Goal: Task Accomplishment & Management: Manage account settings

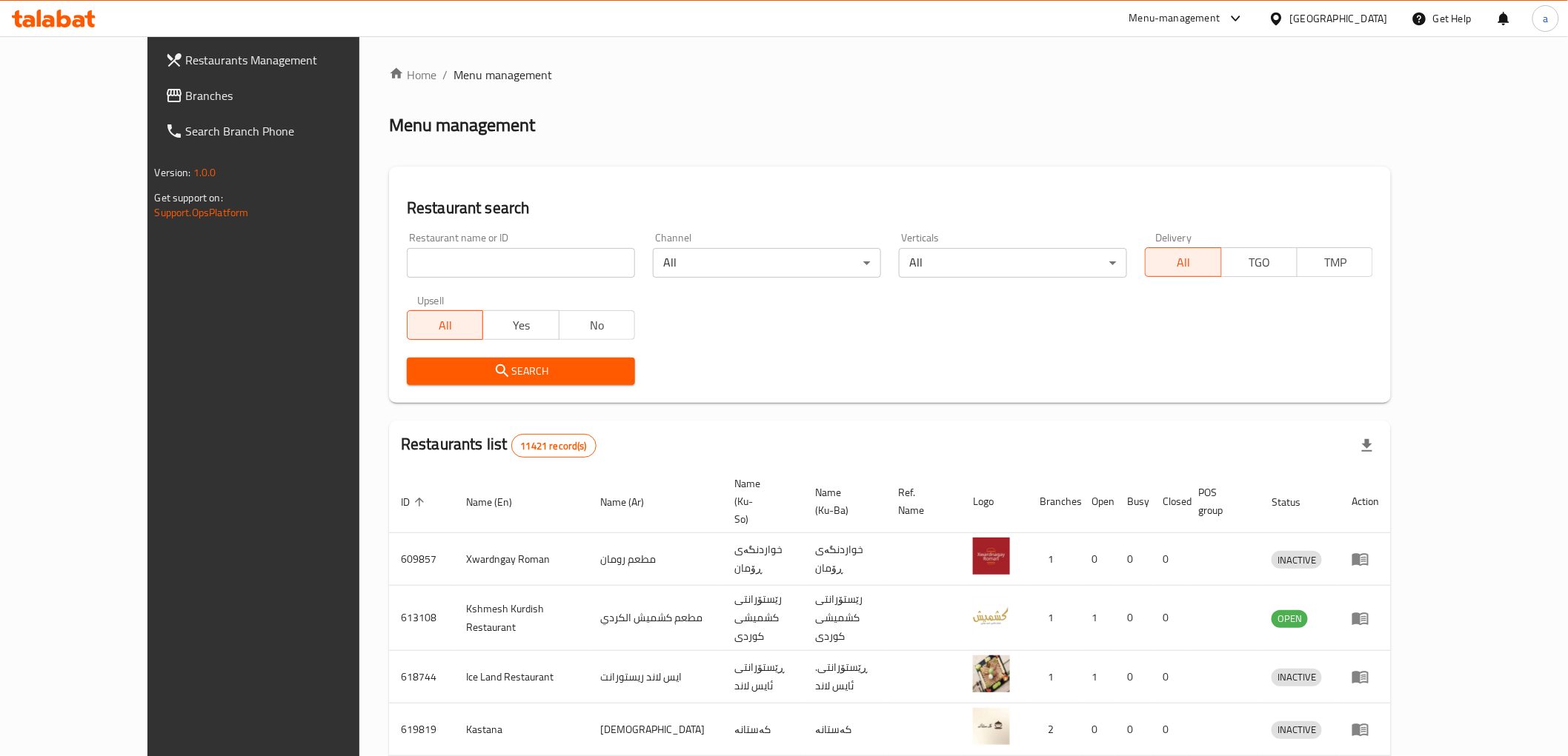
click at [499, 248] on input "search" at bounding box center [521, 263] width 228 height 29
paste input "645879"
click at [528, 368] on span "Search" at bounding box center [521, 371] width 204 height 18
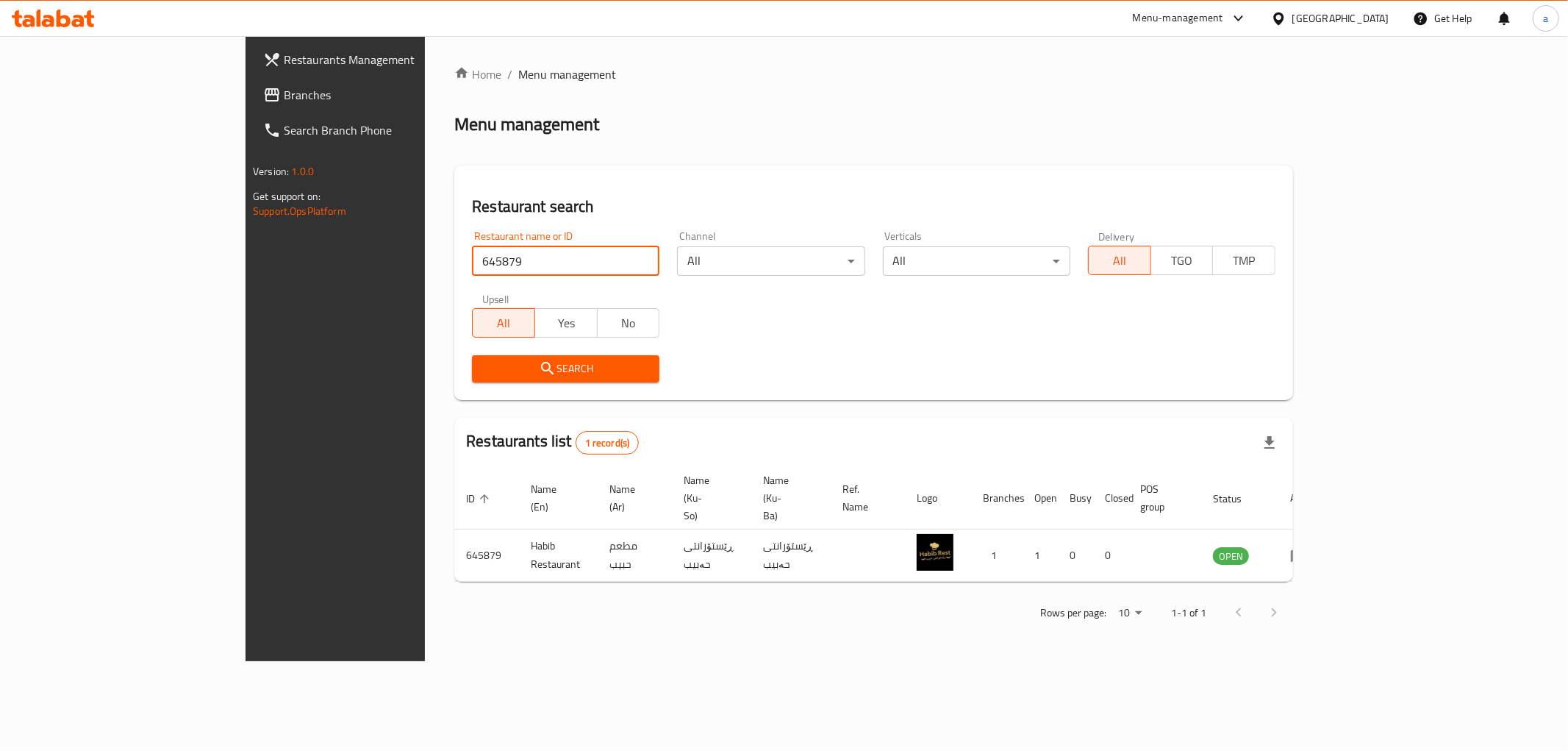
drag, startPoint x: 518, startPoint y: 259, endPoint x: 269, endPoint y: 262, distance: 249.0
click at [425, 262] on div "Home / Menu management Menu management Restaurant search Restaurant name or ID …" at bounding box center [874, 349] width 898 height 625
paste input "74136"
type input "674136"
click at [522, 339] on div "Upsell All Yes No" at bounding box center [565, 316] width 205 height 62
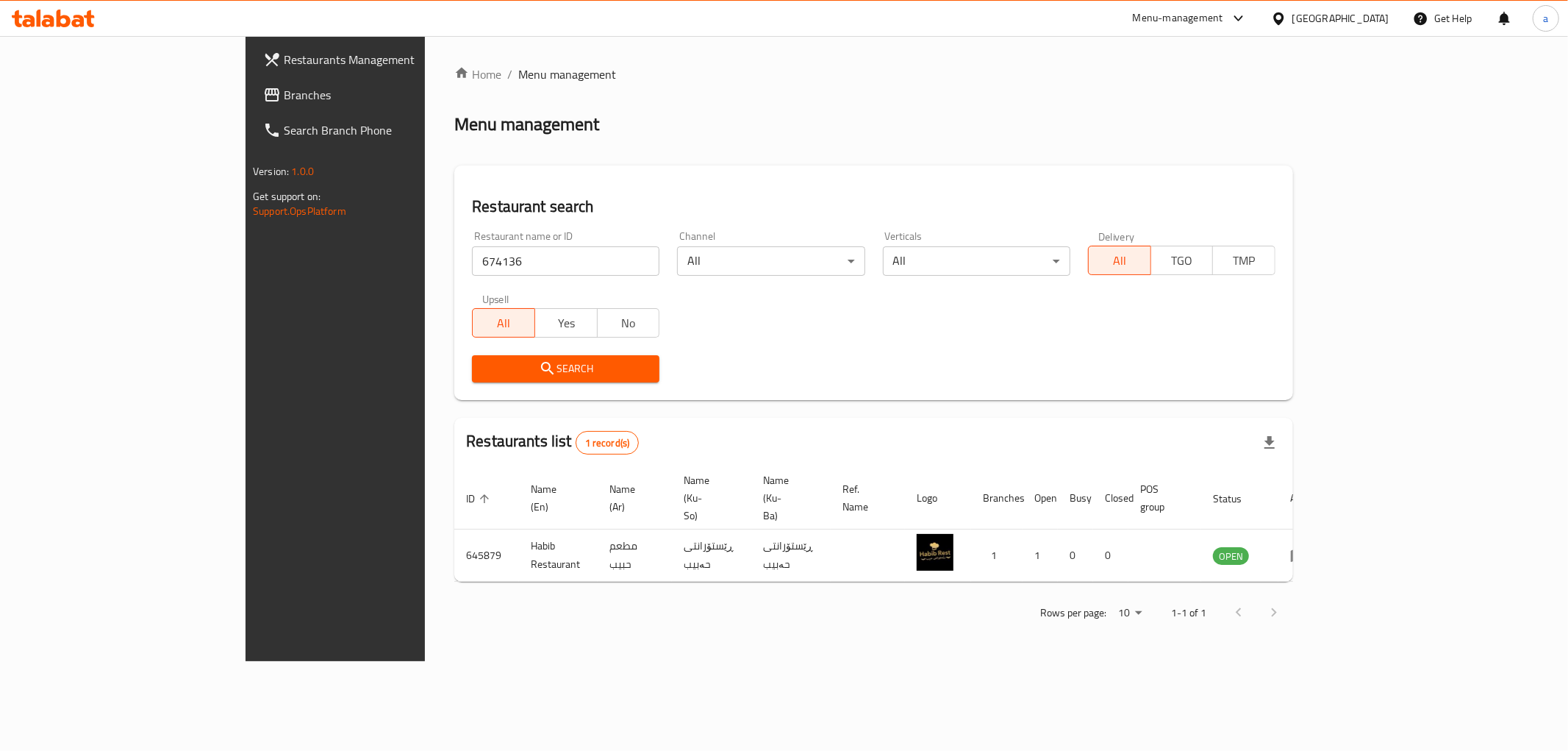
click at [528, 357] on button "Search" at bounding box center [566, 369] width 187 height 27
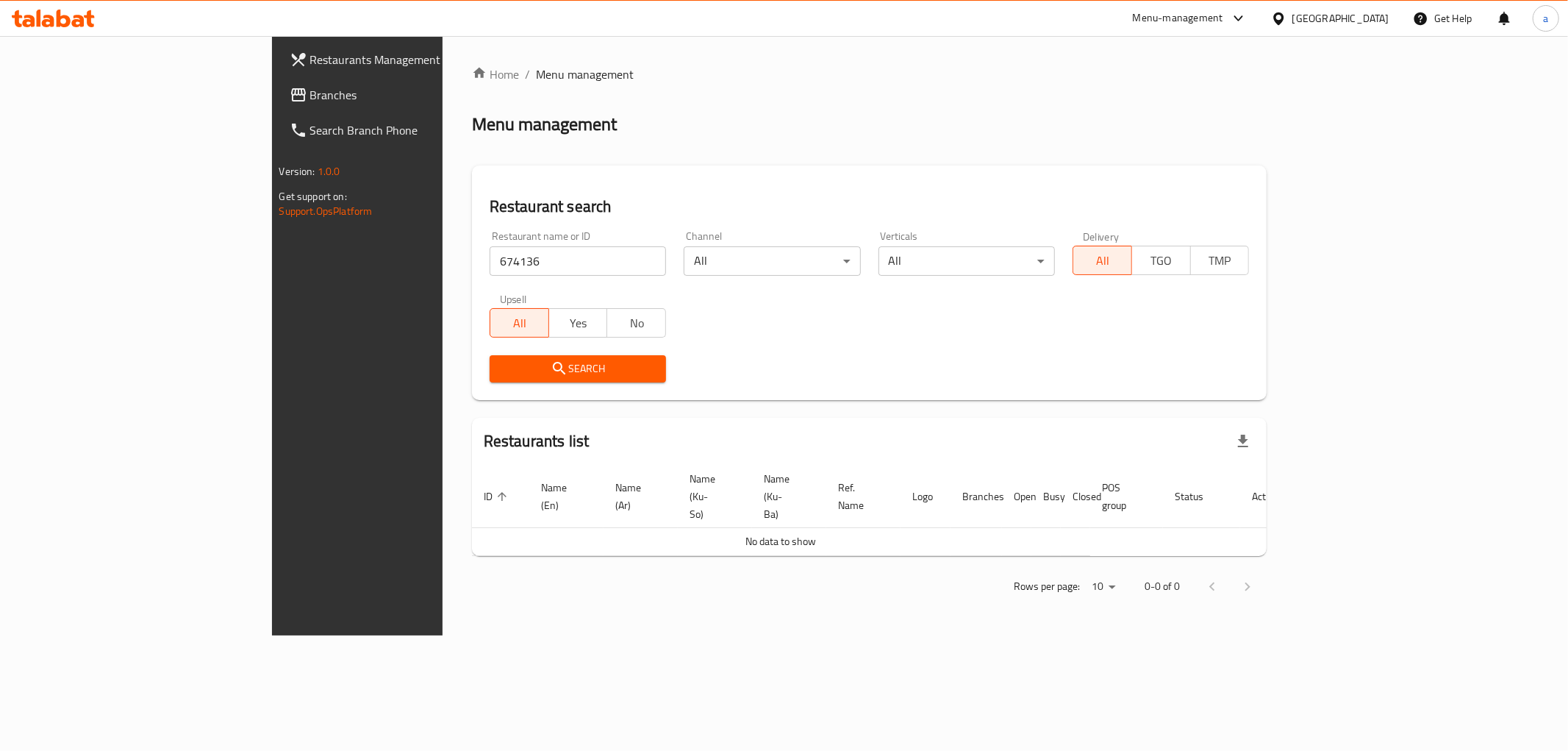
click at [310, 97] on span "Branches" at bounding box center [416, 95] width 212 height 17
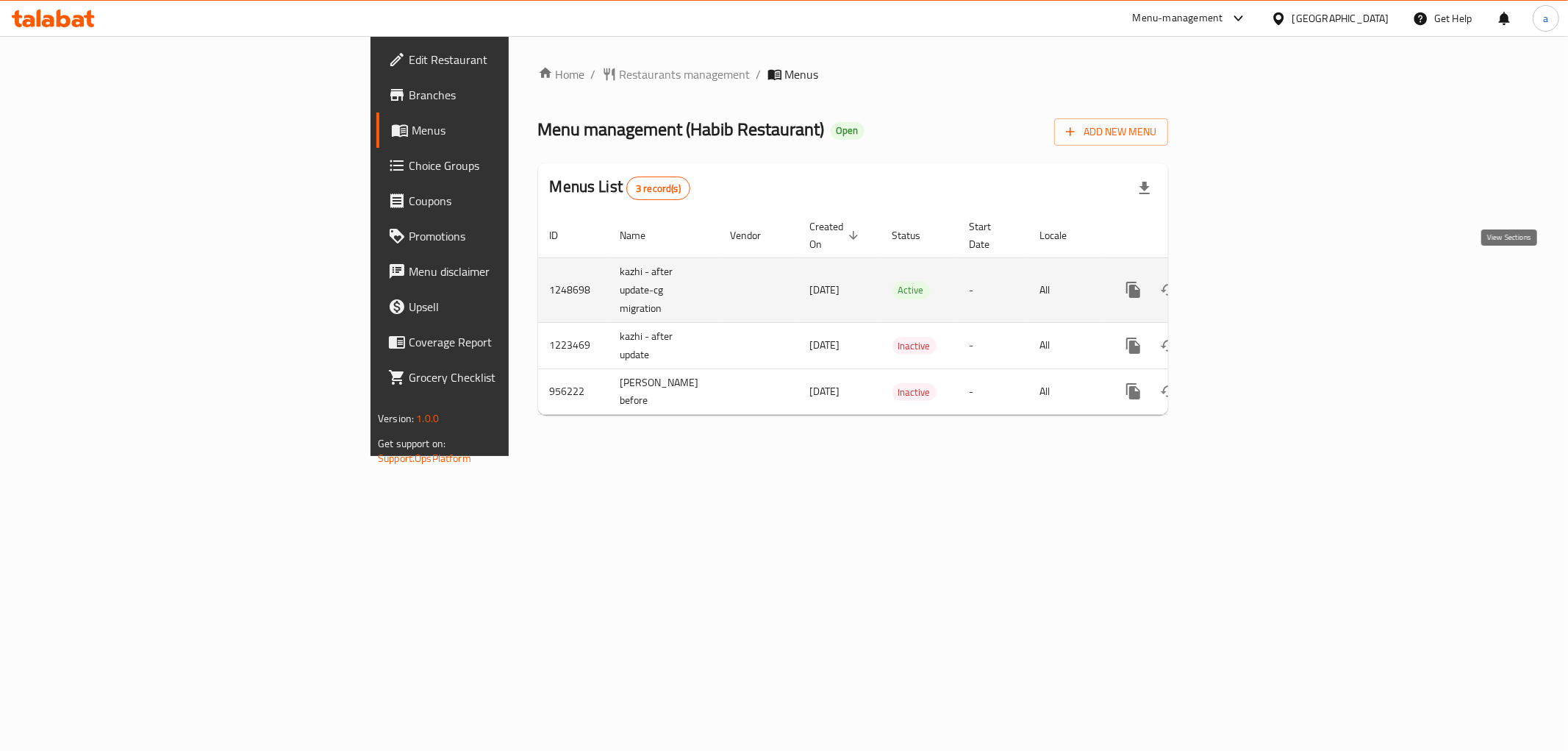
click at [1249, 281] on icon "enhanced table" at bounding box center [1239, 289] width 17 height 17
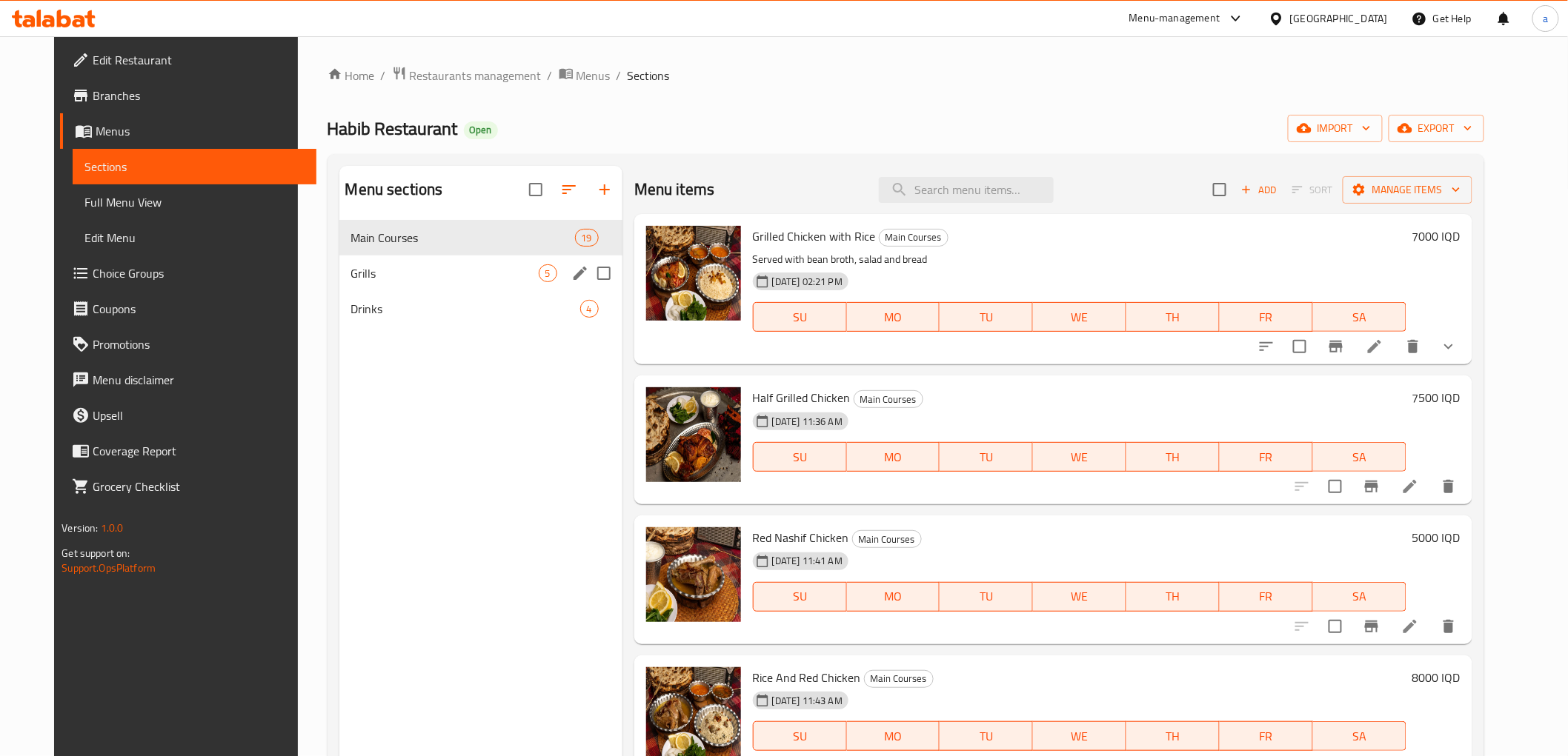
click at [461, 261] on div "Grills 5" at bounding box center [480, 273] width 283 height 36
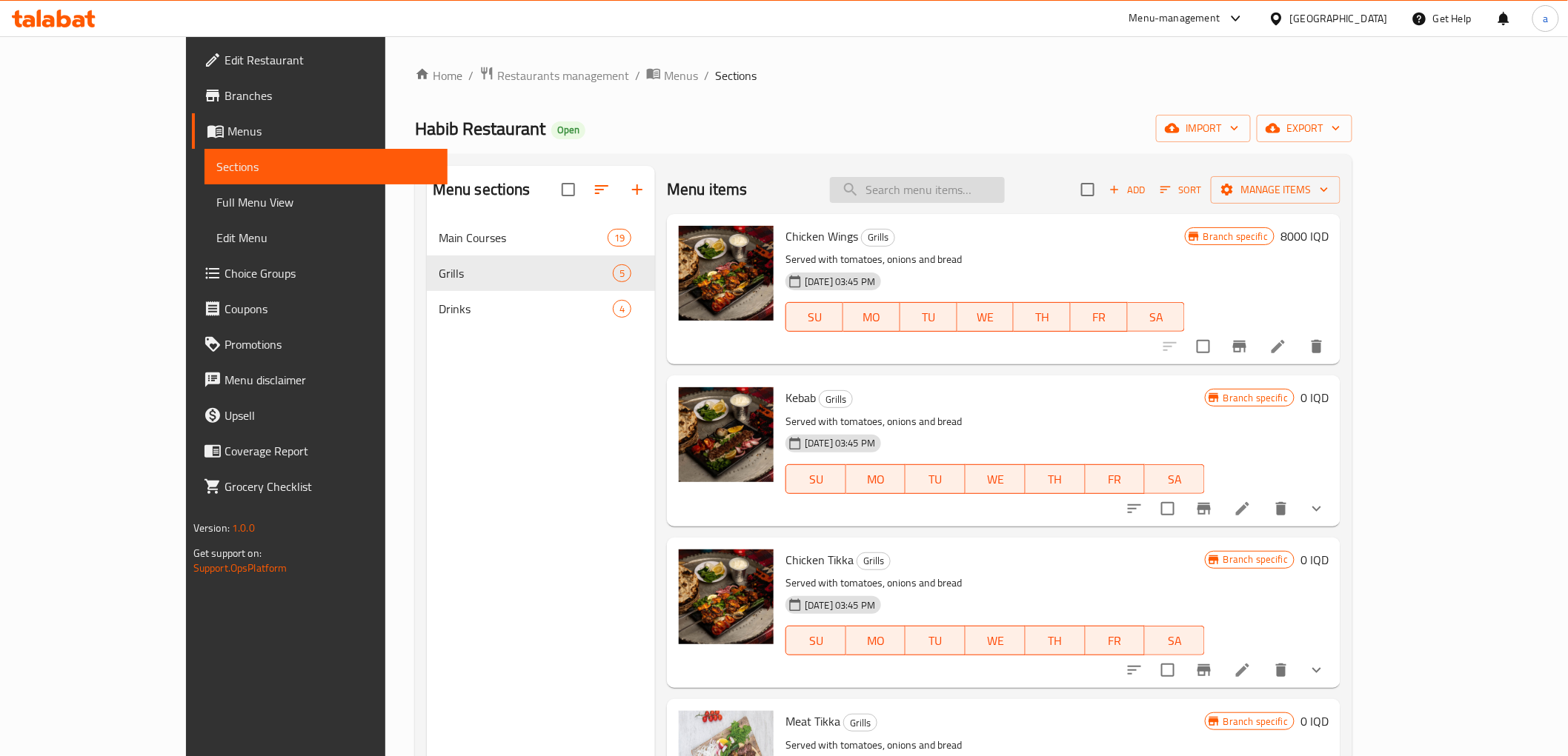
click at [940, 190] on input "search" at bounding box center [917, 190] width 175 height 26
paste input "Whole Grilled Chicken"
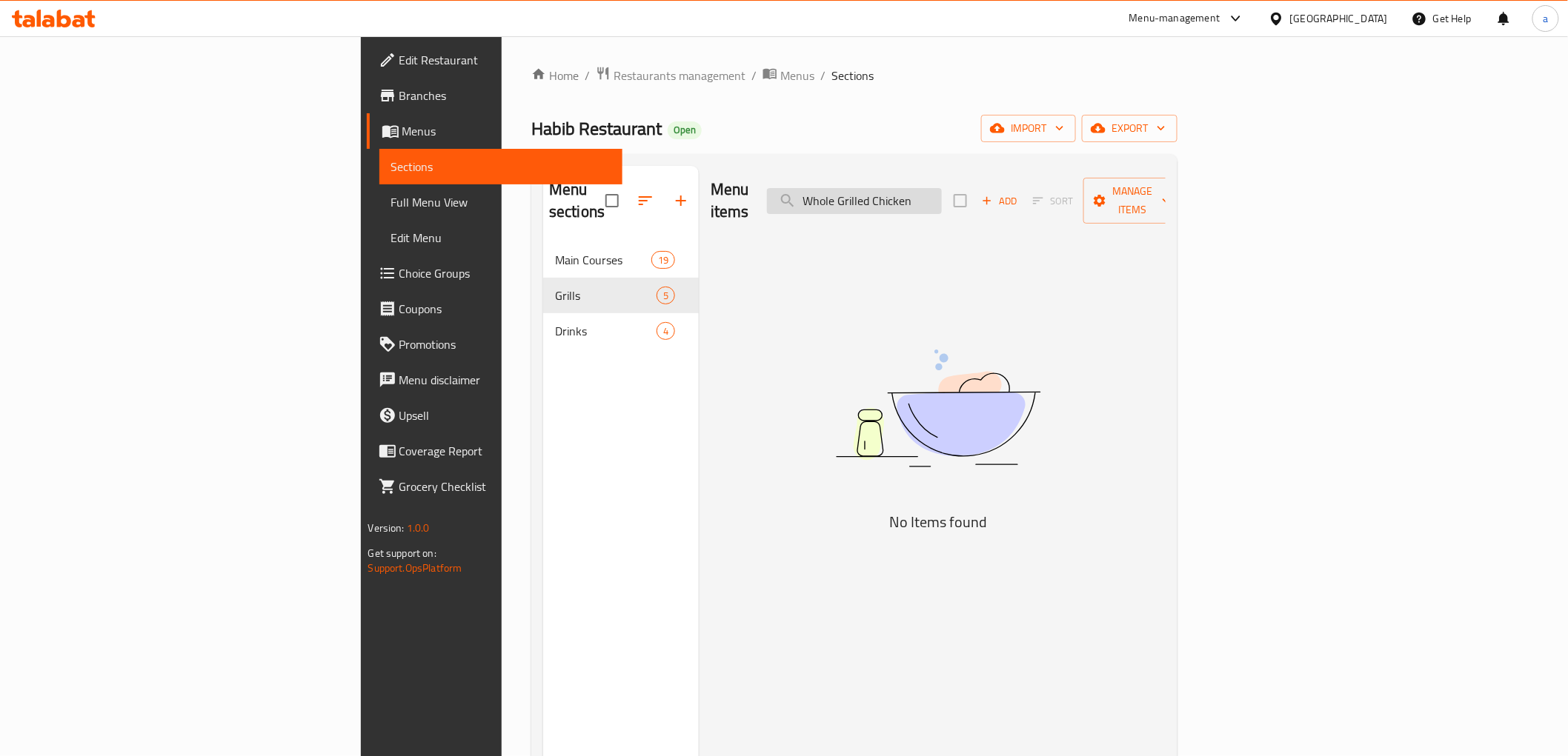
drag, startPoint x: 1046, startPoint y: 189, endPoint x: 921, endPoint y: 195, distance: 125.1
click at [921, 195] on input "Whole Grilled Chicken" at bounding box center [854, 201] width 175 height 26
click at [942, 188] on input "Whole Grilled Chicken" at bounding box center [854, 201] width 175 height 26
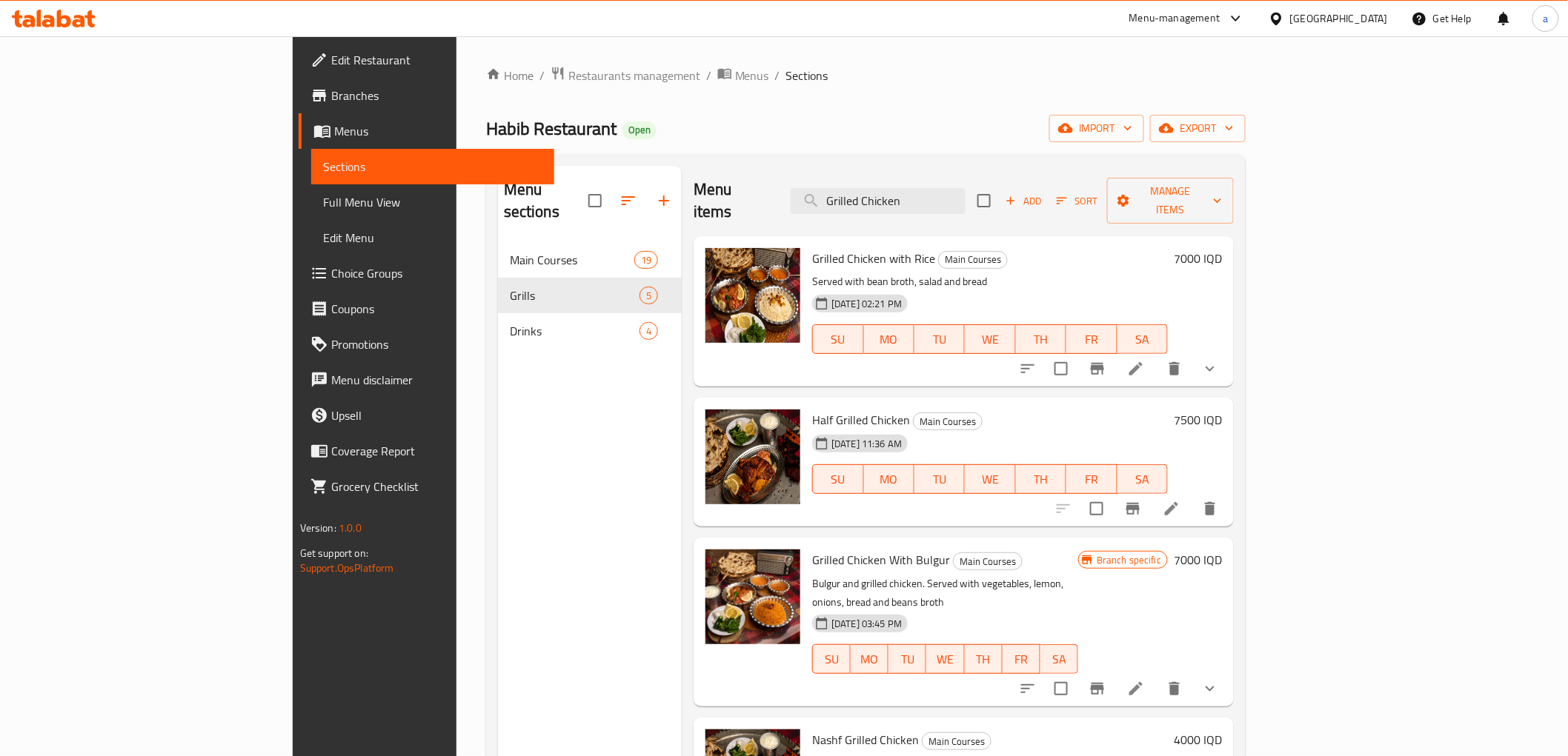
type input "Grilled Chicken"
click at [1228, 360] on button "show more" at bounding box center [1209, 368] width 36 height 36
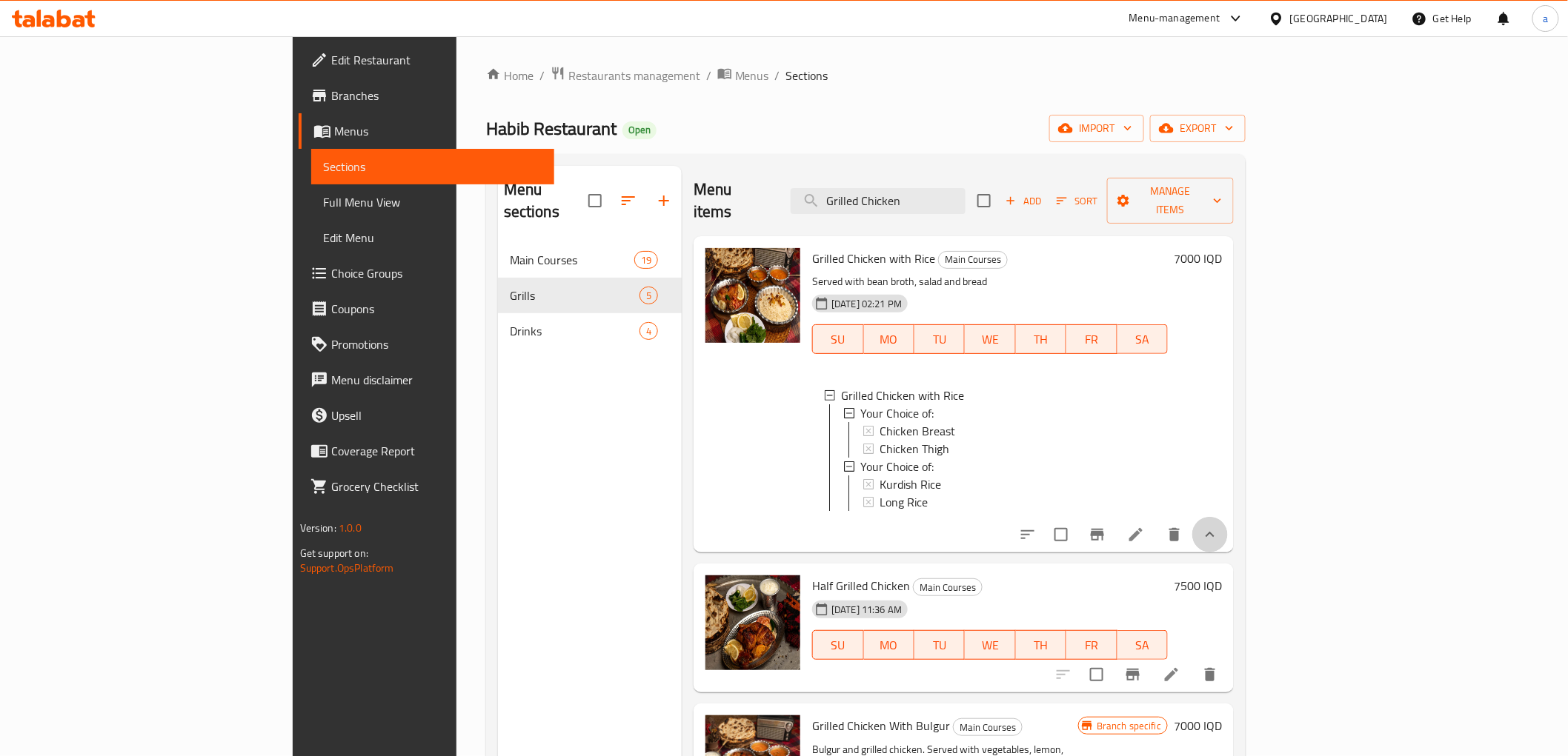
click at [1228, 520] on button "show more" at bounding box center [1209, 534] width 36 height 36
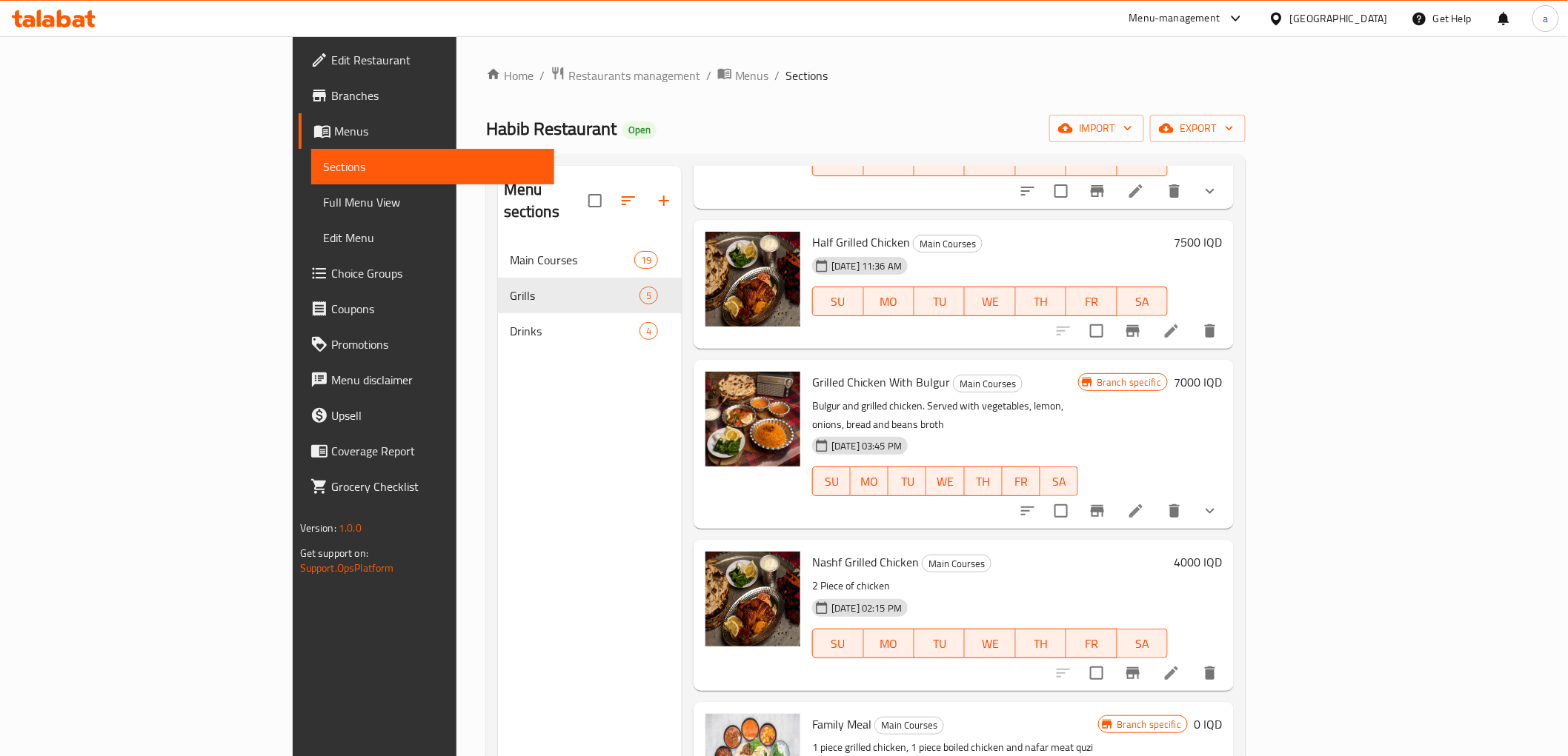
scroll to position [228, 0]
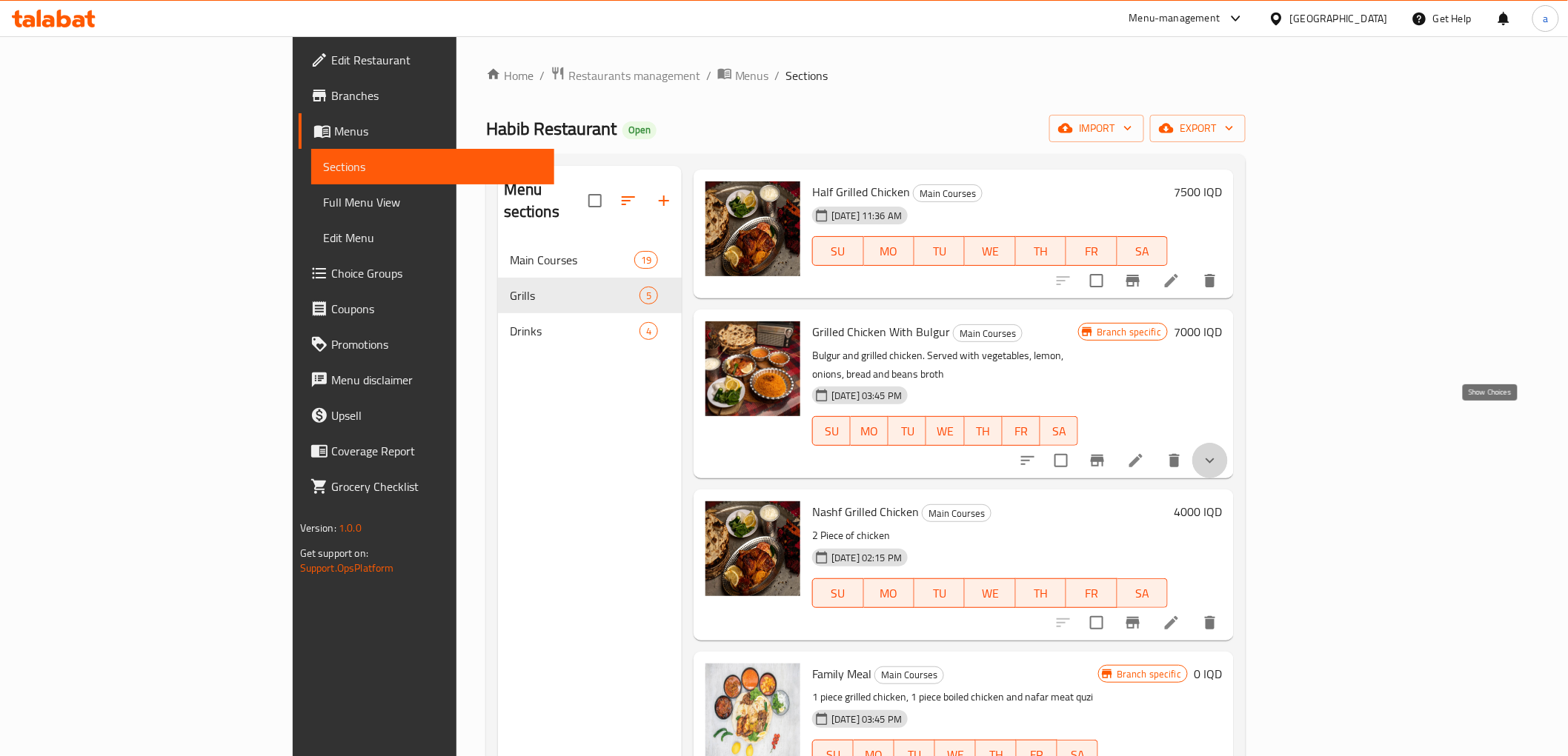
click at [1219, 452] on icon "show more" at bounding box center [1209, 460] width 17 height 17
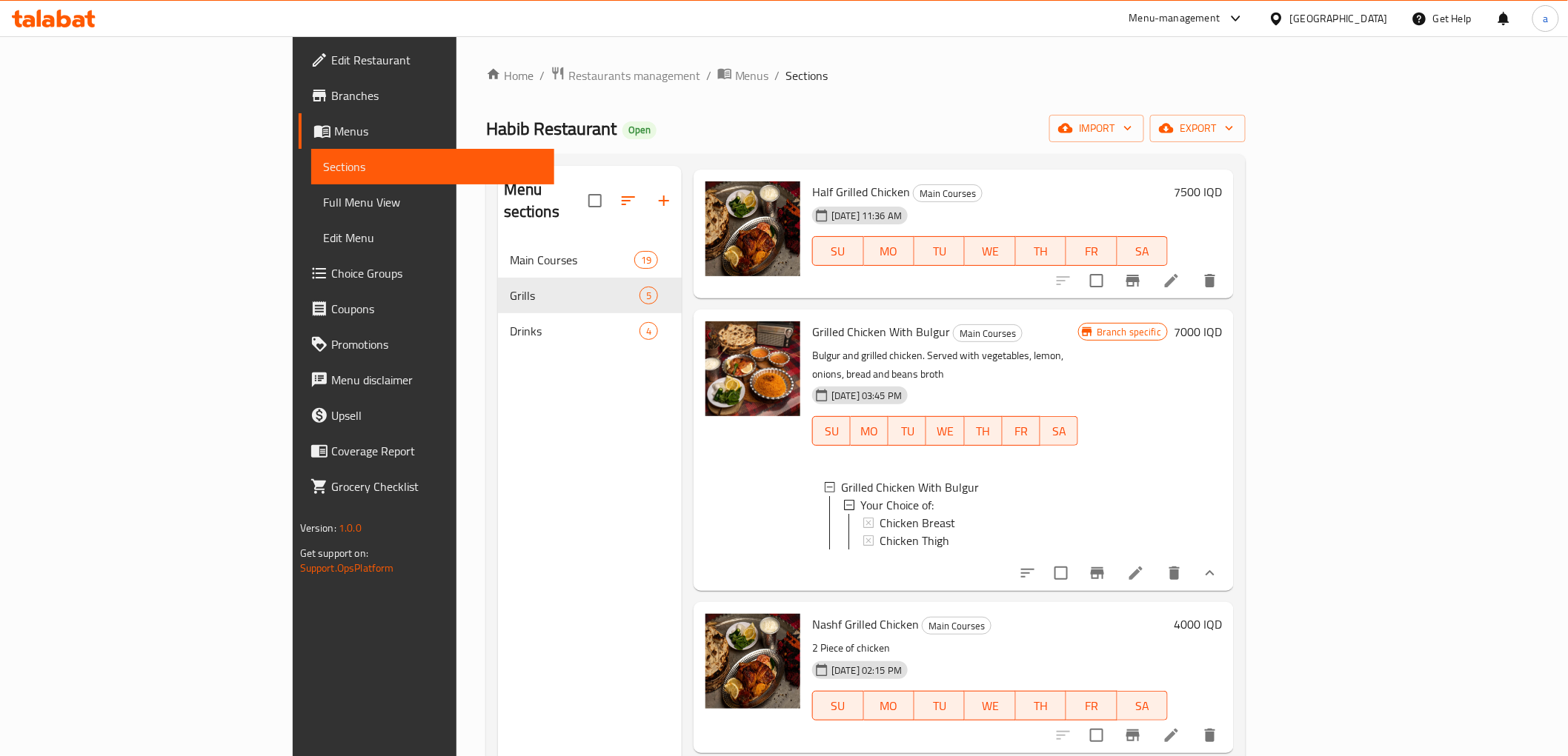
click at [1219, 564] on icon "show more" at bounding box center [1209, 573] width 17 height 17
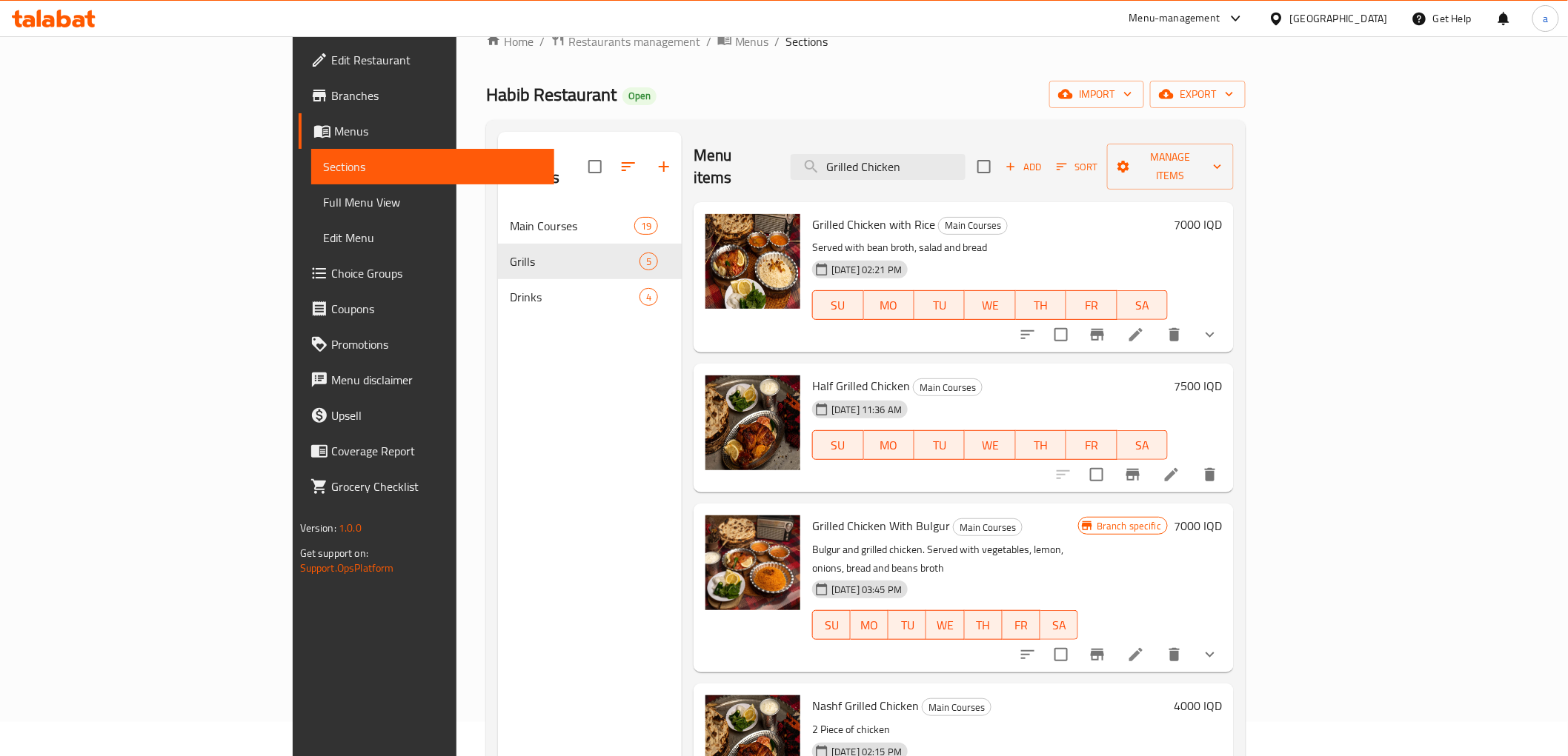
scroll to position [0, 0]
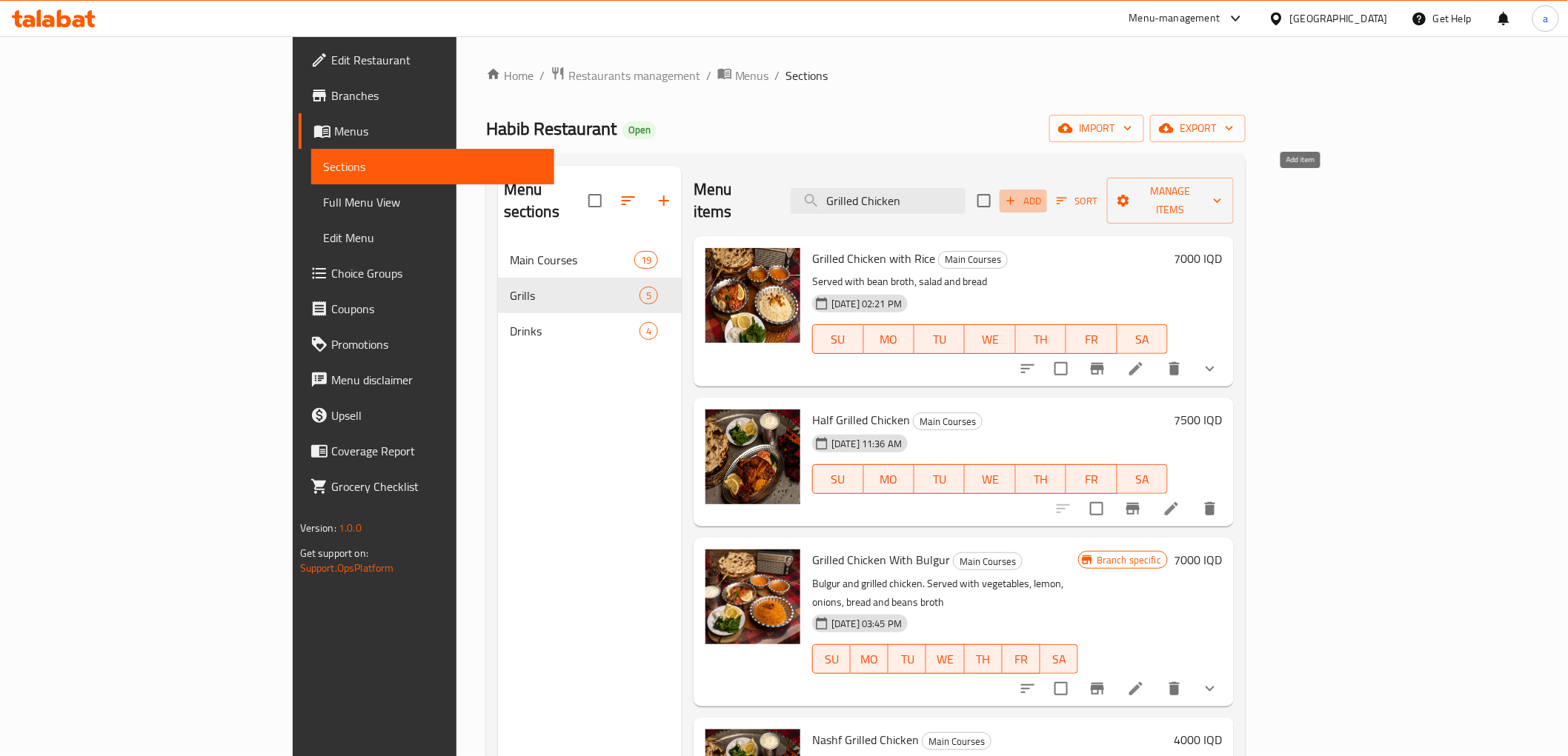
click at [1043, 192] on span "Add" at bounding box center [1023, 201] width 40 height 17
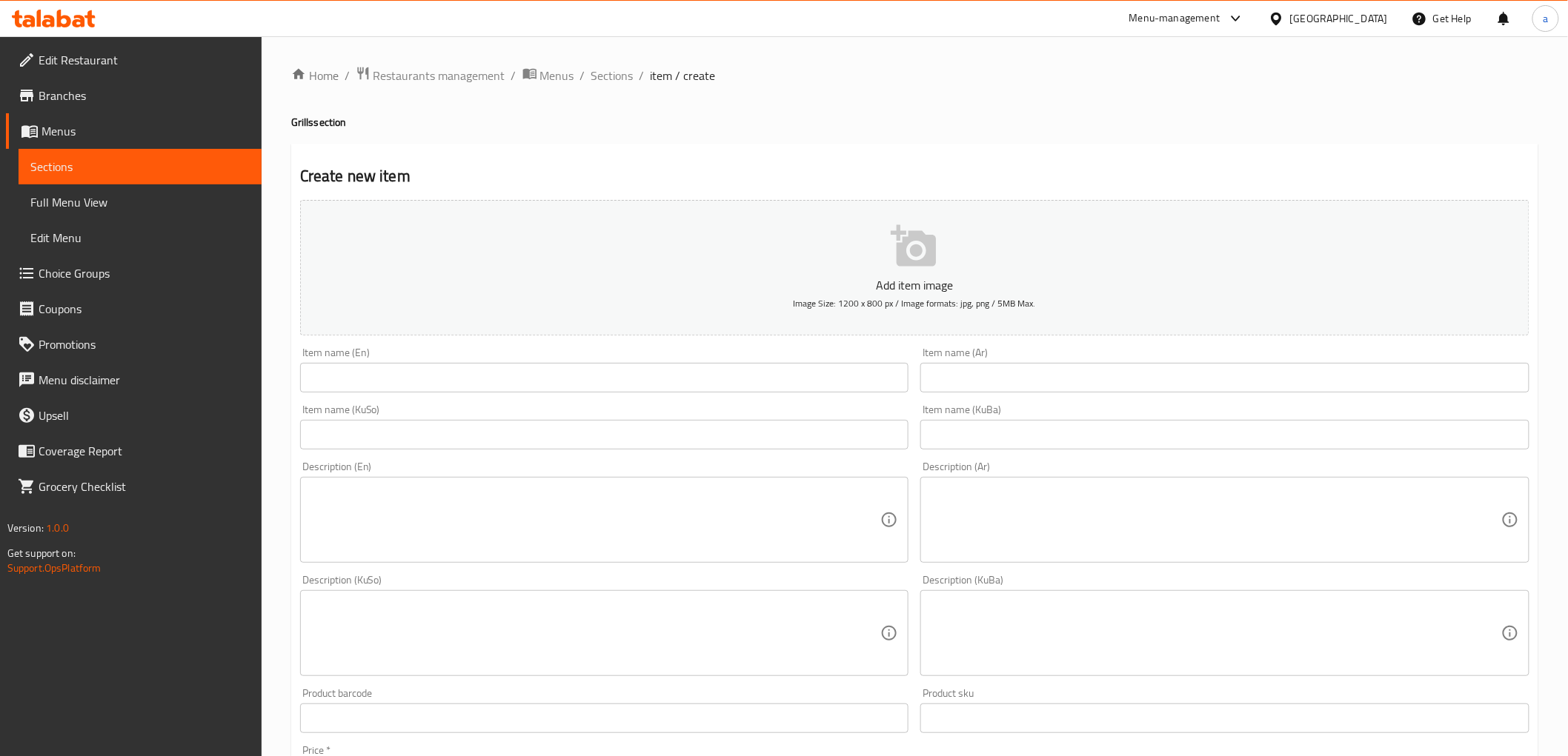
click at [772, 376] on input "text" at bounding box center [604, 378] width 609 height 29
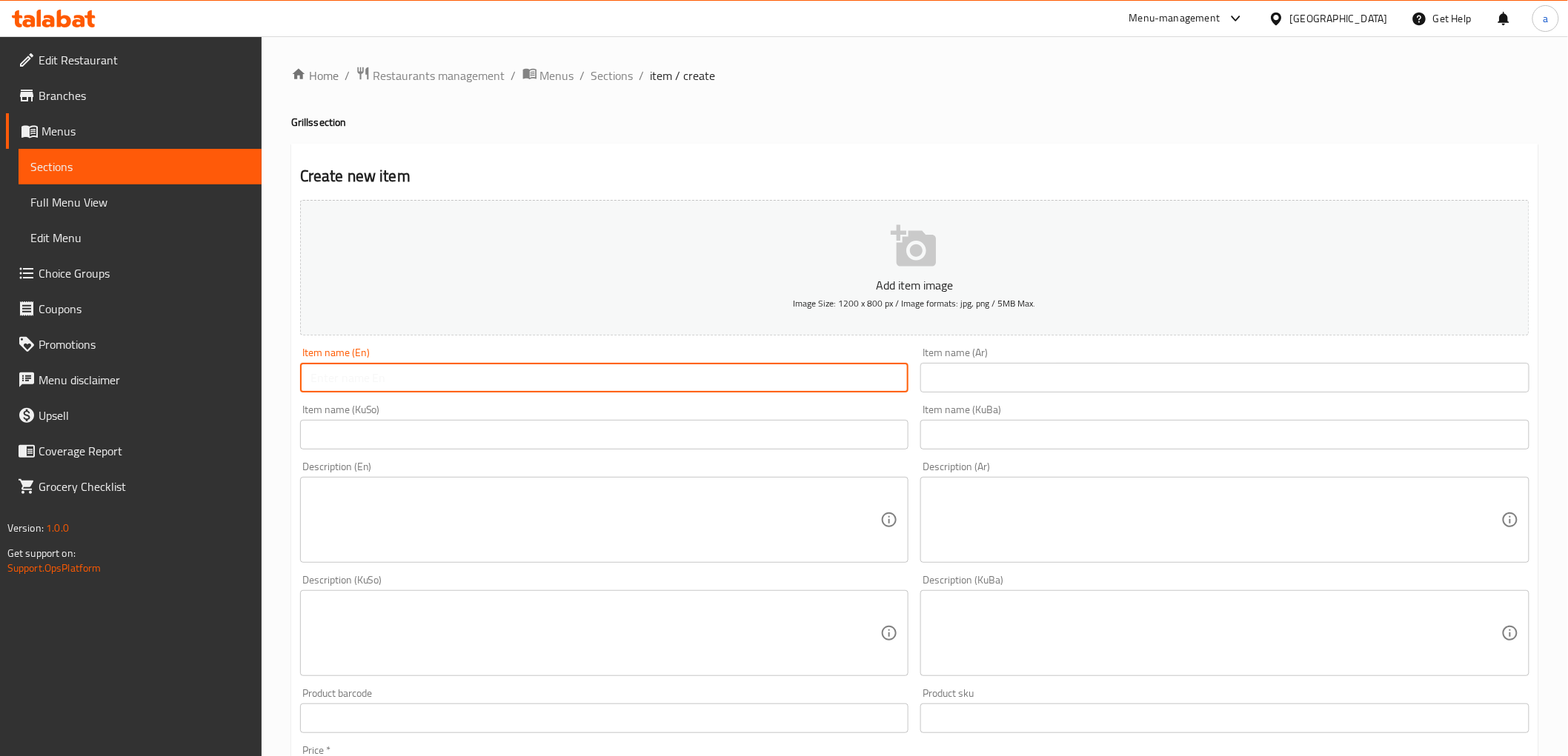
paste input "Whole Grilled Chicken"
type input "Whole Grilled Chicken"
click at [1012, 437] on input "text" at bounding box center [1225, 434] width 609 height 29
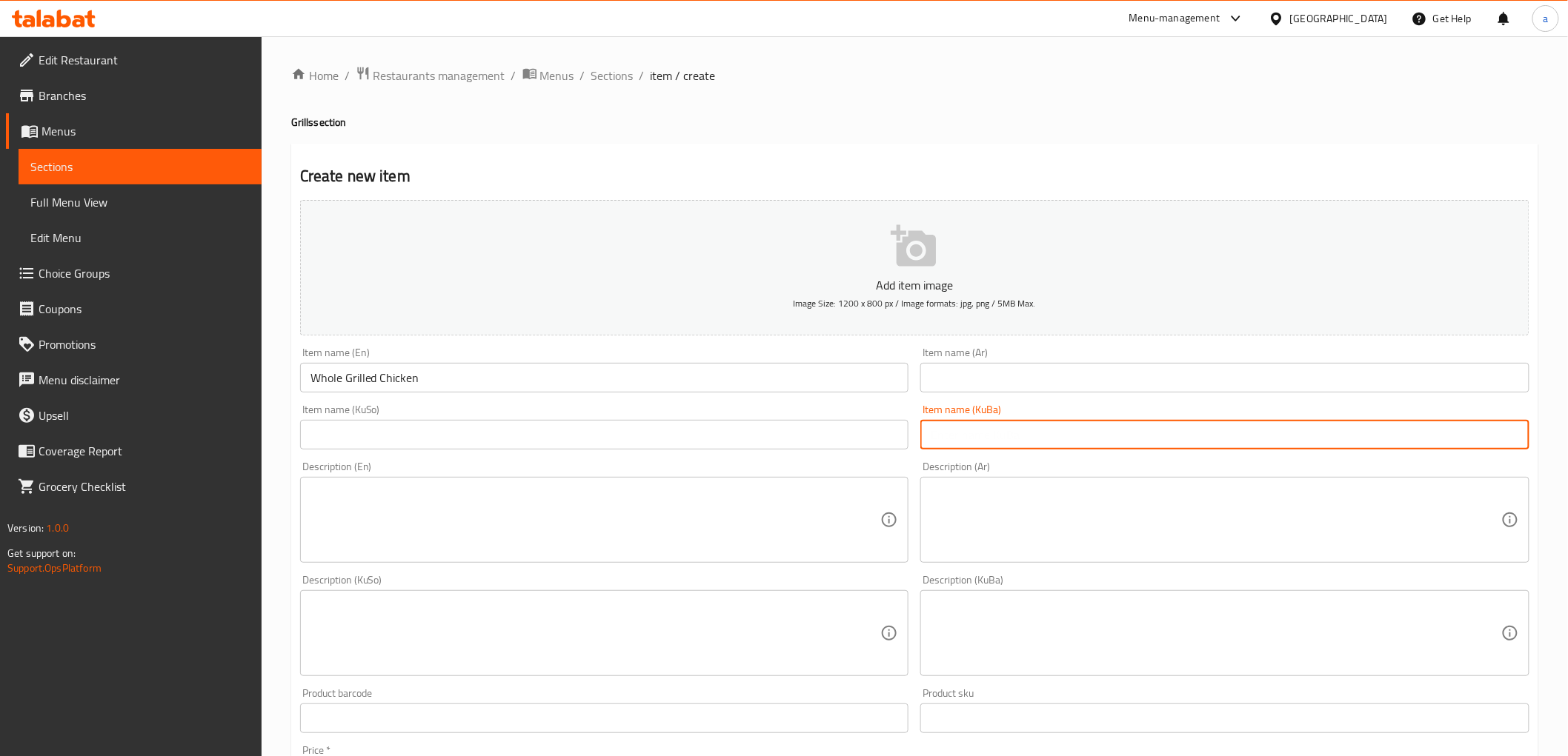
paste input "مریشکی برژاوی تەواو"
type input "مریشکی برژاوی تەواو"
click at [825, 441] on input "text" at bounding box center [604, 434] width 609 height 29
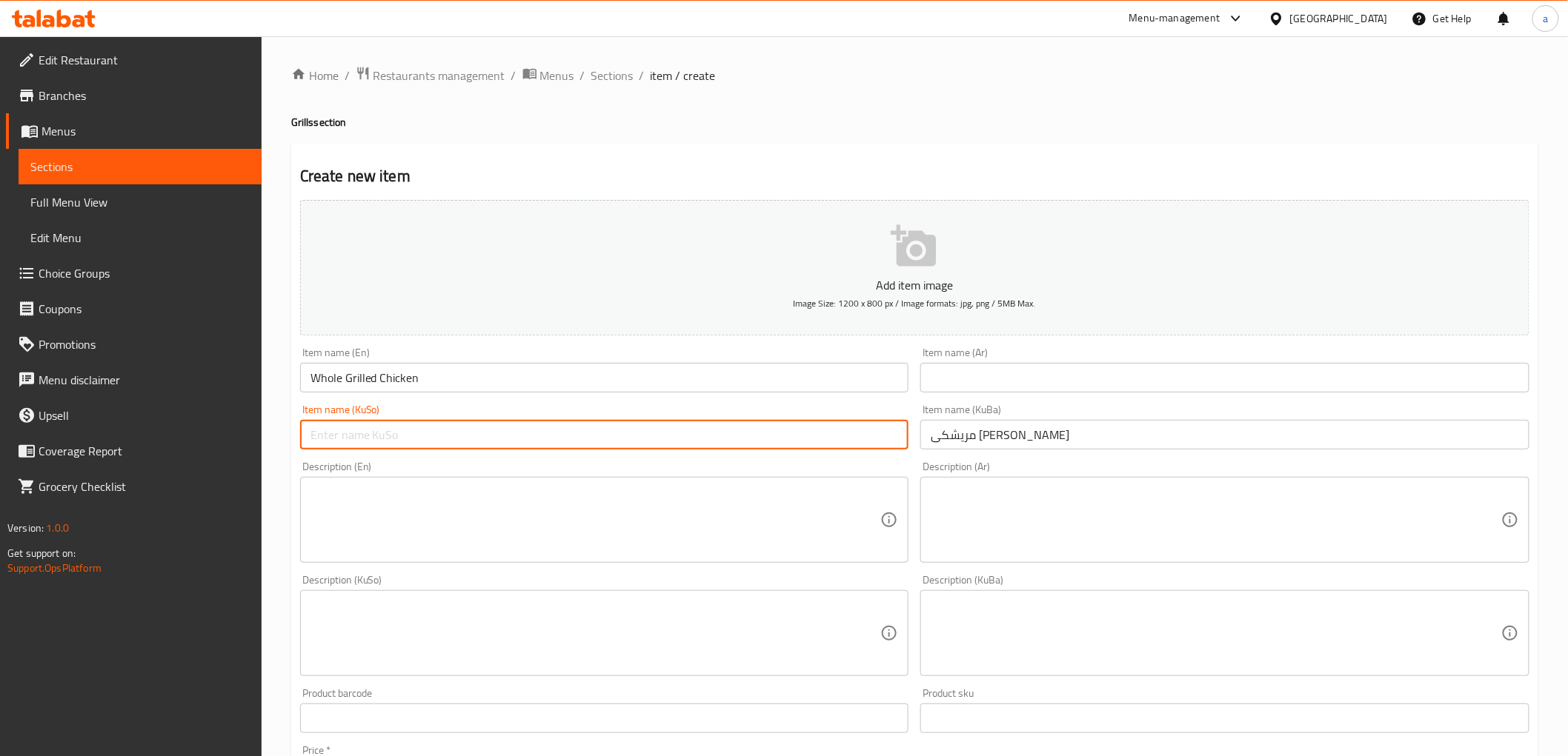
paste input "مریشکی برژاوی تەواو"
type input "مریشکی برژاوی تەواو"
click at [944, 381] on input "text" at bounding box center [1225, 378] width 609 height 29
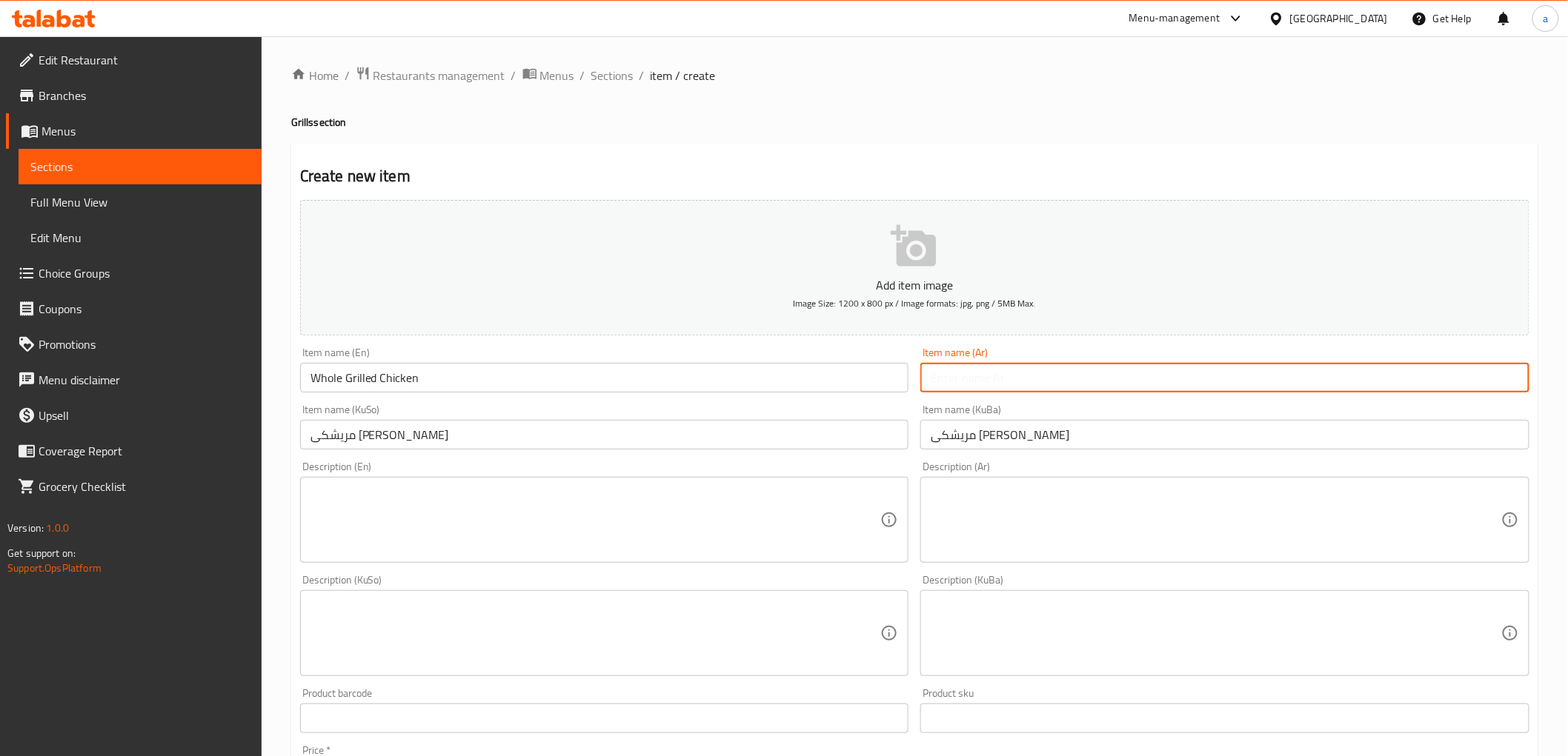
paste input "دجاجة مشوية كاملة"
type input "دجاجة مشوية كاملة"
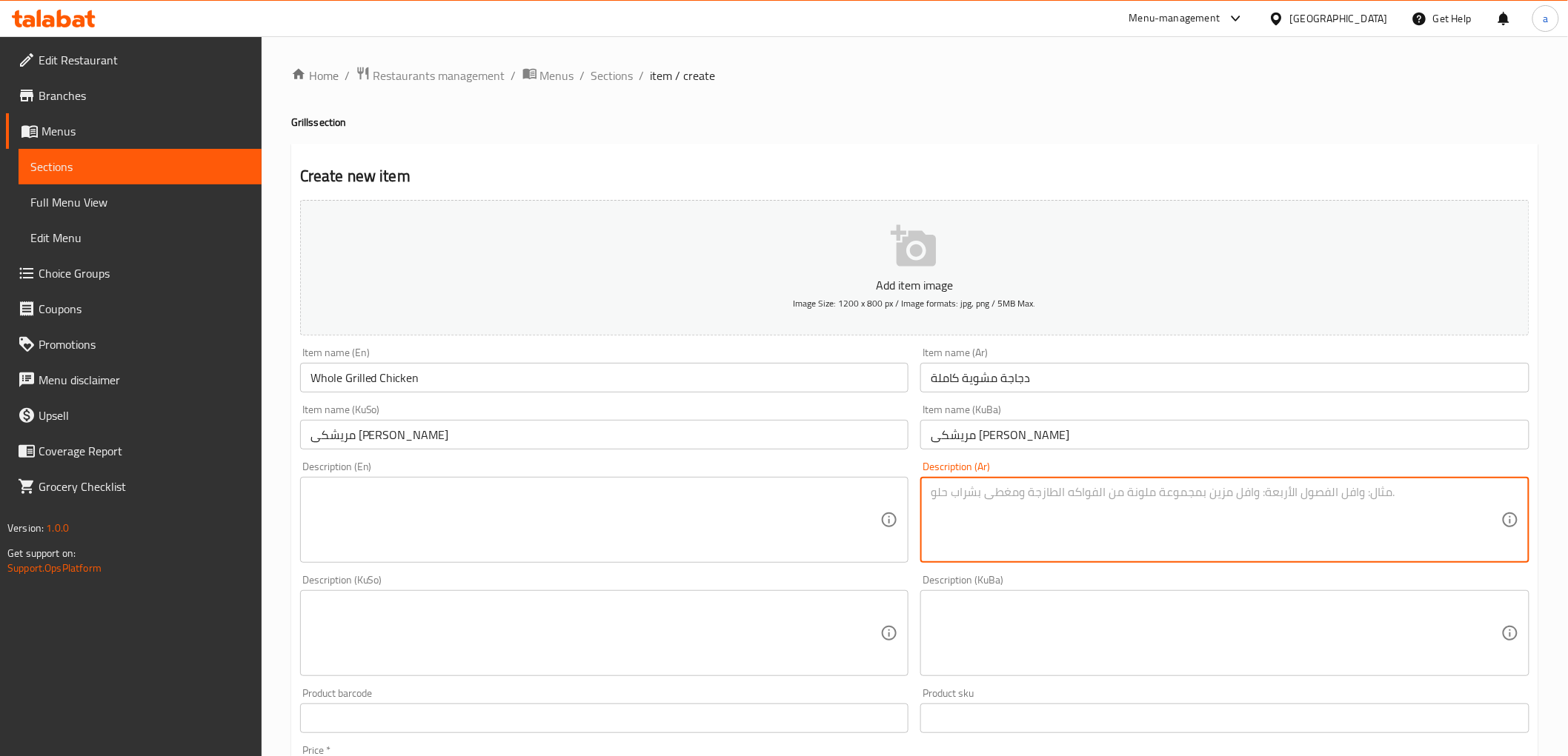
click at [979, 545] on textarea at bounding box center [1216, 520] width 570 height 71
paste textarea "دجاج مشوي، سلطة، خبز وكمية صغيرة من الأرز"
type textarea "دجاج مشوي، سلطة، خبز وكمية صغيرة من الأرز"
click at [433, 497] on textarea at bounding box center [596, 520] width 570 height 71
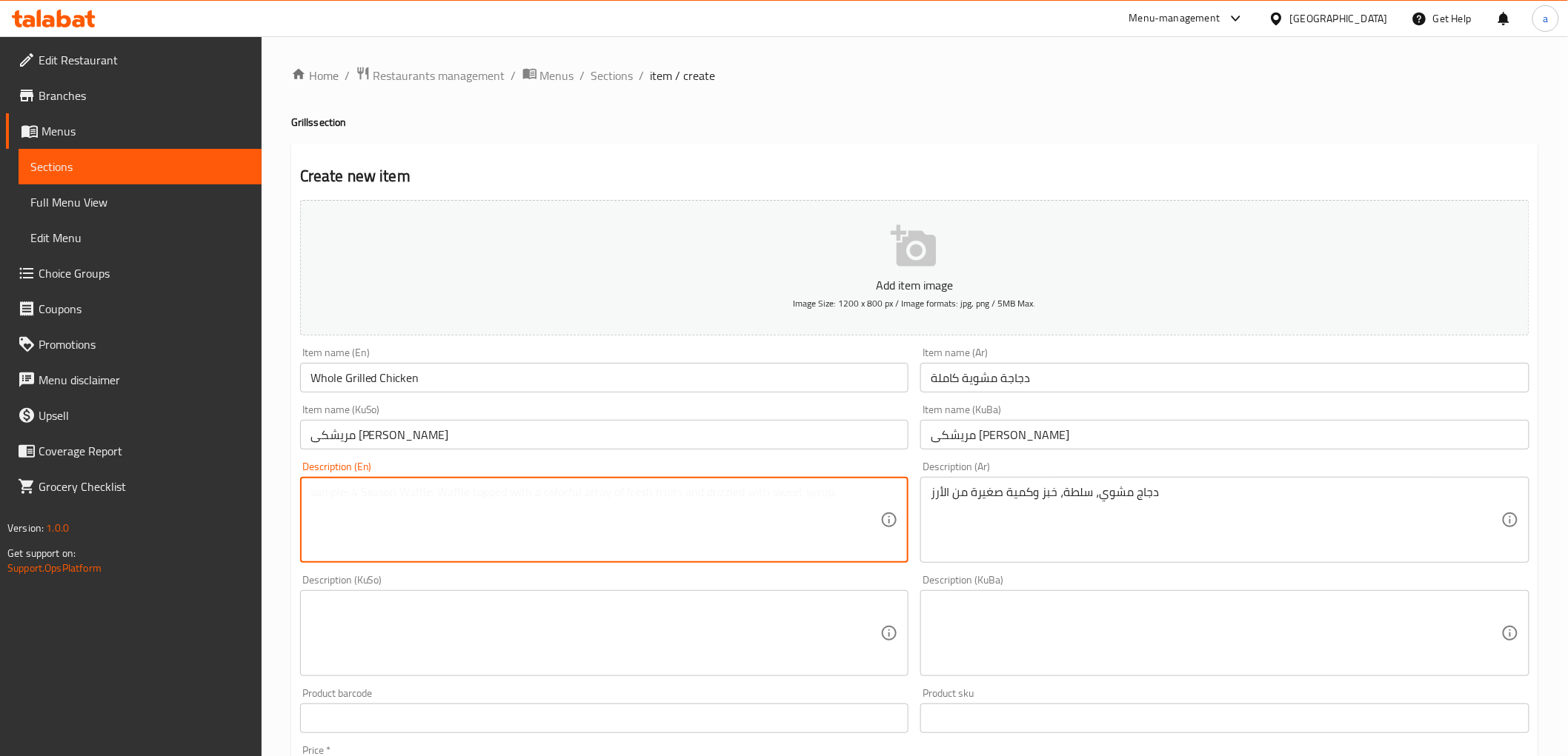
paste textarea "grilled chicken, salad, bread and a small portion of rice"
drag, startPoint x: 315, startPoint y: 487, endPoint x: 307, endPoint y: 488, distance: 8.1
click at [307, 488] on div "grilled chicken, salad, bread and a small portion of rice Description (En)" at bounding box center [604, 520] width 609 height 86
type textarea "Grilled chicken, salad, bread and a small portion of rice"
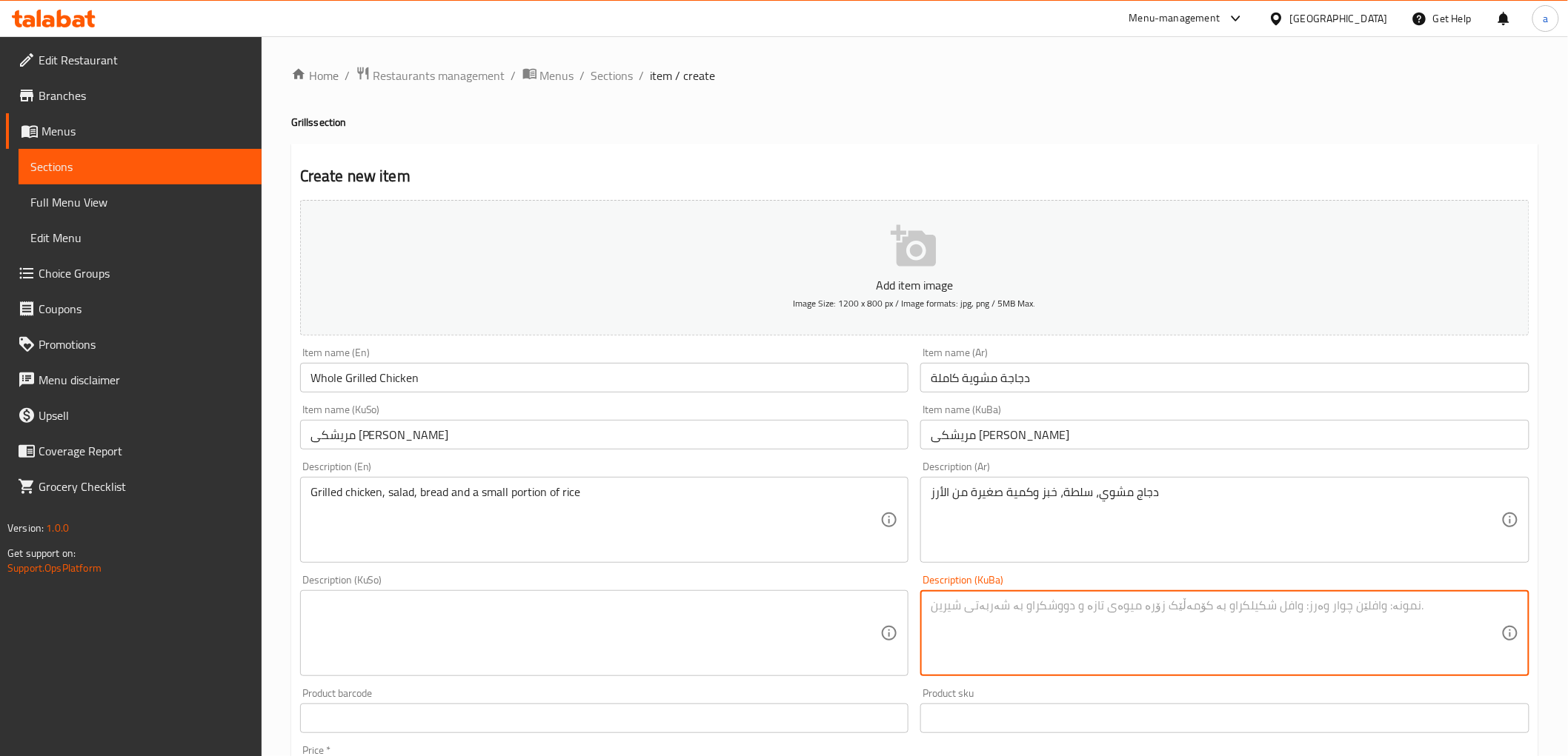
click at [981, 630] on textarea at bounding box center [1216, 633] width 570 height 71
paste textarea "مریشکی برژاو، زەڵاتە، نان و بەشێکی بچووک لە برنج"
type textarea "مریشکی برژاو، زەڵاتە، نان و بەشێکی بچووک لە برنج"
drag, startPoint x: 1206, startPoint y: 613, endPoint x: 865, endPoint y: 611, distance: 341.0
click at [865, 611] on div "Add item image Image Size: 1200 x 800 px / Image formats: jpg, png / 5MB Max. I…" at bounding box center [914, 598] width 1241 height 808
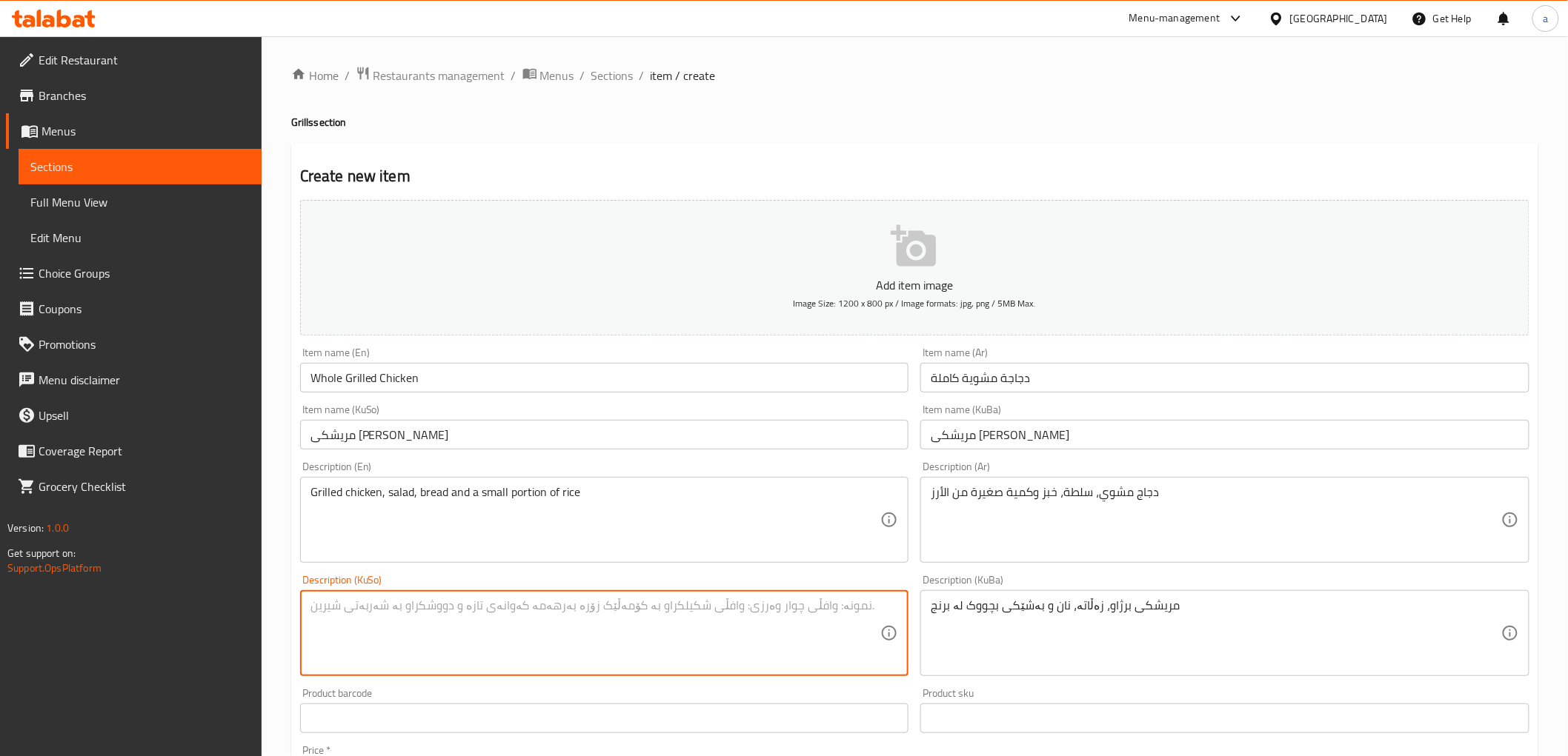
click at [771, 613] on textarea at bounding box center [596, 633] width 570 height 71
paste textarea "مریشکی برژاو، زەڵاتە، نان و بەشێکی بچووک لە برنج"
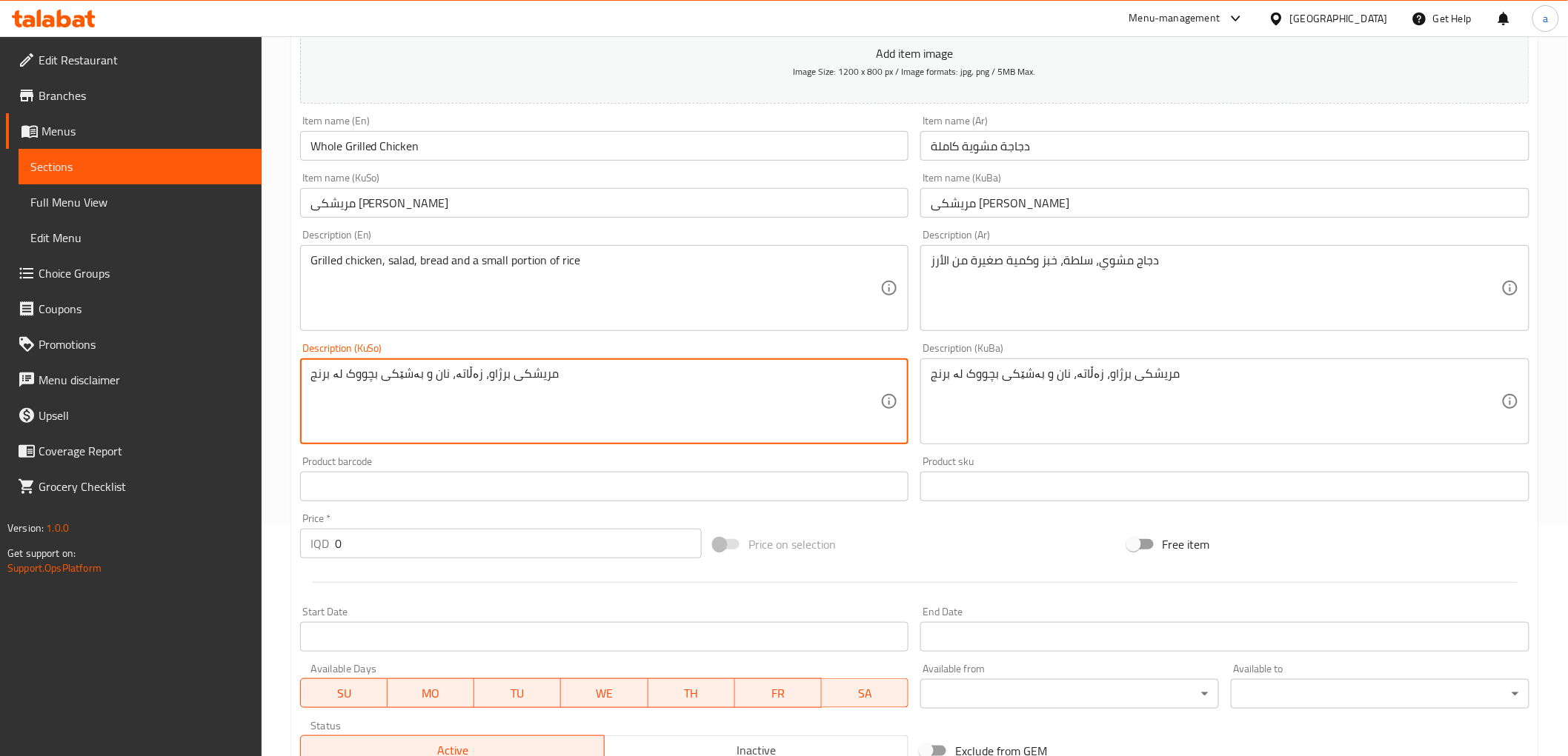
scroll to position [247, 0]
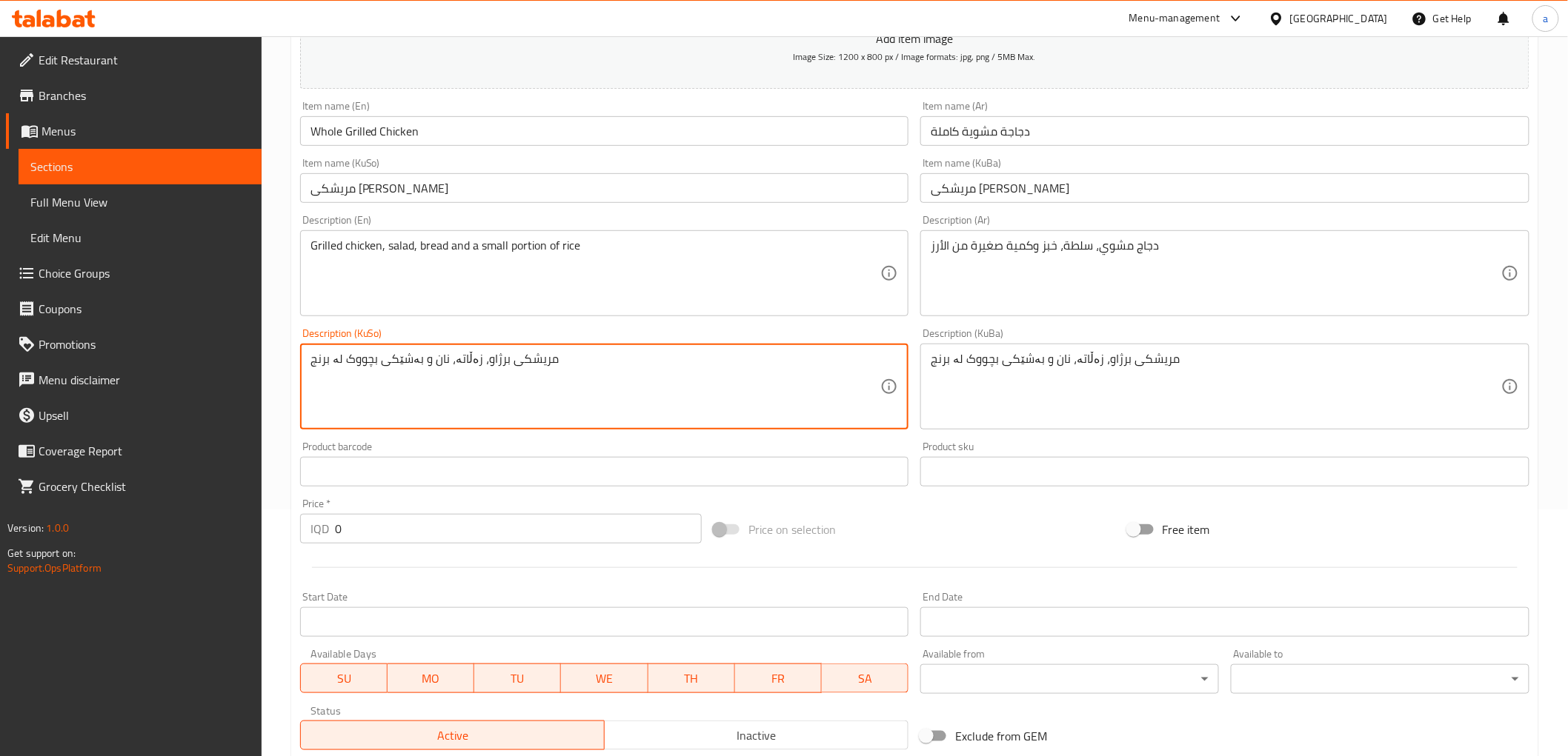
type textarea "مریشکی برژاو، زەڵاتە، نان و بەشێکی بچووک لە برنج"
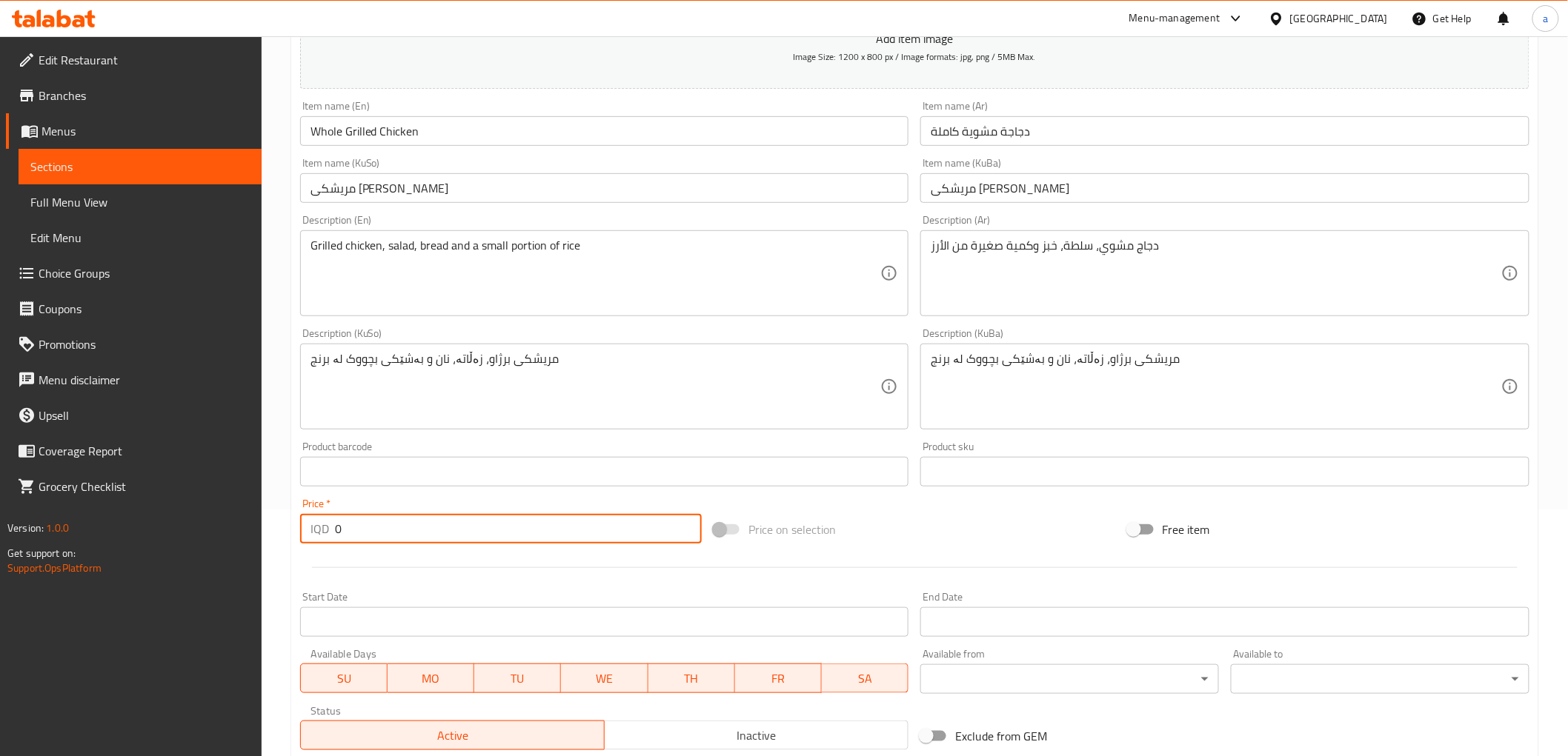
drag, startPoint x: 407, startPoint y: 527, endPoint x: 260, endPoint y: 523, distance: 147.1
click at [268, 526] on div "Home / Restaurants management / Menus / Sections / item / create Grills section…" at bounding box center [914, 380] width 1306 height 1180
type input "15000"
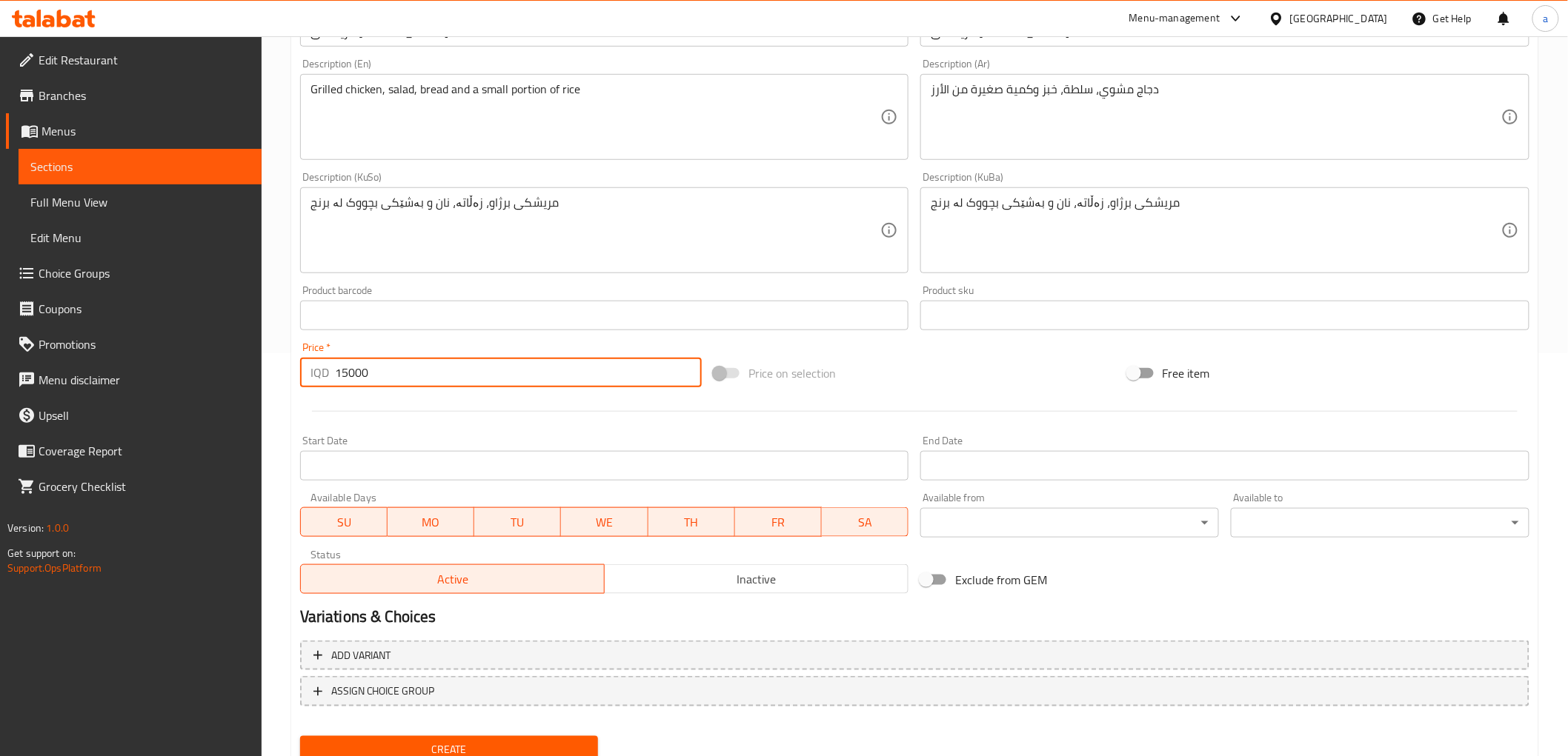
scroll to position [457, 0]
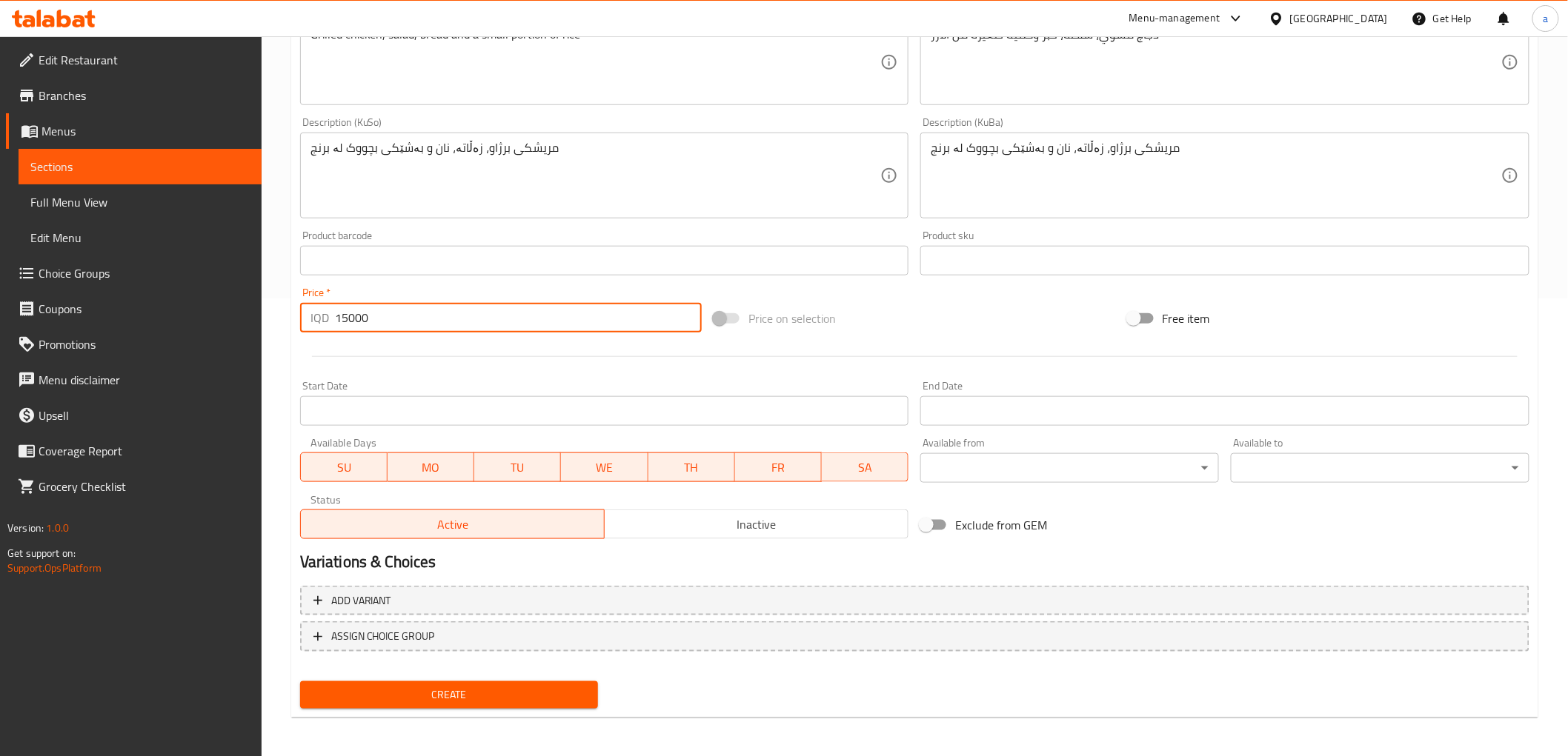
click at [492, 689] on span "Create" at bounding box center [449, 695] width 275 height 18
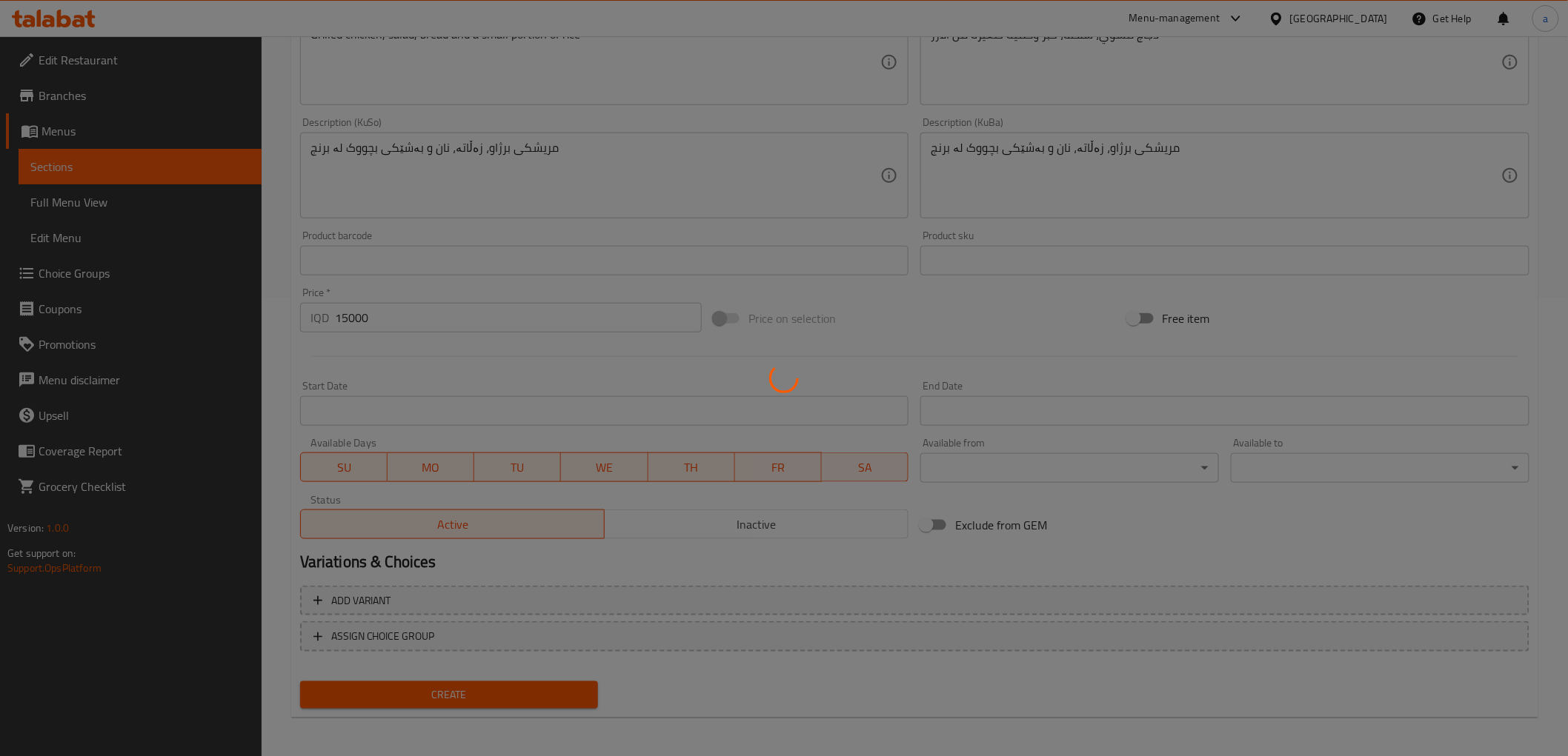
type input "0"
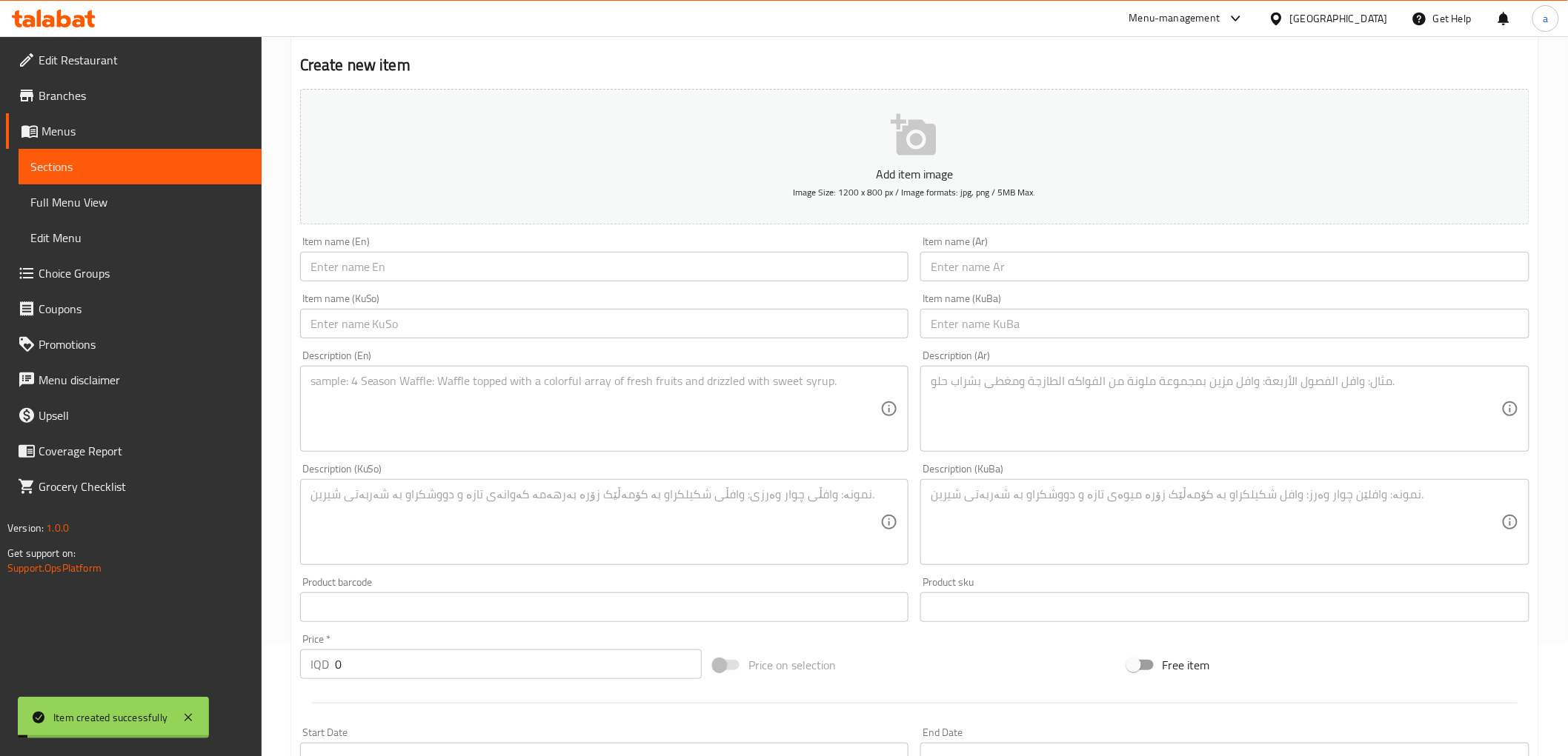
scroll to position [0, 0]
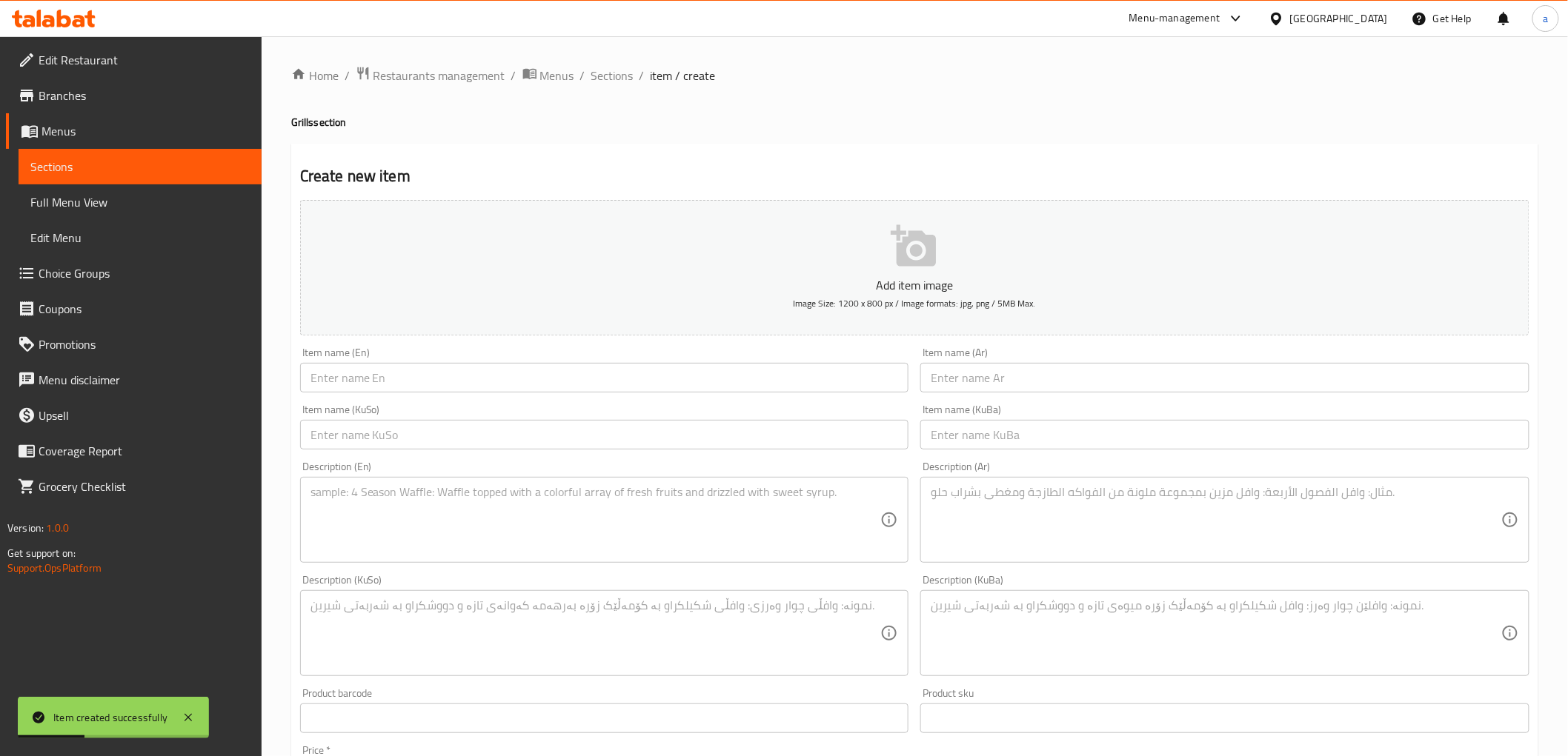
click at [106, 187] on link "Full Menu View" at bounding box center [139, 202] width 243 height 36
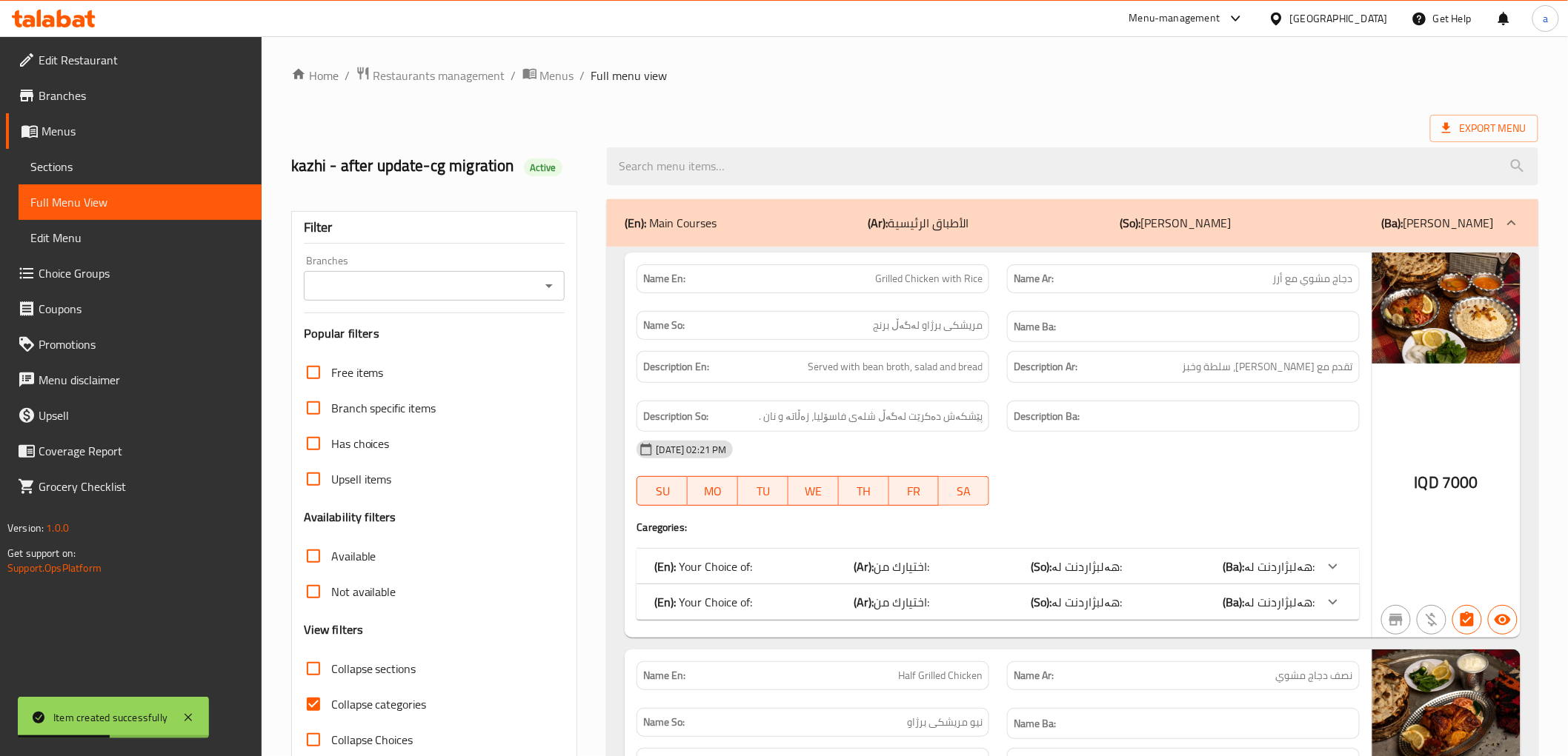
drag, startPoint x: 549, startPoint y: 282, endPoint x: 543, endPoint y: 291, distance: 10.8
click at [549, 282] on icon "Open" at bounding box center [548, 285] width 17 height 17
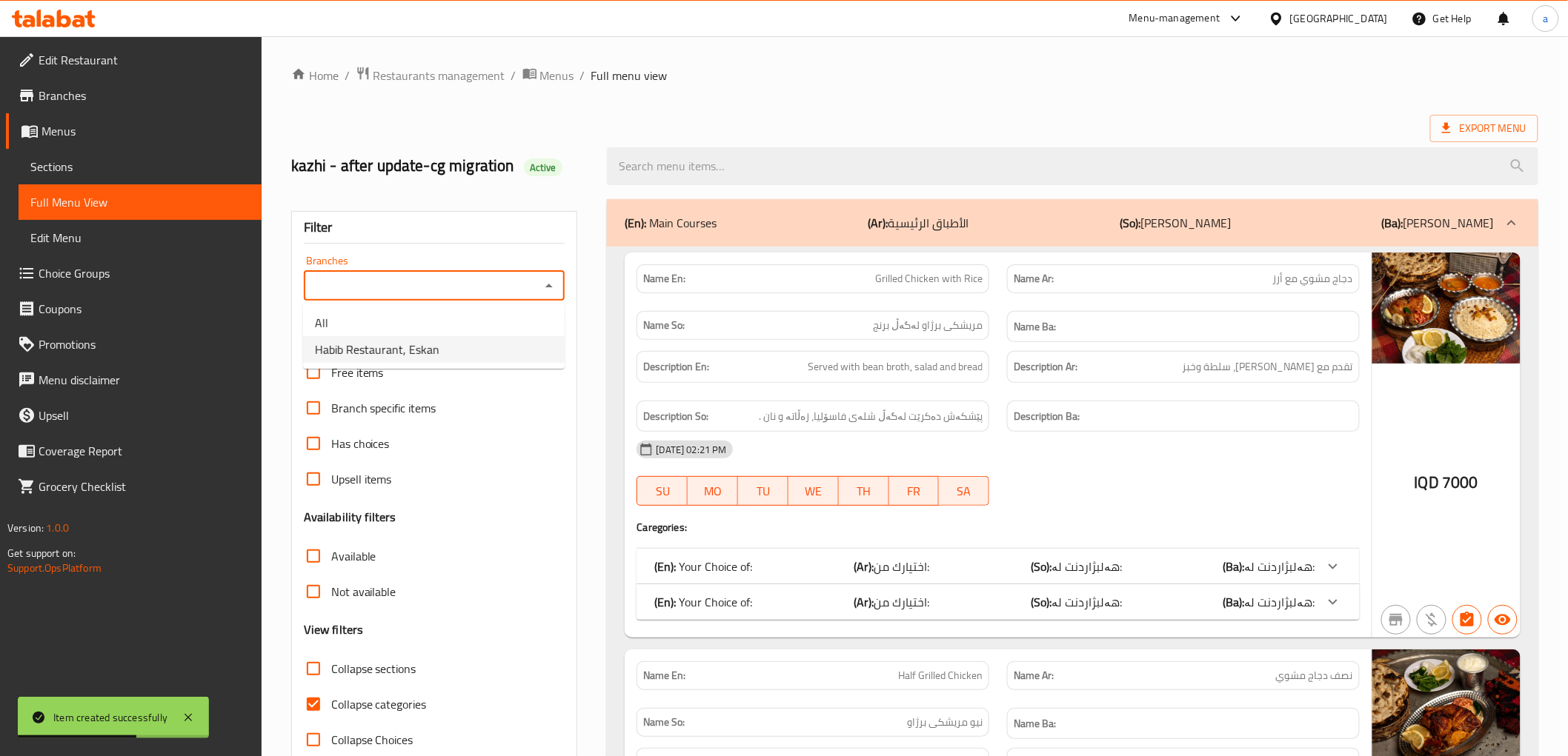
click at [460, 357] on li "Habib Restaurant, Eskan" at bounding box center [433, 349] width 261 height 27
type input "Habib Restaurant, Eskan"
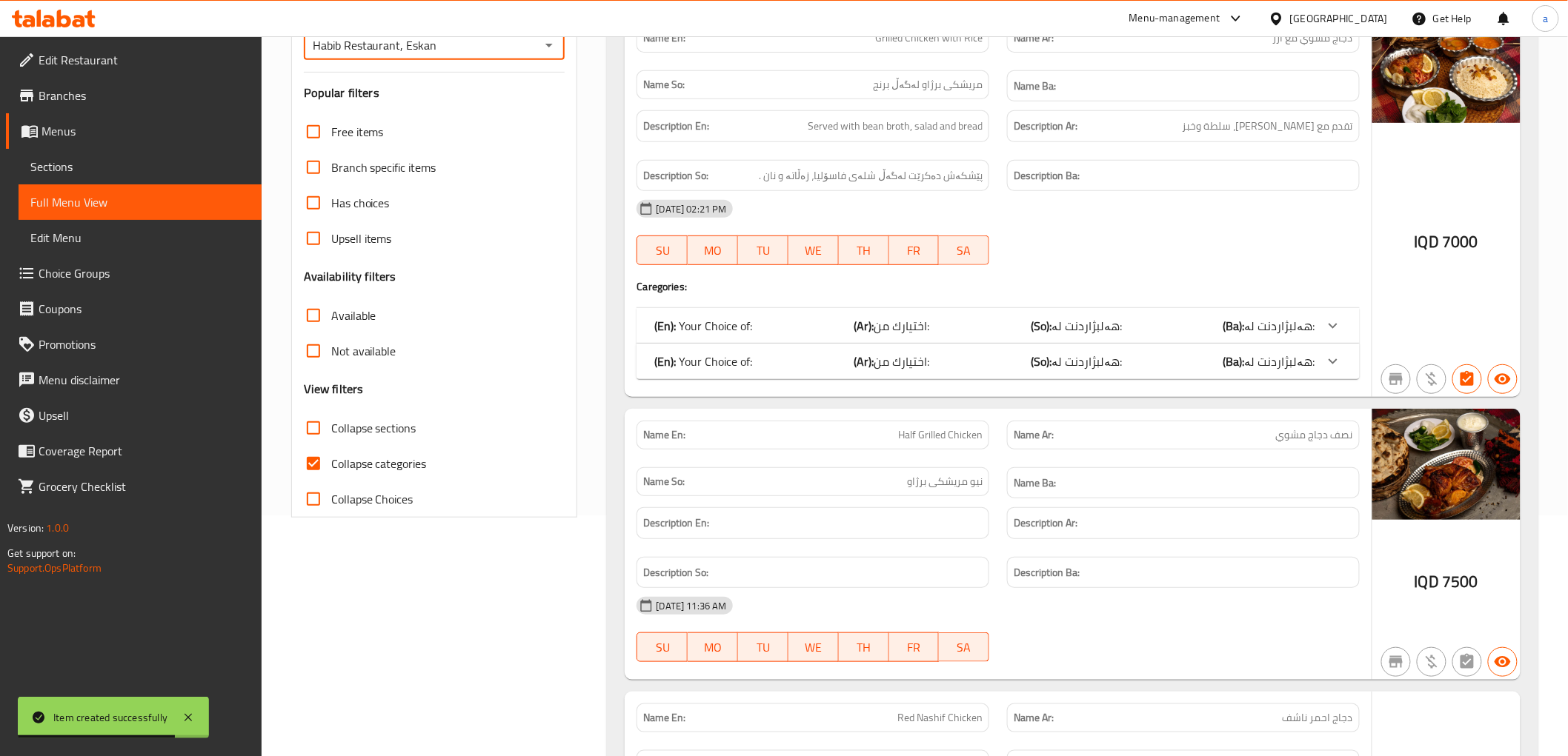
scroll to position [247, 0]
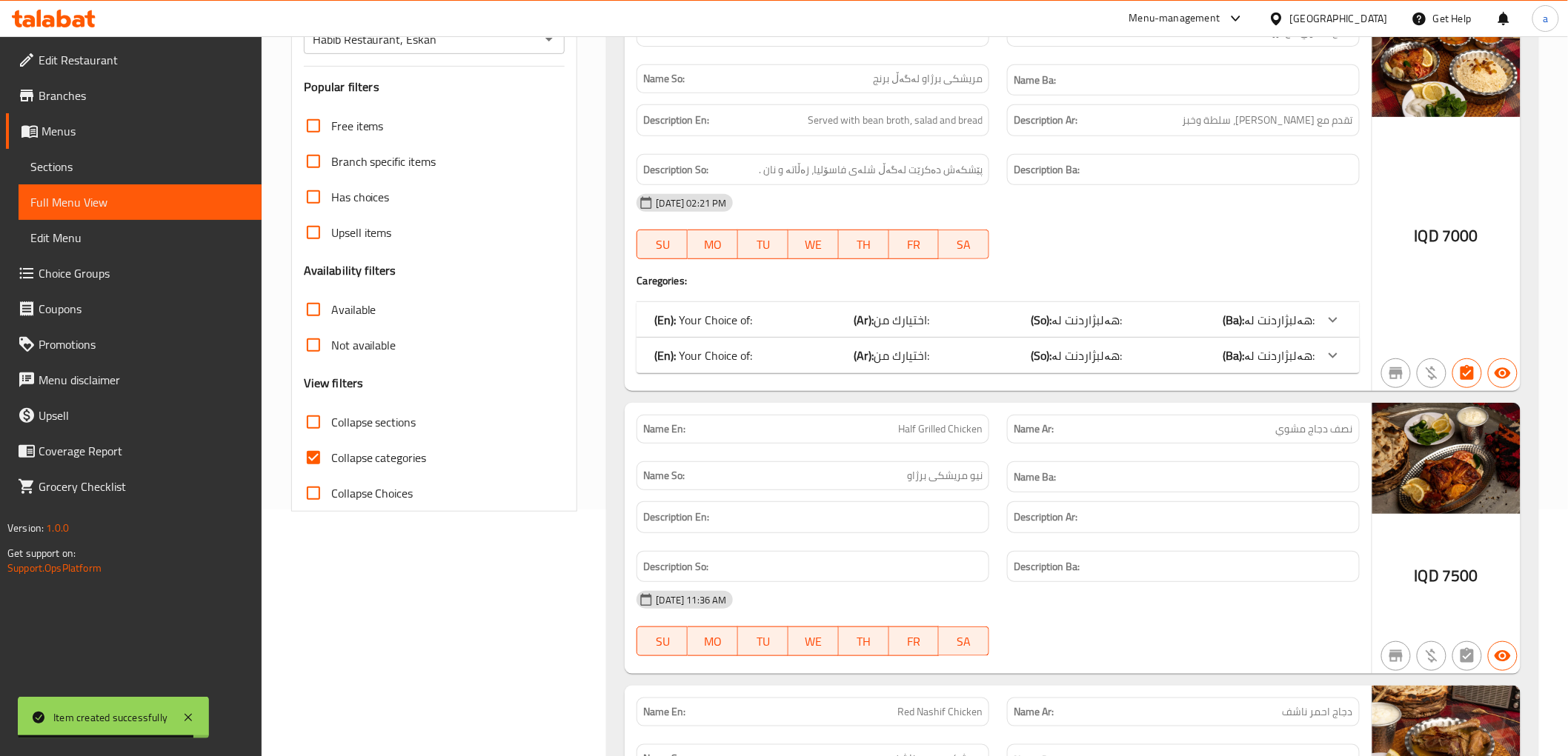
click at [359, 449] on span "Collapse categories" at bounding box center [379, 457] width 95 height 17
click at [331, 449] on input "Collapse categories" at bounding box center [313, 457] width 36 height 36
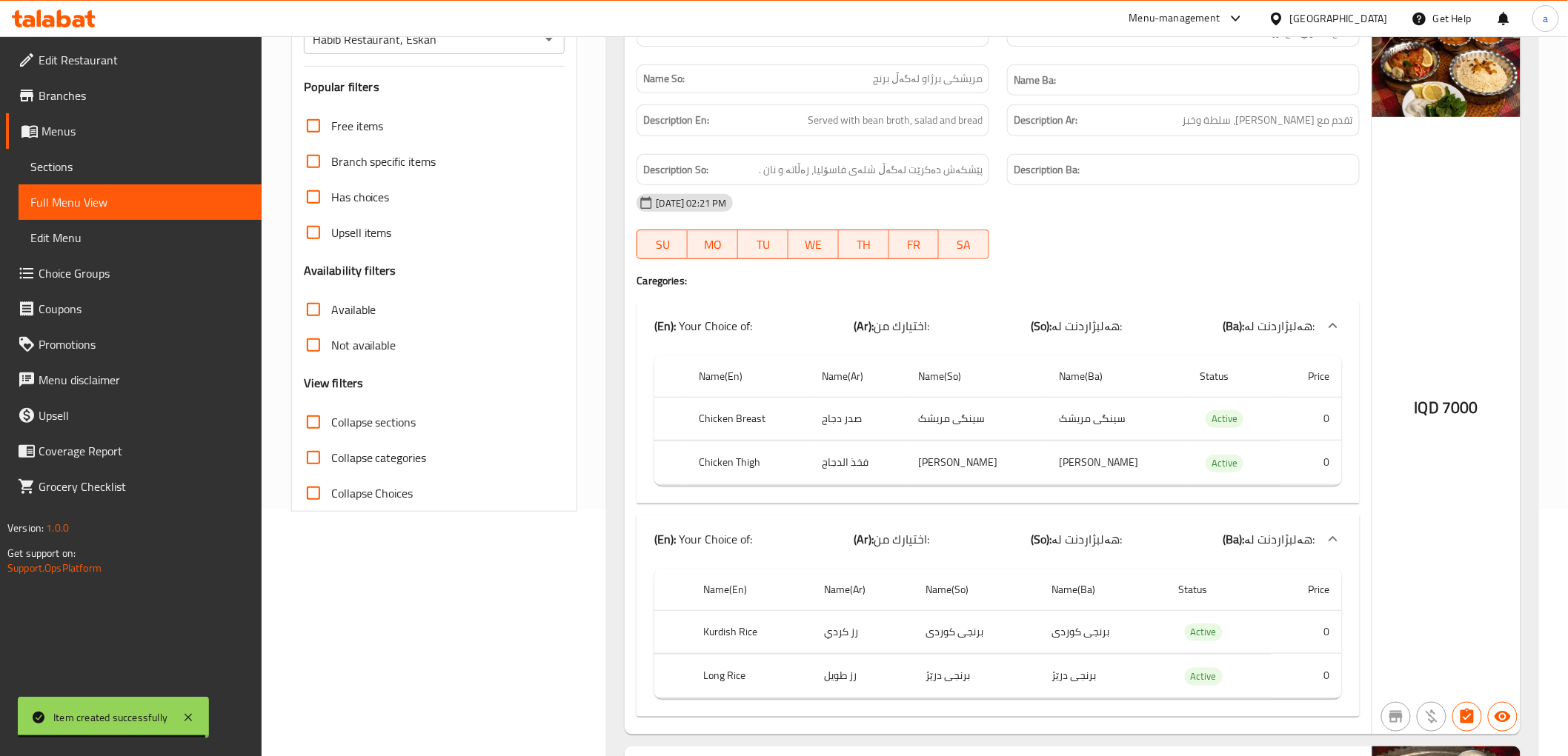
click at [359, 449] on span "Collapse categories" at bounding box center [379, 457] width 95 height 17
click at [331, 449] on input "Collapse categories" at bounding box center [313, 457] width 36 height 36
checkbox input "true"
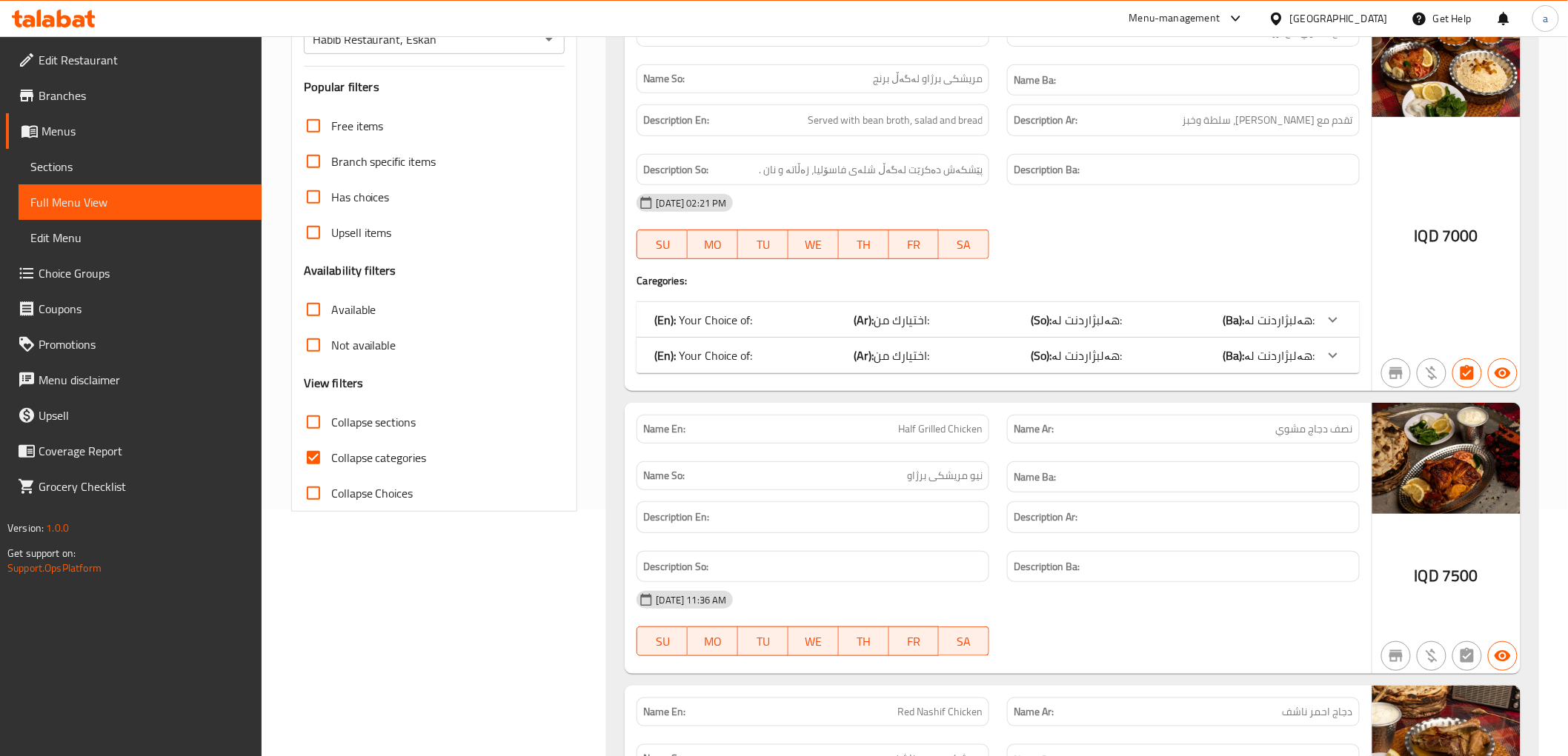
click at [369, 426] on span "Collapse sections" at bounding box center [373, 422] width 85 height 17
click at [331, 426] on input "Collapse sections" at bounding box center [313, 422] width 36 height 36
checkbox input "true"
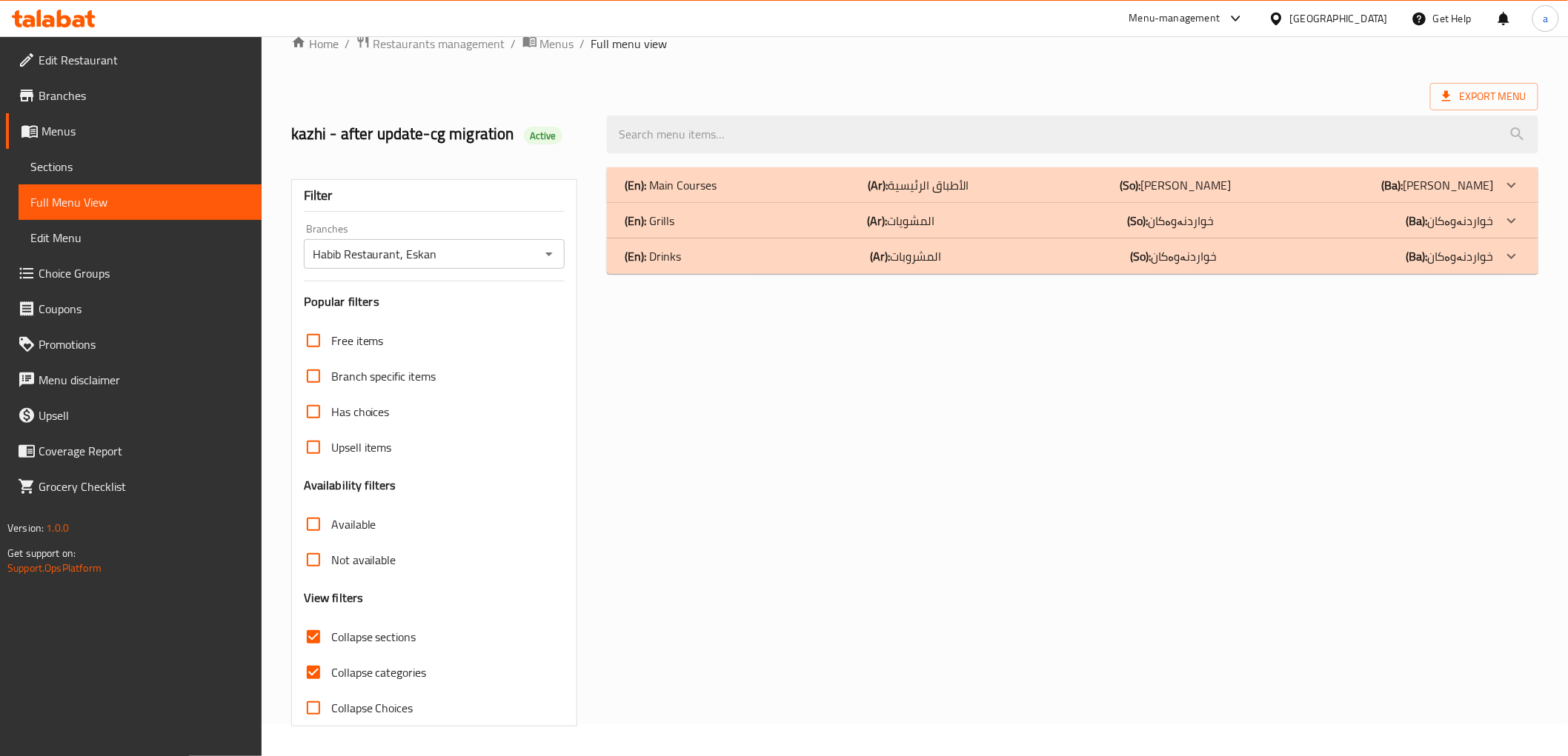
scroll to position [32, 0]
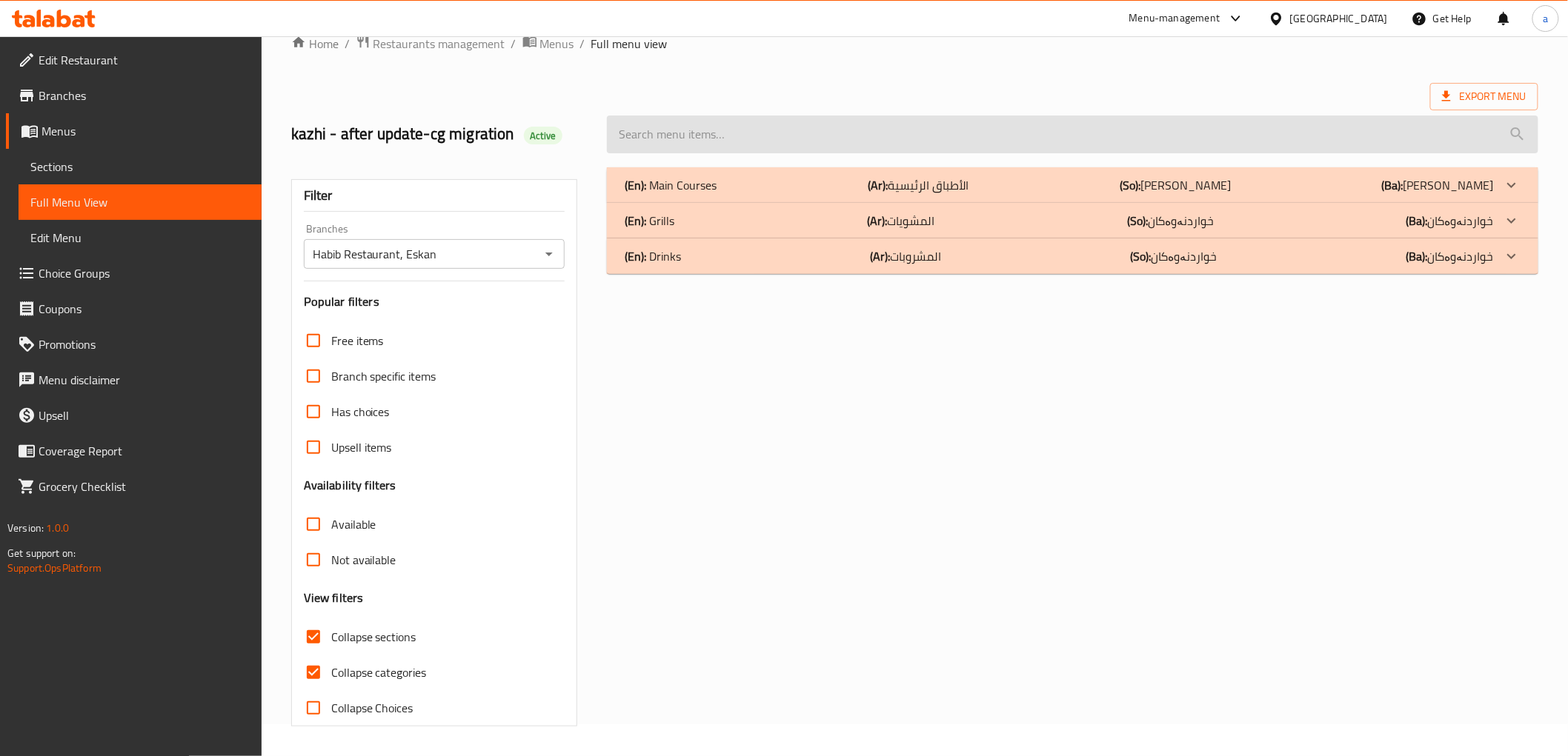
click at [1101, 137] on input "search" at bounding box center [1072, 134] width 931 height 38
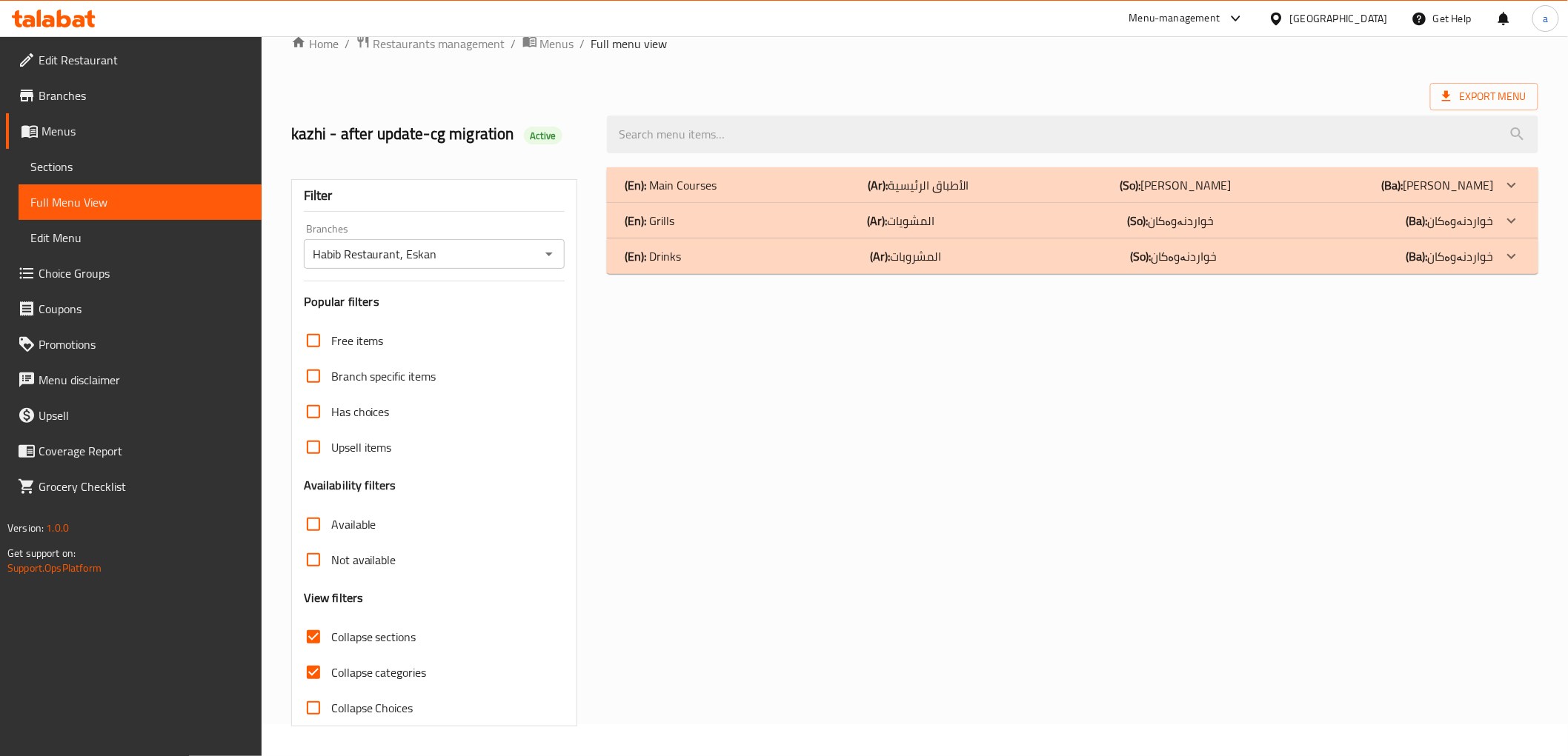
paste input "Whole Grilled Chicken"
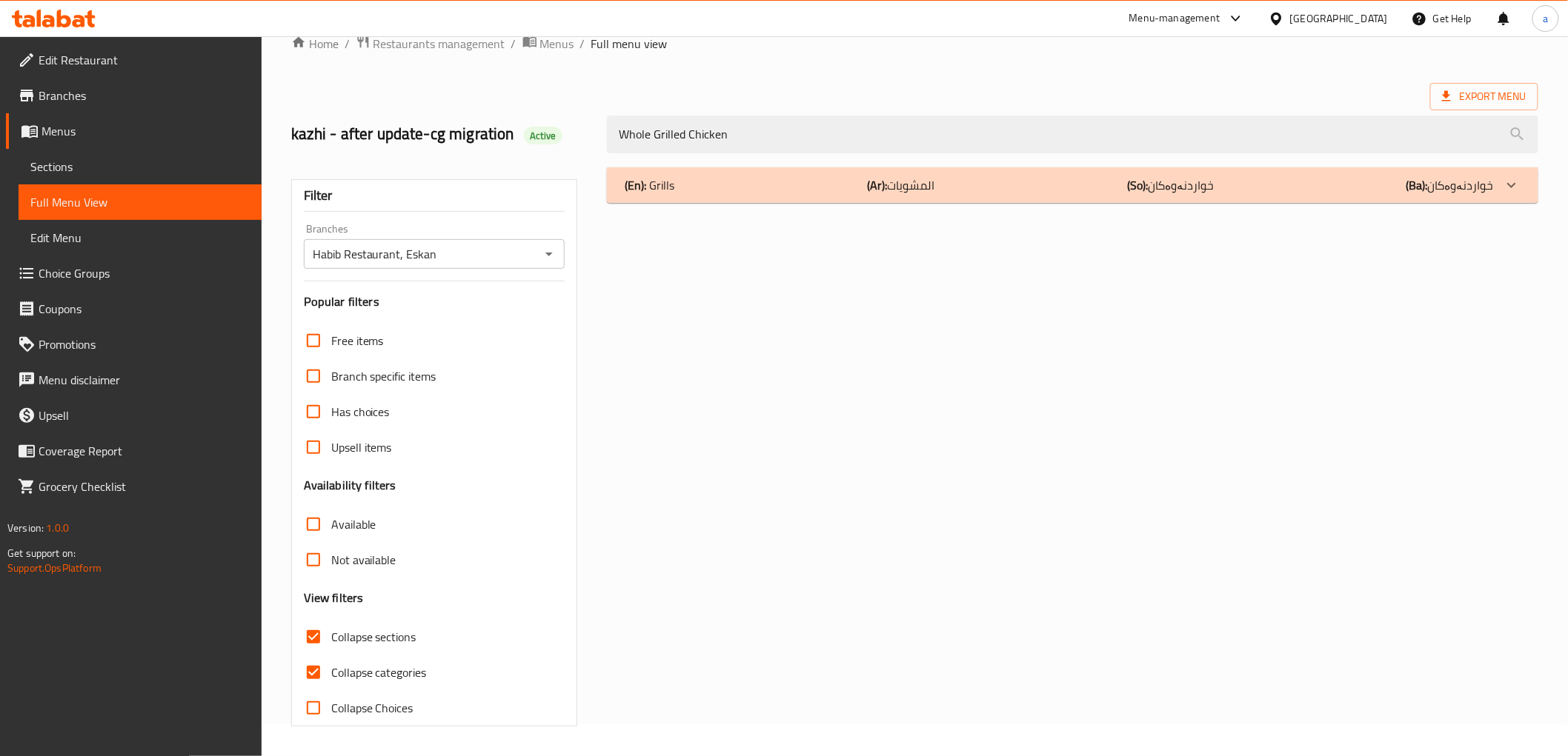
type input "Whole Grilled Chicken"
click at [794, 191] on div "(En): Grills (Ar): المشويات (So): خواردنەوەکان (Ba): خواردنەوەکان" at bounding box center [1058, 184] width 868 height 17
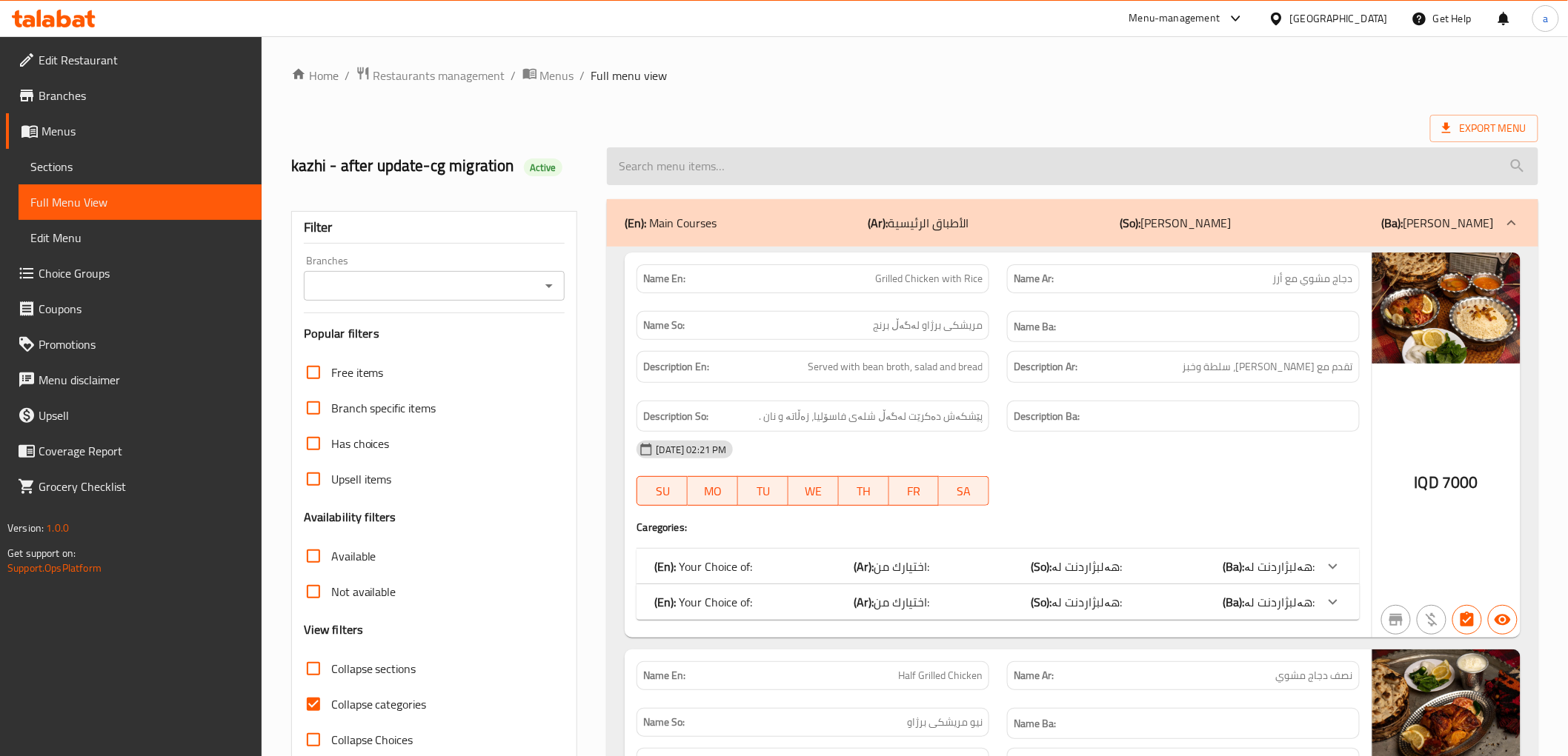
click at [726, 148] on input "search" at bounding box center [1072, 166] width 931 height 38
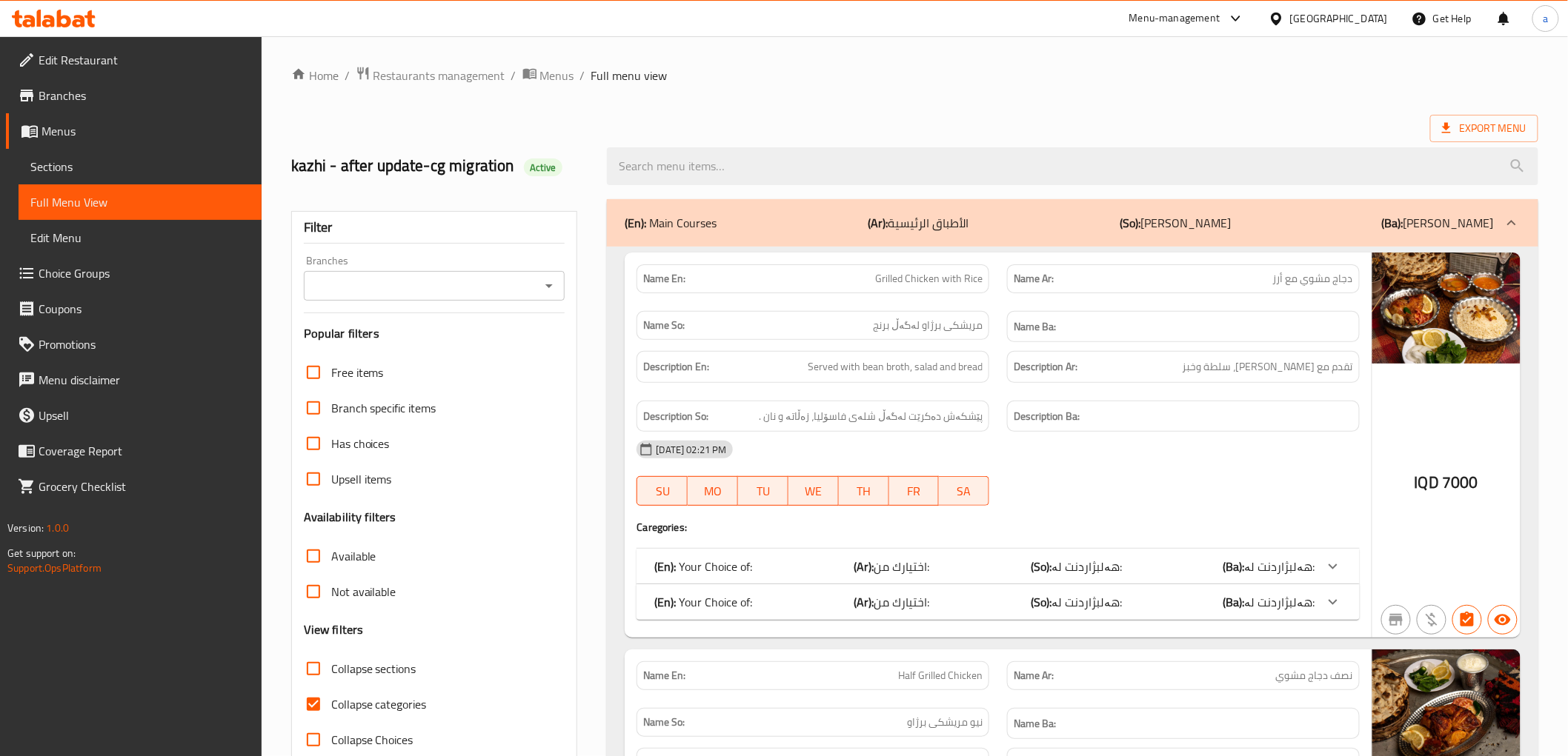
paste input "Whole Grilled Chicken"
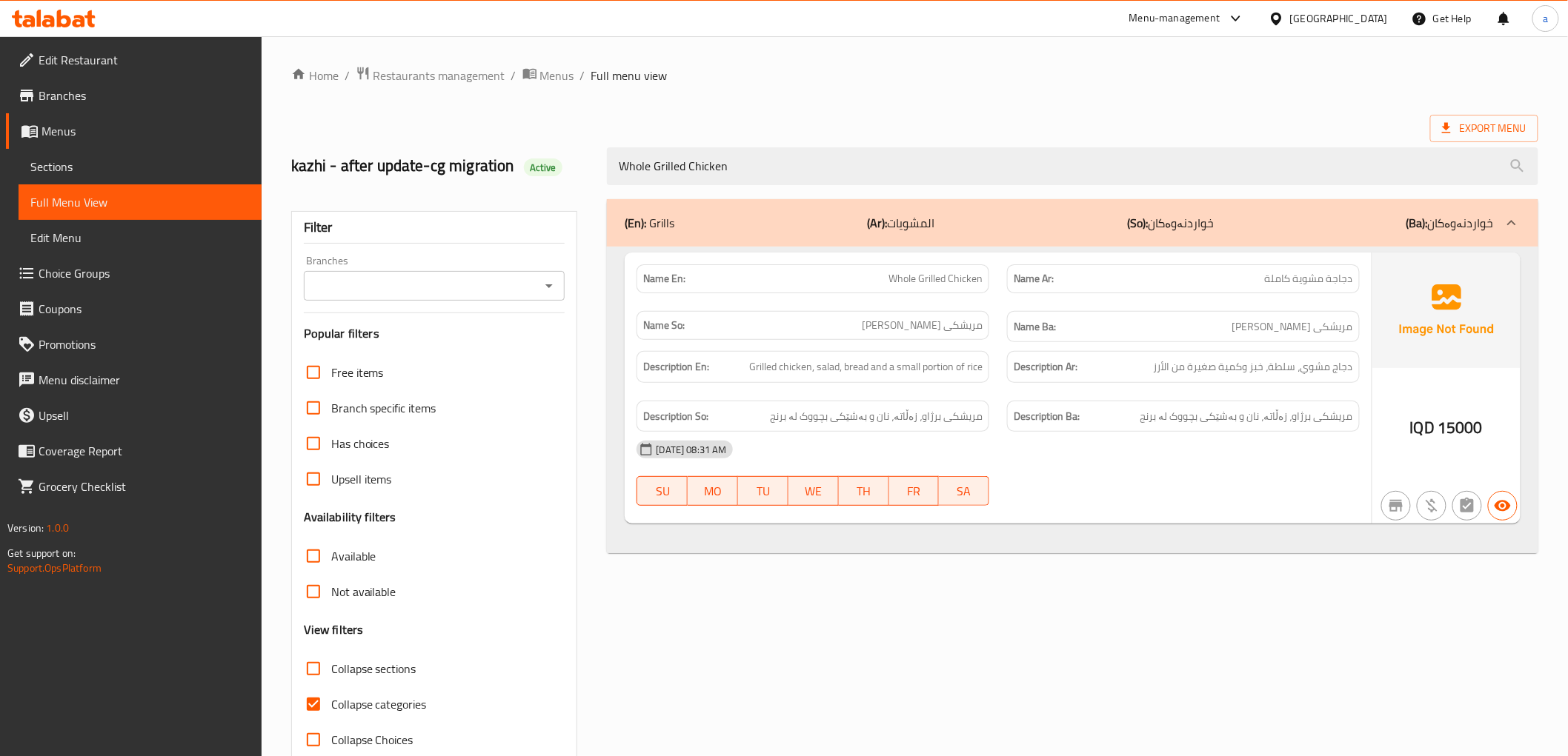
type input "Whole Grilled Chicken"
click at [102, 168] on span "Sections" at bounding box center [139, 166] width 219 height 17
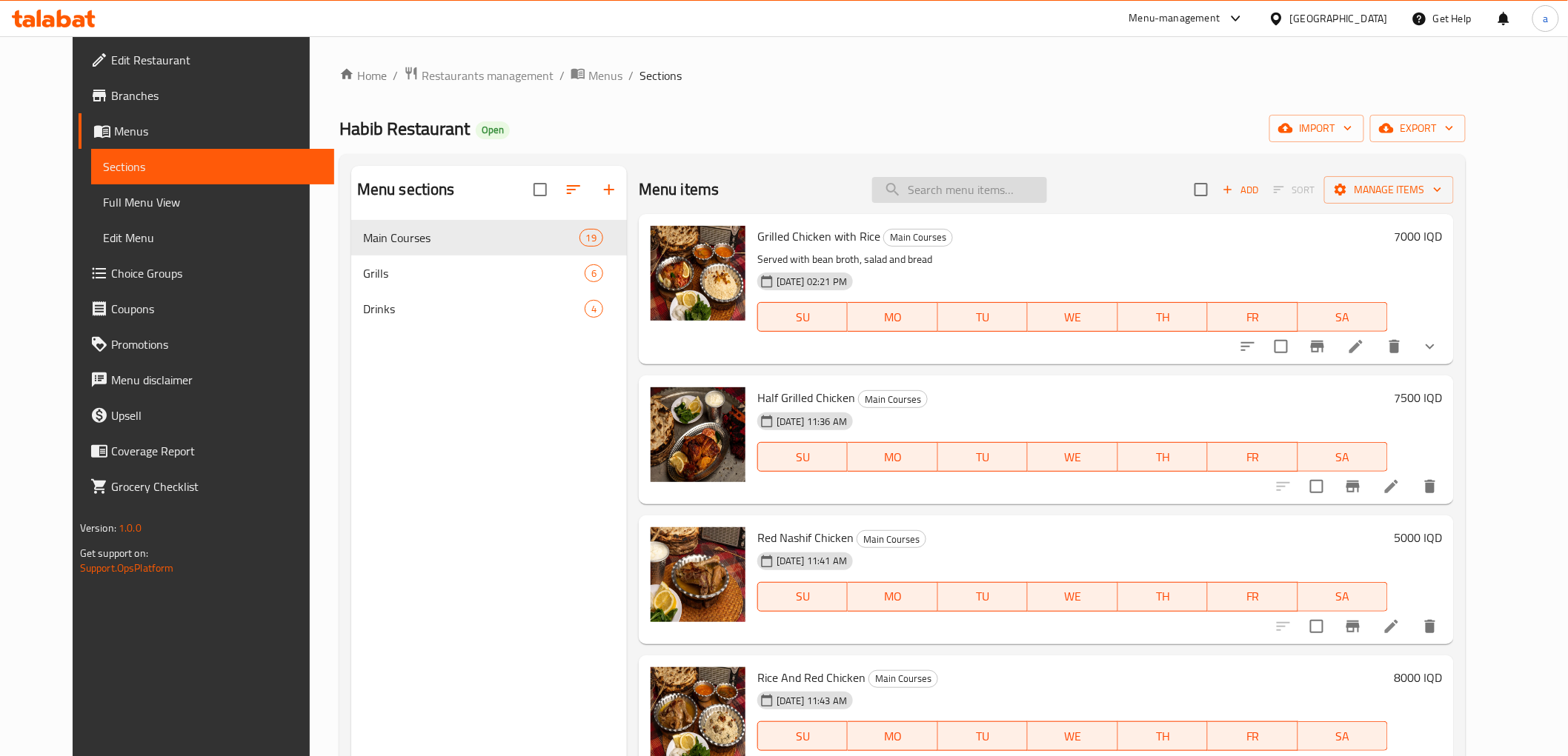
click at [955, 200] on input "search" at bounding box center [959, 190] width 175 height 26
paste input "Whole Grilled Chicken"
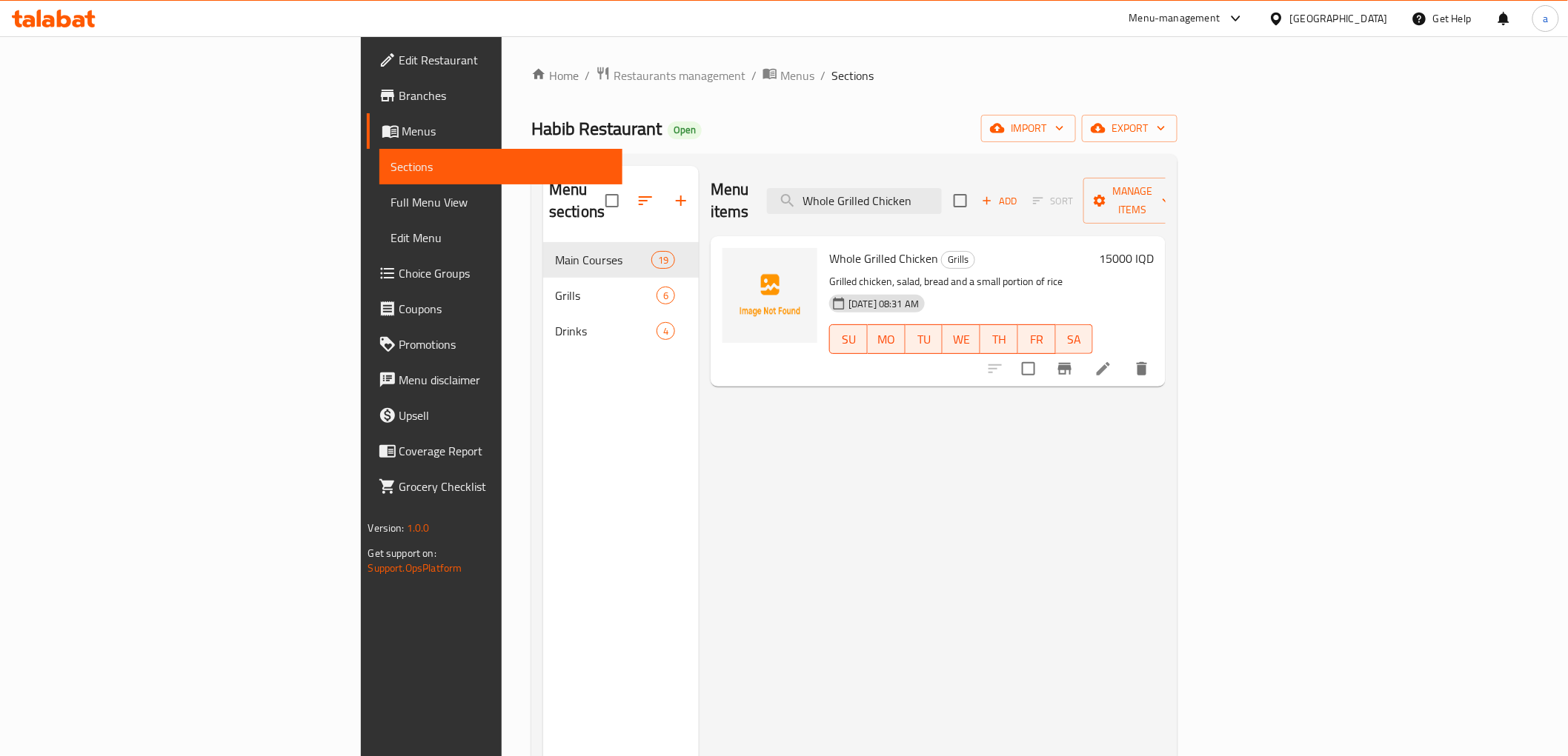
type input "Whole Grilled Chicken"
click at [1112, 360] on icon at bounding box center [1102, 368] width 17 height 17
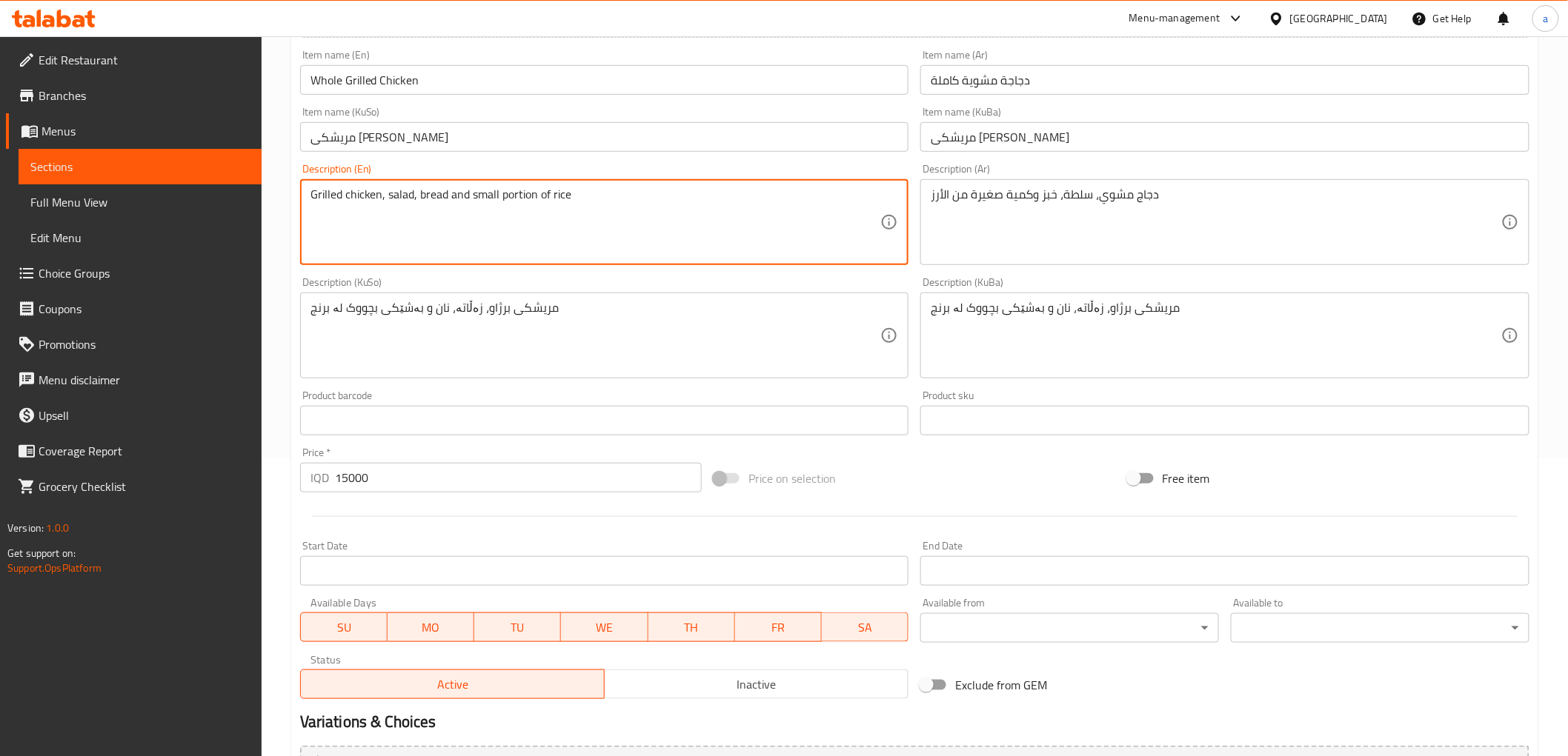
scroll to position [457, 0]
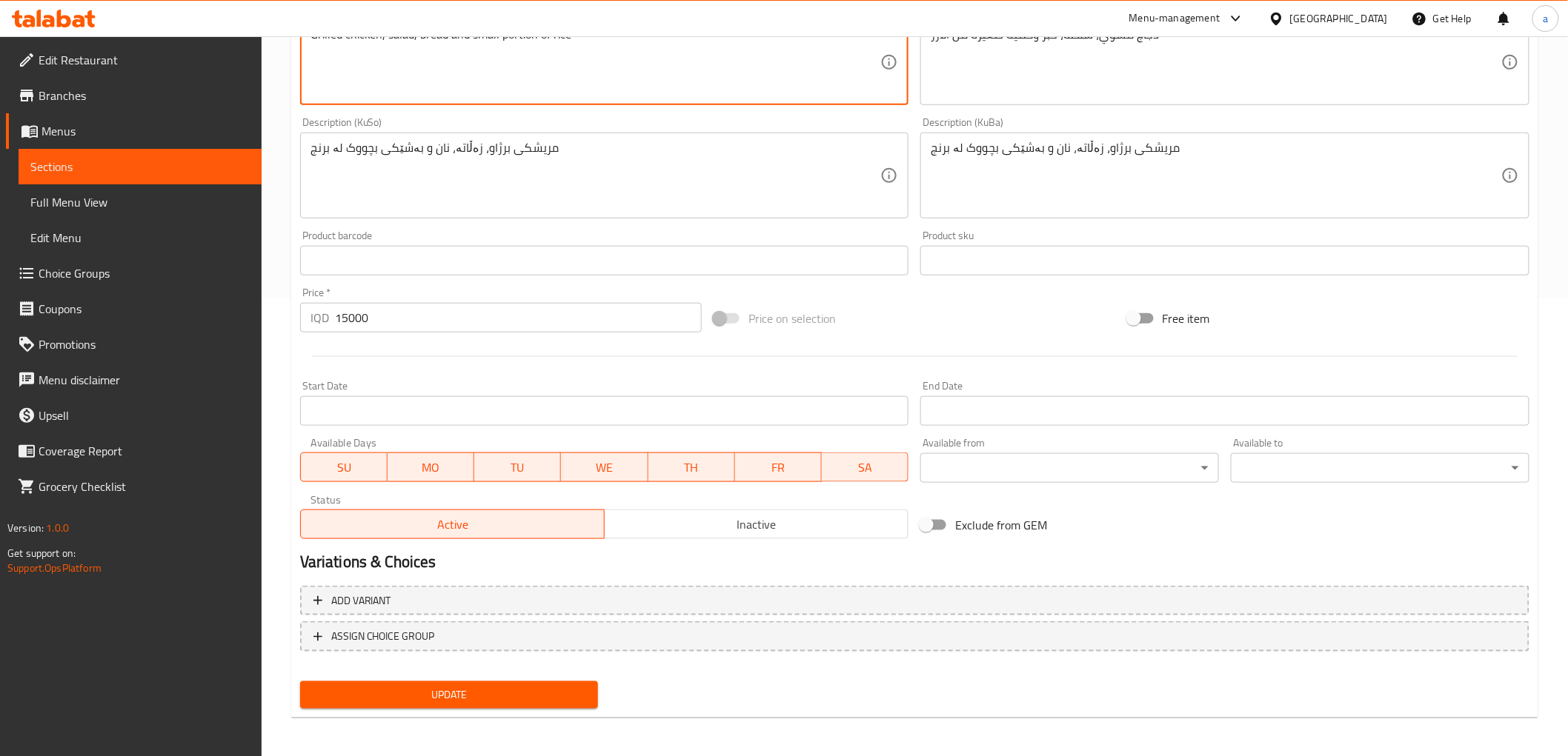
type textarea "Grilled chicken, salad, bread and small portion of rice"
click at [472, 688] on span "Update" at bounding box center [449, 695] width 275 height 18
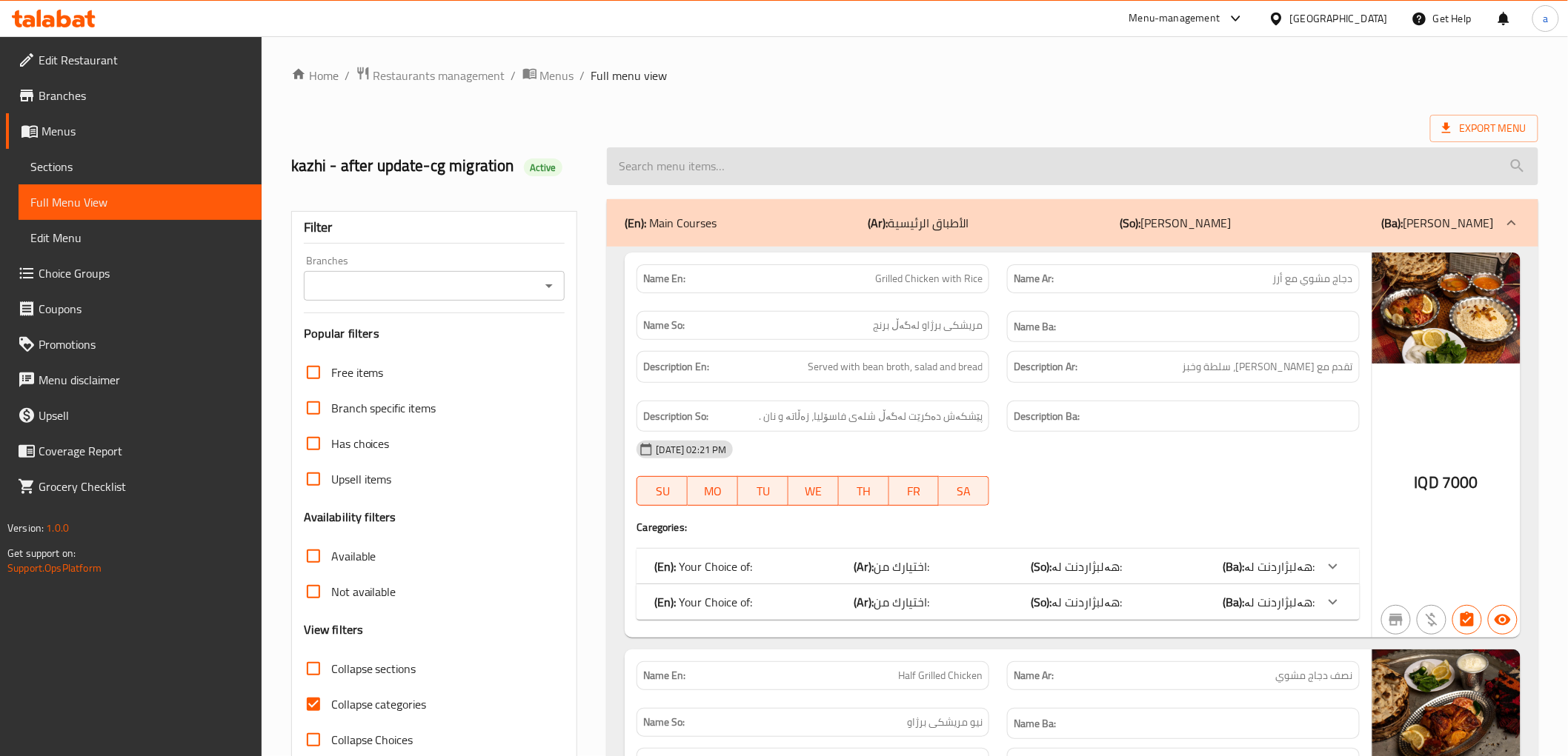
click at [724, 166] on input "search" at bounding box center [1072, 166] width 931 height 38
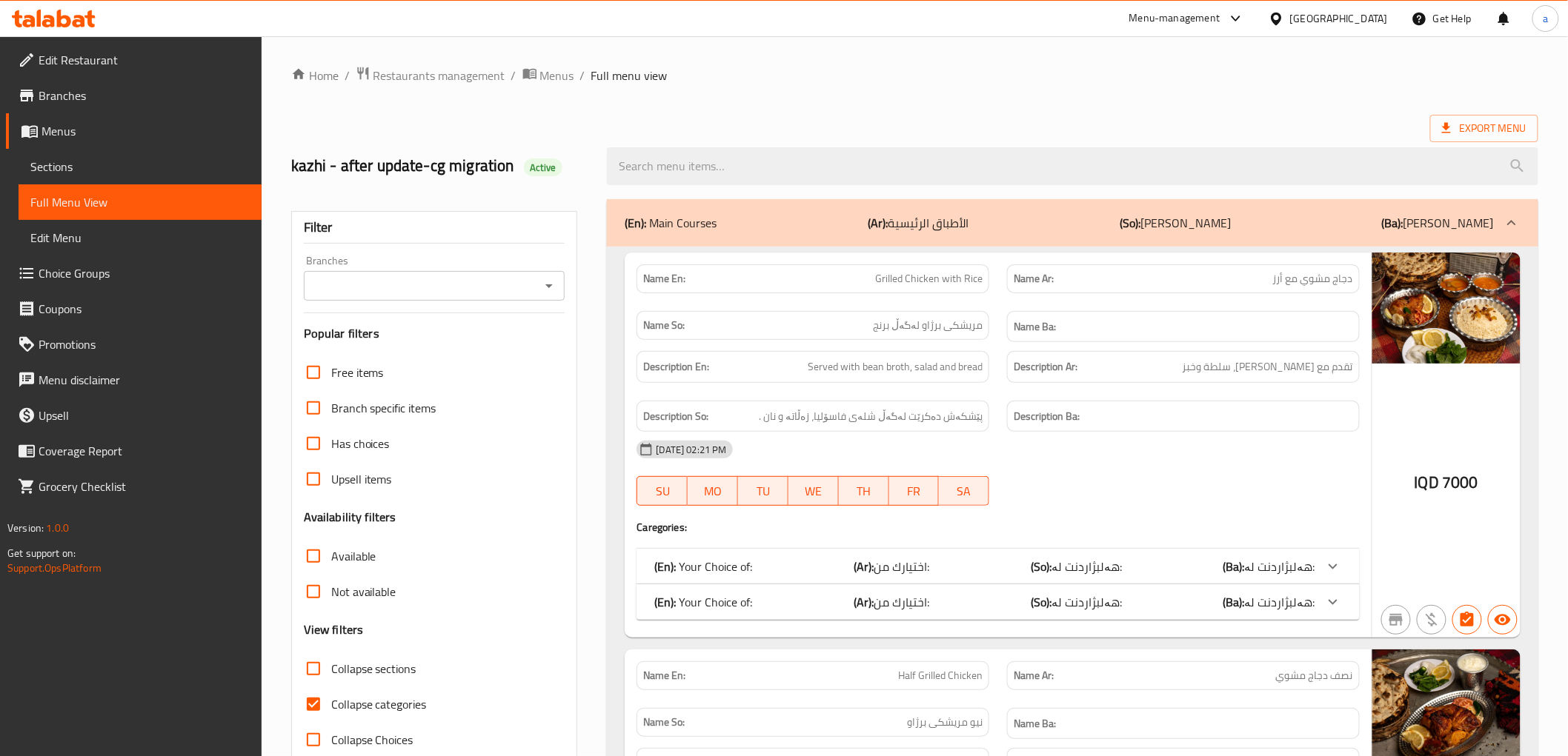
click at [548, 287] on icon "Open" at bounding box center [548, 285] width 17 height 17
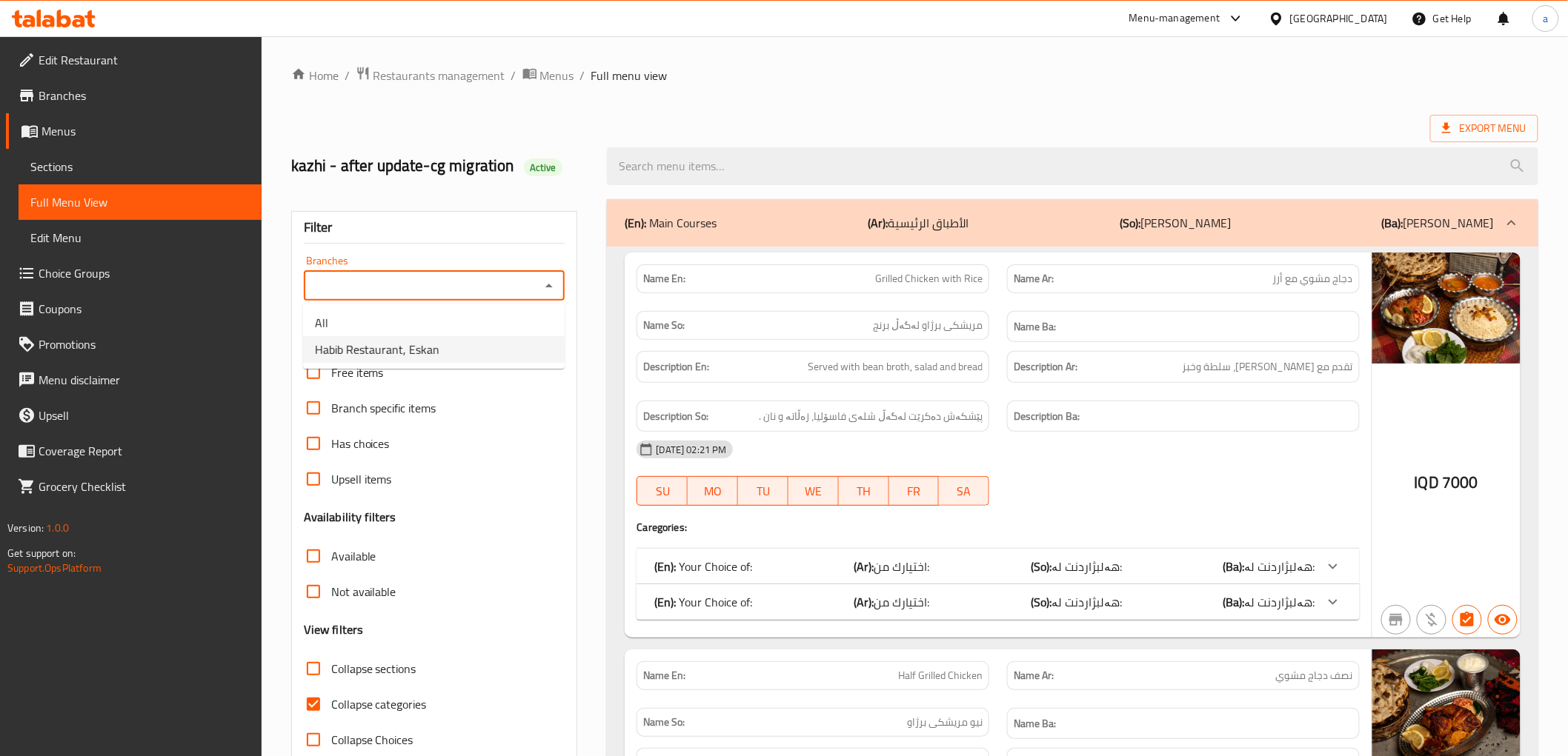
click at [495, 356] on li "Habib Restaurant, Eskan" at bounding box center [433, 349] width 261 height 27
type input "Habib Restaurant, Eskan"
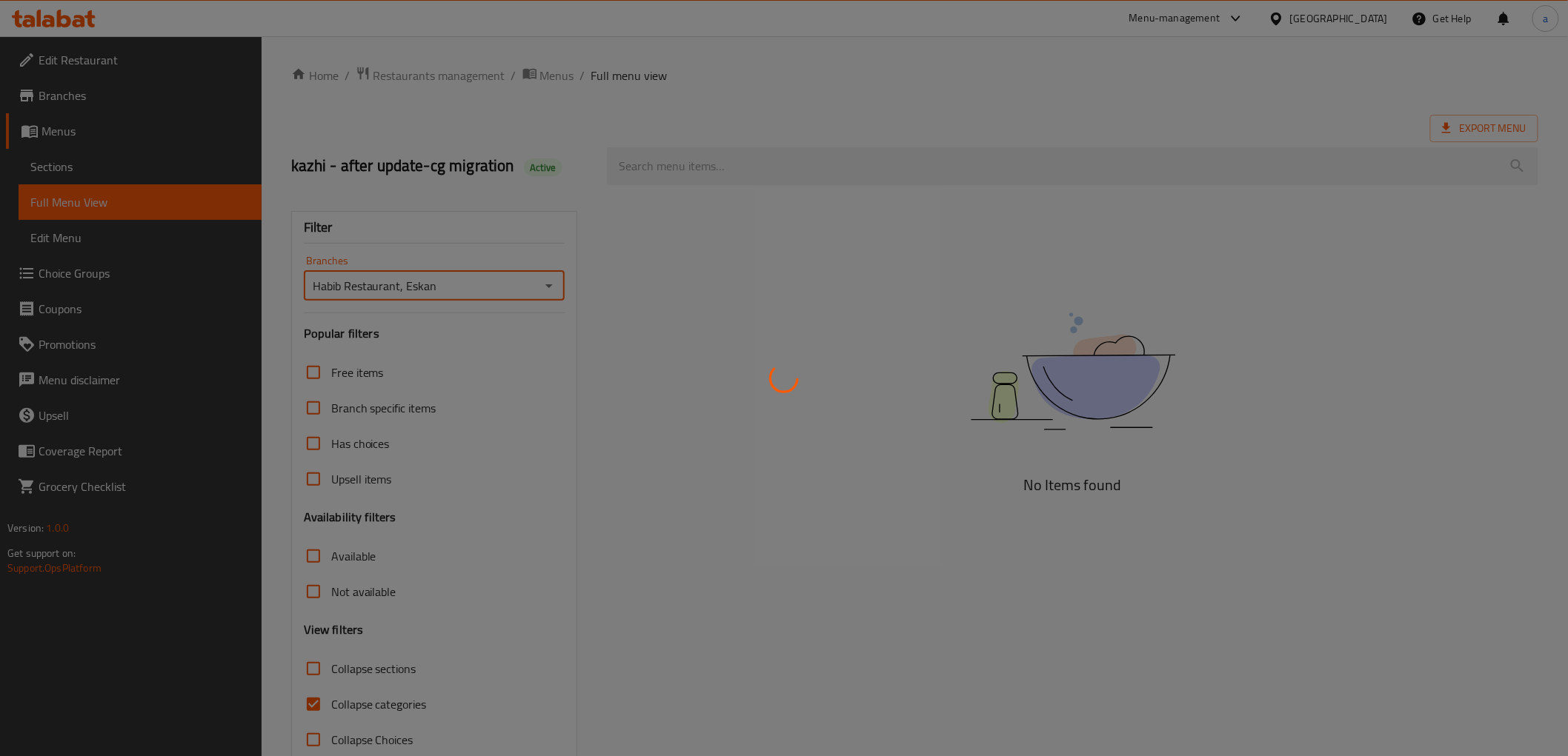
click at [750, 154] on div at bounding box center [784, 378] width 1568 height 756
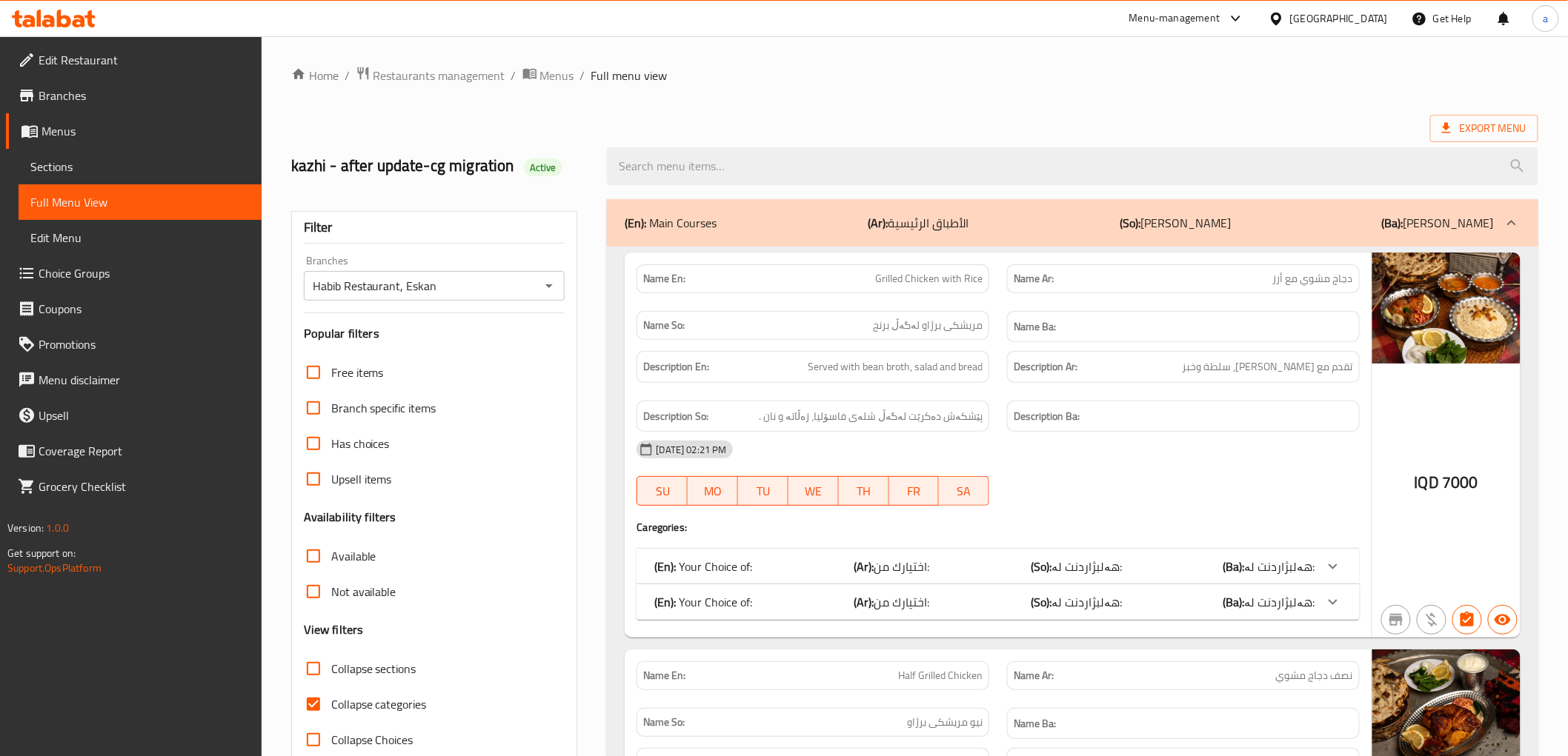
click at [750, 154] on input "search" at bounding box center [1072, 166] width 931 height 38
paste input "Whole Grilled Chicken"
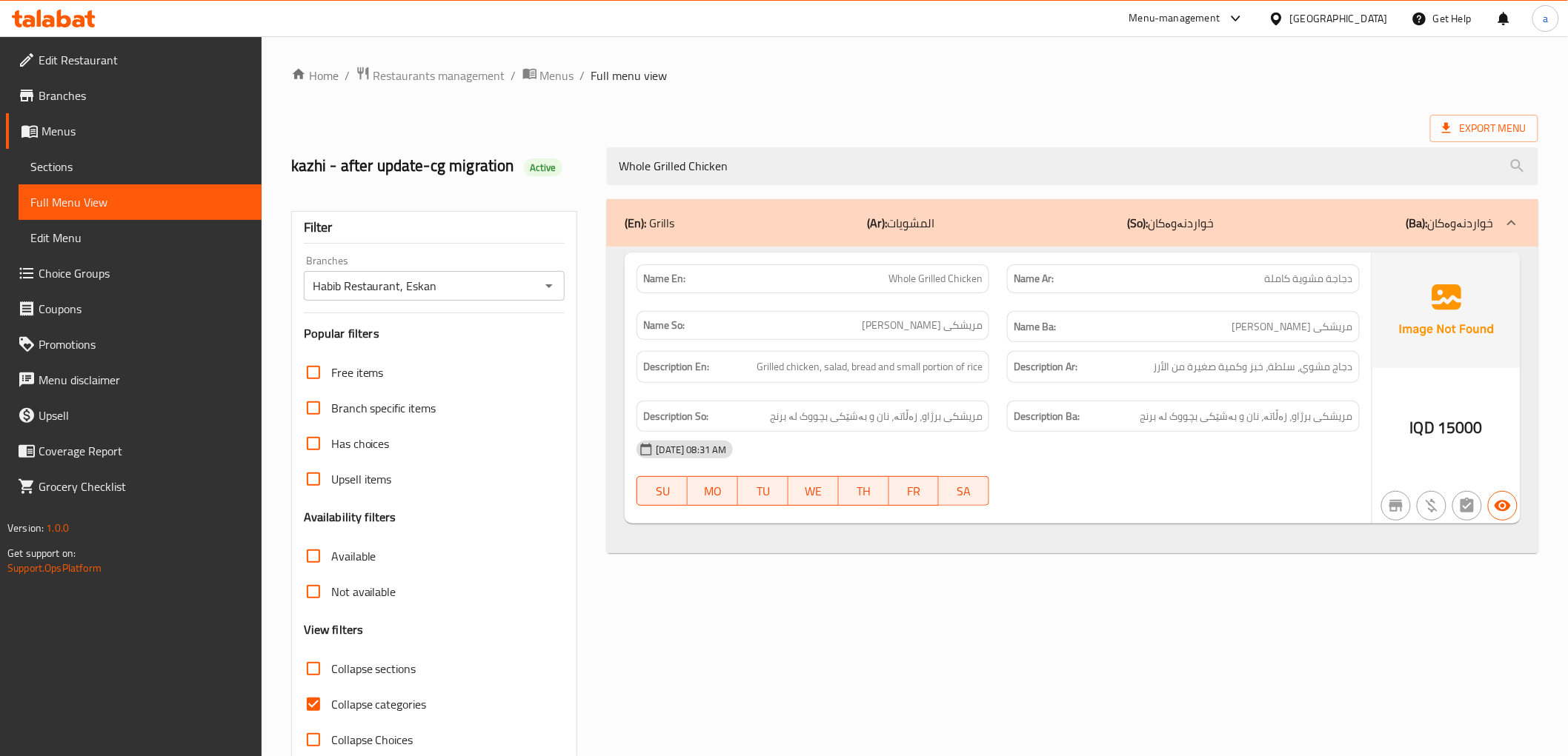
type input "Whole Grilled Chicken"
click at [933, 595] on div "(En): Grills (Ar): المشويات (So): خواردنەوەکان (Ba): خواردنەوەکان Name En: Whol…" at bounding box center [1072, 478] width 948 height 576
drag, startPoint x: 1171, startPoint y: 91, endPoint x: 1197, endPoint y: 77, distance: 29.5
click at [1171, 91] on div "Home / Restaurants management / Menus / Full menu view Export Menu kazhi - afte…" at bounding box center [915, 411] width 1247 height 692
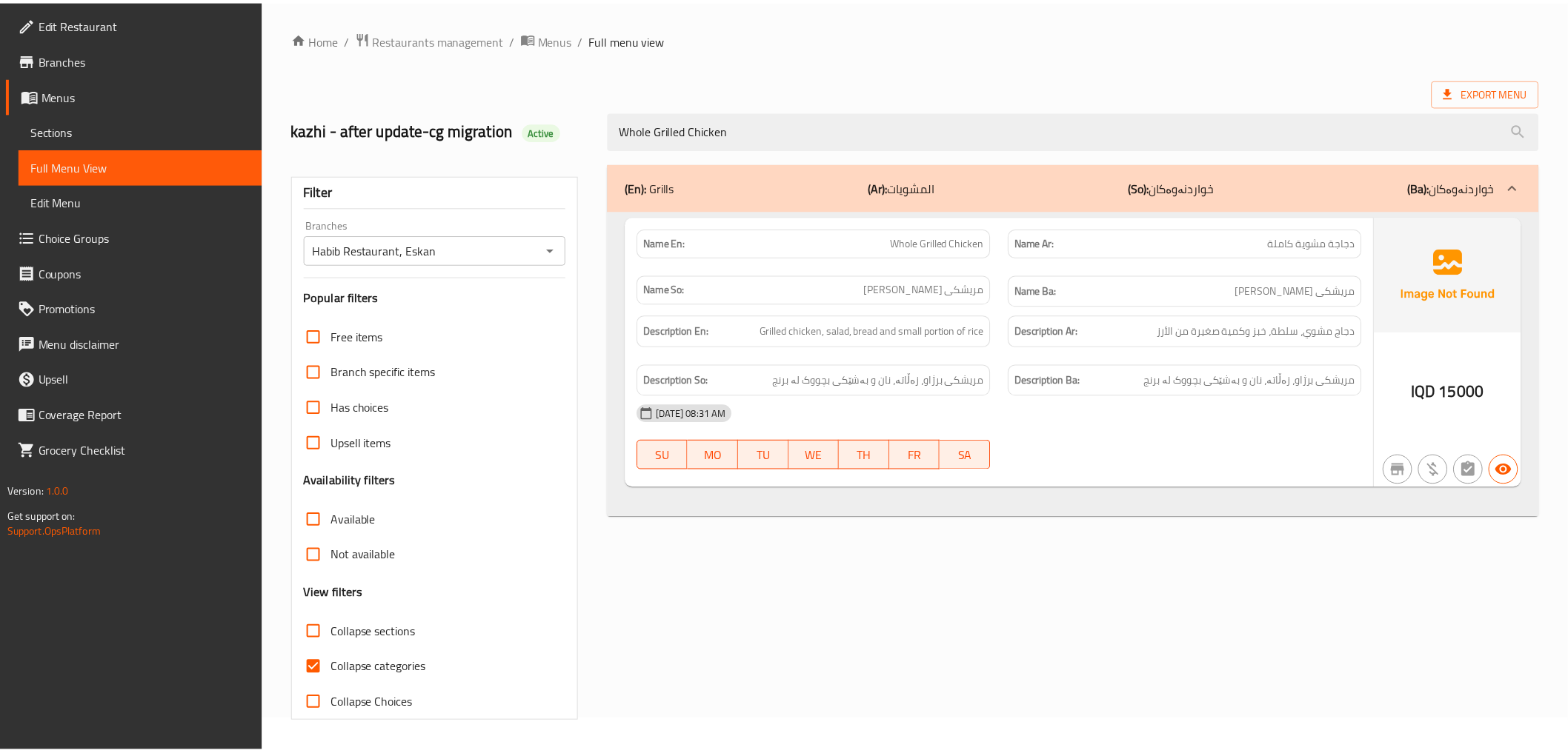
scroll to position [32, 0]
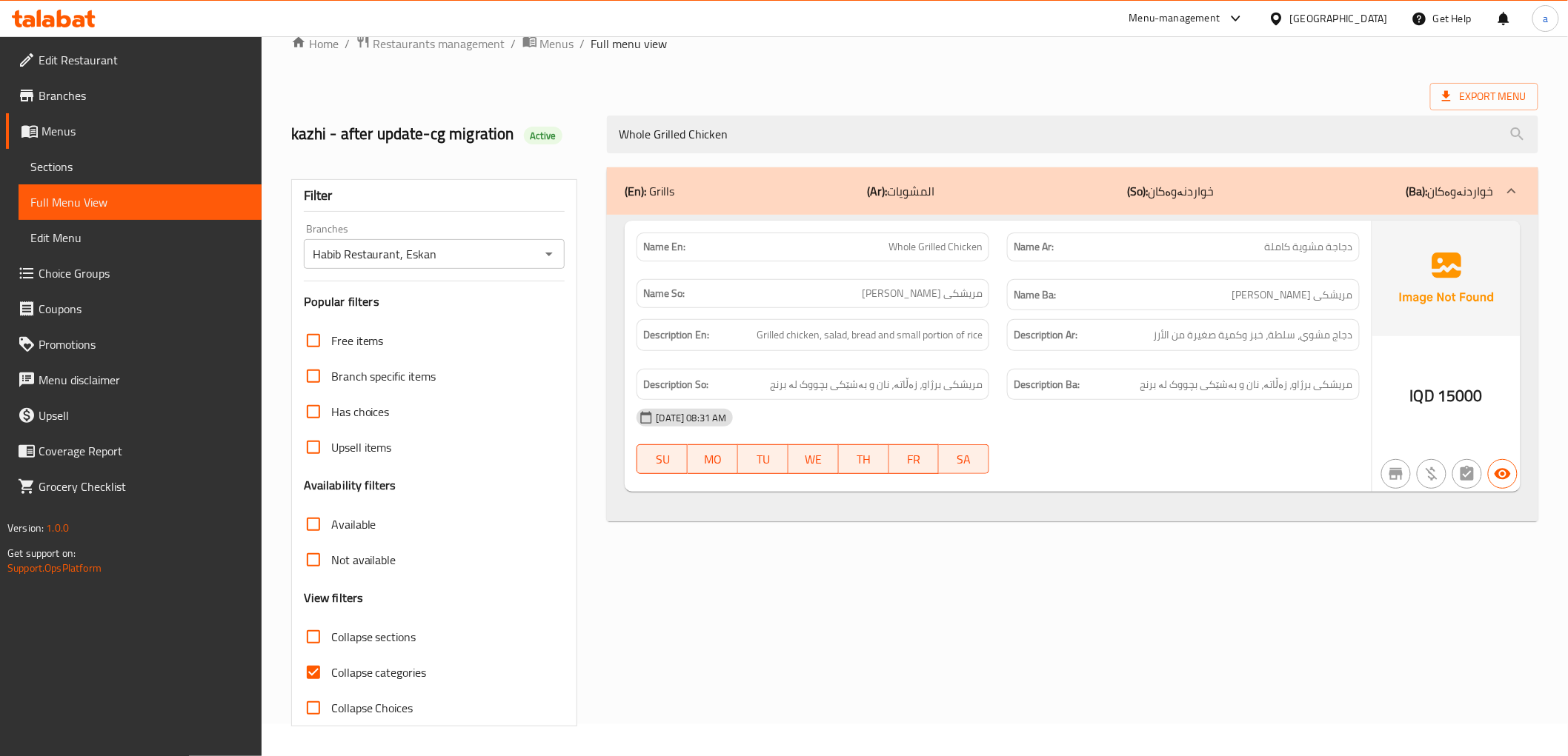
click at [84, 92] on span "Branches" at bounding box center [144, 95] width 211 height 17
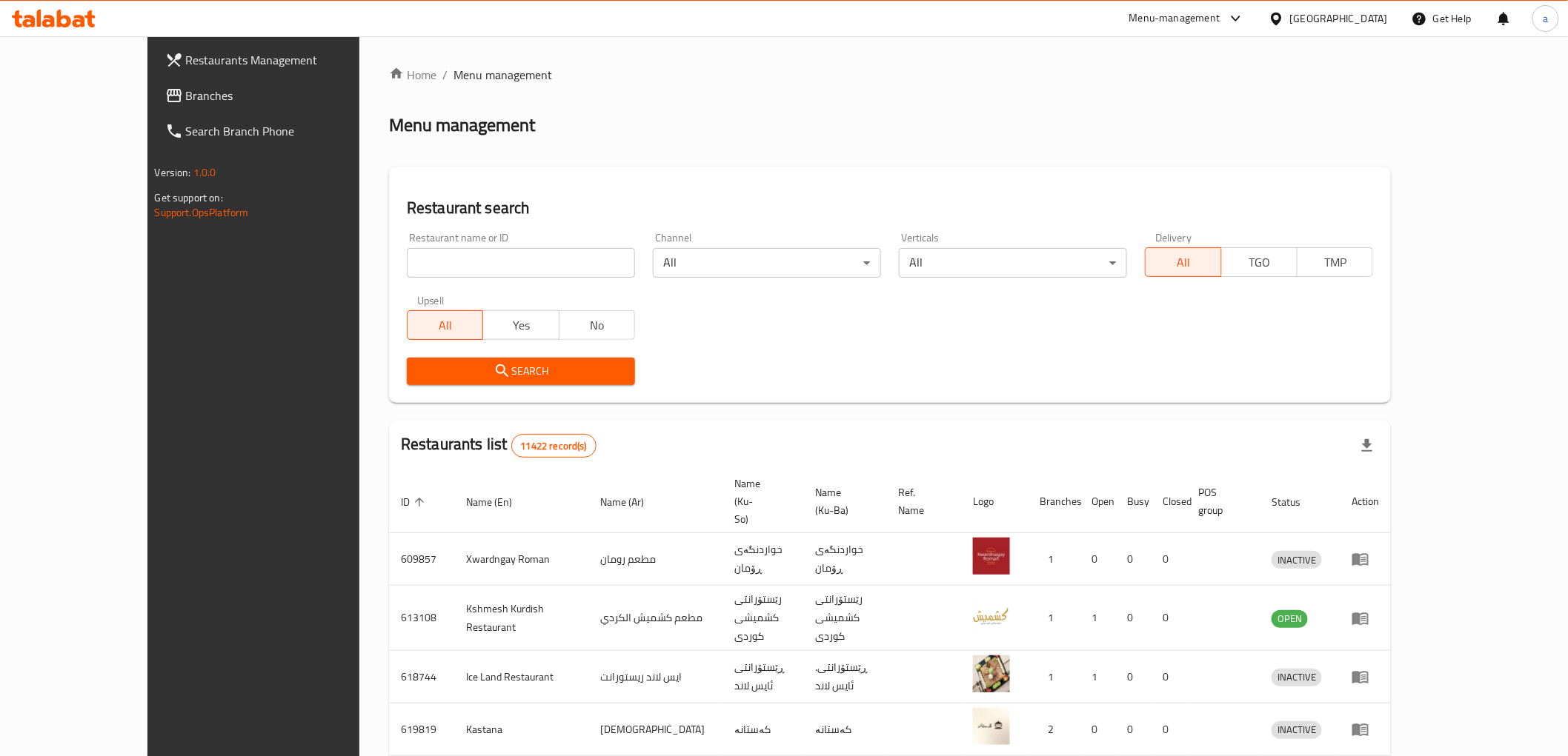
click at [153, 85] on link "Branches" at bounding box center [281, 95] width 256 height 36
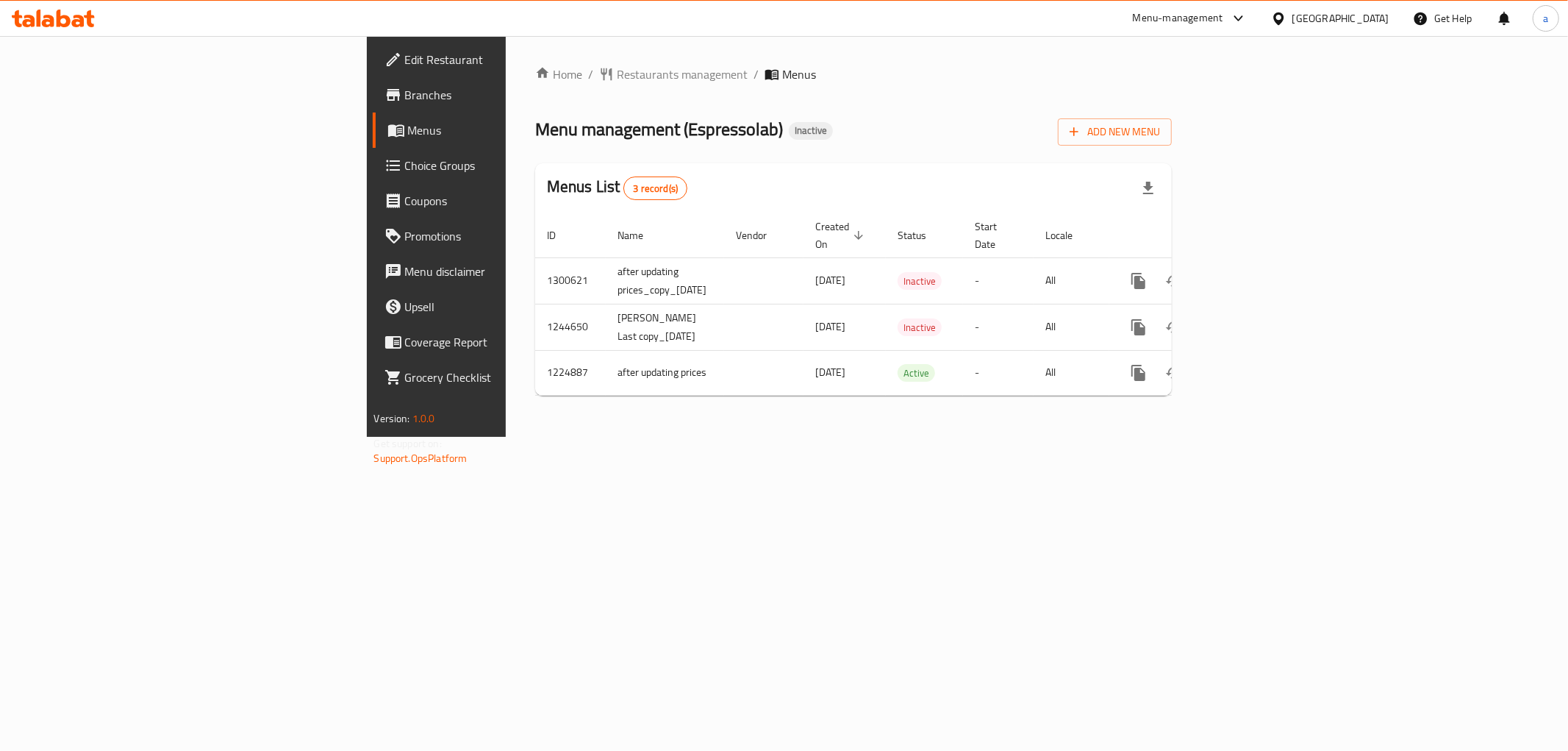
click at [1070, 437] on div "Home / Restaurants management / Menus Menu management ( Espressolab ) Inactive …" at bounding box center [854, 237] width 696 height 401
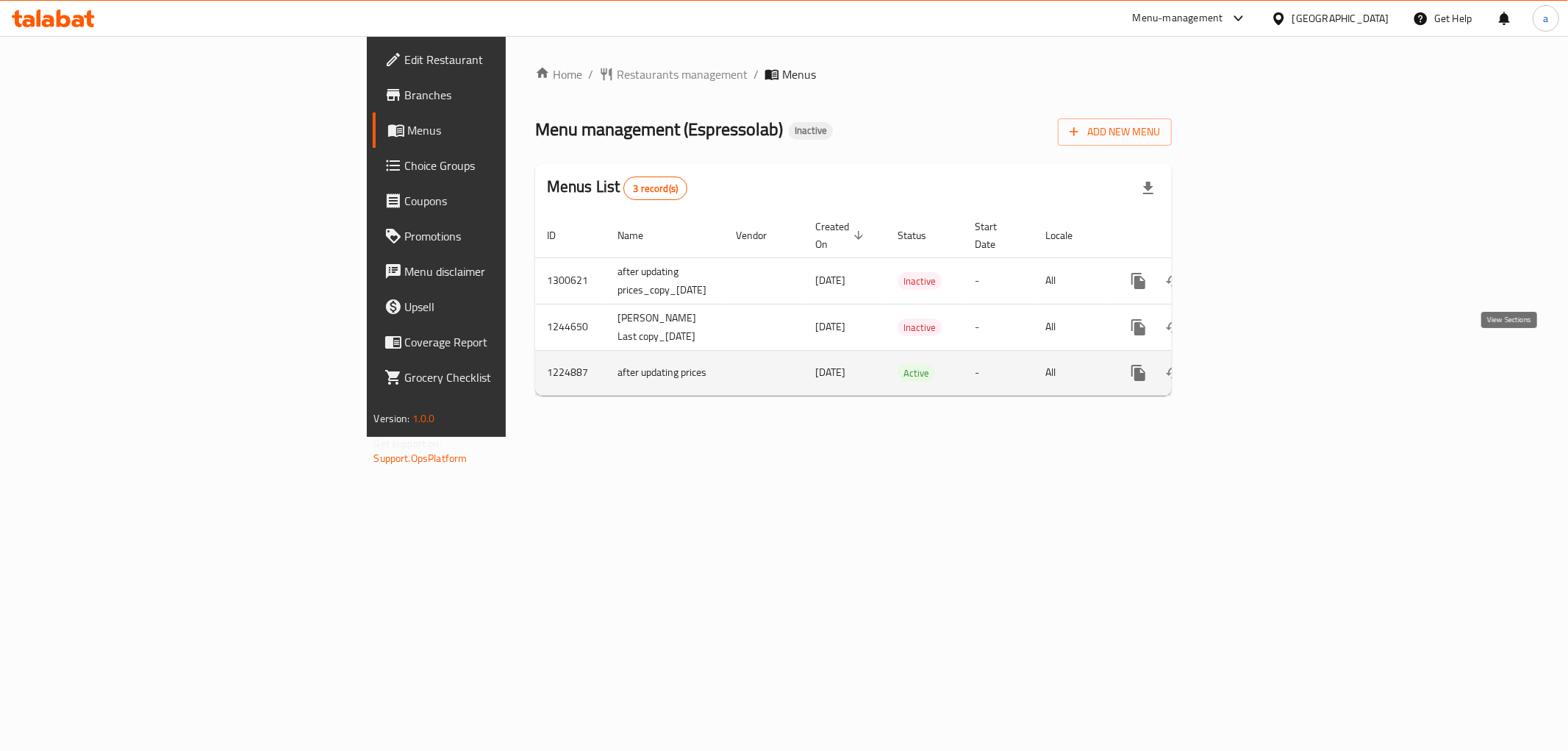
click at [1254, 364] on icon "enhanced table" at bounding box center [1244, 372] width 17 height 17
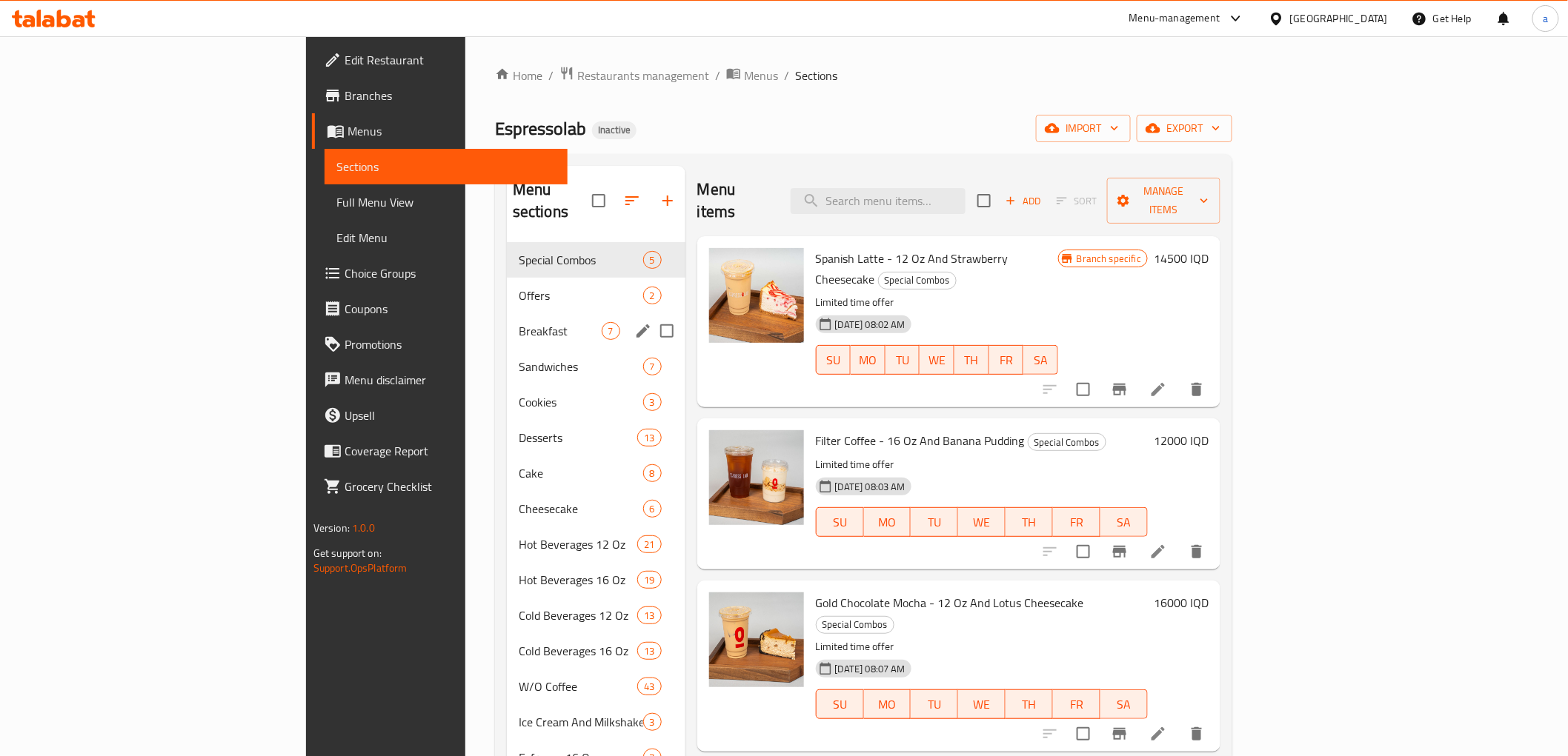
scroll to position [207, 0]
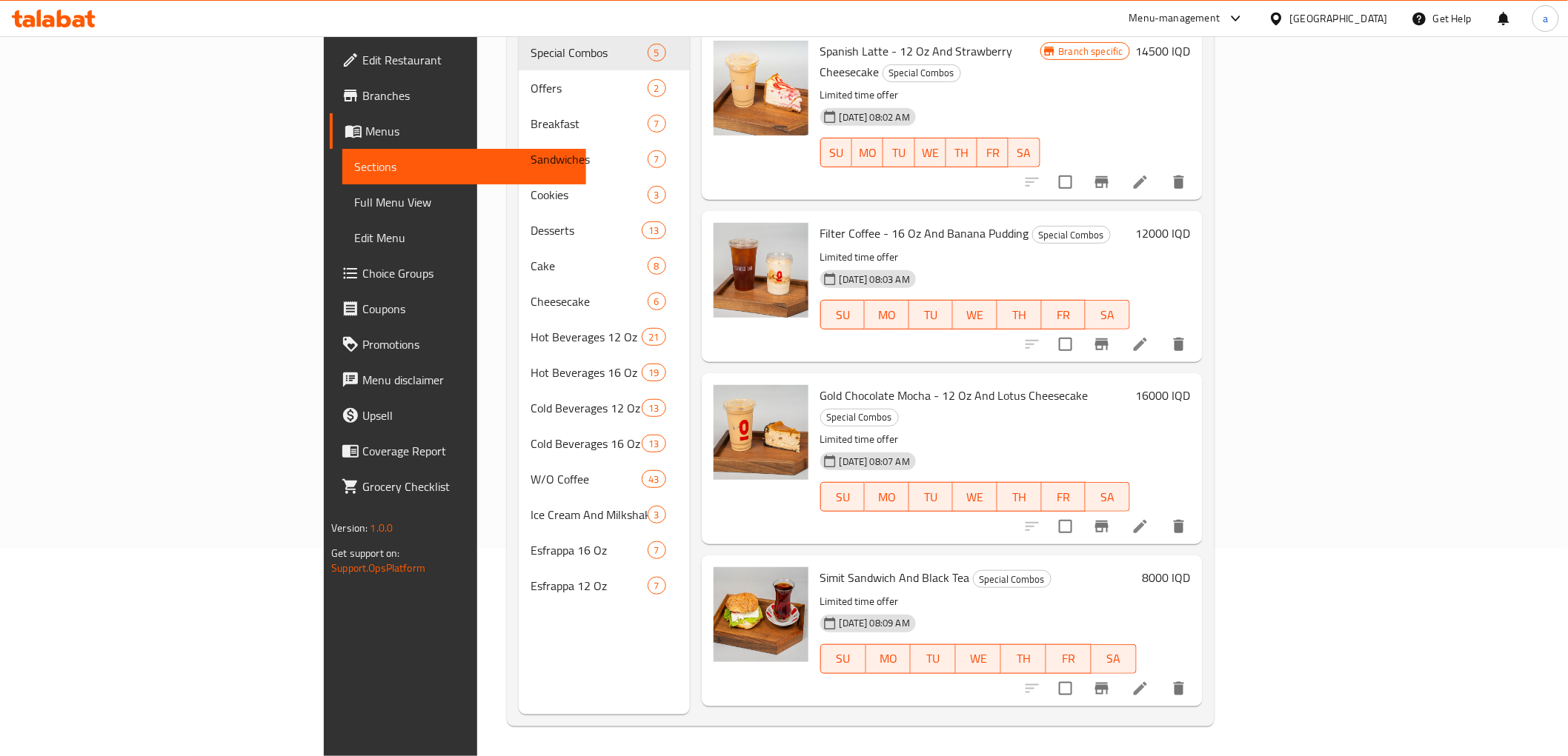
click at [342, 191] on link "Full Menu View" at bounding box center [463, 202] width 243 height 36
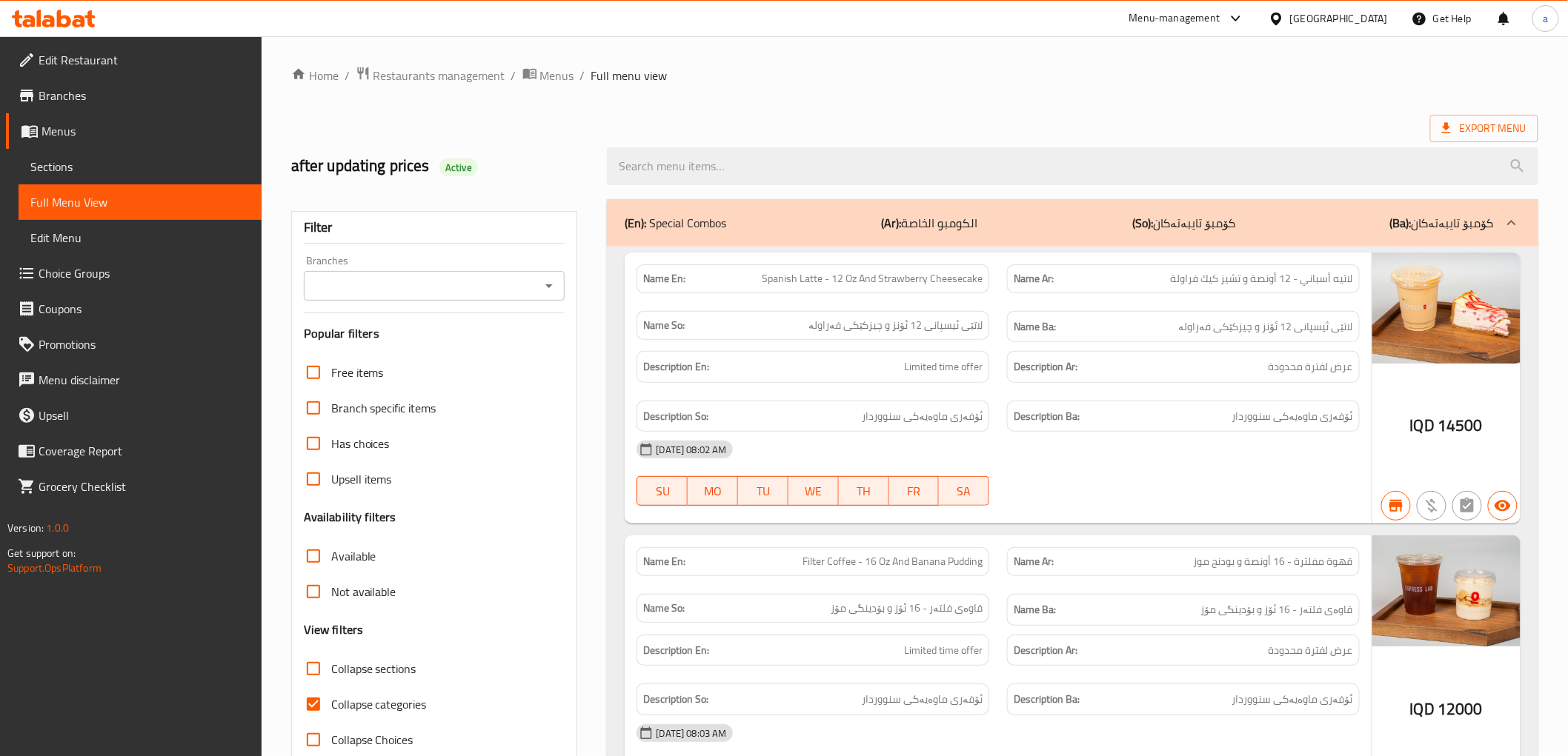
click at [545, 269] on div "Branches Branches" at bounding box center [434, 278] width 261 height 45
click at [547, 279] on icon "Open" at bounding box center [548, 285] width 17 height 17
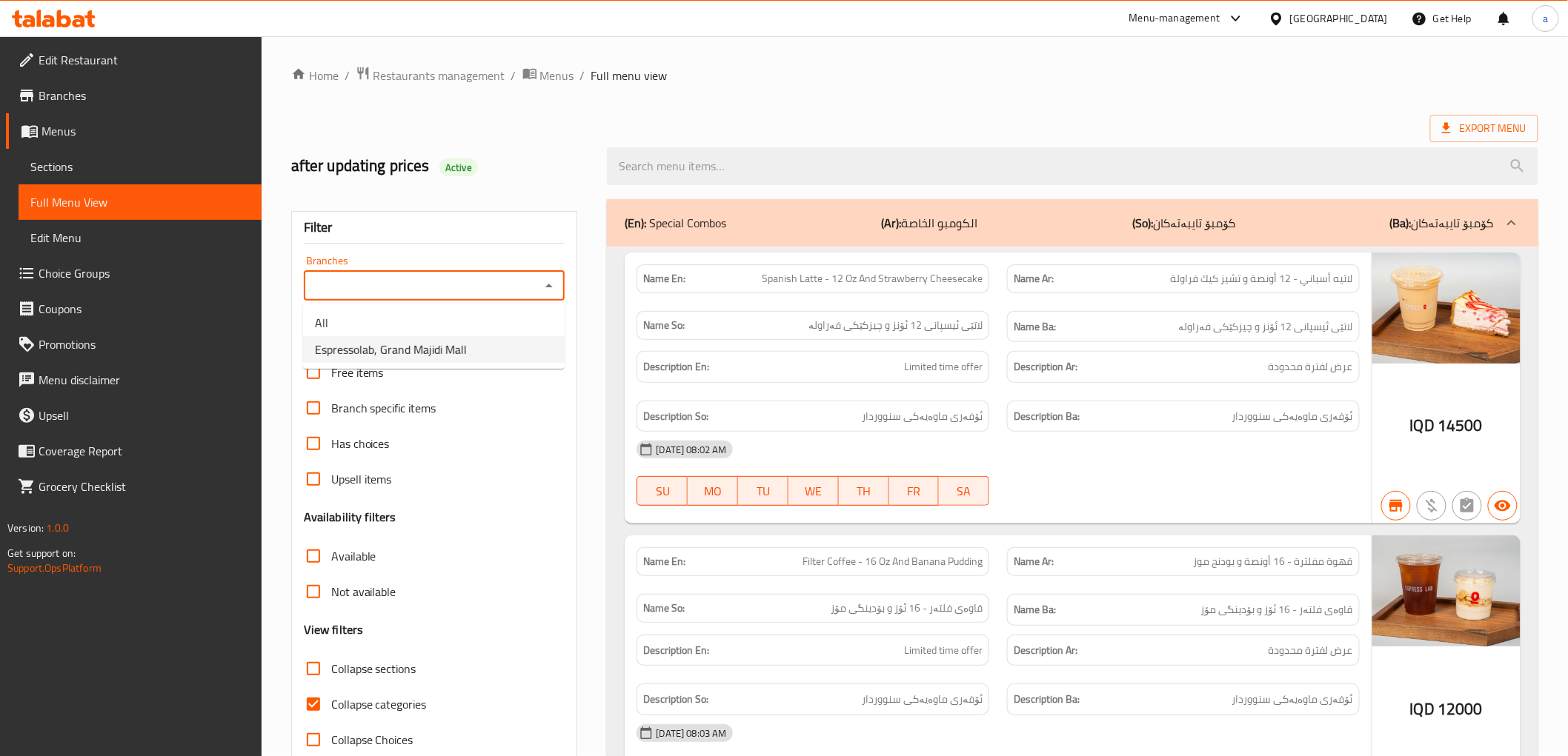
click at [487, 344] on li "Espressolab, Grand Majidi Mall" at bounding box center [433, 349] width 261 height 27
type input "Espressolab, Grand Majidi Mall"
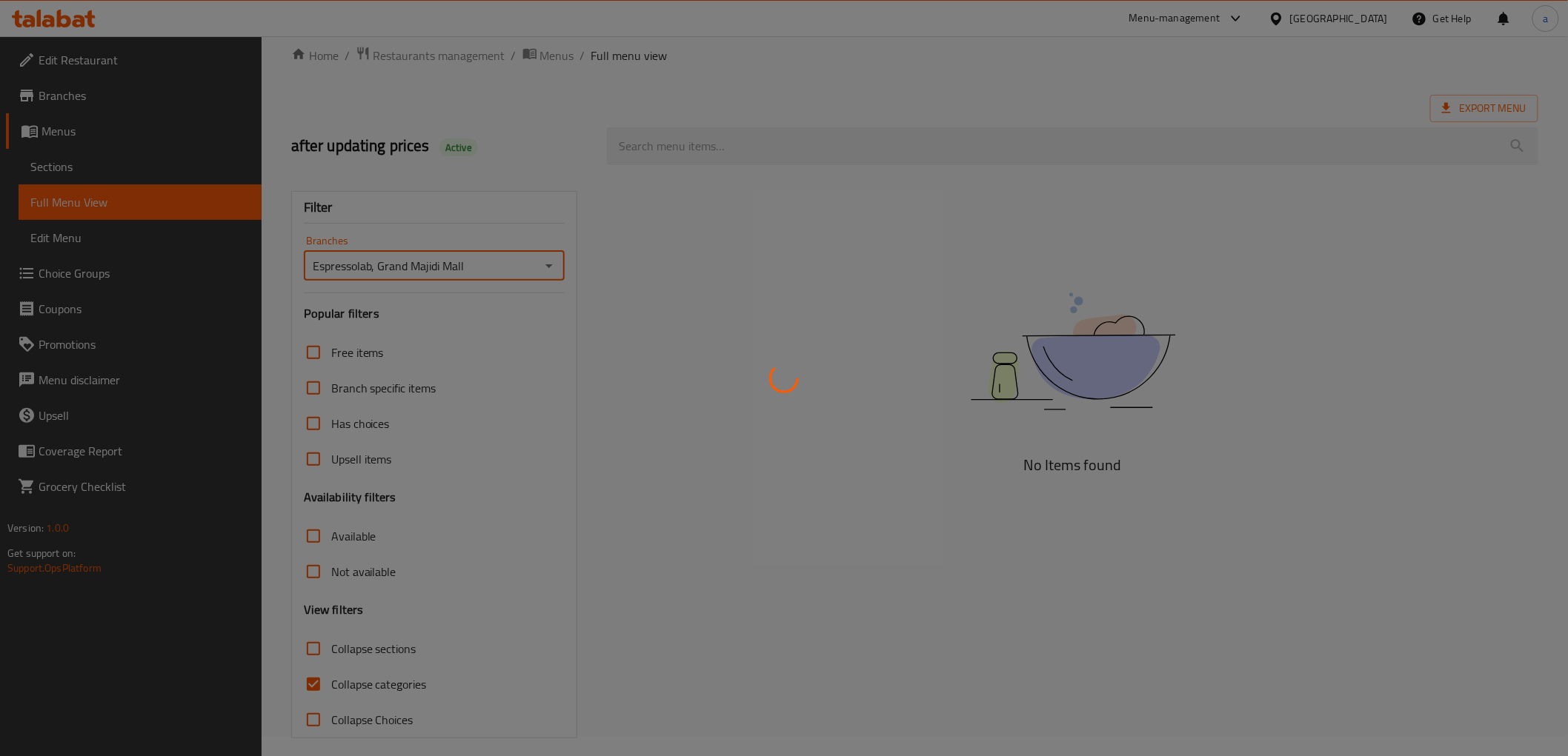
scroll to position [32, 0]
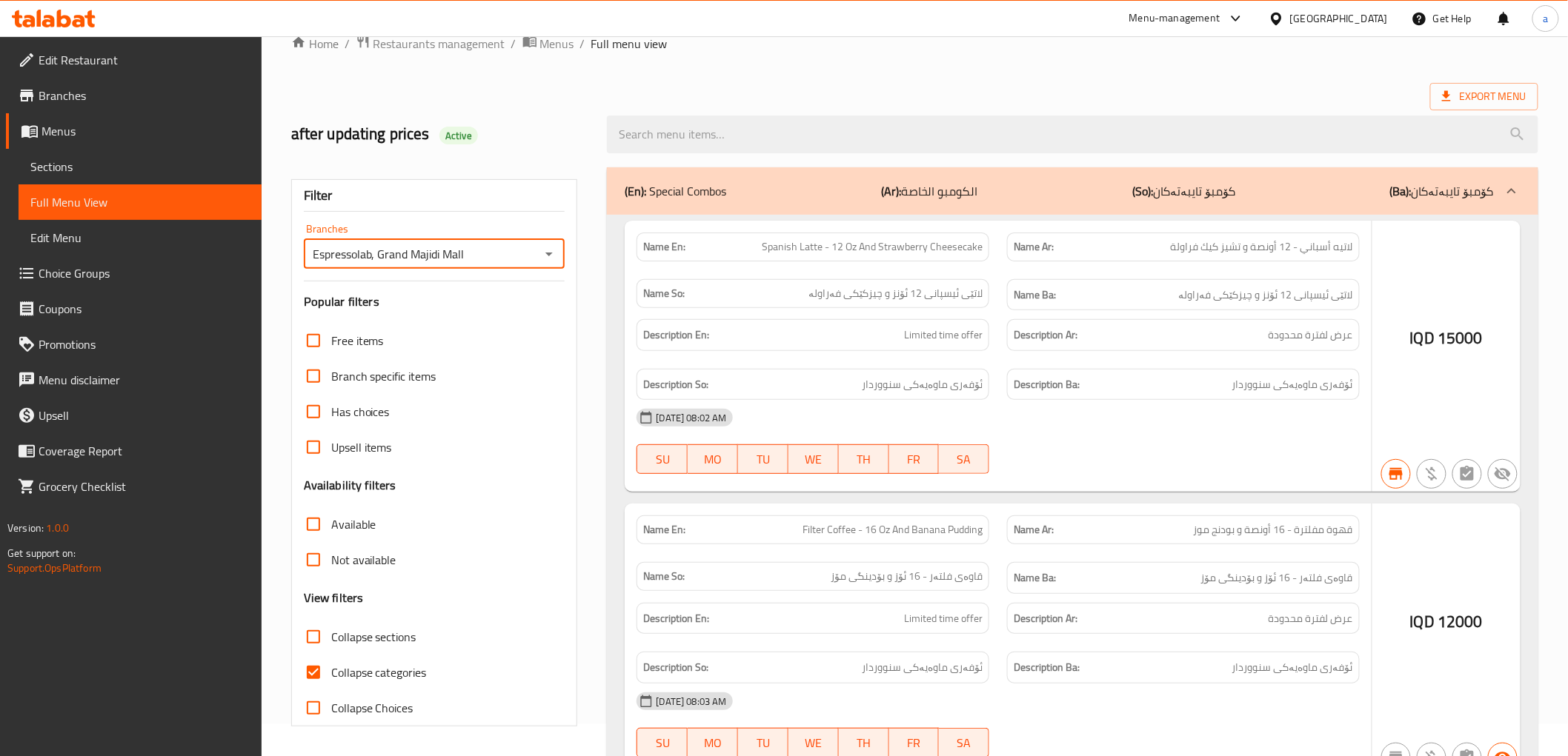
click at [388, 674] on div at bounding box center [784, 378] width 1568 height 756
click at [385, 673] on div at bounding box center [784, 378] width 1568 height 756
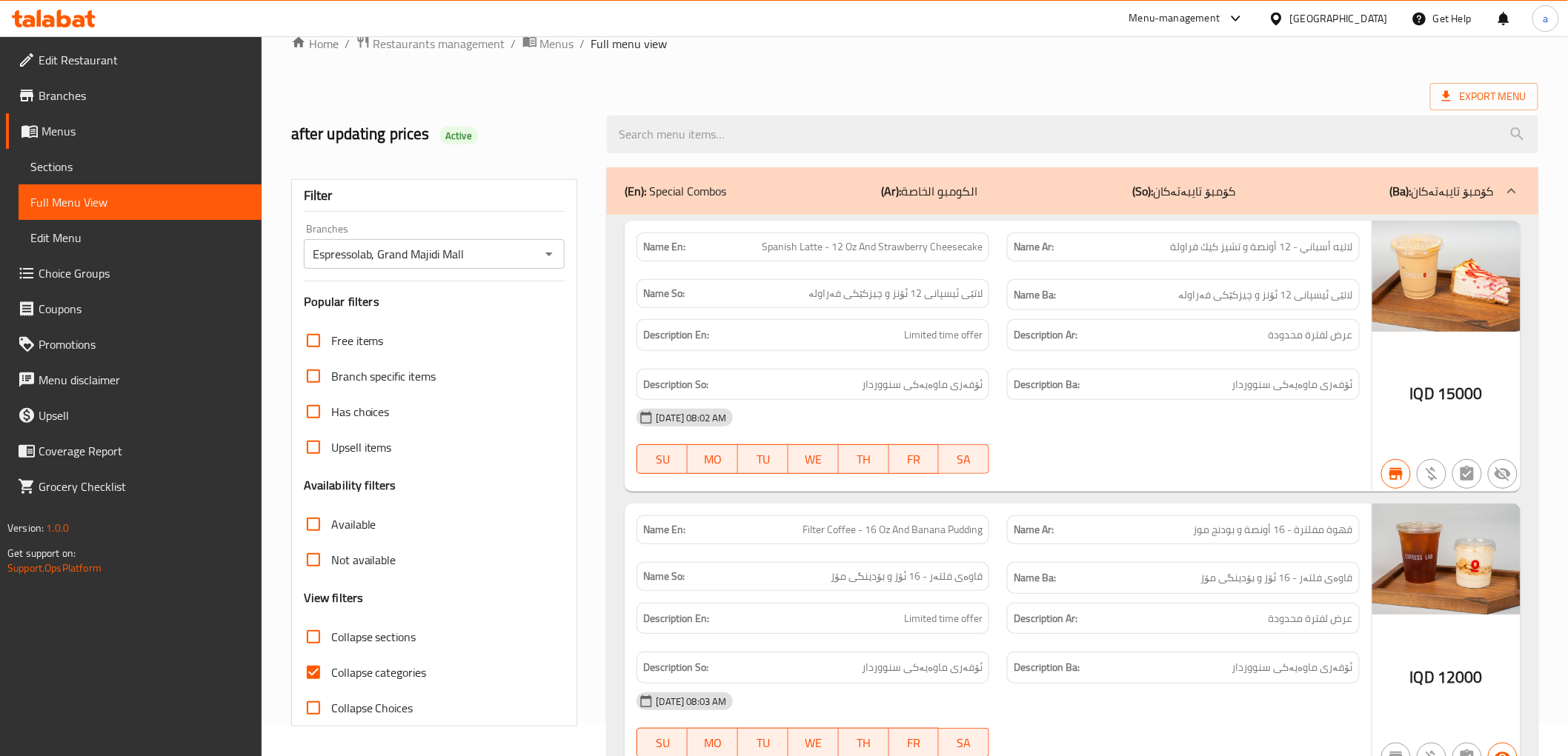
click at [312, 672] on input "Collapse categories" at bounding box center [313, 672] width 36 height 36
checkbox input "false"
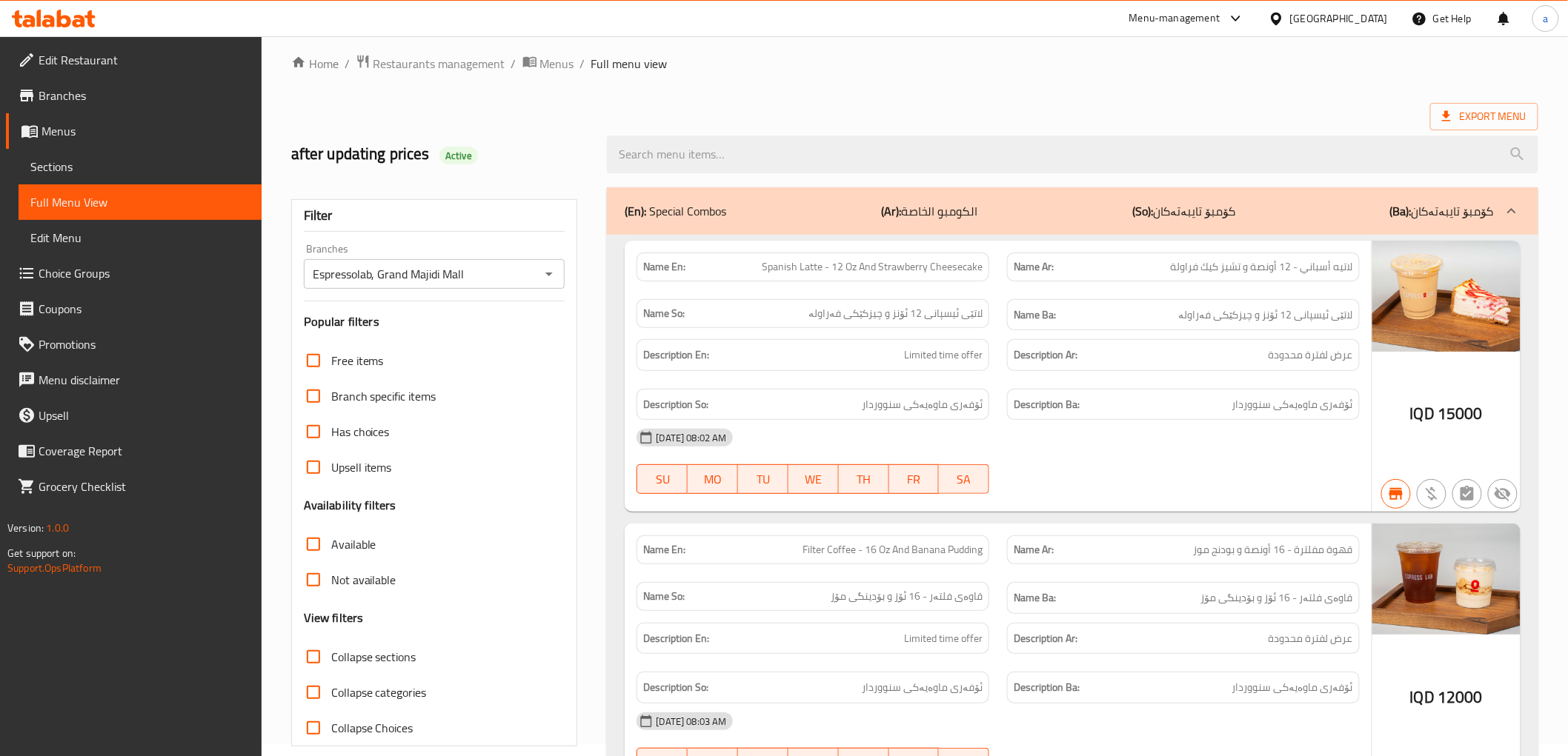
scroll to position [0, 0]
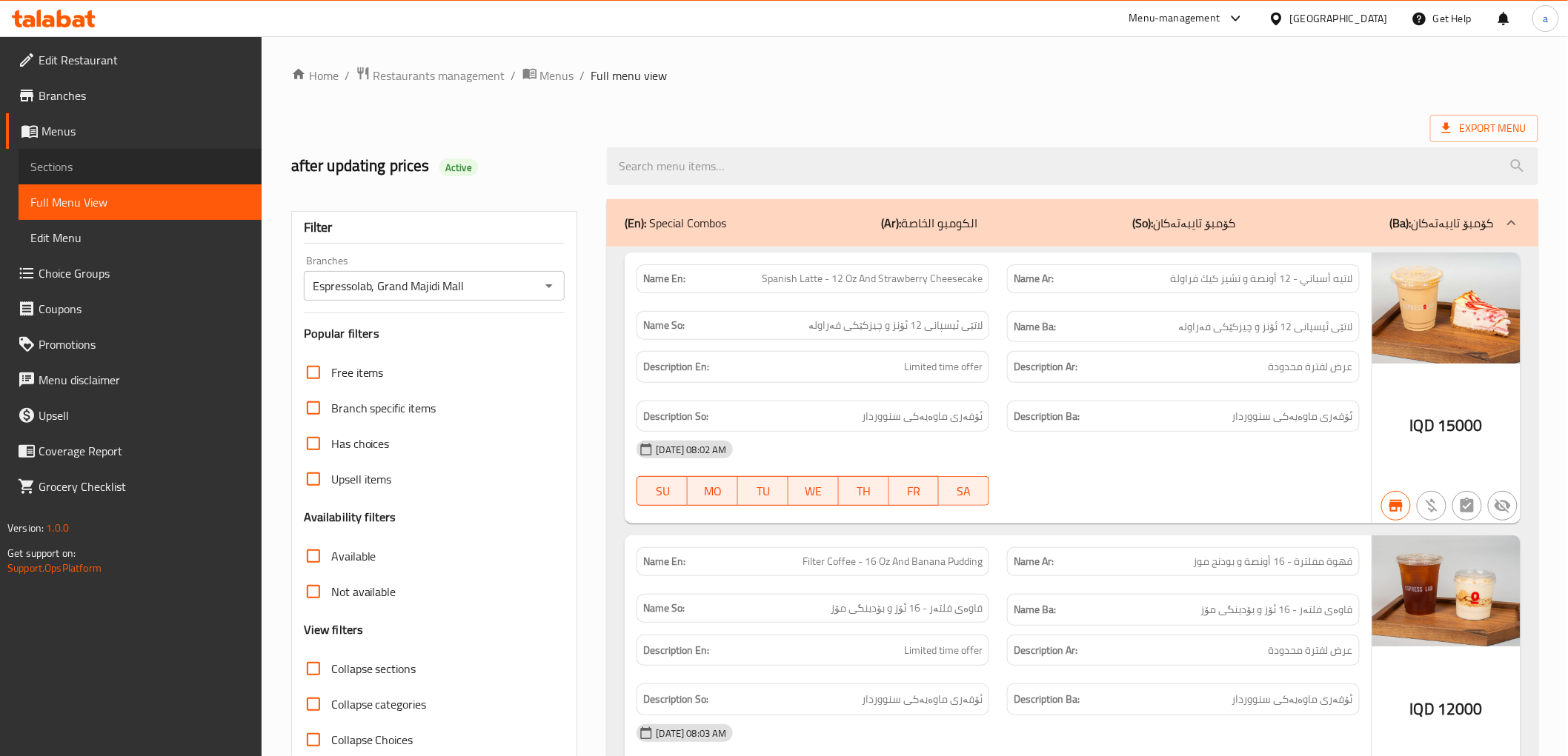
click at [144, 166] on span "Sections" at bounding box center [139, 166] width 219 height 17
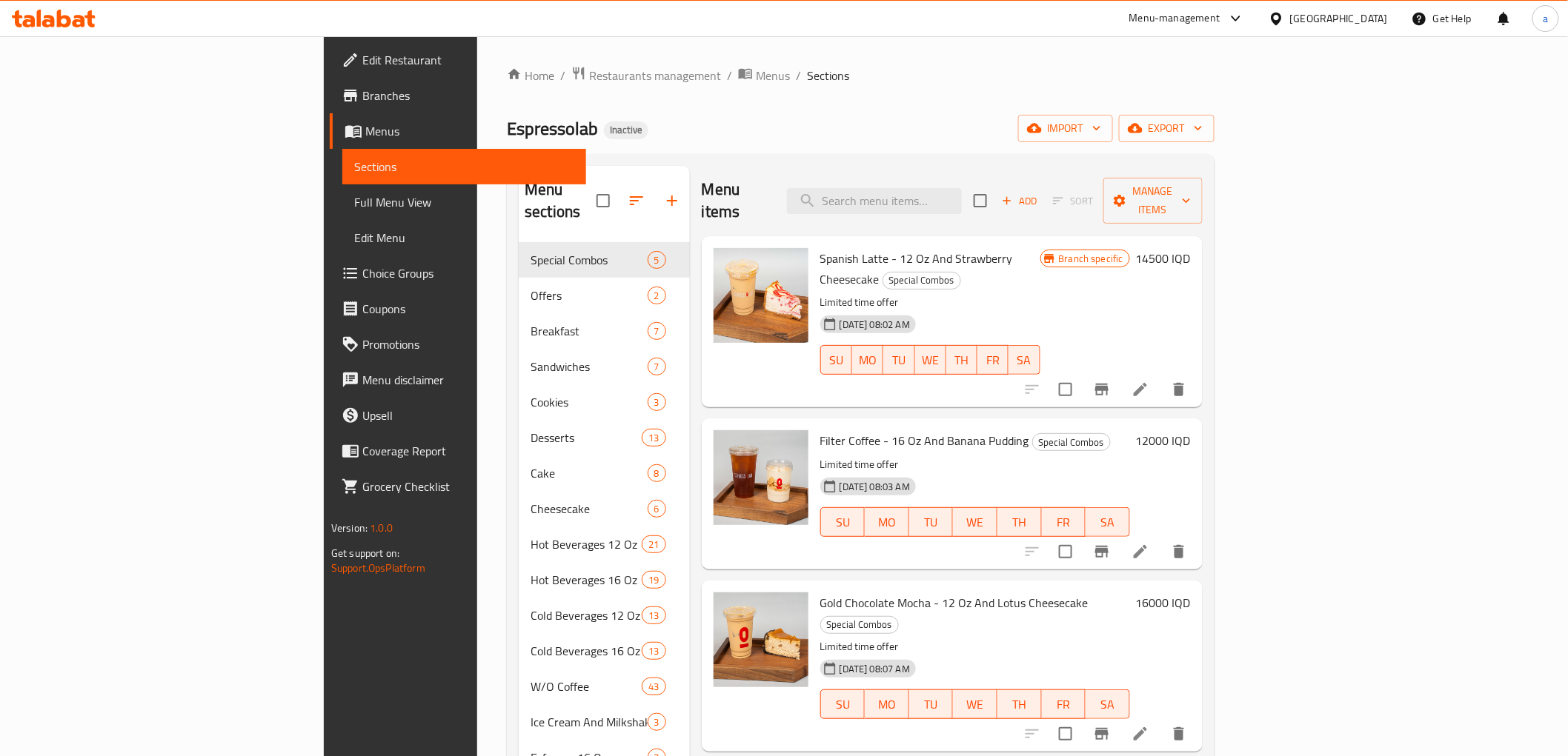
click at [365, 129] on span "Menus" at bounding box center [469, 130] width 208 height 17
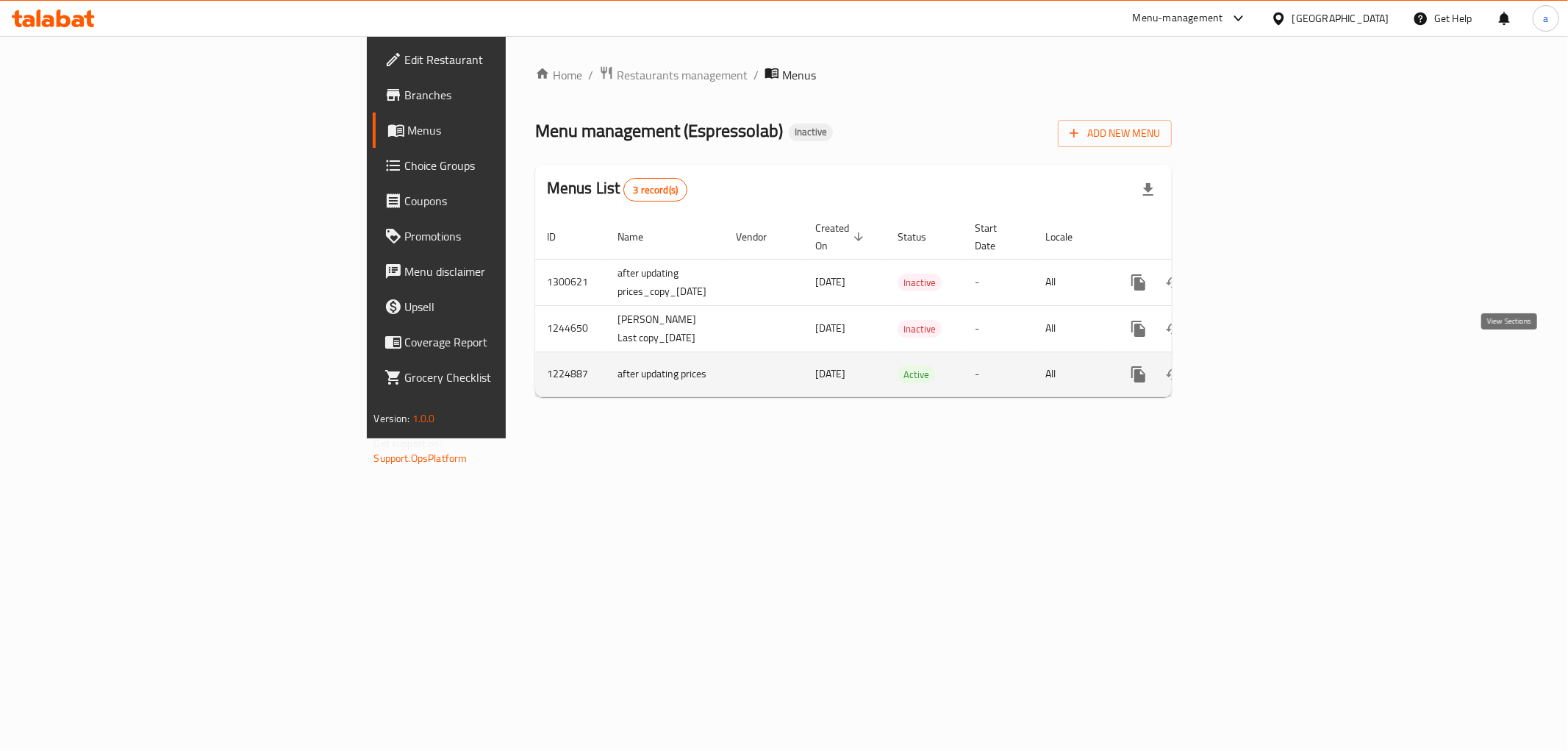
click at [1251, 368] on icon "enhanced table" at bounding box center [1245, 374] width 14 height 14
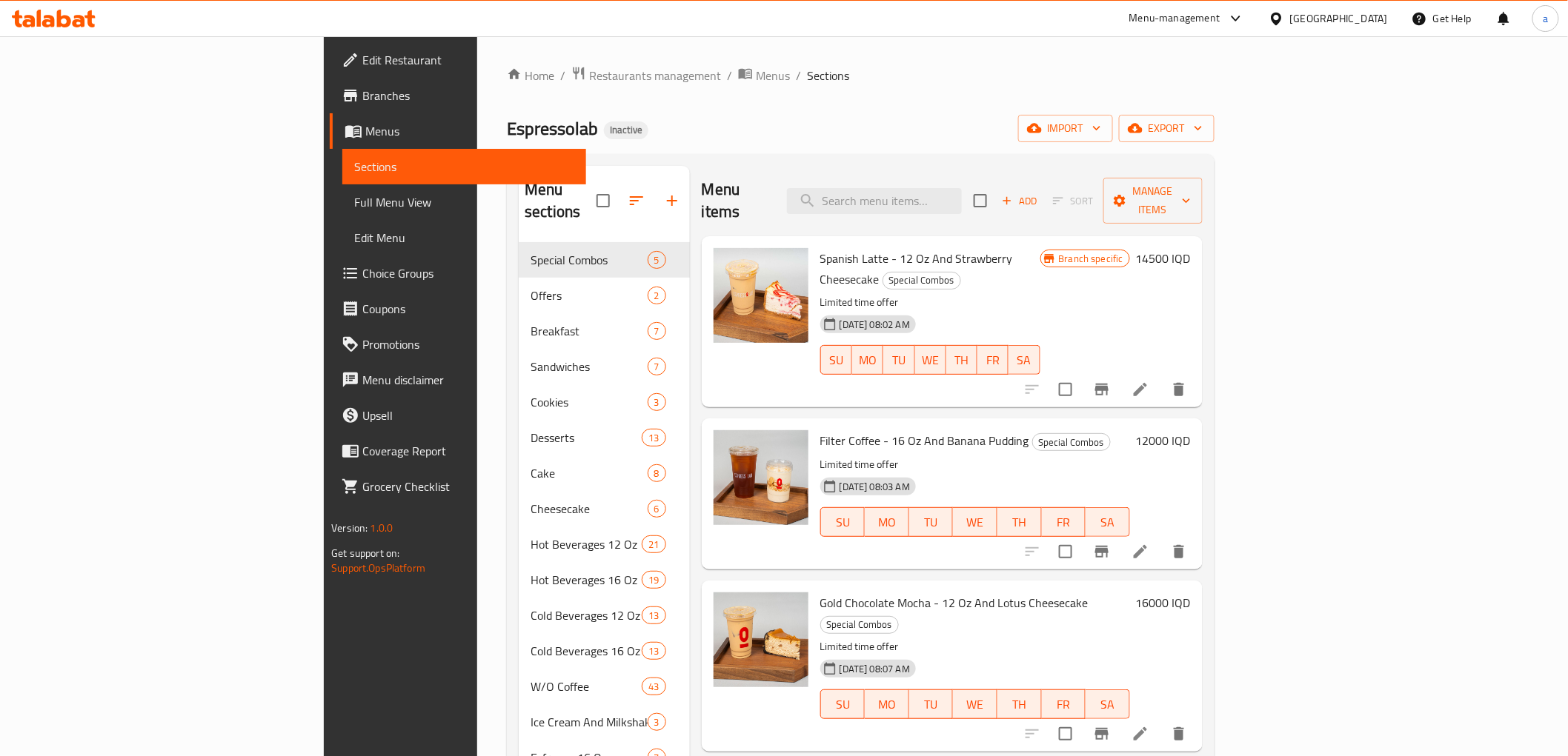
click at [354, 203] on span "Full Menu View" at bounding box center [463, 202] width 219 height 17
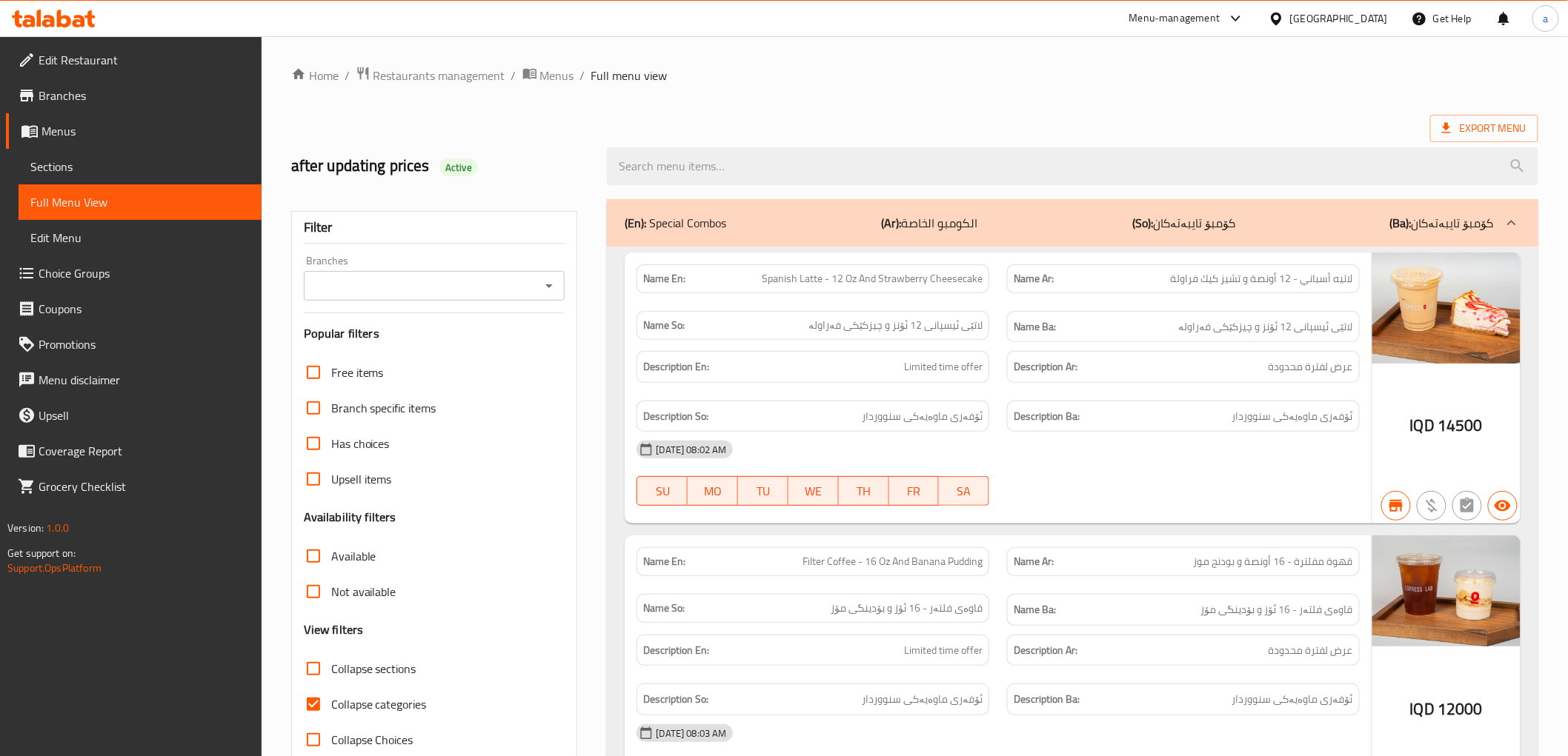
click at [548, 277] on icon "Open" at bounding box center [548, 285] width 17 height 17
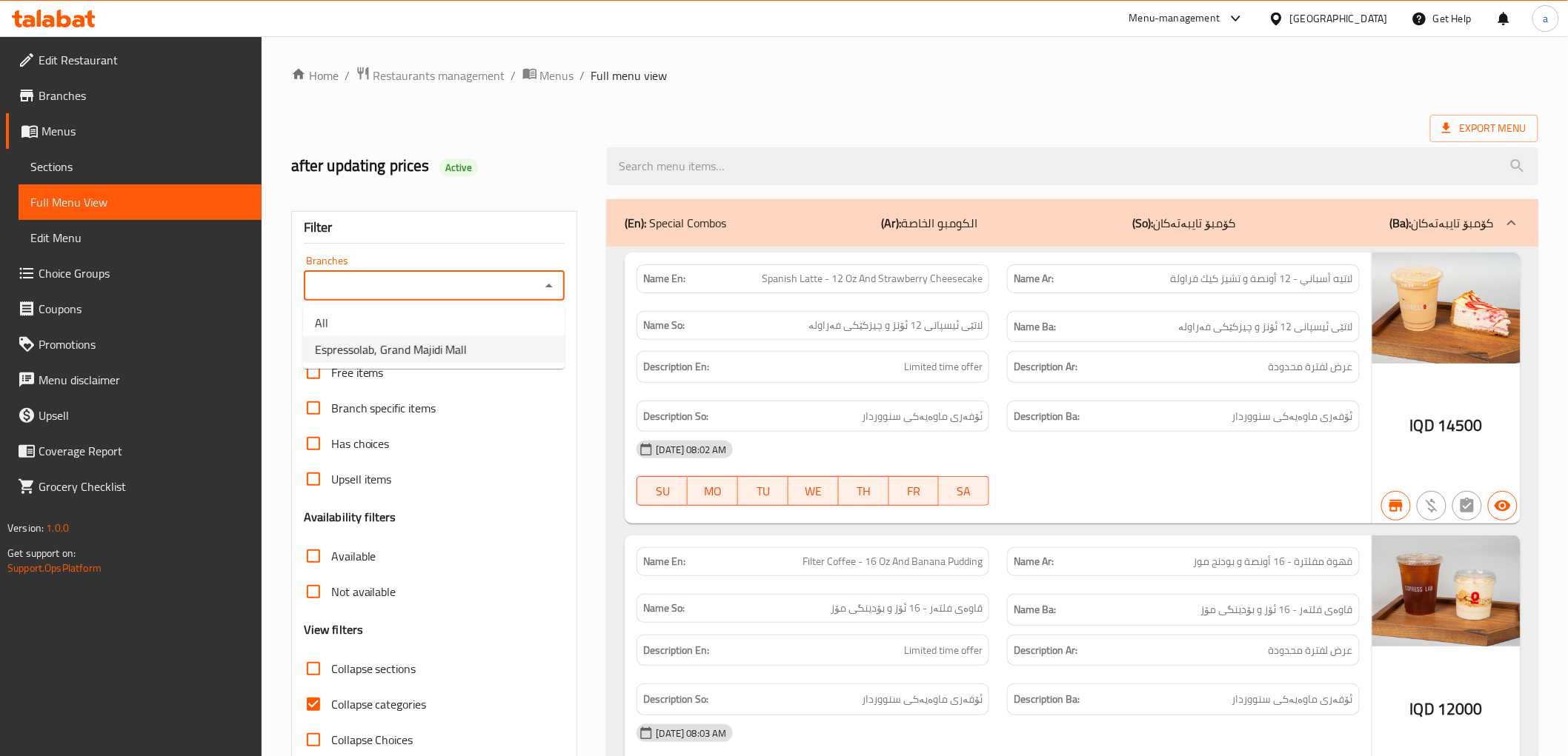
click at [502, 356] on li "Espressolab, Grand Majidi Mall" at bounding box center [433, 349] width 261 height 27
type input "Espressolab, Grand Majidi Mall"
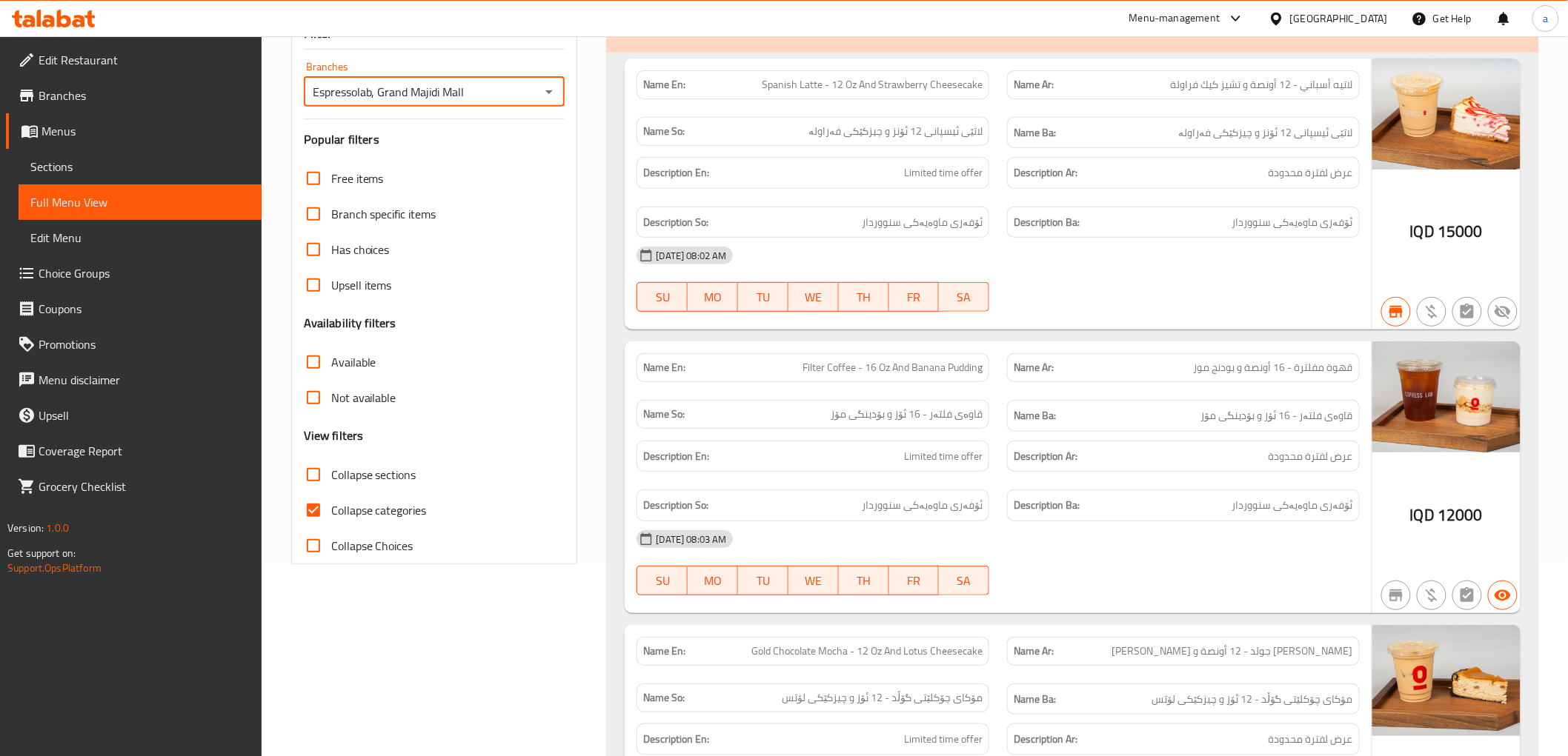
scroll to position [247, 0]
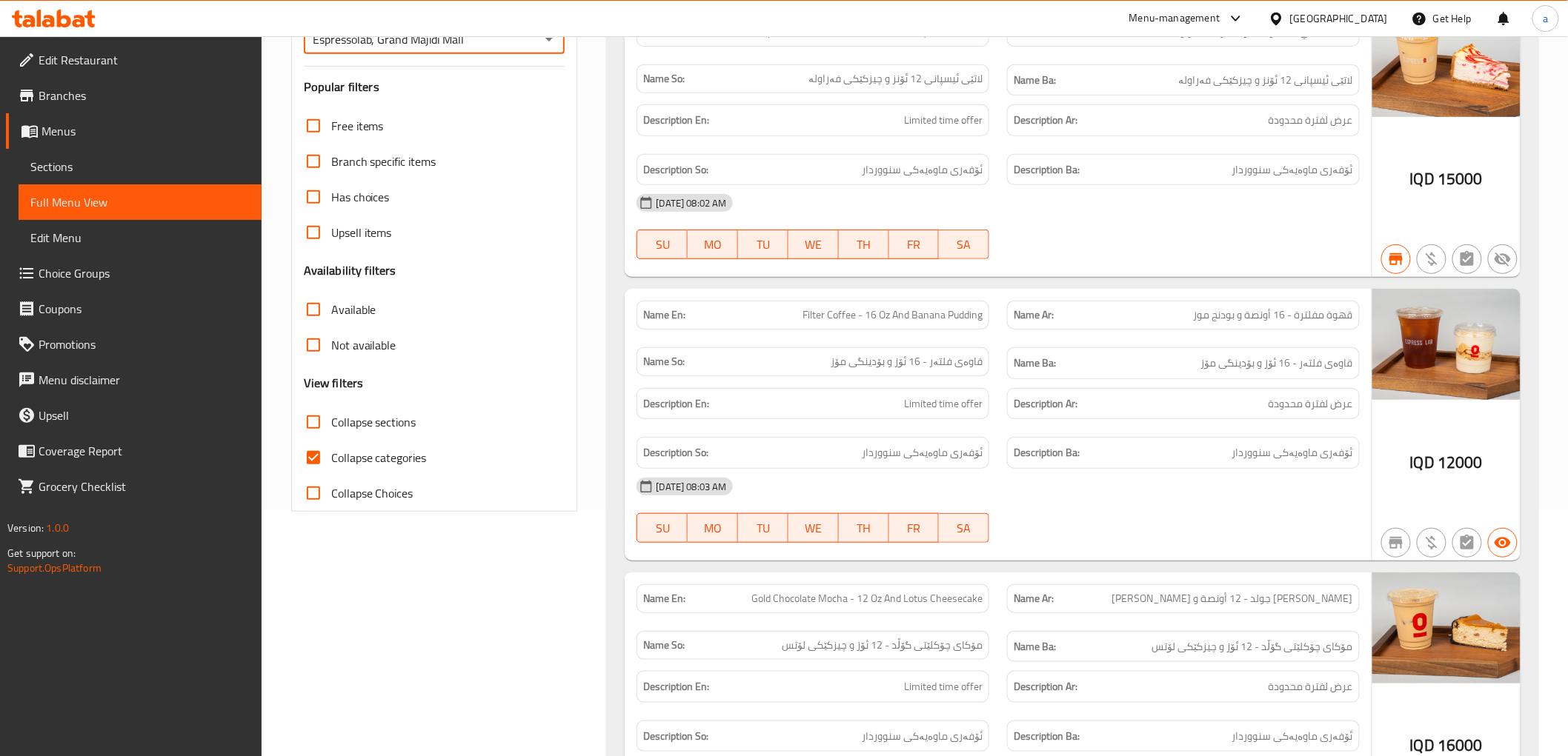
click at [314, 449] on input "Collapse categories" at bounding box center [313, 457] width 36 height 36
checkbox input "false"
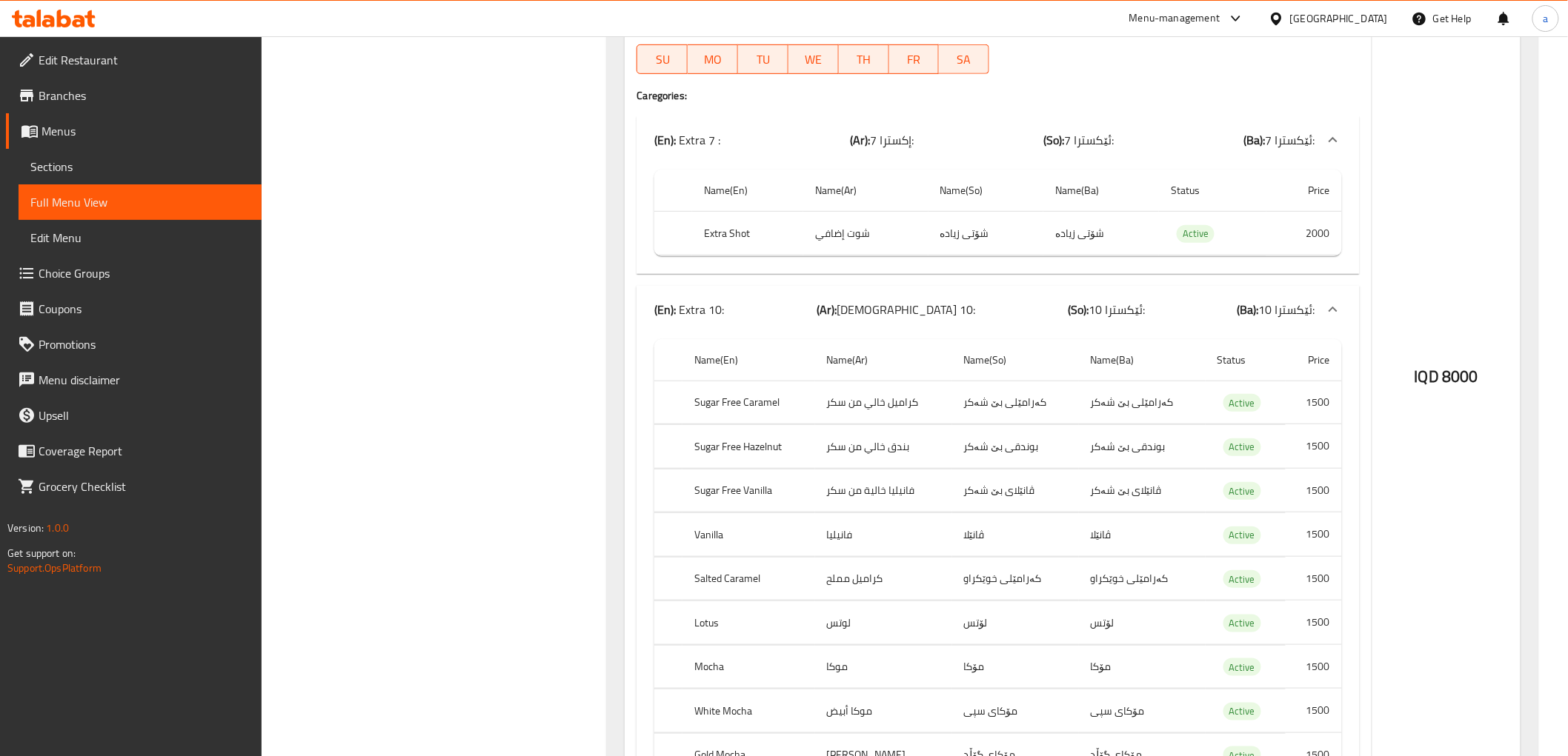
scroll to position [105584, 0]
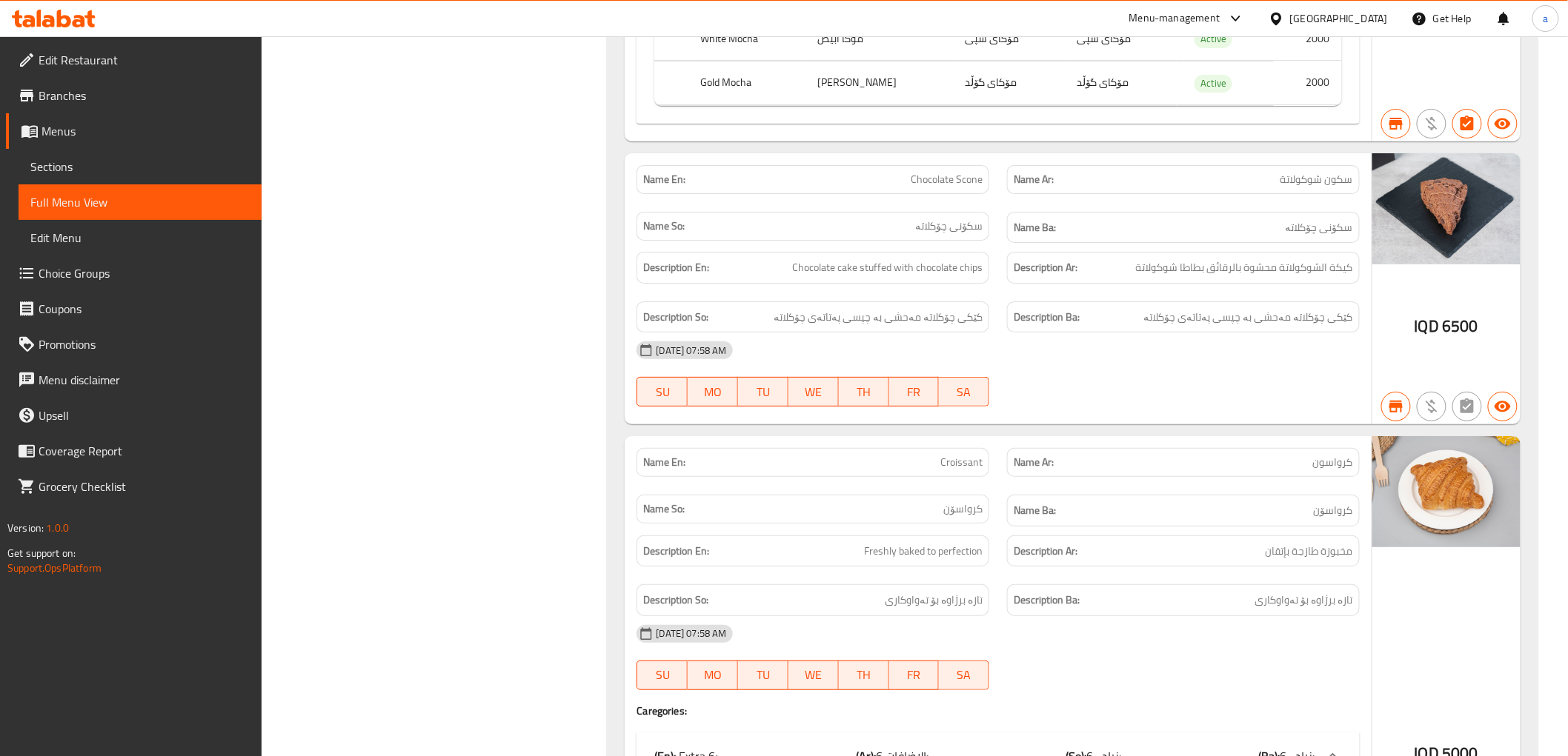
scroll to position [0, 0]
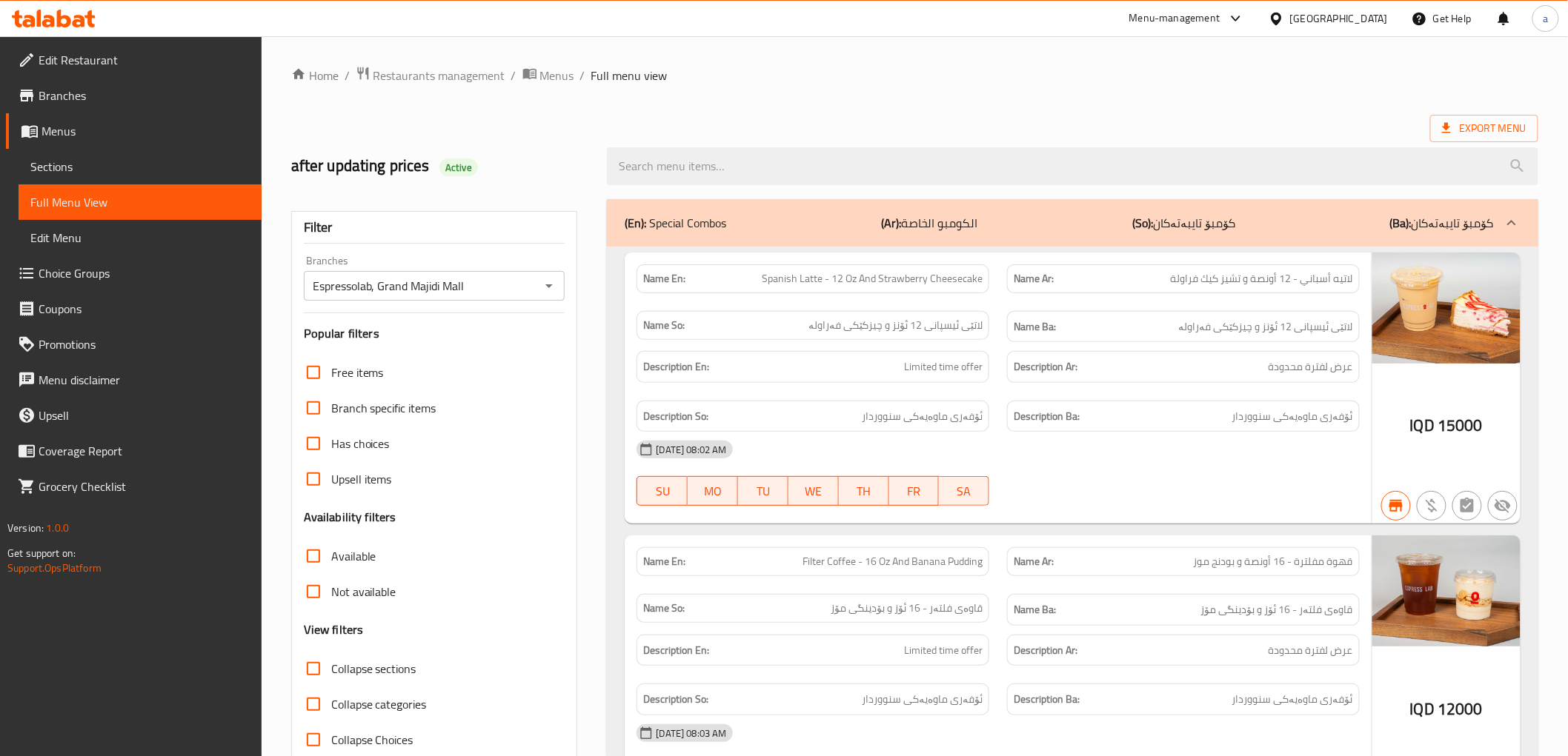
click at [517, 279] on input "Espressolab, Grand Majidi Mall" at bounding box center [422, 286] width 228 height 21
click at [450, 171] on span "Active" at bounding box center [458, 167] width 39 height 14
drag, startPoint x: 402, startPoint y: 168, endPoint x: 324, endPoint y: 175, distance: 78.3
click at [324, 175] on h2 "after updating prices Active" at bounding box center [441, 166] width 299 height 22
click at [337, 170] on h2 "after updating prices Active" at bounding box center [441, 166] width 299 height 22
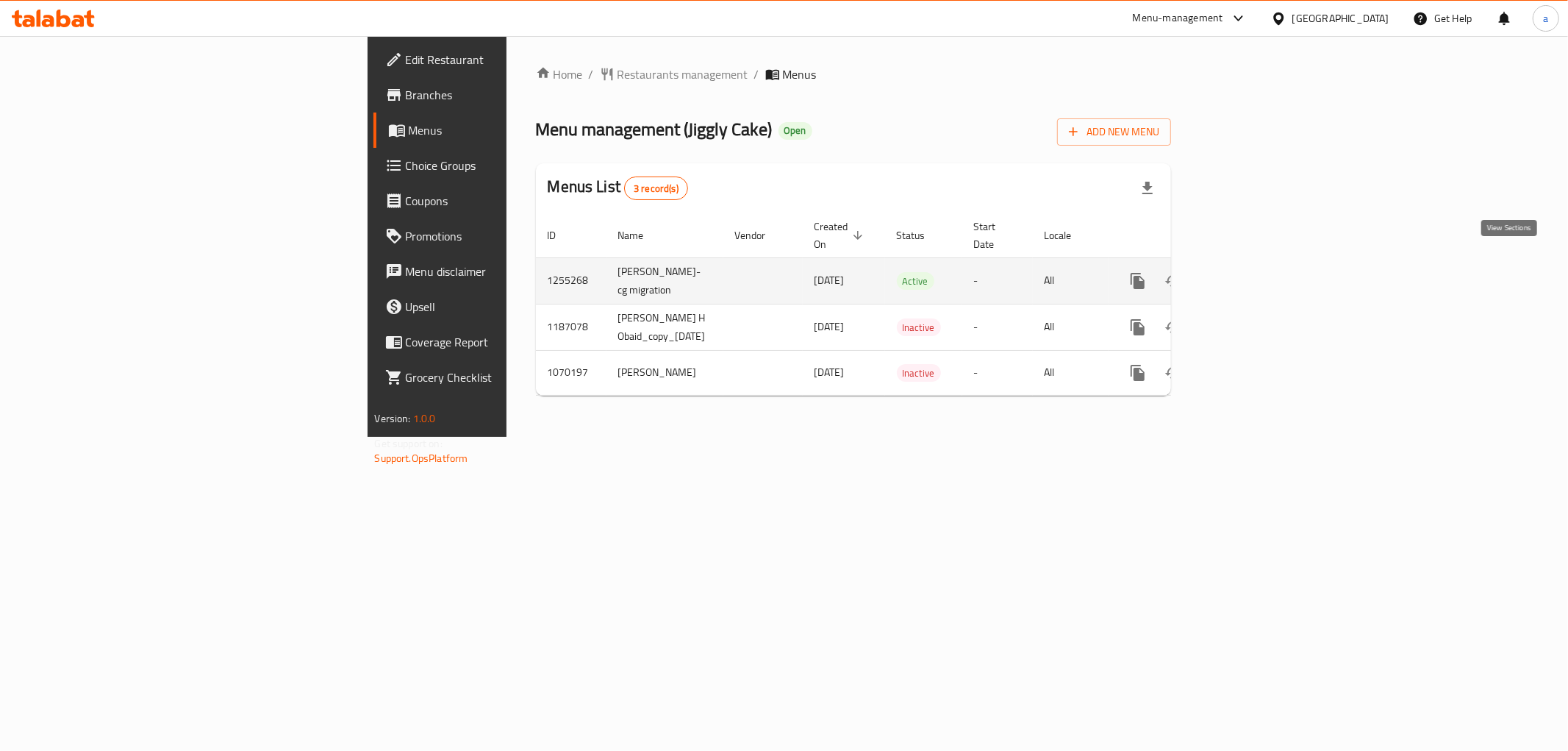
click at [1253, 272] on icon "enhanced table" at bounding box center [1243, 280] width 17 height 17
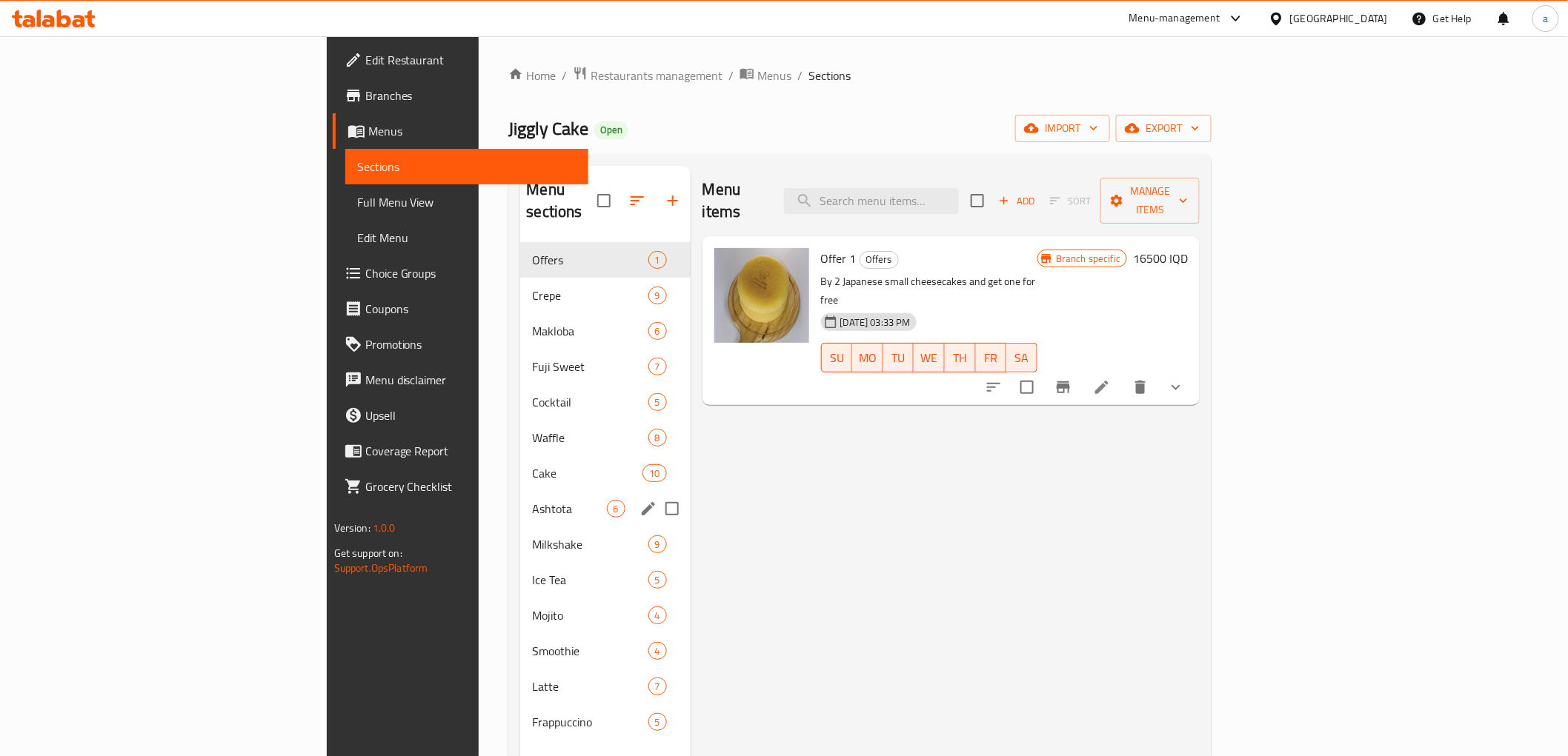
scroll to position [207, 0]
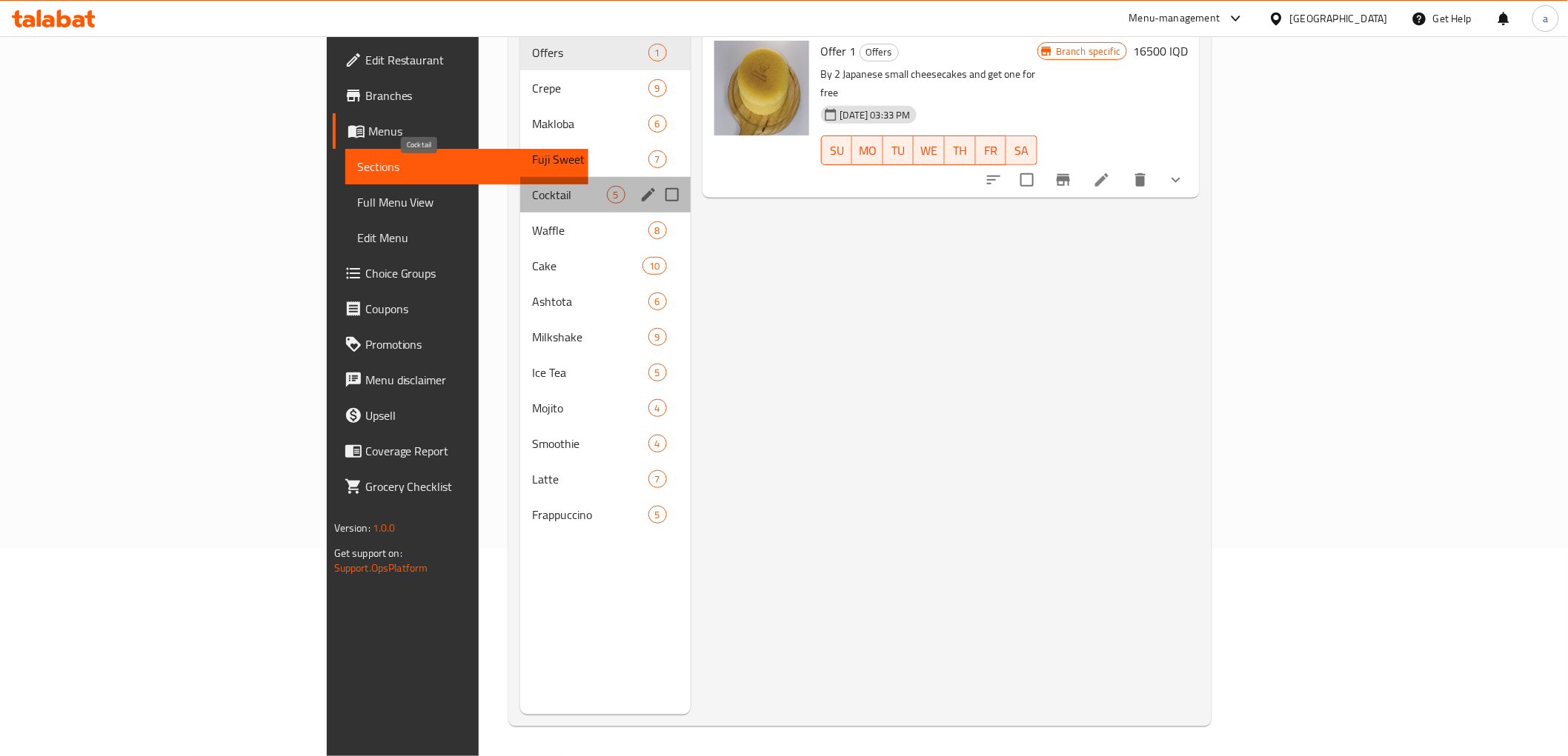
click at [532, 186] on span "Cocktail" at bounding box center [569, 194] width 74 height 17
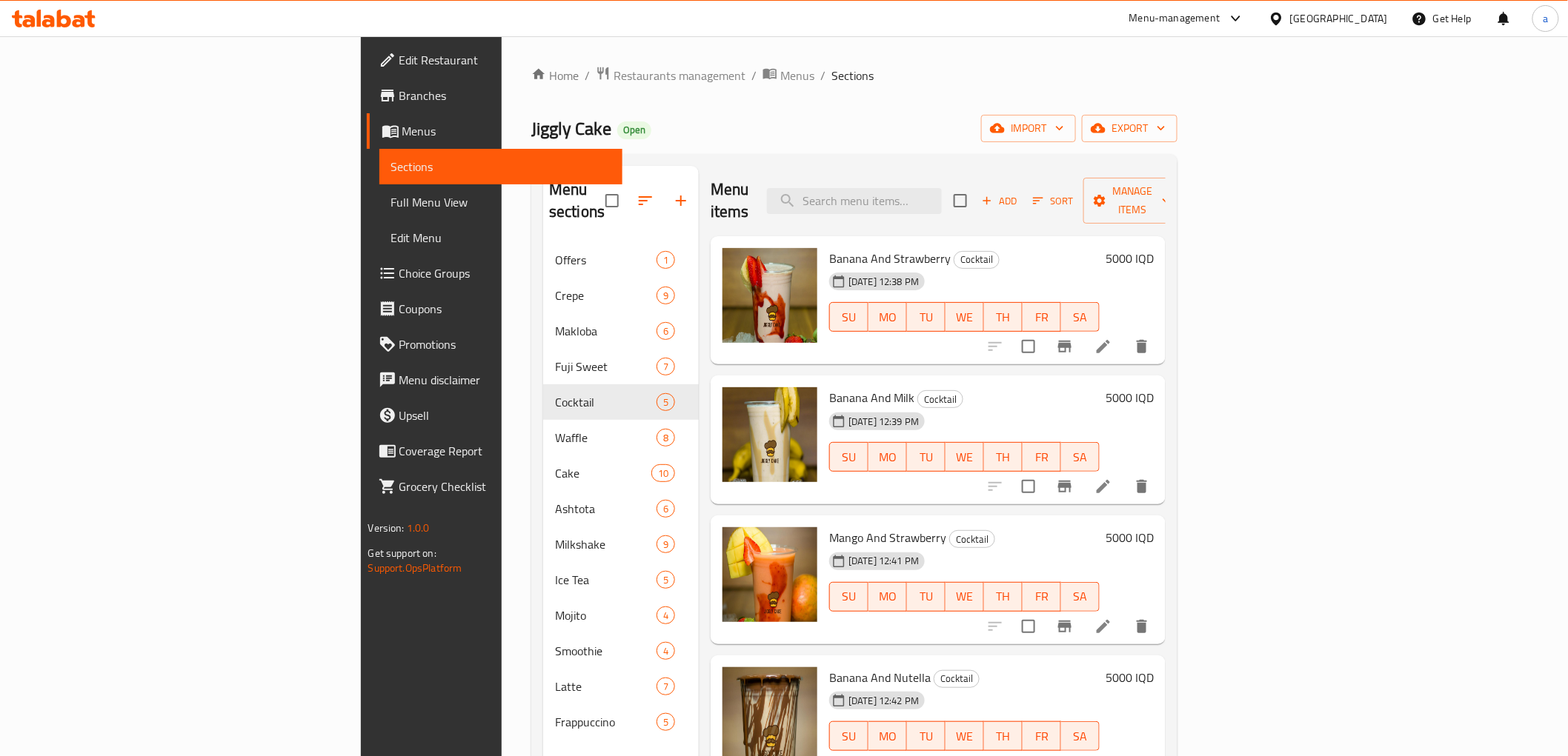
click at [400, 268] on span "Choice Groups" at bounding box center [505, 272] width 211 height 17
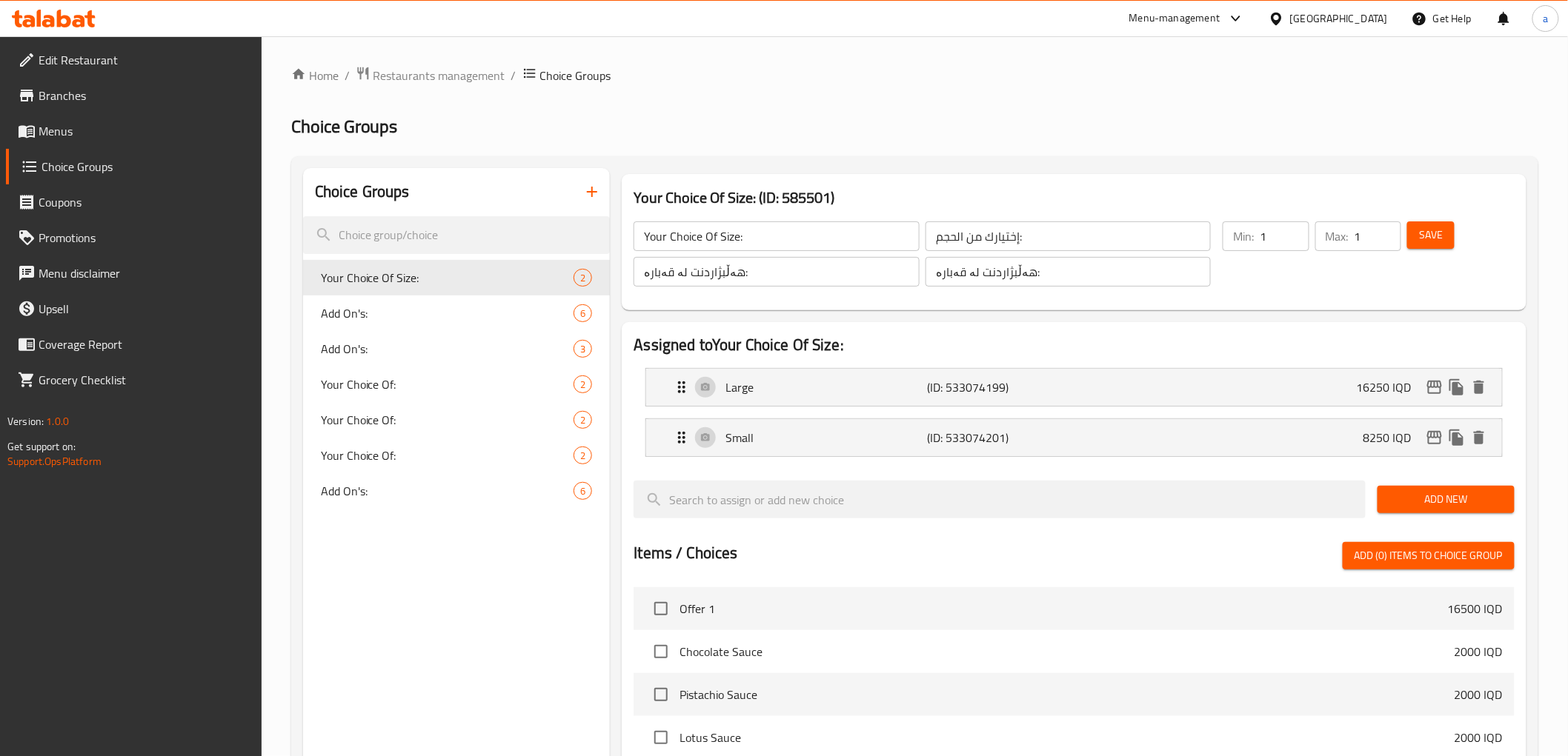
click at [581, 194] on button "button" at bounding box center [591, 192] width 36 height 36
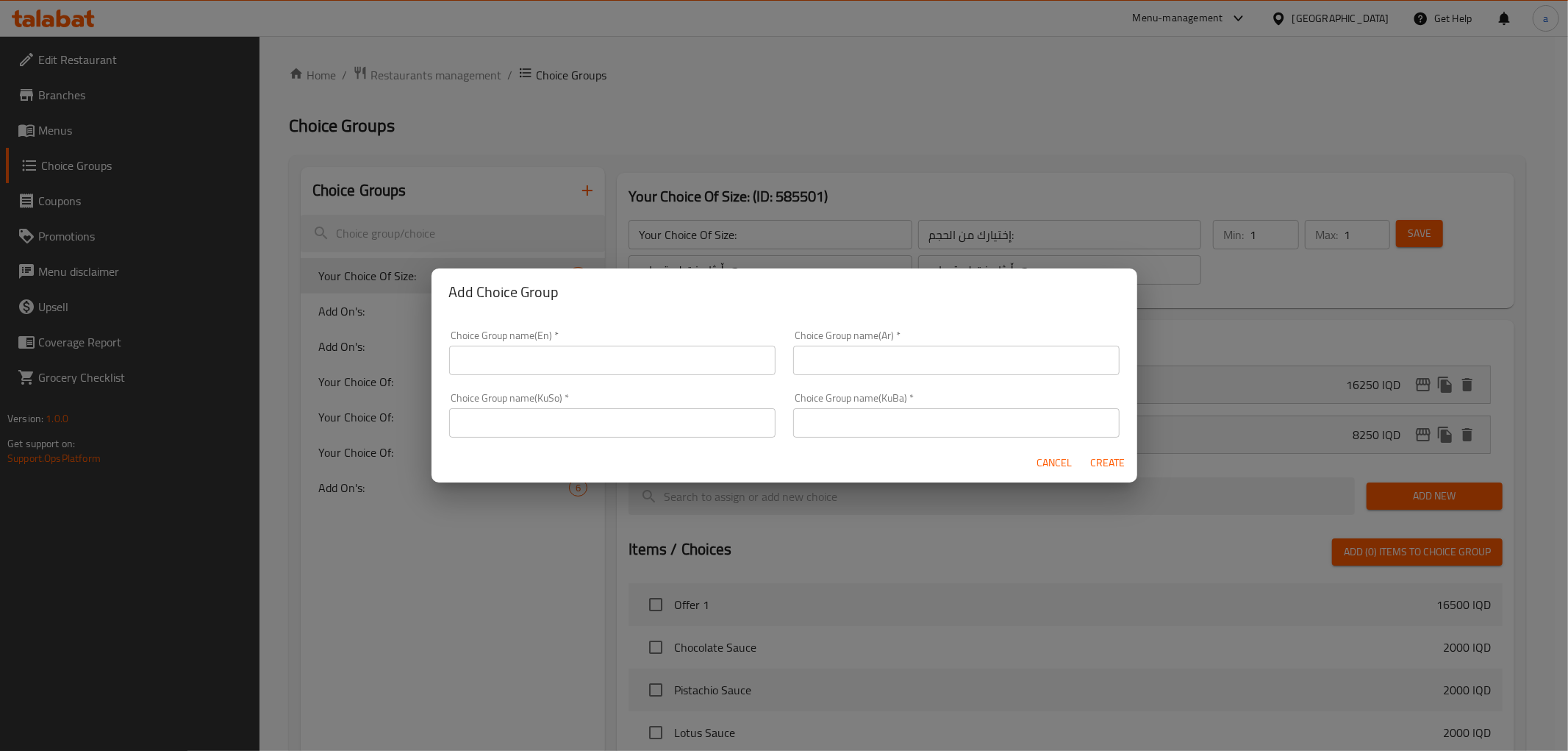
click at [540, 362] on input "text" at bounding box center [612, 360] width 327 height 29
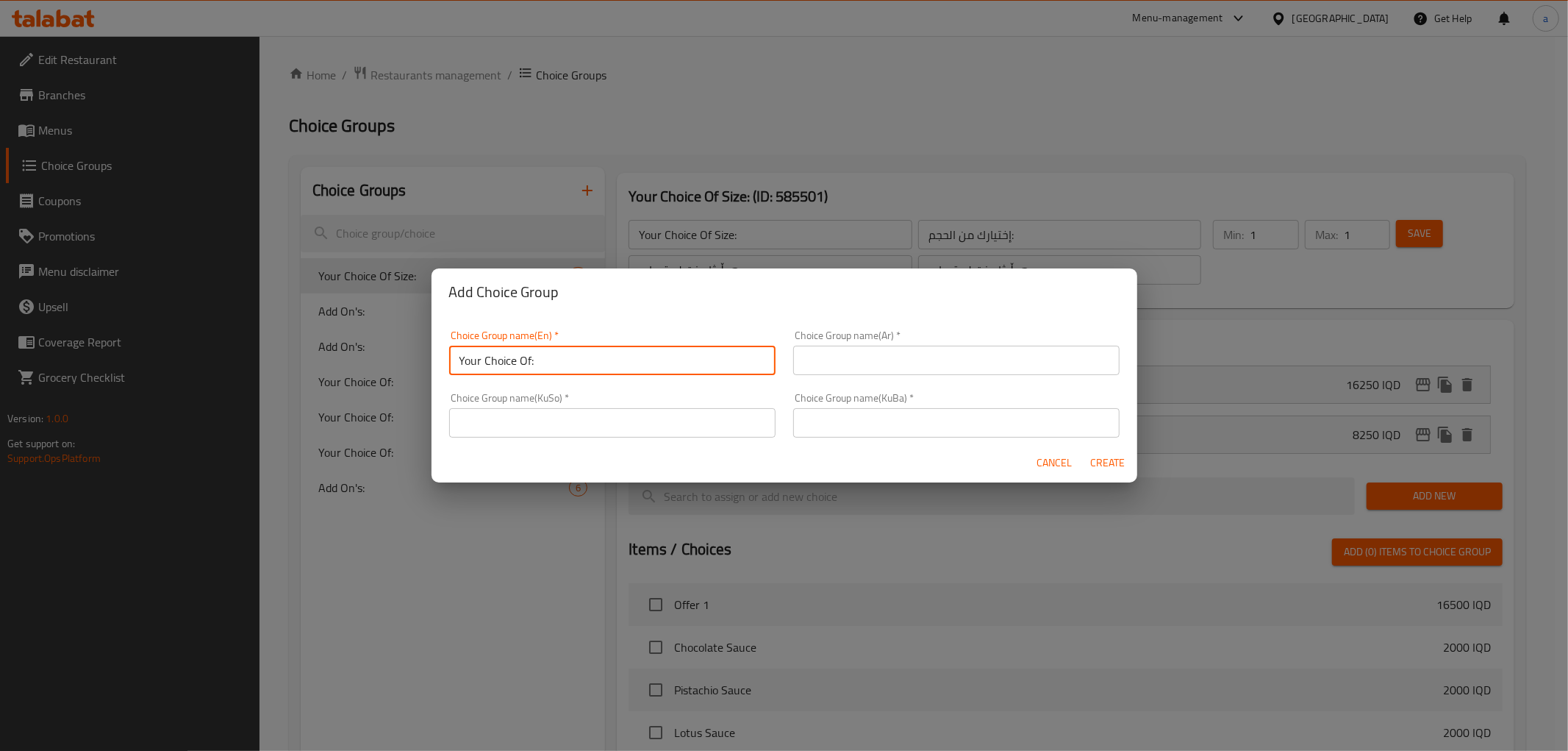
type input "Your Choice Of:"
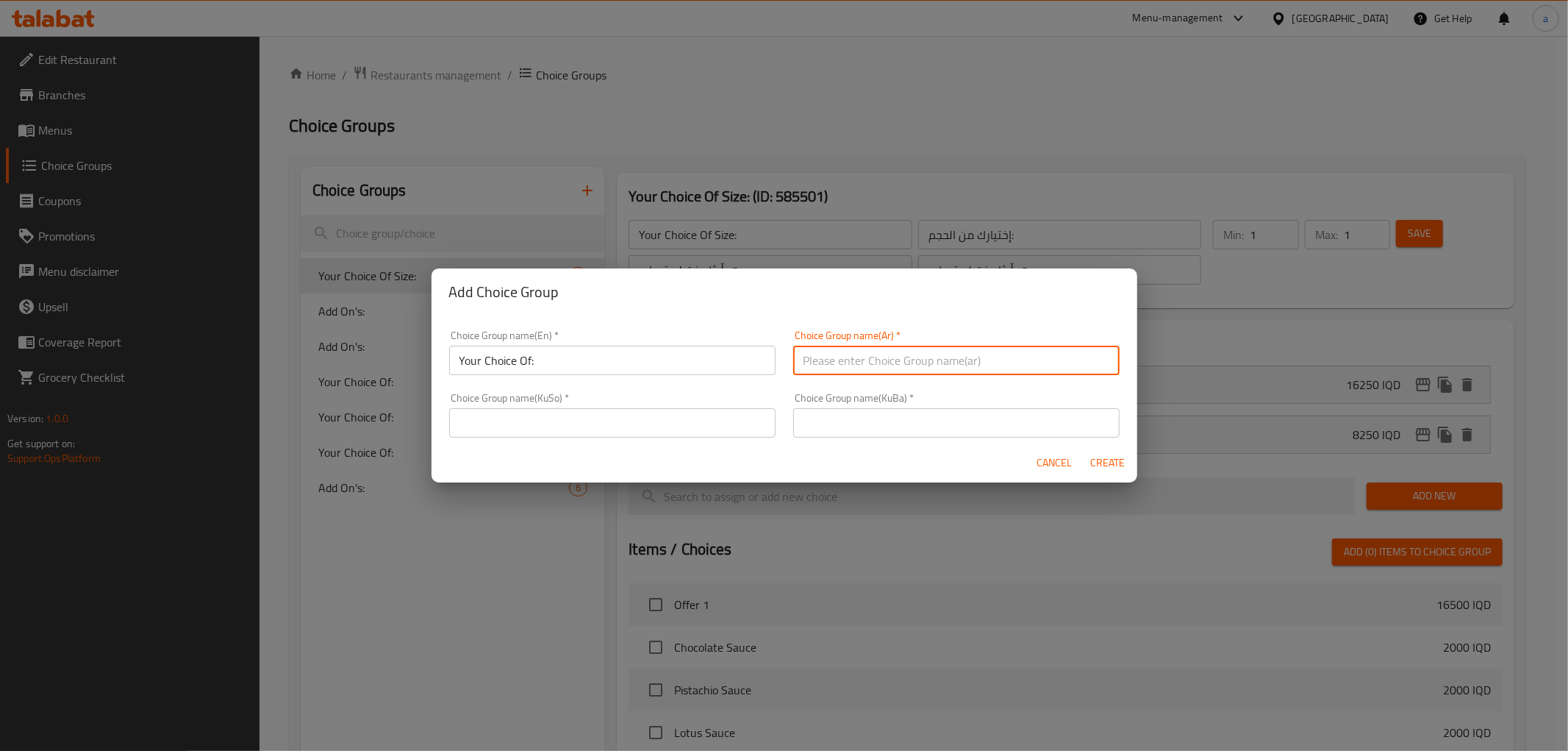
click at [847, 363] on input "text" at bounding box center [956, 360] width 327 height 29
type input "إختيارك من:"
click at [852, 431] on input "text" at bounding box center [956, 422] width 327 height 29
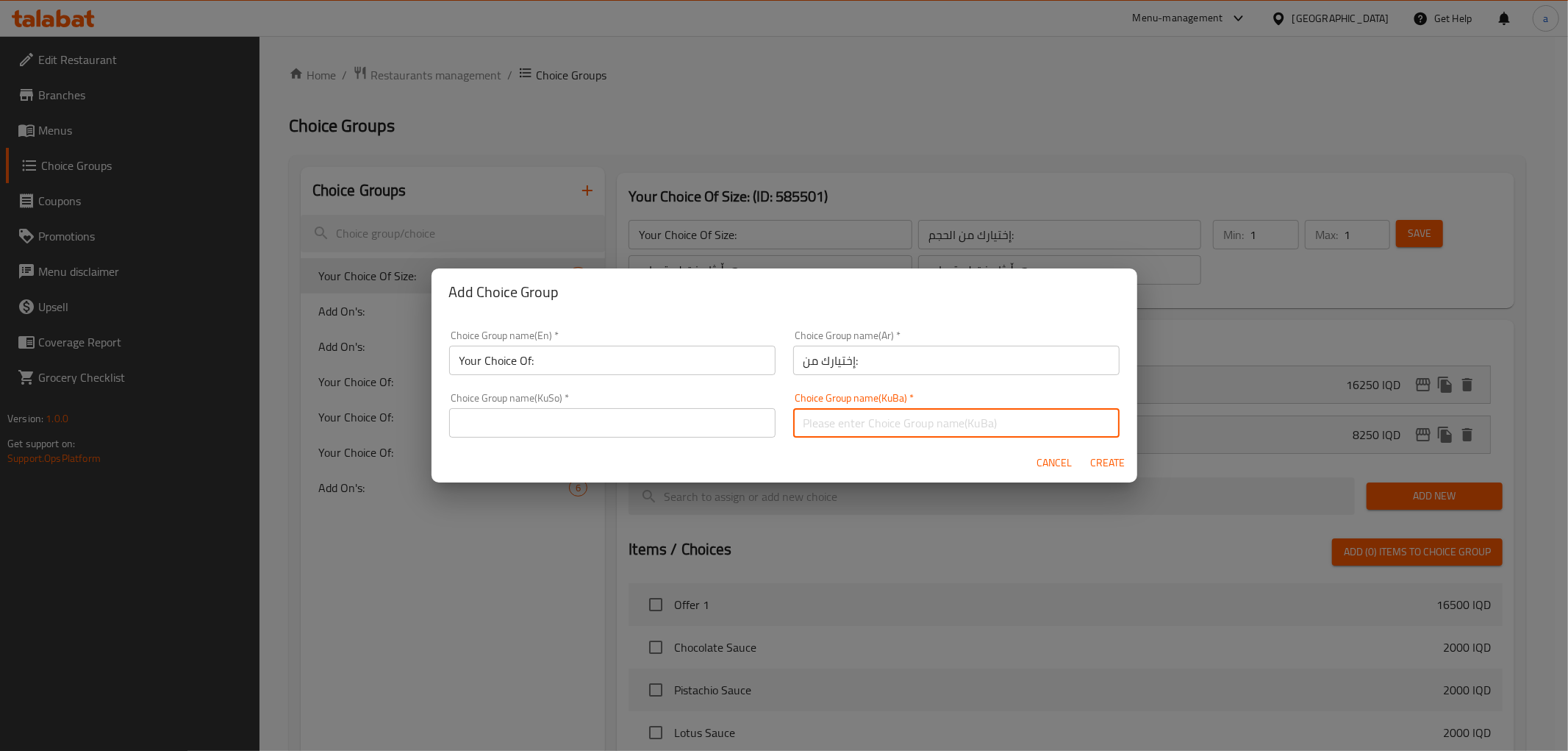
type input "هەڵبژاردنت لە:"
click at [648, 431] on input "text" at bounding box center [612, 422] width 327 height 29
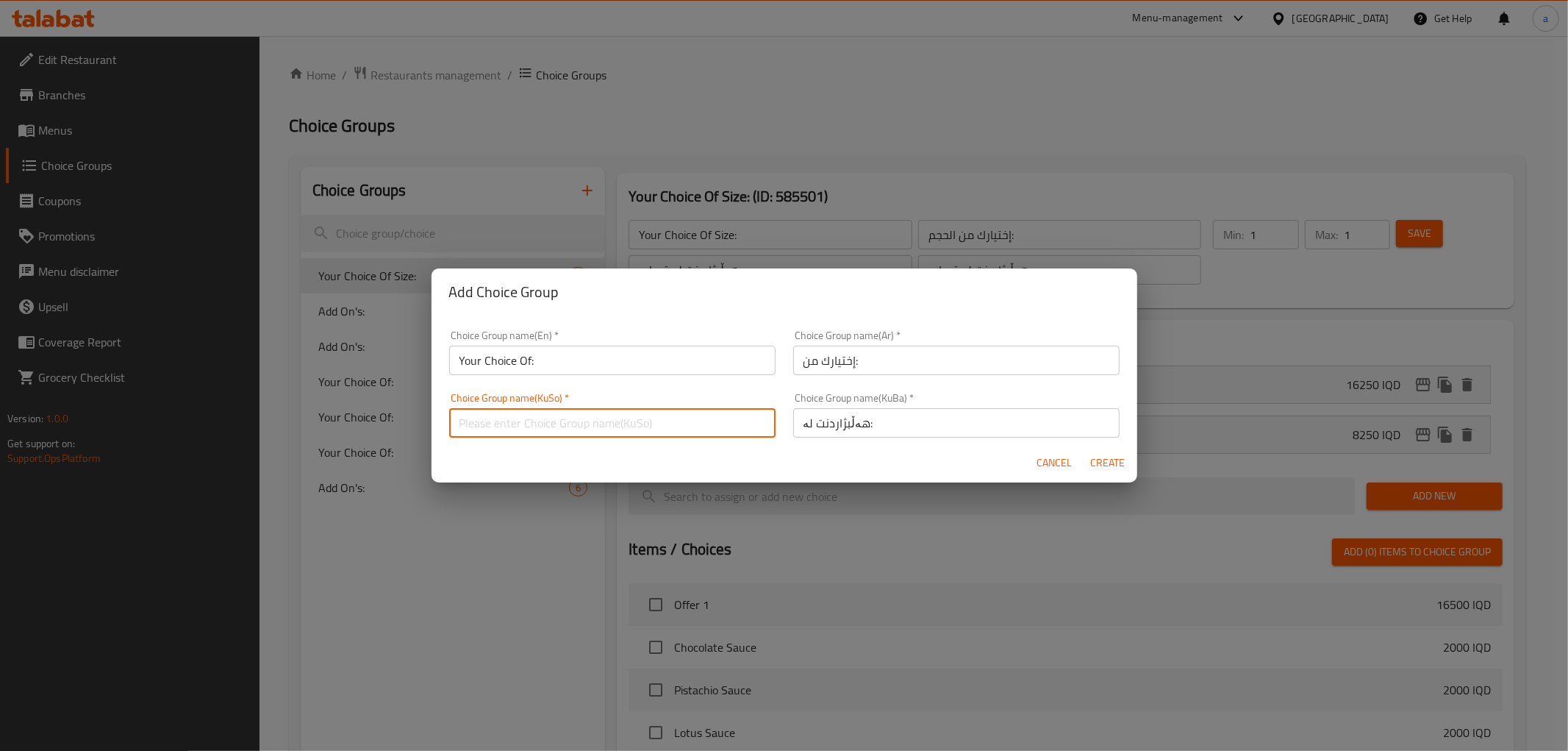
type input "هەڵبژاردنت لە:"
click at [1103, 465] on span "Create" at bounding box center [1108, 463] width 35 height 18
type input "Your Choice Of:"
type input "إختيارك من:"
type input "هەڵبژاردنت لە:"
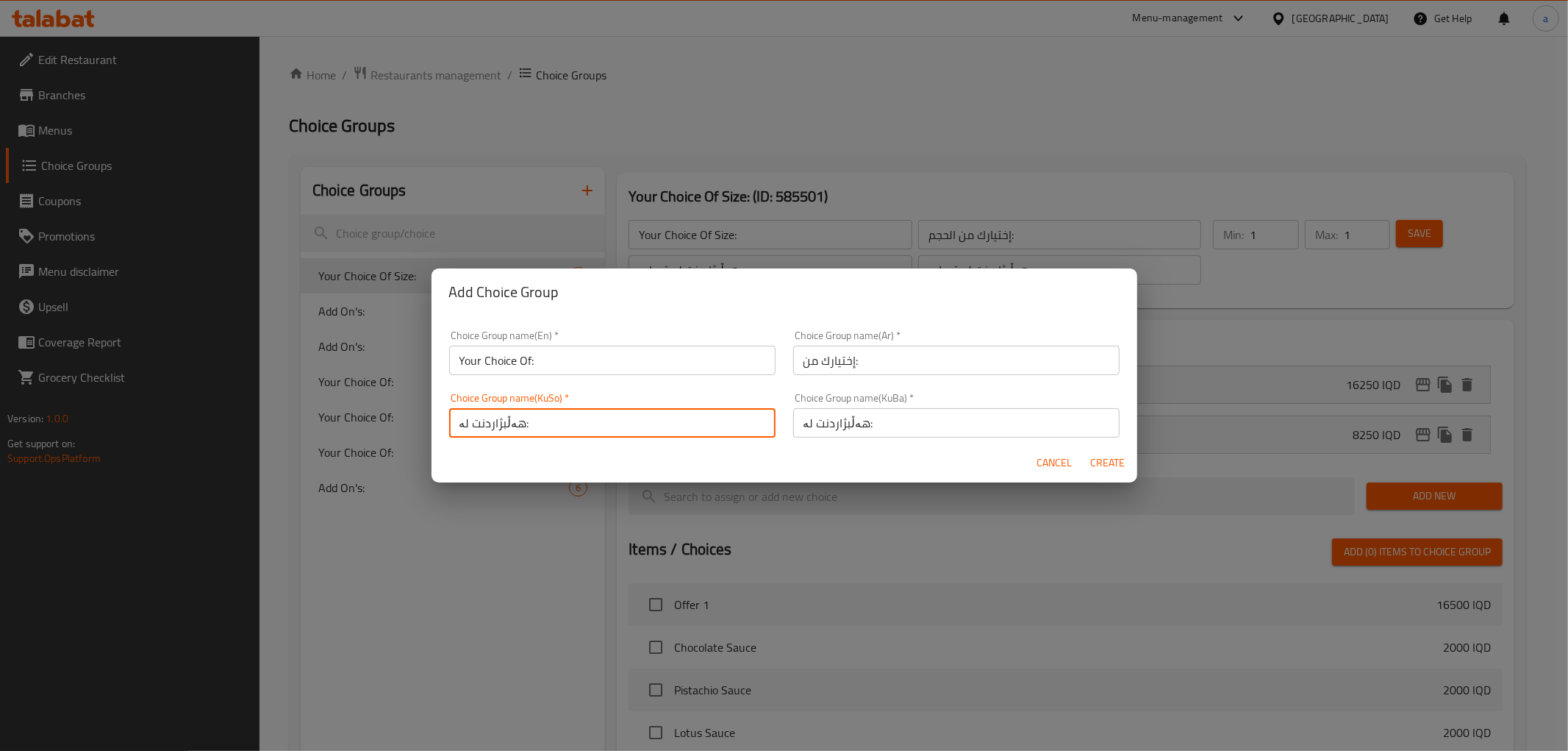
type input "هەڵبژاردنت لە:"
type input "0"
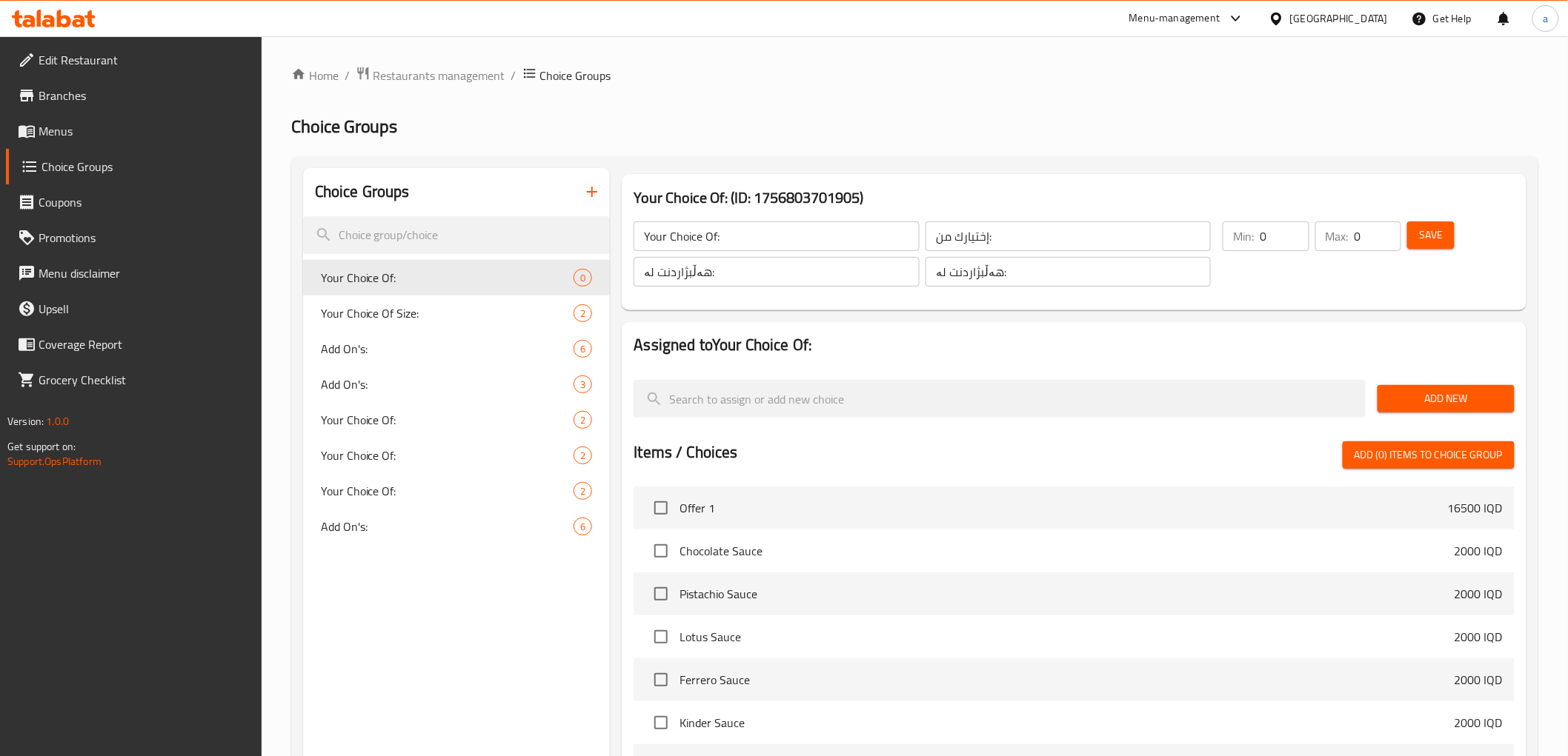
click at [1430, 234] on span "Save" at bounding box center [1430, 235] width 24 height 18
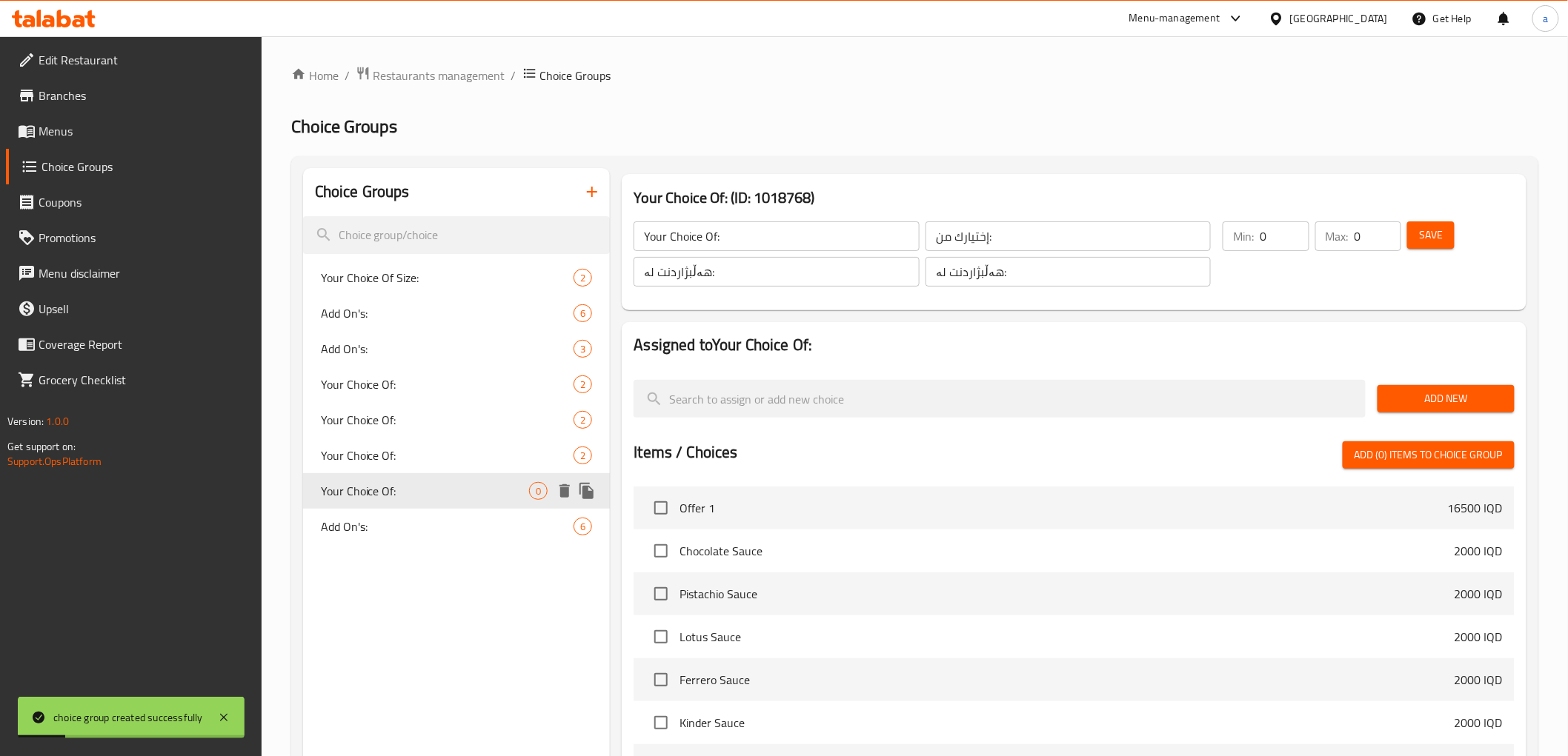
click at [480, 491] on span "Your Choice Of:" at bounding box center [425, 490] width 209 height 17
click at [1411, 405] on span "Add New" at bounding box center [1446, 399] width 114 height 18
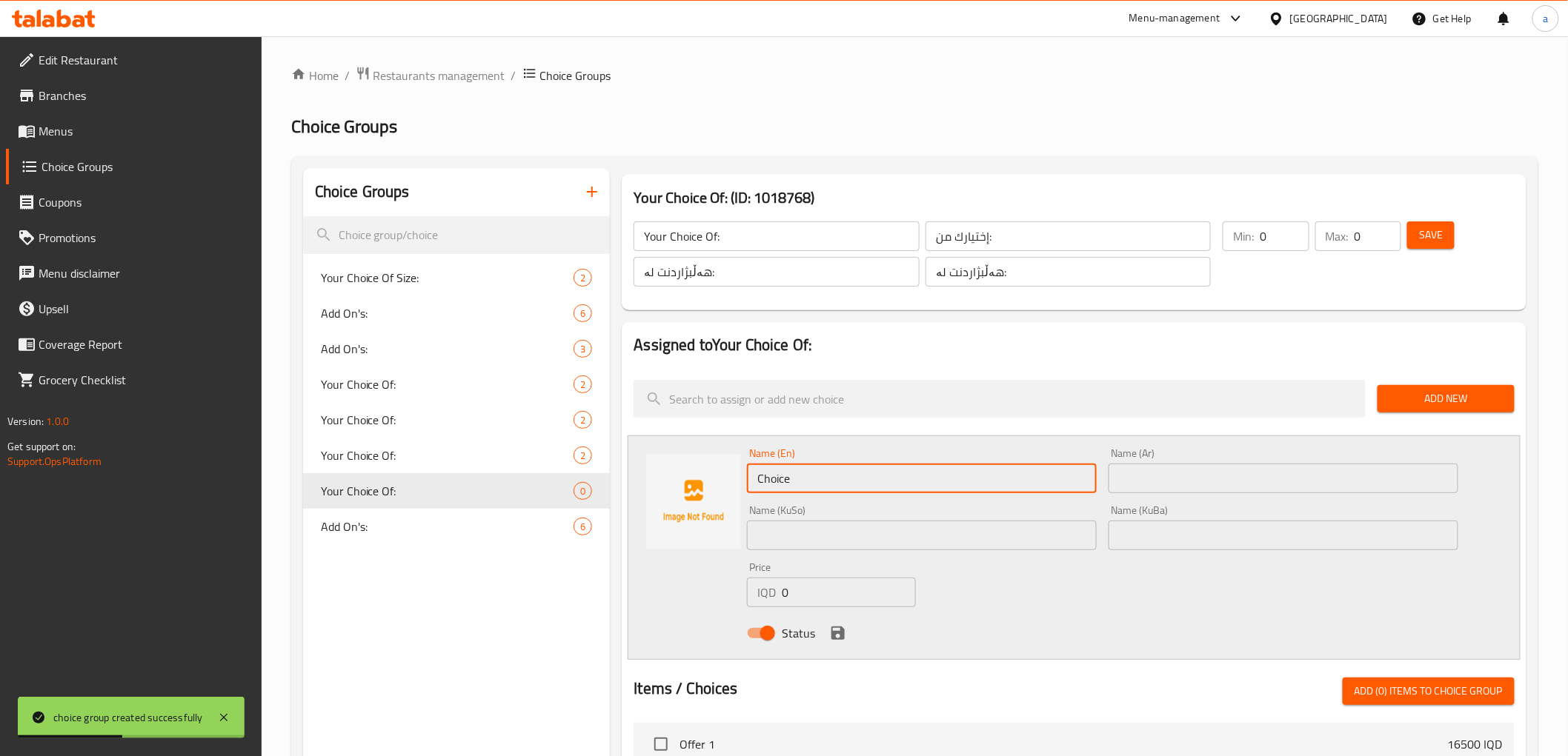
drag, startPoint x: 859, startPoint y: 483, endPoint x: 638, endPoint y: 483, distance: 221.0
click at [638, 483] on div "Name (En) Choice Name (En) Name (Ar) Name (Ar) Name (KuSo) Name (KuSo) Name (Ku…" at bounding box center [1073, 547] width 892 height 225
paste input "No Sugar"
type input "No Sugar"
click at [1147, 479] on input "text" at bounding box center [1283, 478] width 349 height 29
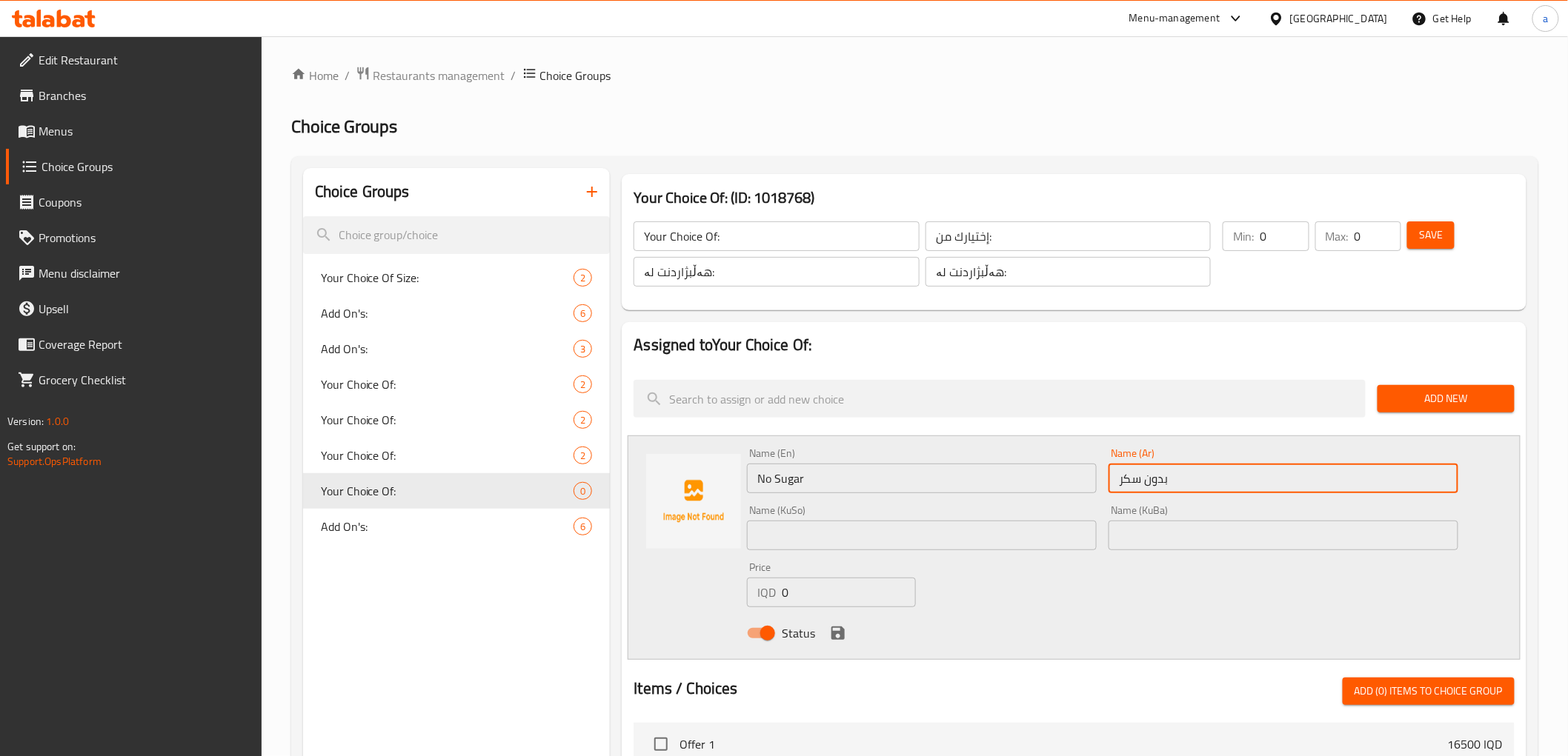
type input "بدون سكر"
click at [902, 535] on input "text" at bounding box center [921, 535] width 349 height 29
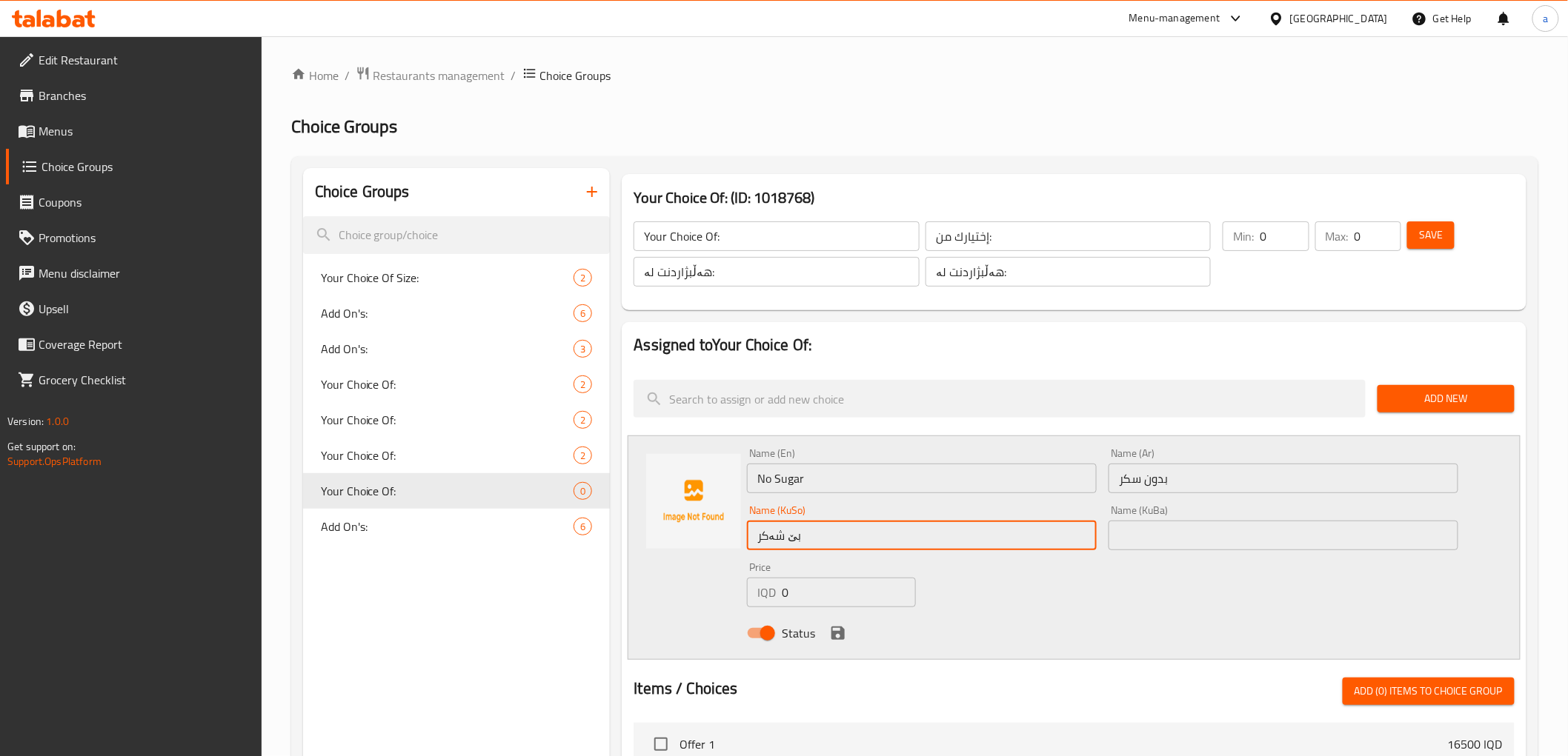
type input "بێ شەکر"
click at [1142, 526] on input "text" at bounding box center [1283, 535] width 349 height 29
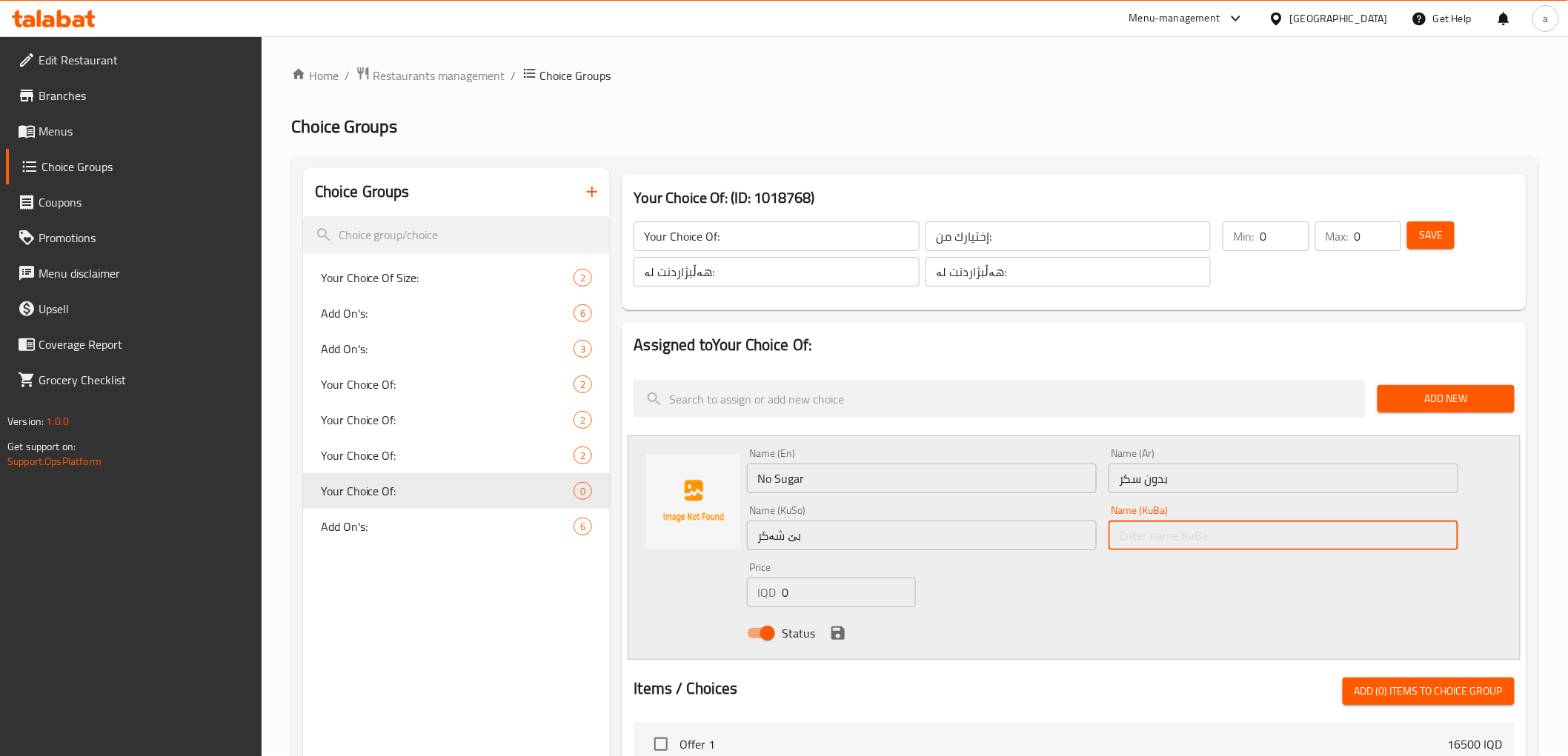
paste input "No Sugar"
type input "No Sugar"
click at [833, 639] on icon "save" at bounding box center [838, 633] width 14 height 14
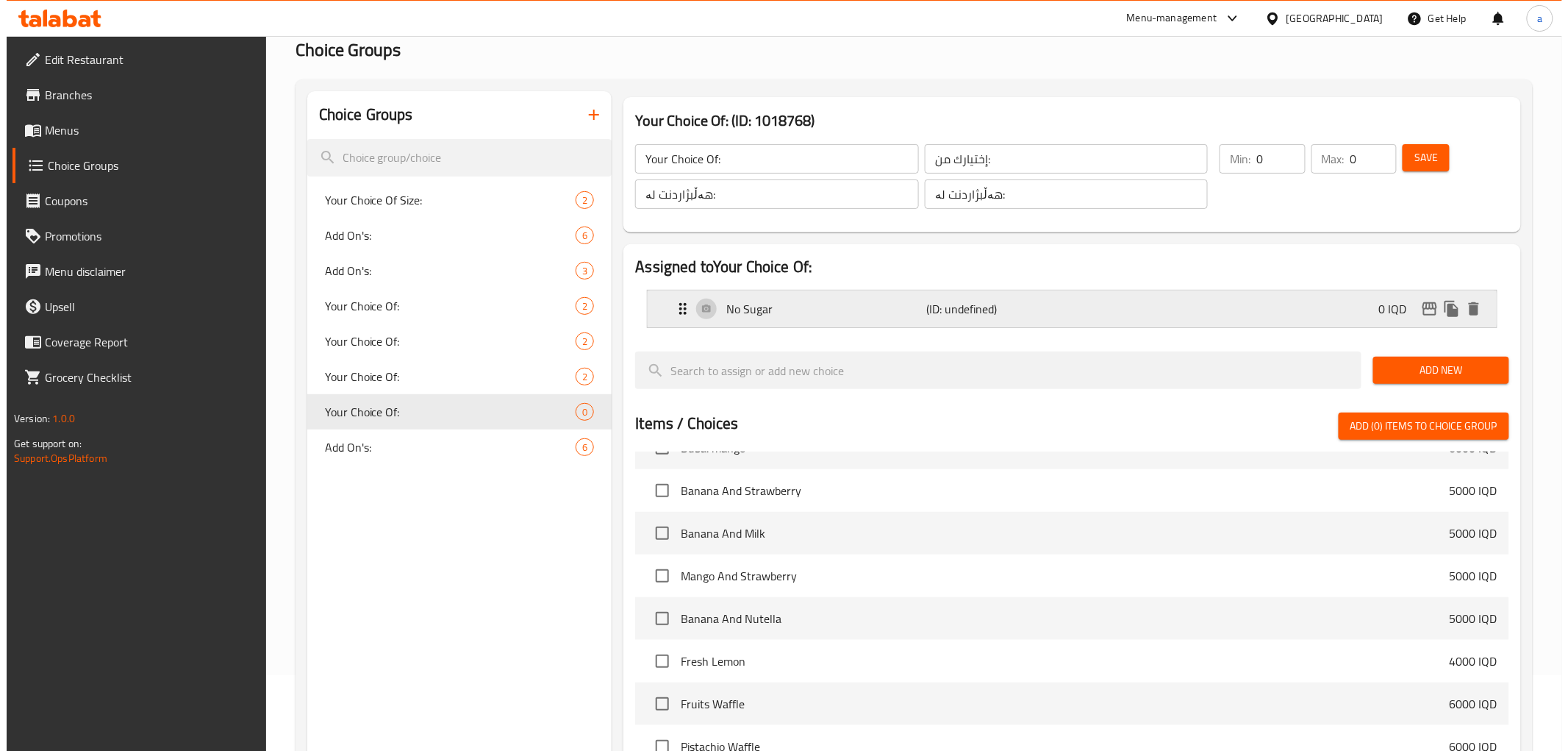
scroll to position [389, 0]
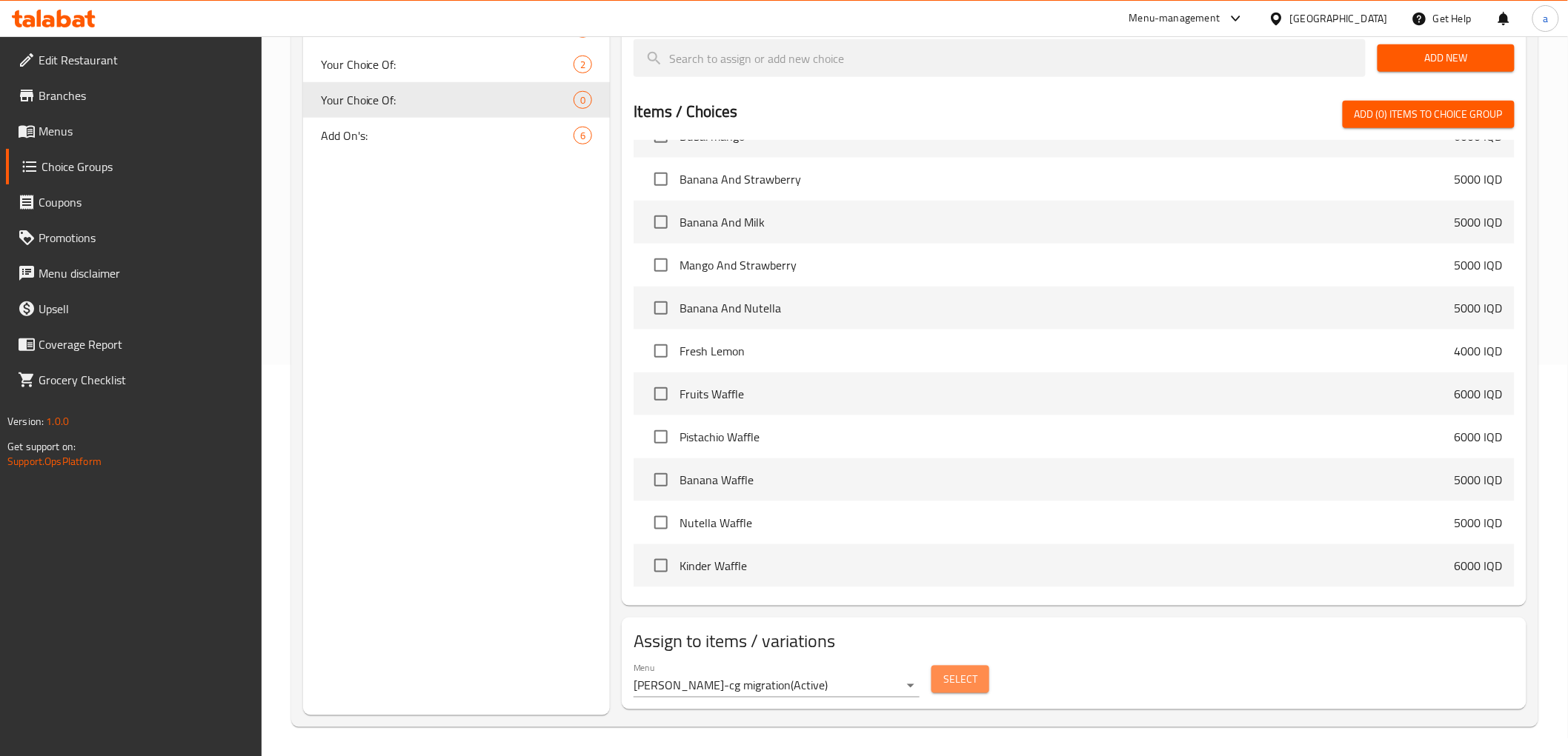
click at [947, 676] on span "Select" at bounding box center [960, 679] width 34 height 18
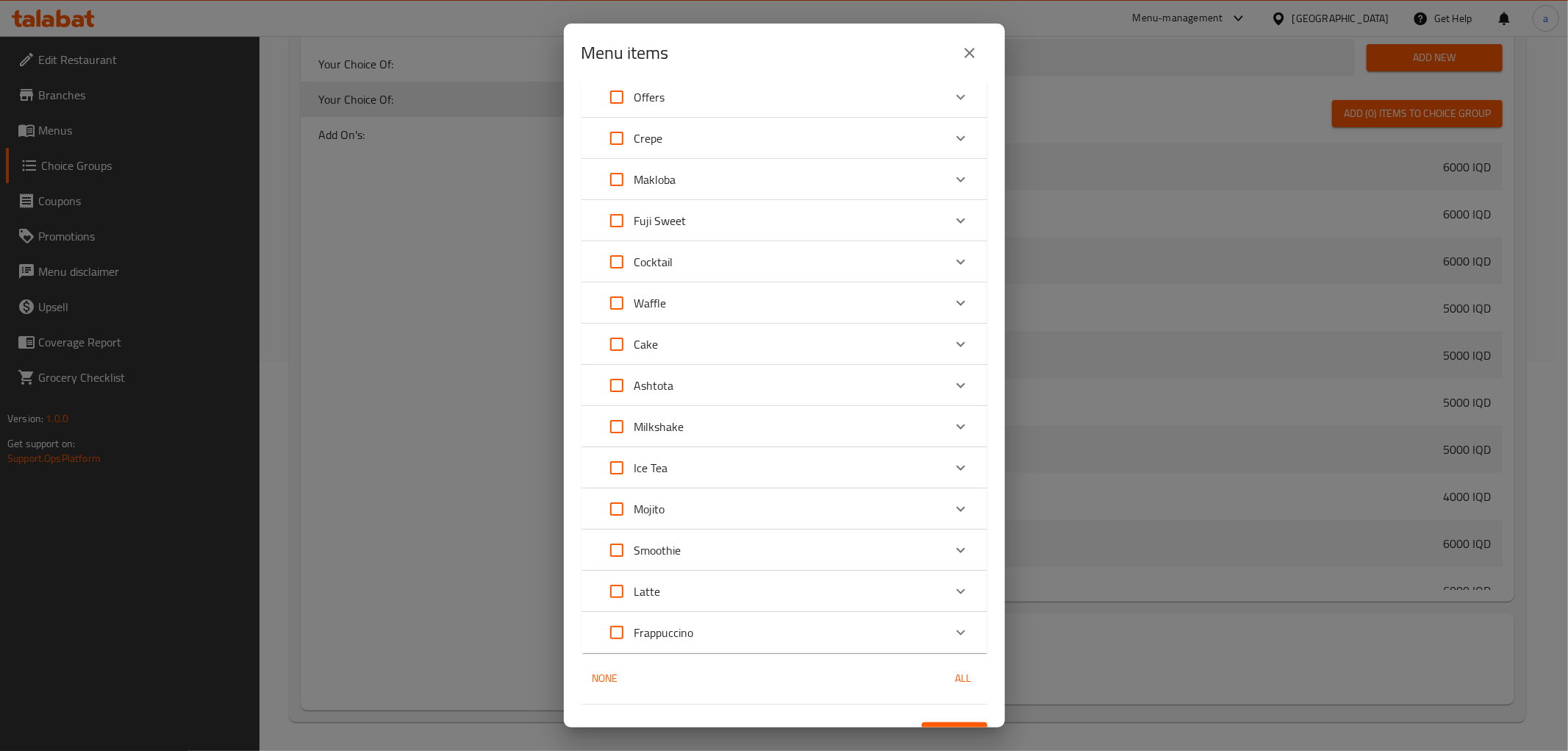
scroll to position [79, 0]
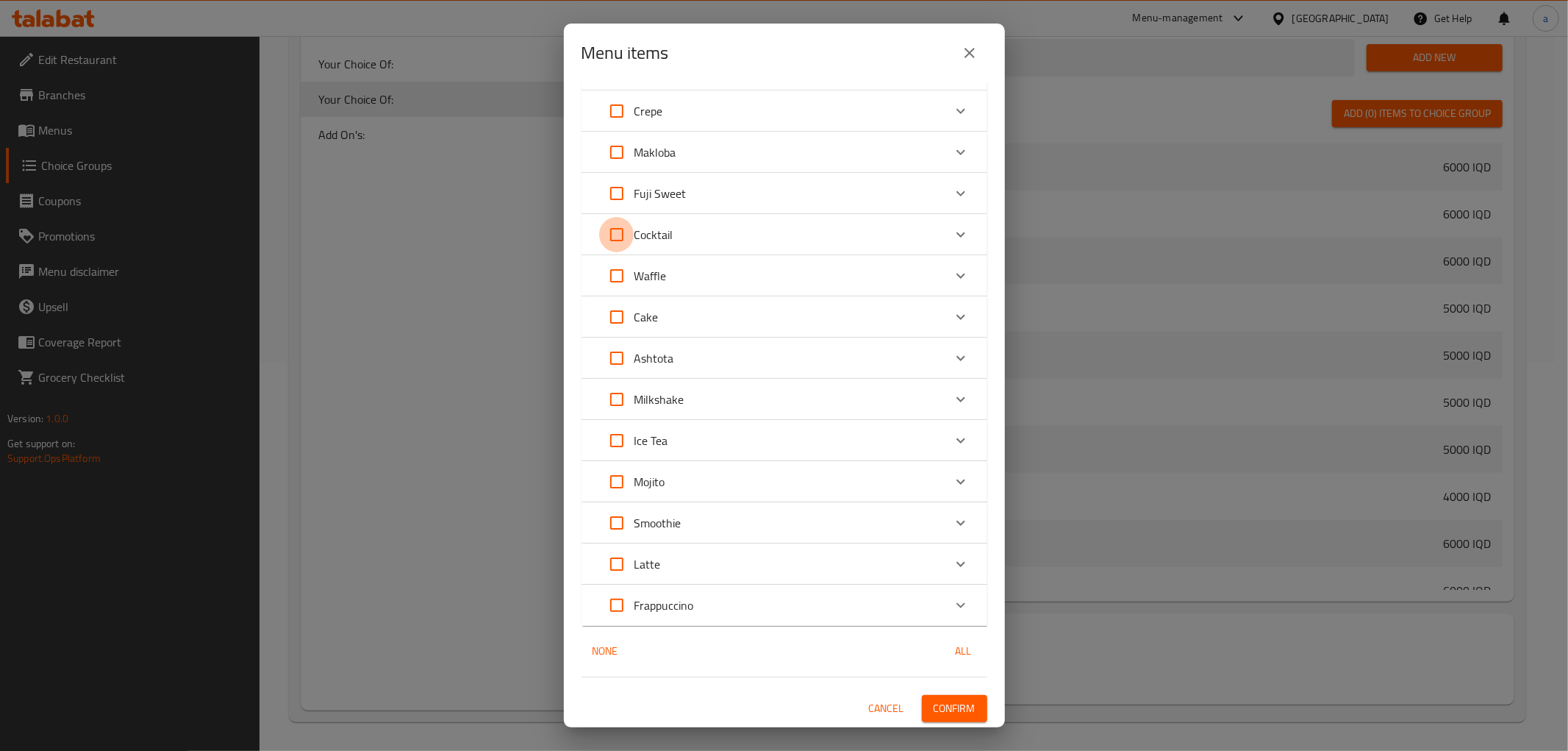
click at [615, 229] on input "Expand" at bounding box center [617, 234] width 35 height 36
checkbox input "true"
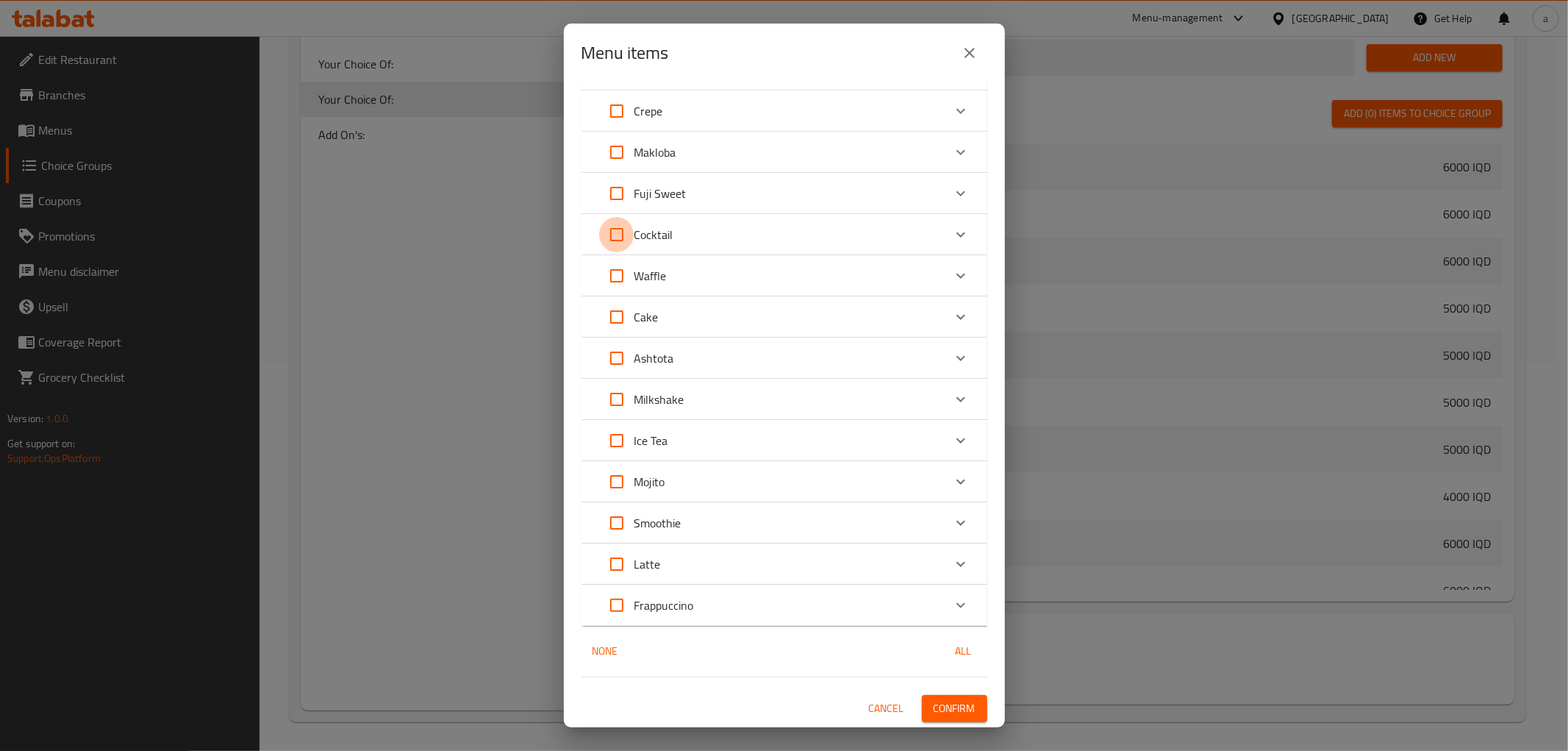
checkbox input "true"
click at [952, 236] on icon "Expand" at bounding box center [960, 234] width 17 height 17
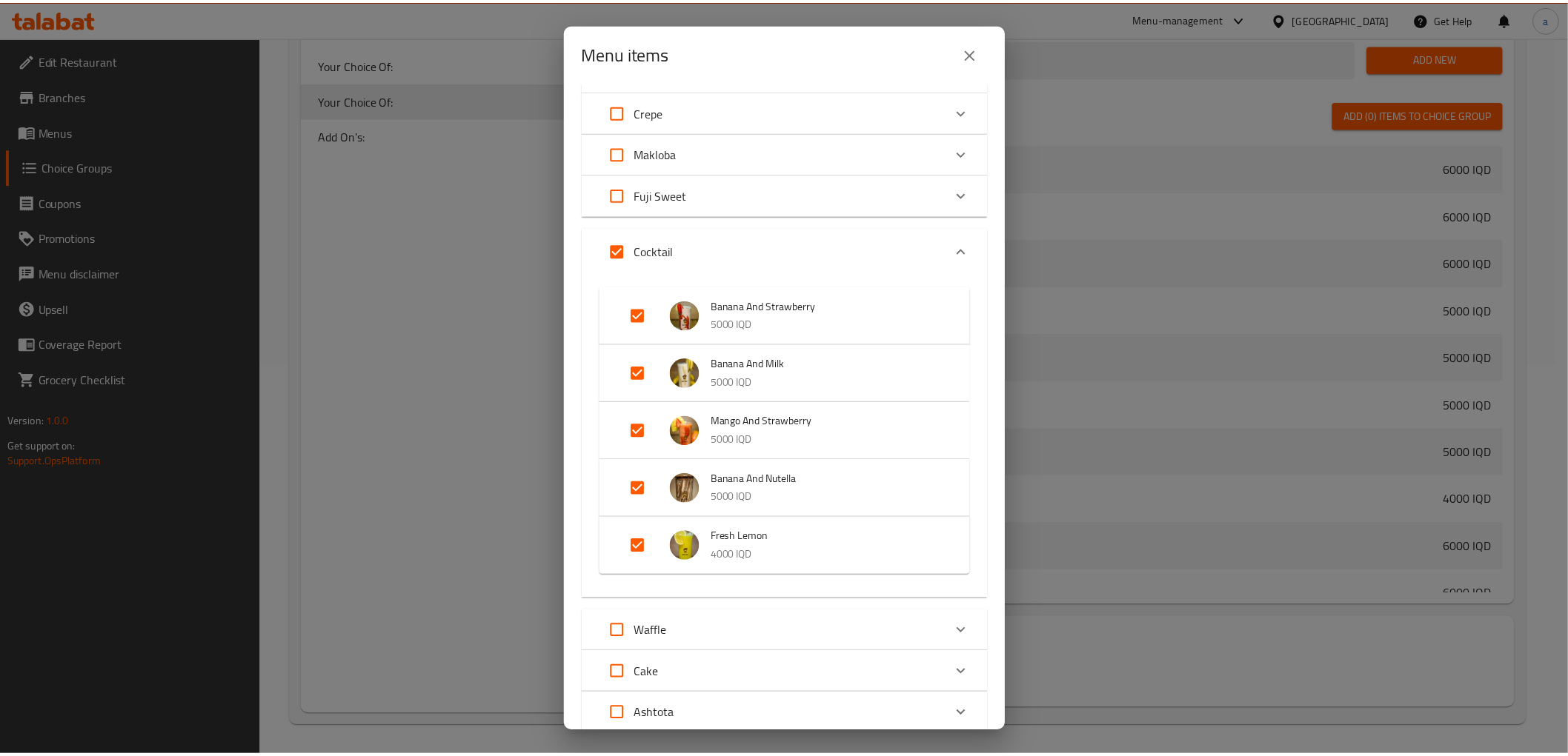
scroll to position [433, 0]
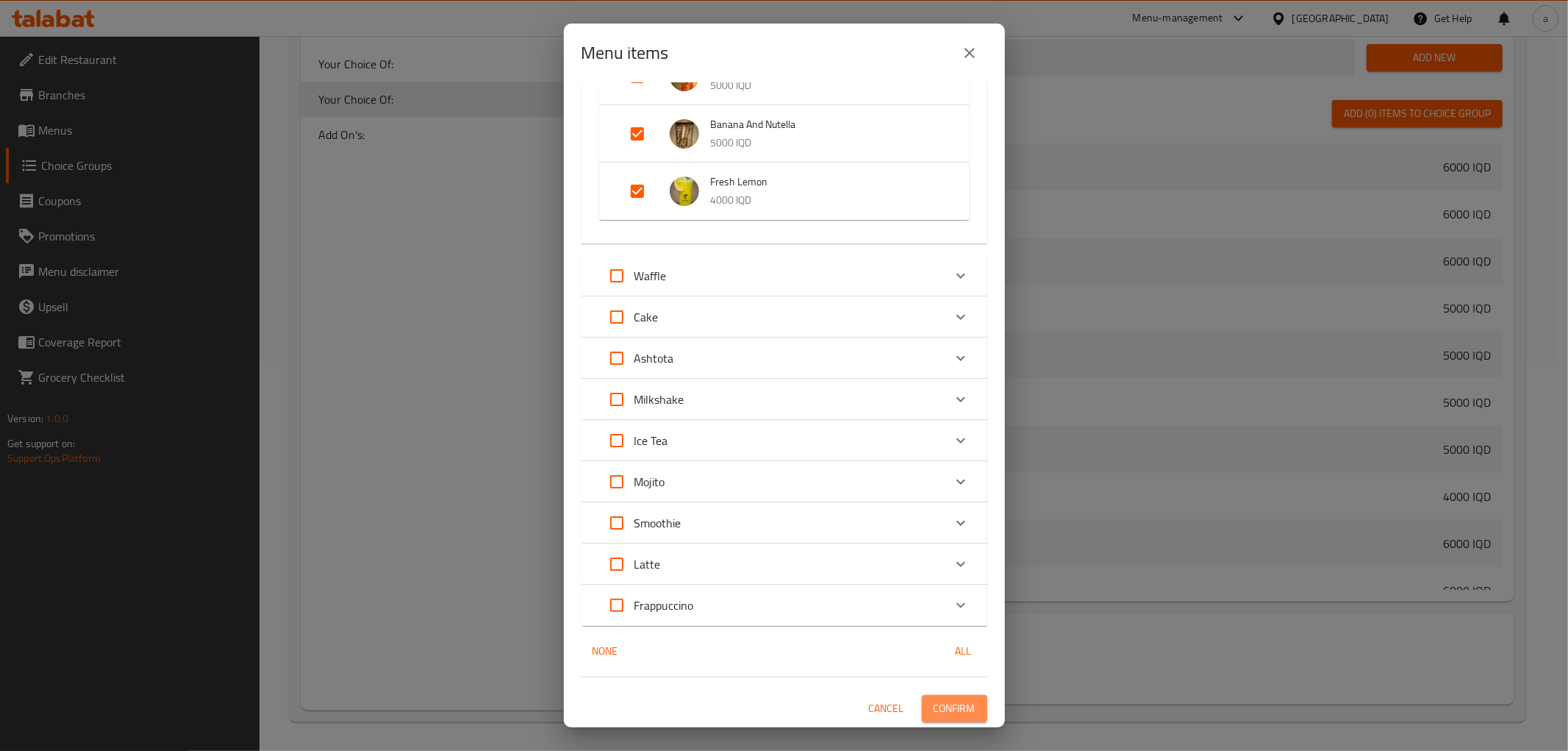
click at [940, 711] on span "Confirm" at bounding box center [955, 708] width 42 height 18
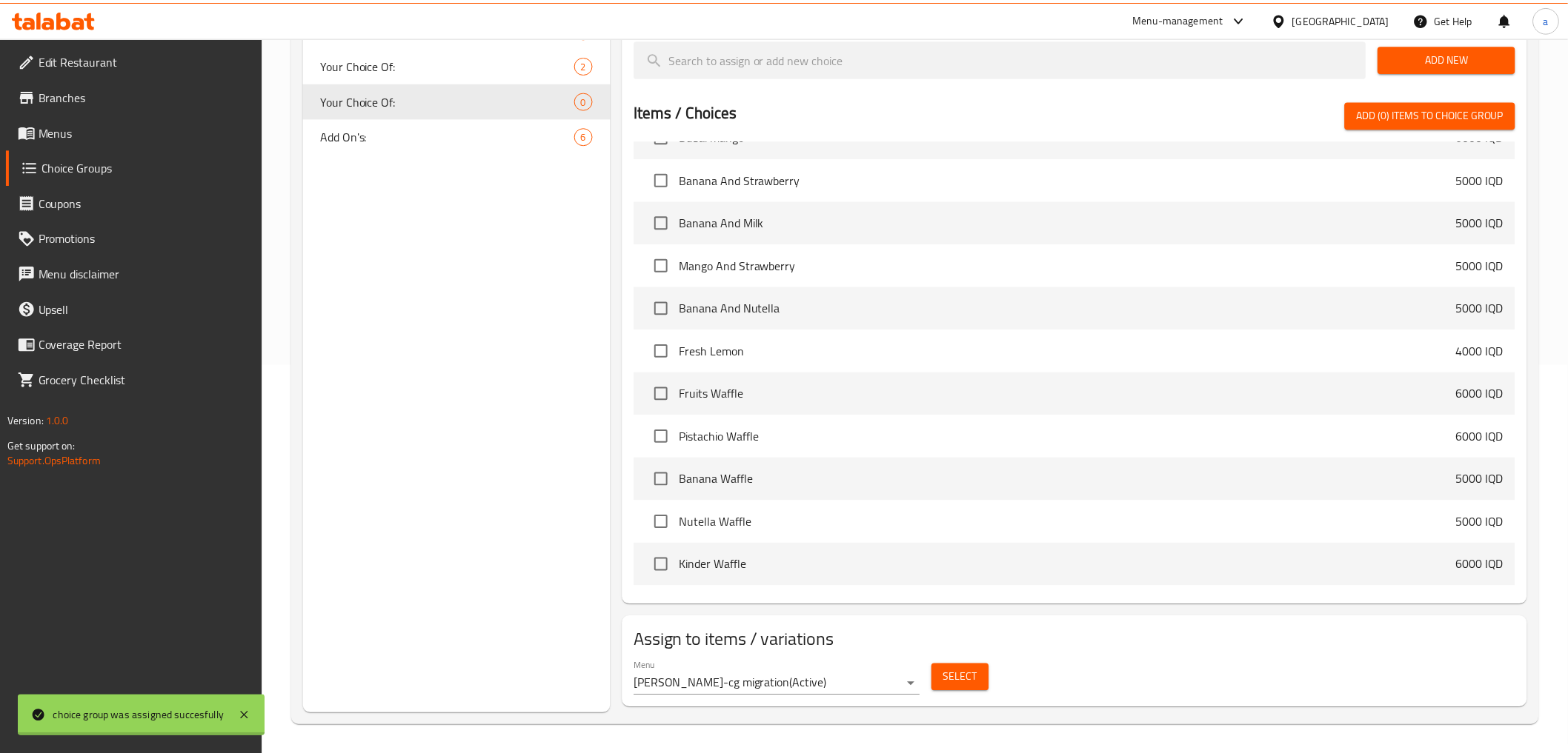
scroll to position [1123, 0]
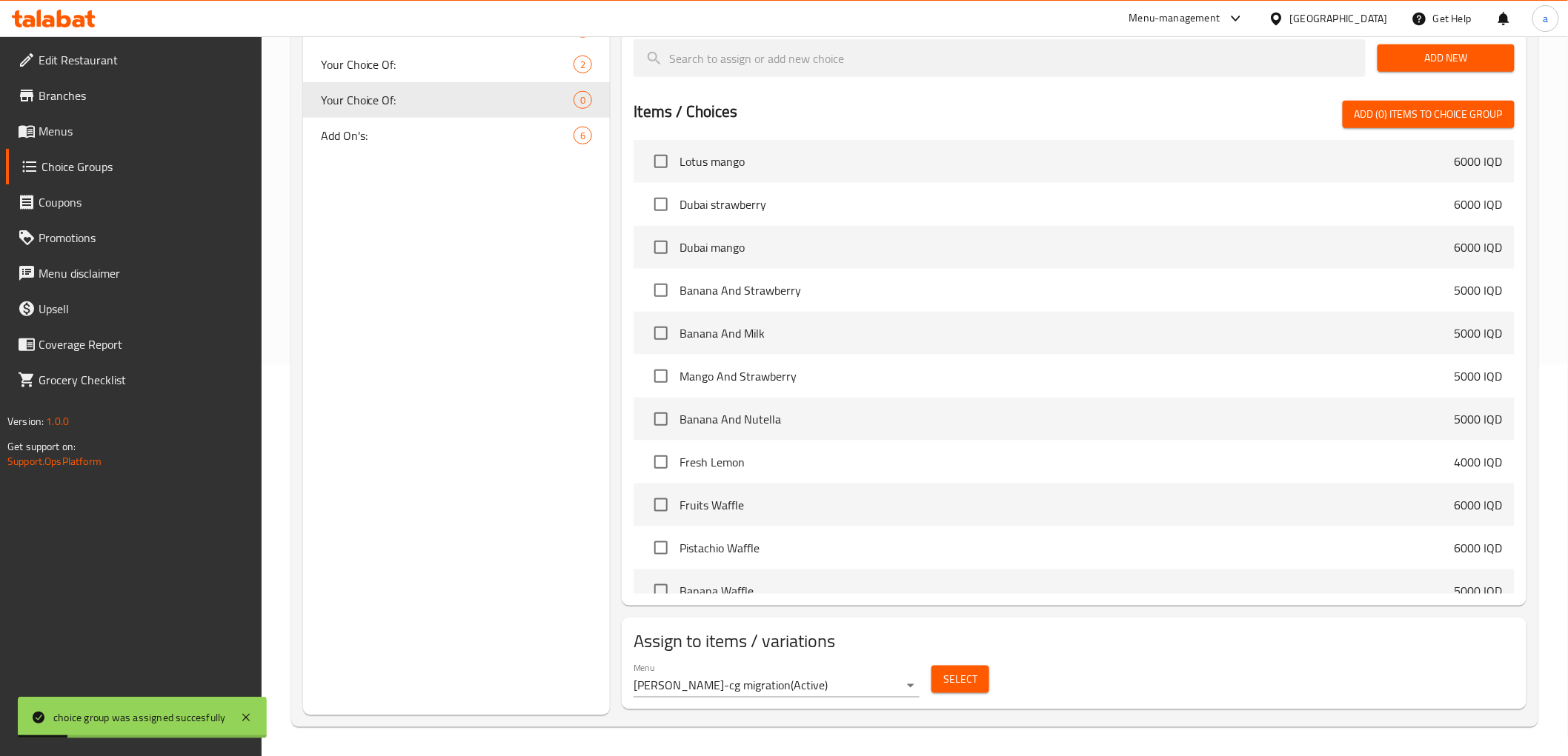
click at [44, 140] on span "Menus" at bounding box center [144, 130] width 211 height 17
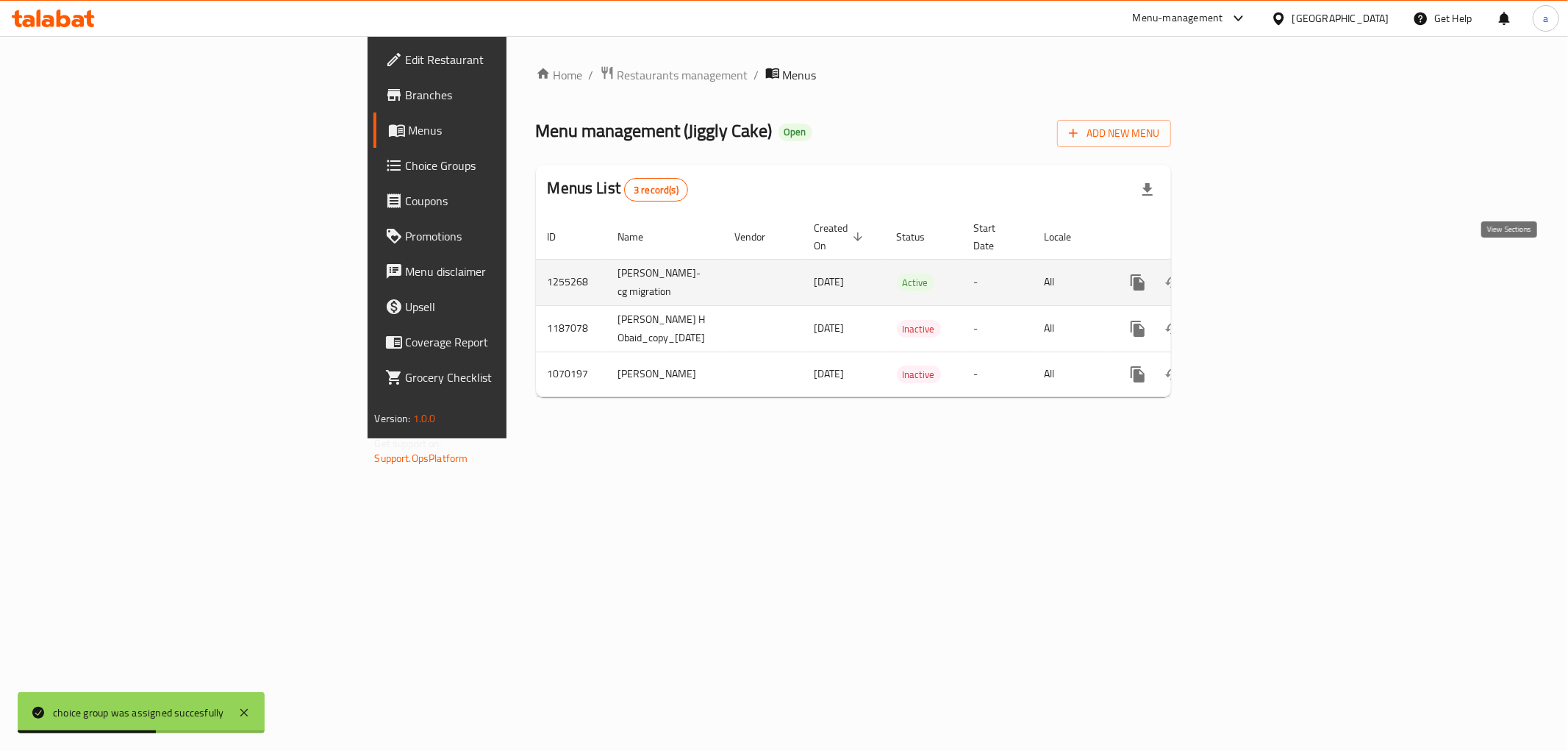
click at [1253, 274] on icon "enhanced table" at bounding box center [1243, 282] width 17 height 17
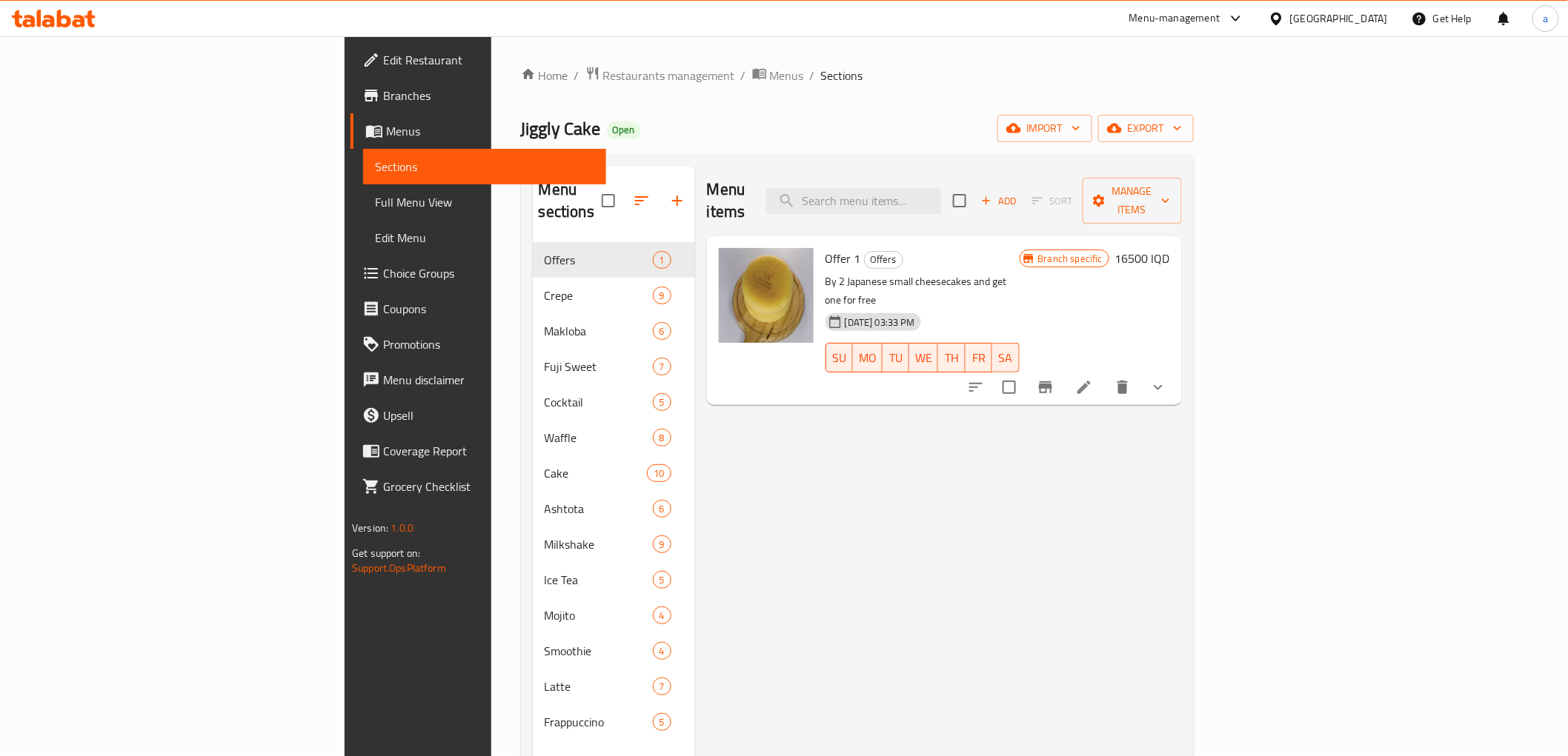
click at [375, 193] on span "Full Menu View" at bounding box center [484, 202] width 219 height 17
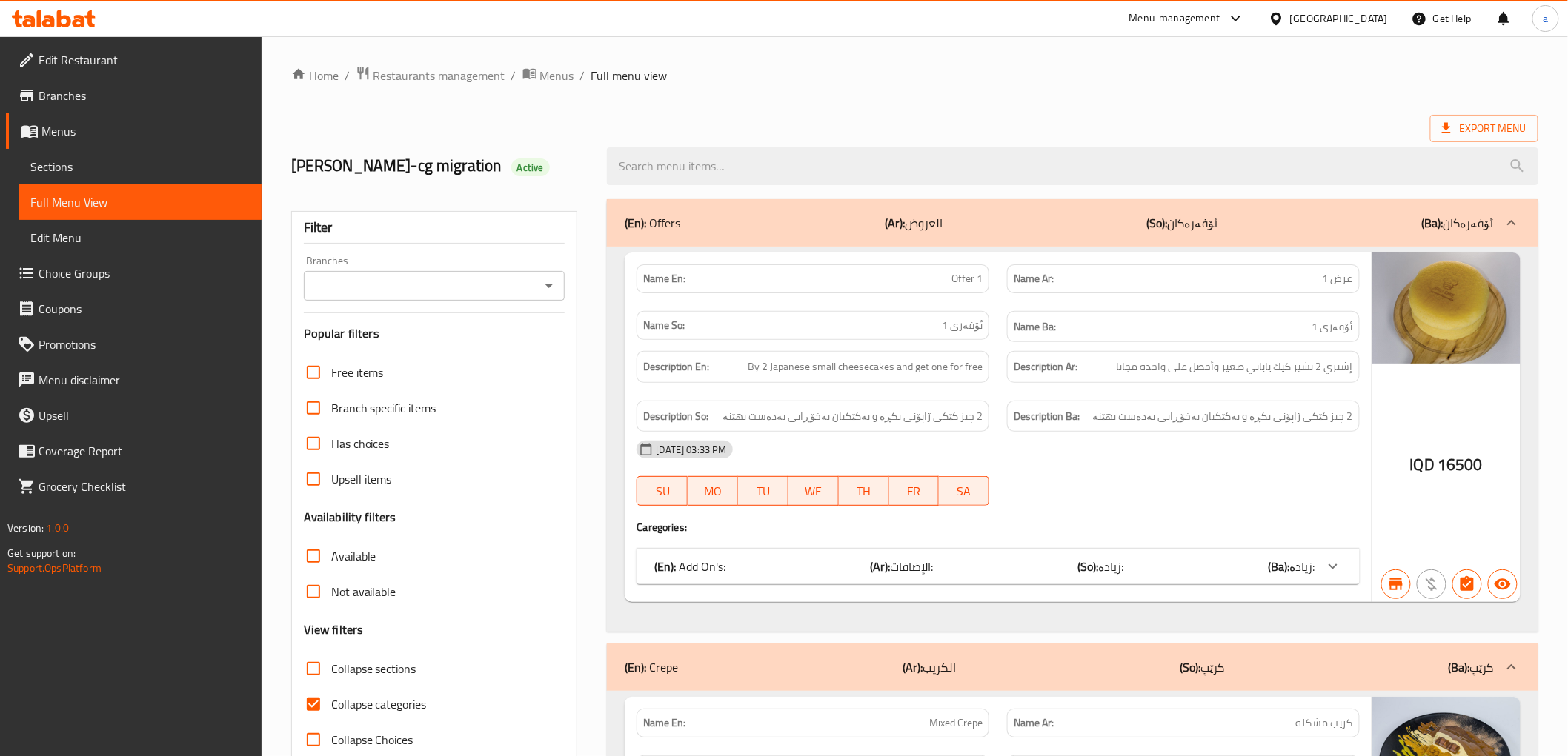
click at [530, 285] on input "Branches" at bounding box center [422, 286] width 228 height 21
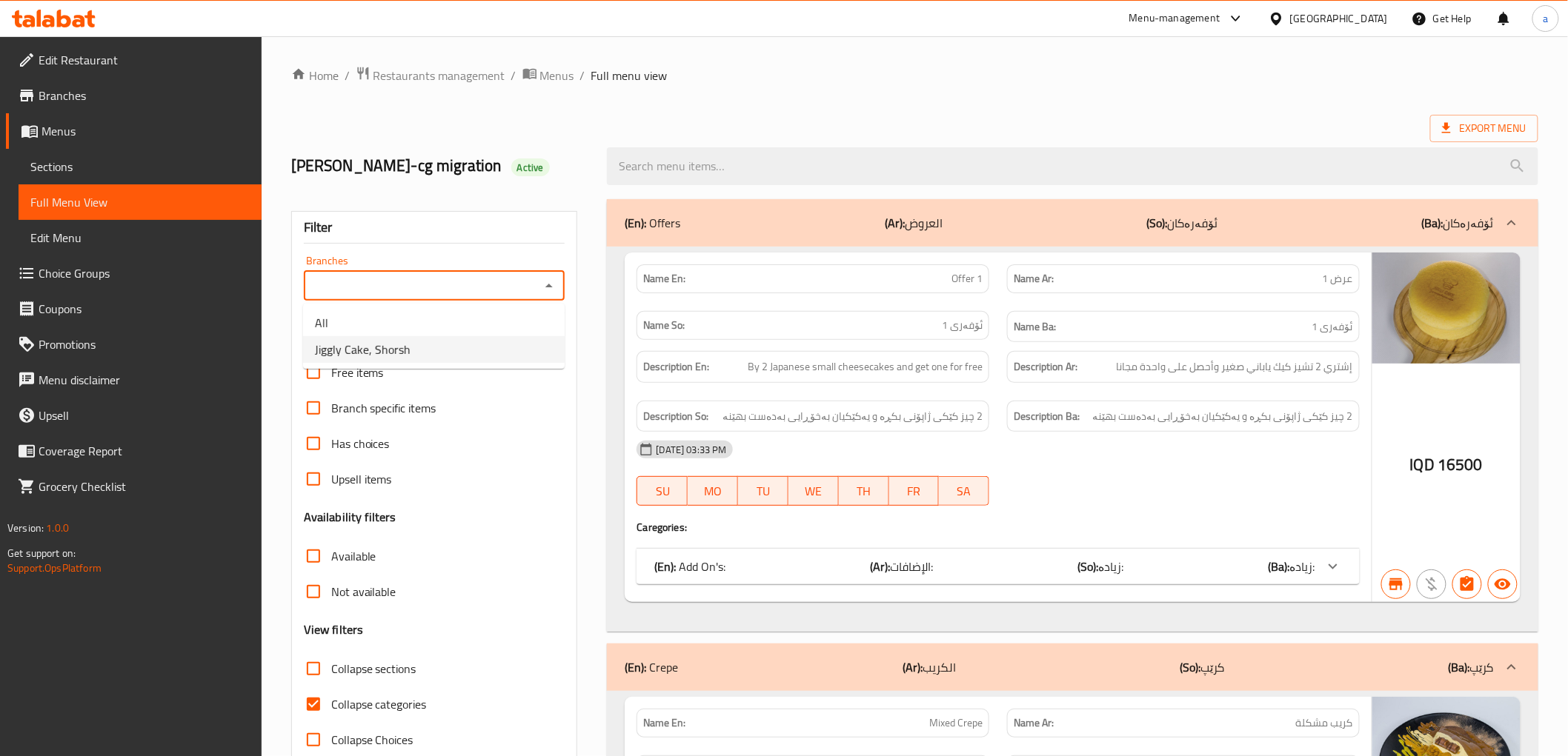
click at [513, 346] on li "Jiggly Cake, Shorsh" at bounding box center [433, 349] width 261 height 27
type input "Jiggly Cake, Shorsh"
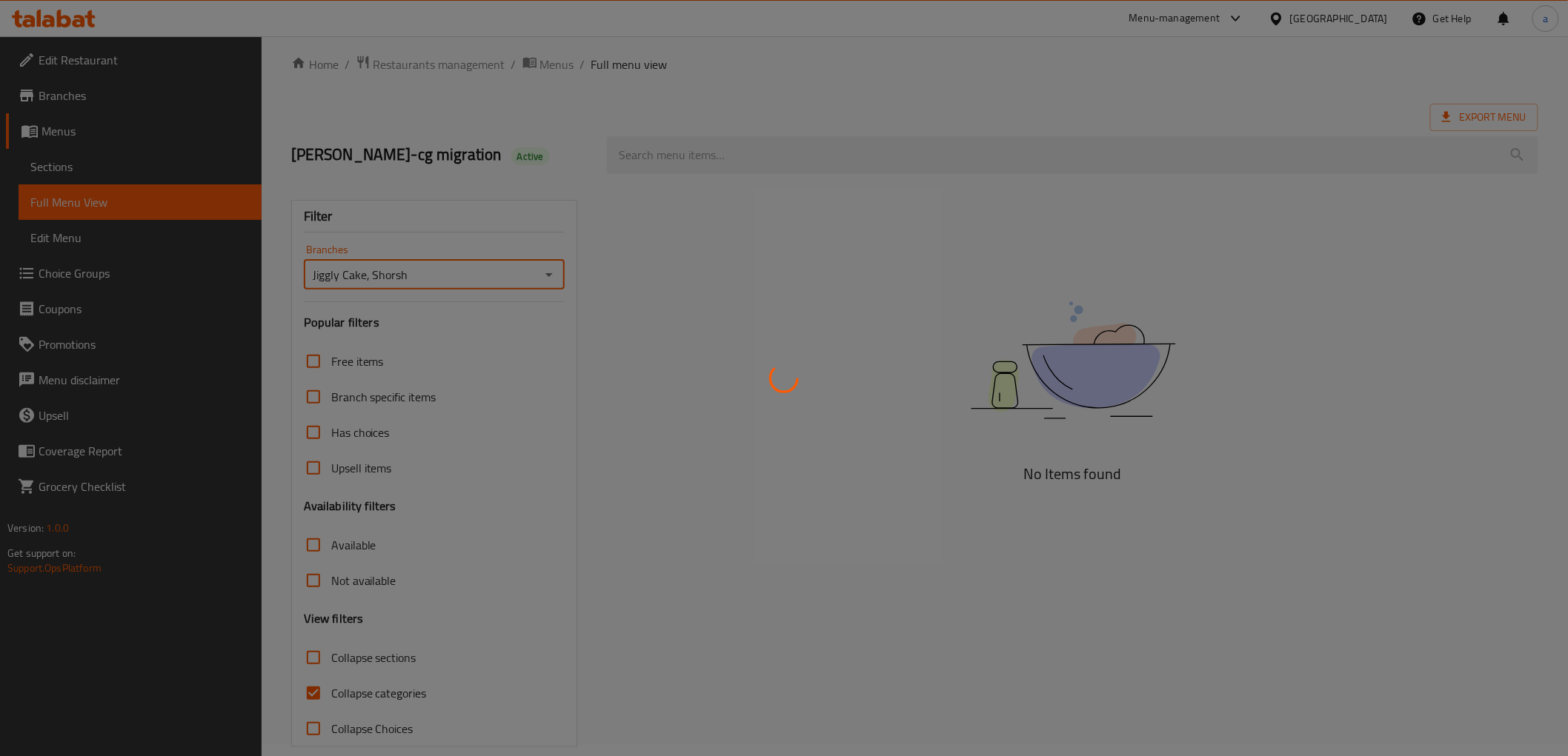
scroll to position [32, 0]
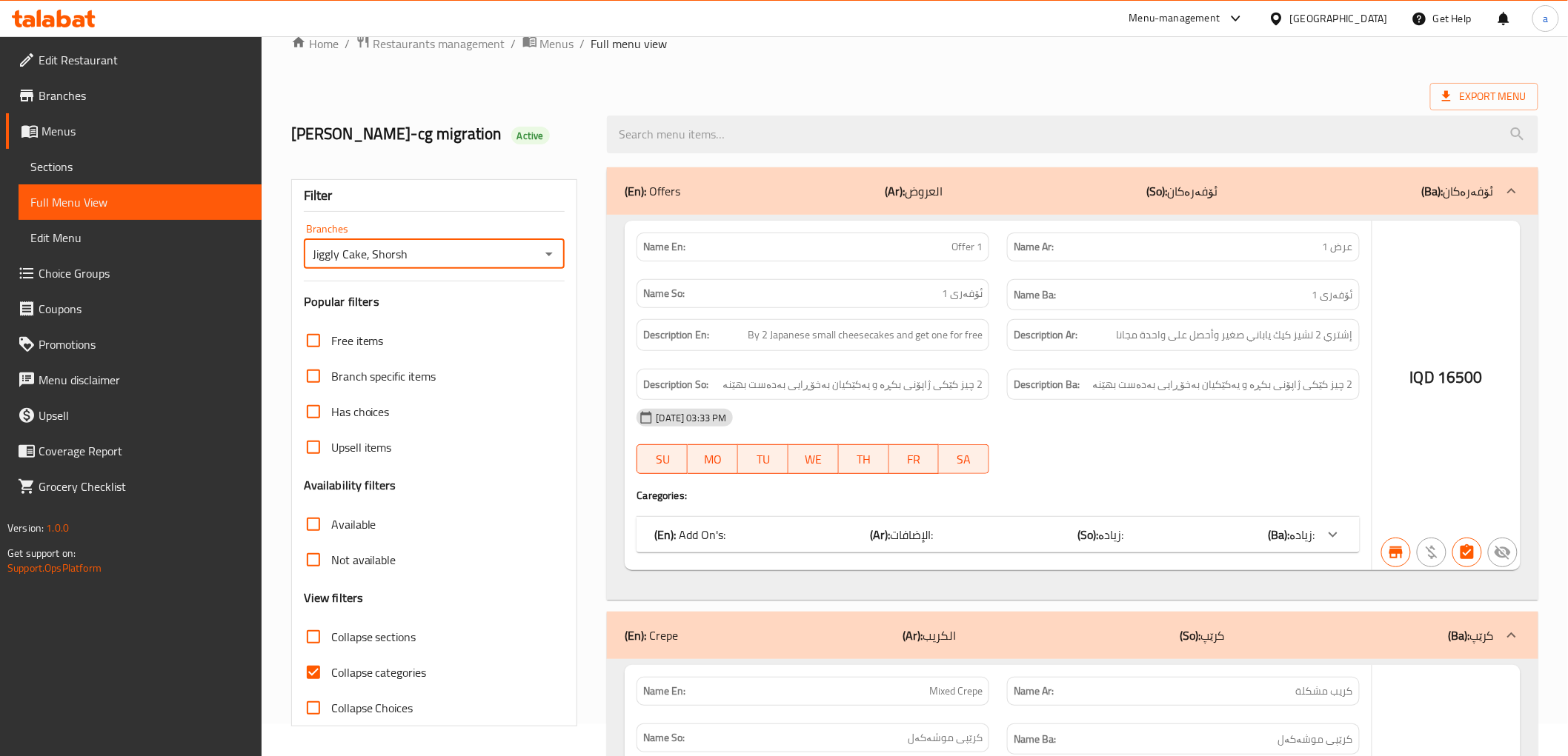
click at [315, 669] on div at bounding box center [784, 378] width 1568 height 756
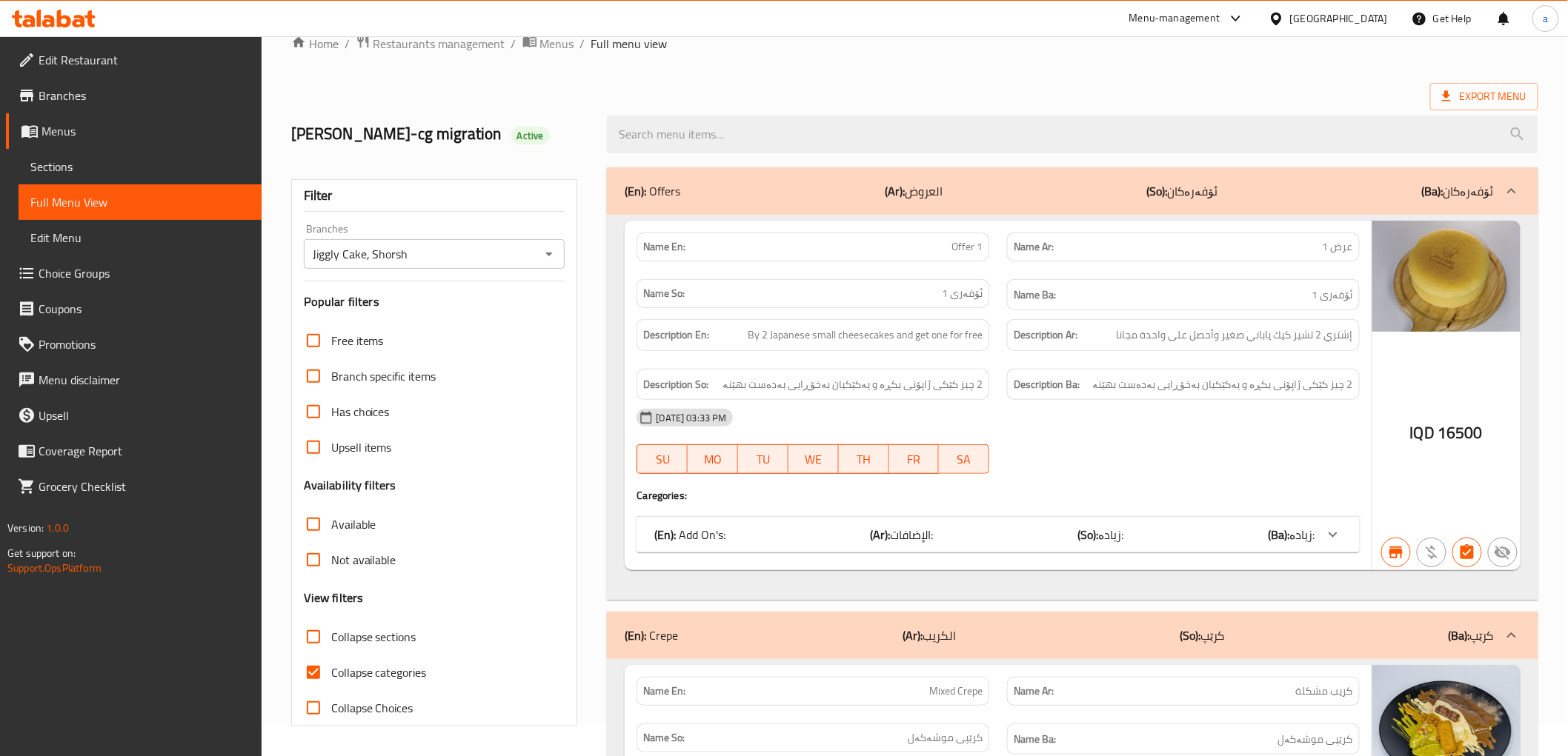
click at [321, 672] on input "Collapse categories" at bounding box center [313, 672] width 36 height 36
checkbox input "false"
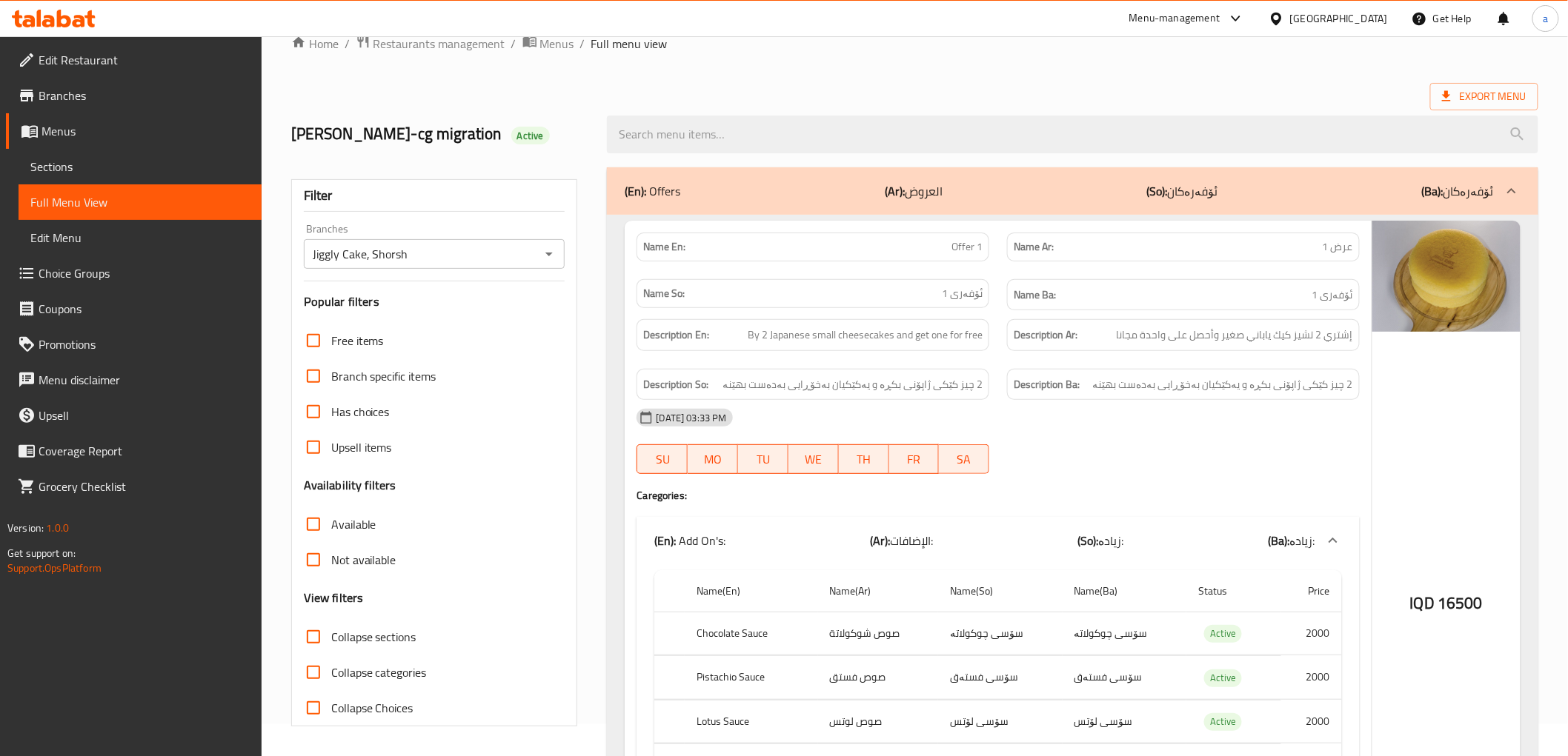
click at [311, 638] on input "Collapse sections" at bounding box center [313, 636] width 36 height 36
checkbox input "true"
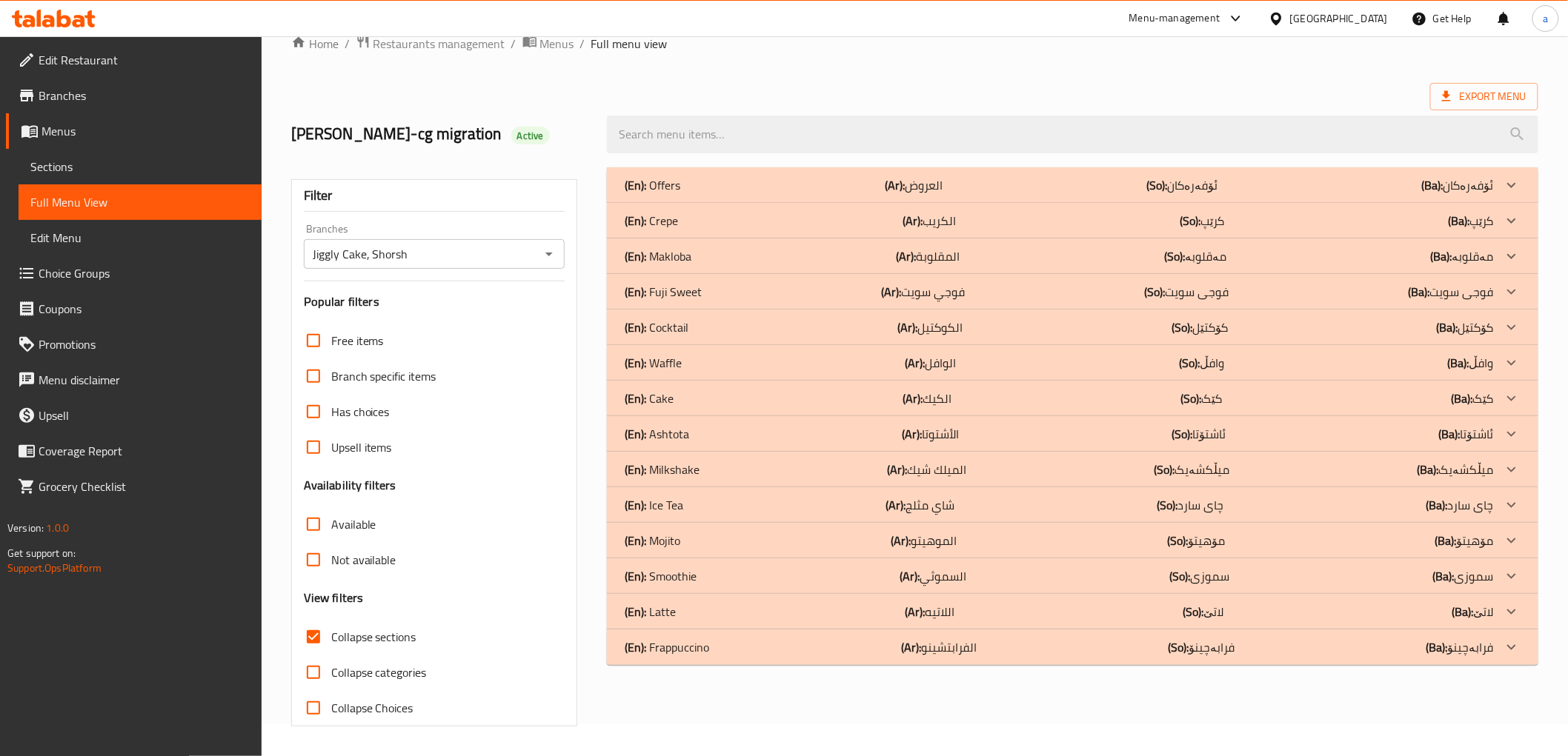
click at [951, 203] on div "(En): Cocktail (Ar): الكوكتيل (So): کۆکتێل (Ba): کۆکتێل" at bounding box center [1072, 185] width 931 height 36
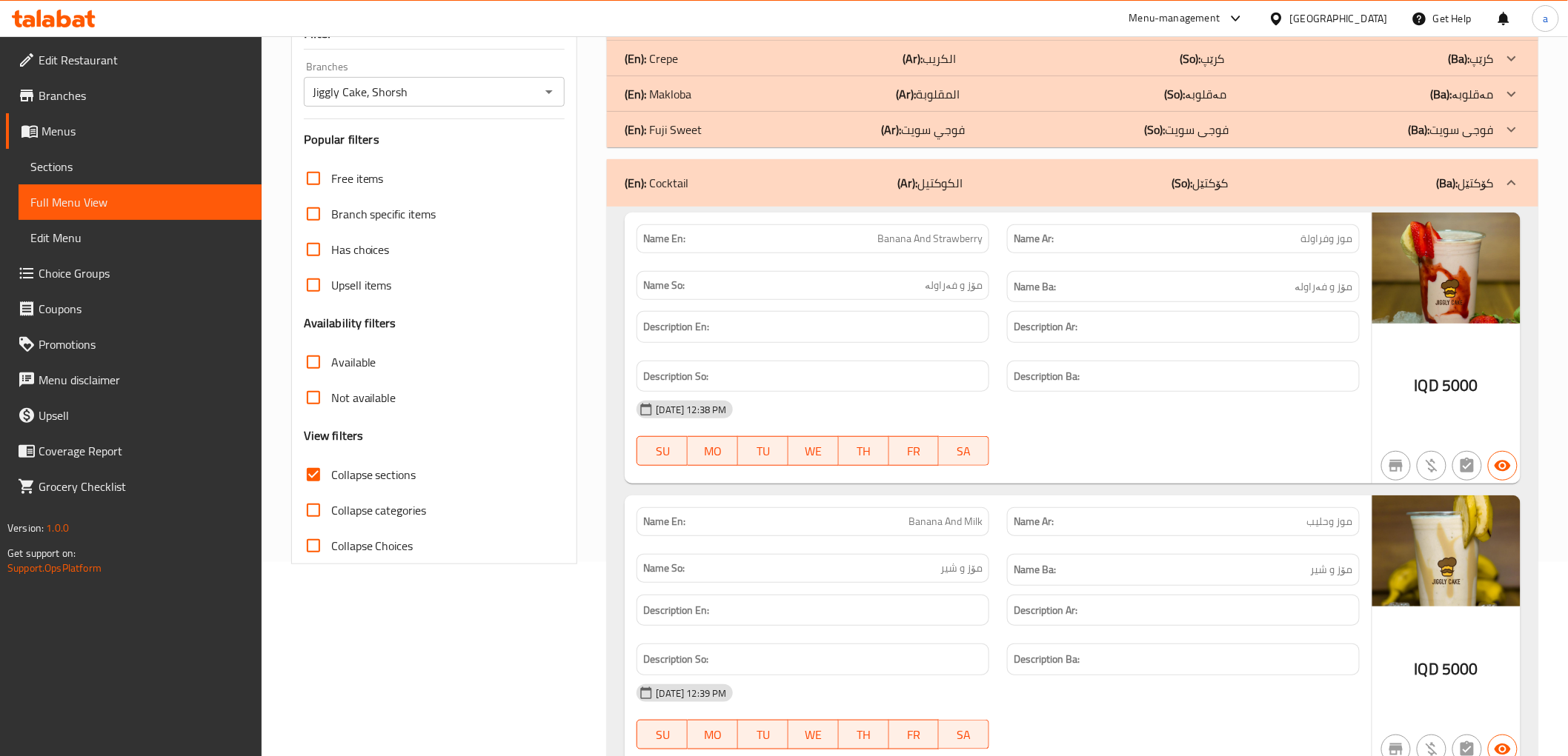
scroll to position [248, 0]
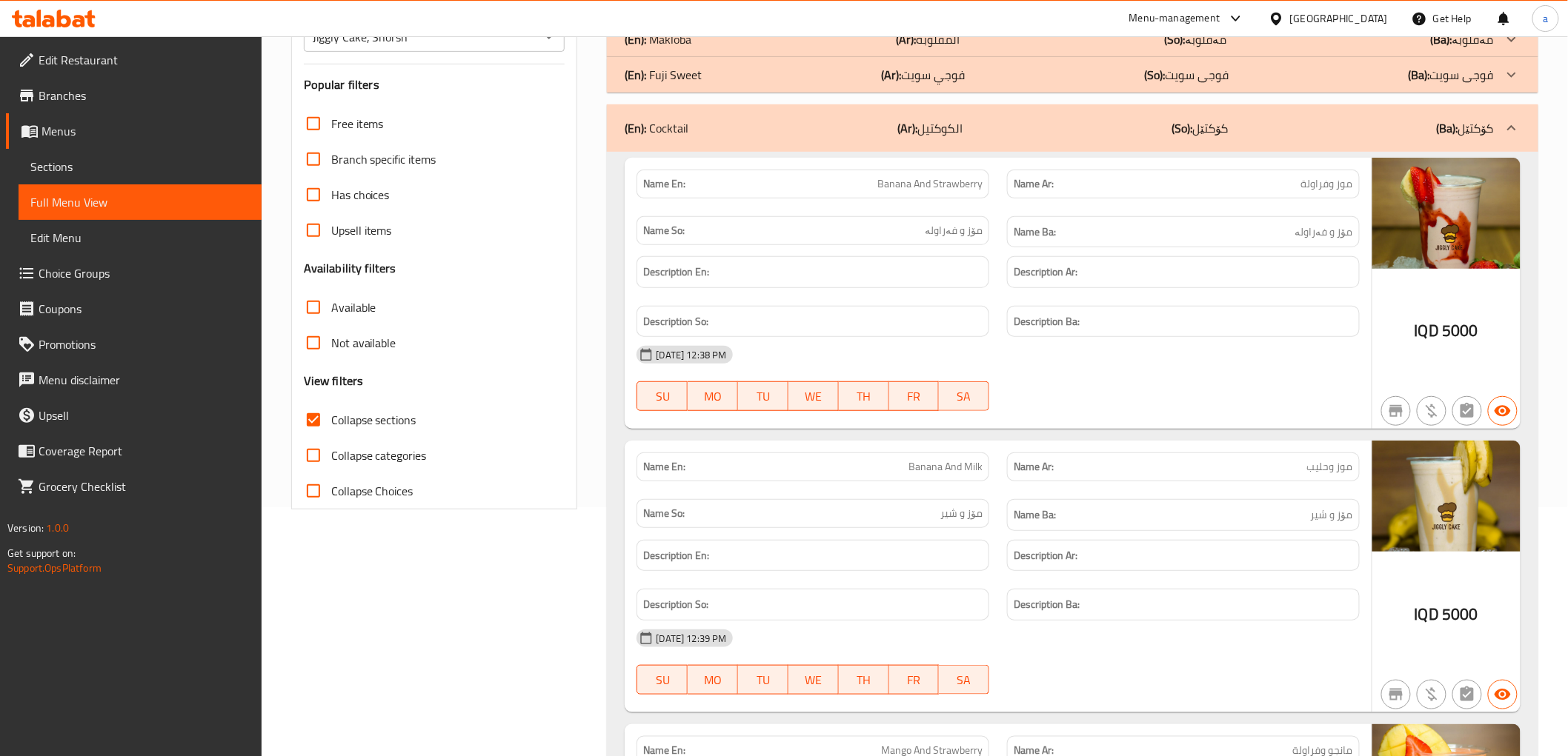
click at [84, 279] on span "Choice Groups" at bounding box center [144, 272] width 211 height 17
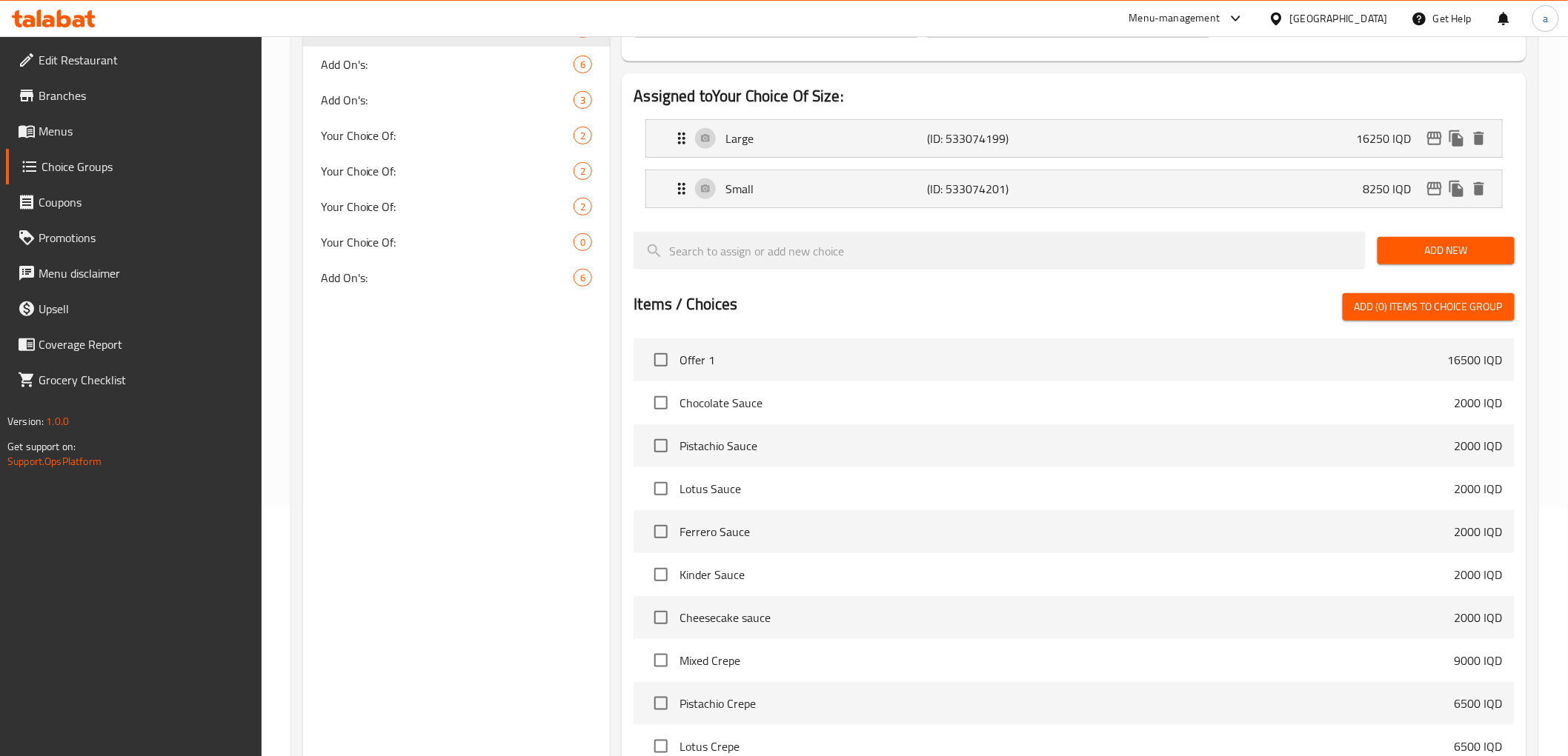
scroll to position [210, 0]
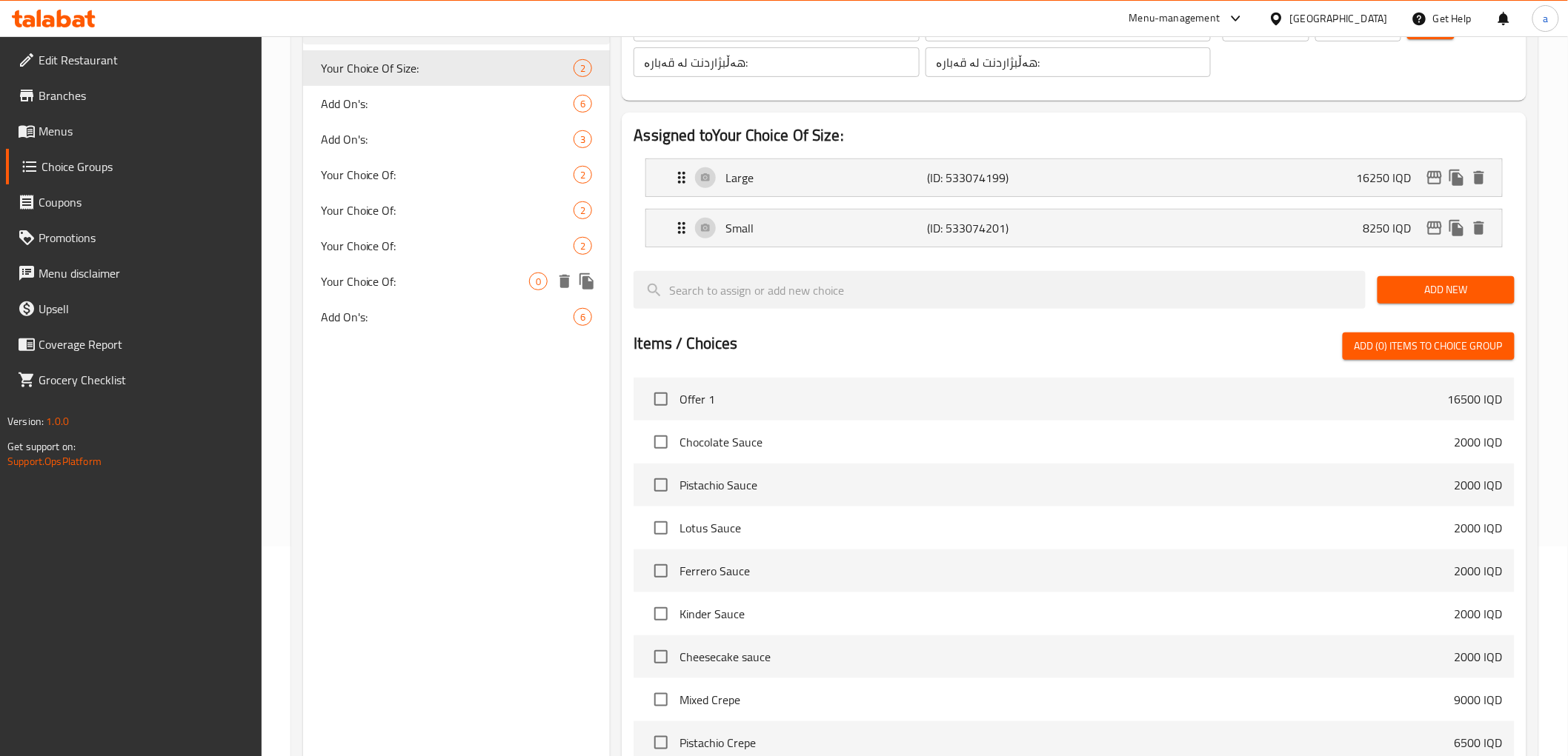
click at [405, 282] on span "Your Choice Of:" at bounding box center [425, 280] width 209 height 17
type input "Your Choice Of:"
type input "إختيارك من:"
type input "هەڵبژاردنت لە:"
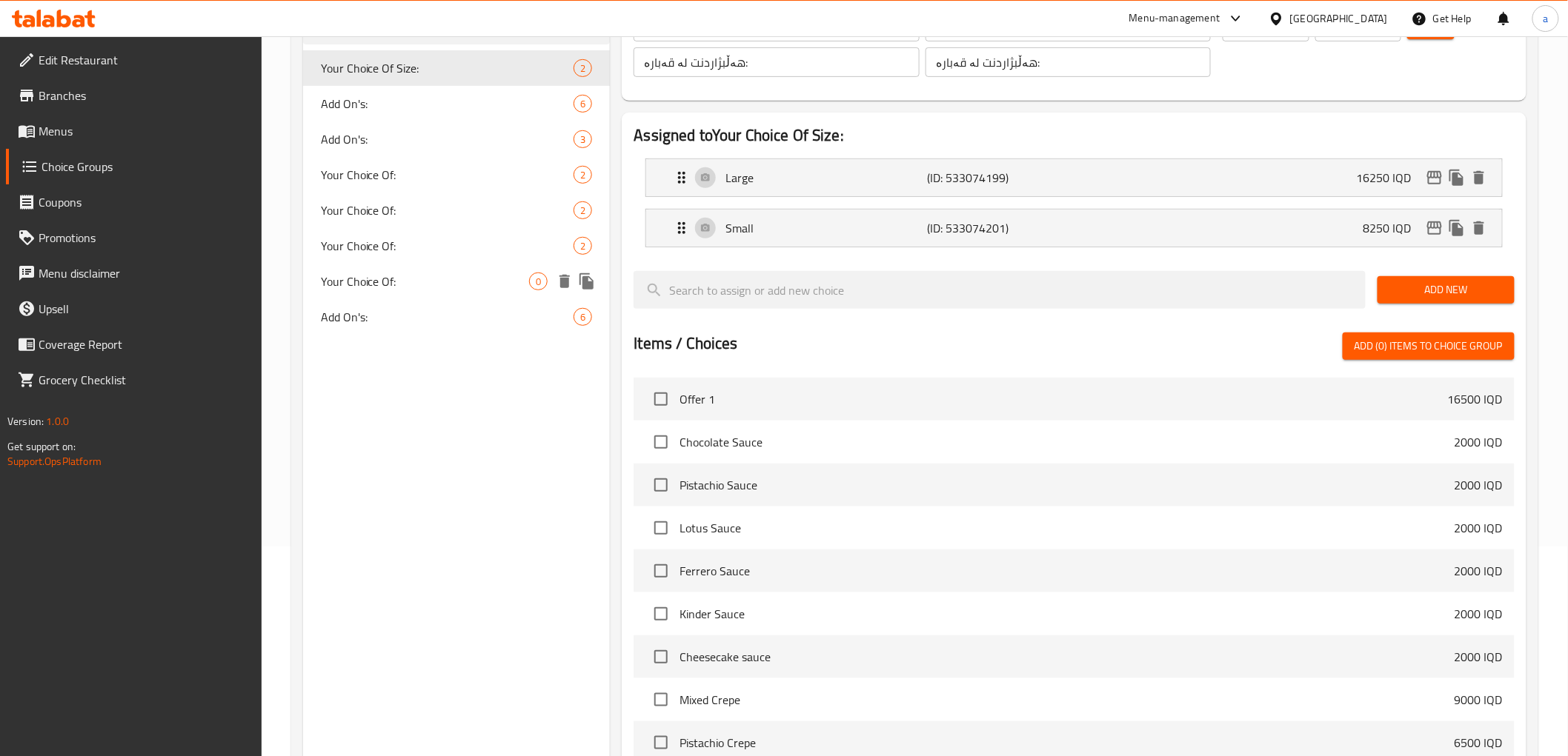
type input "0"
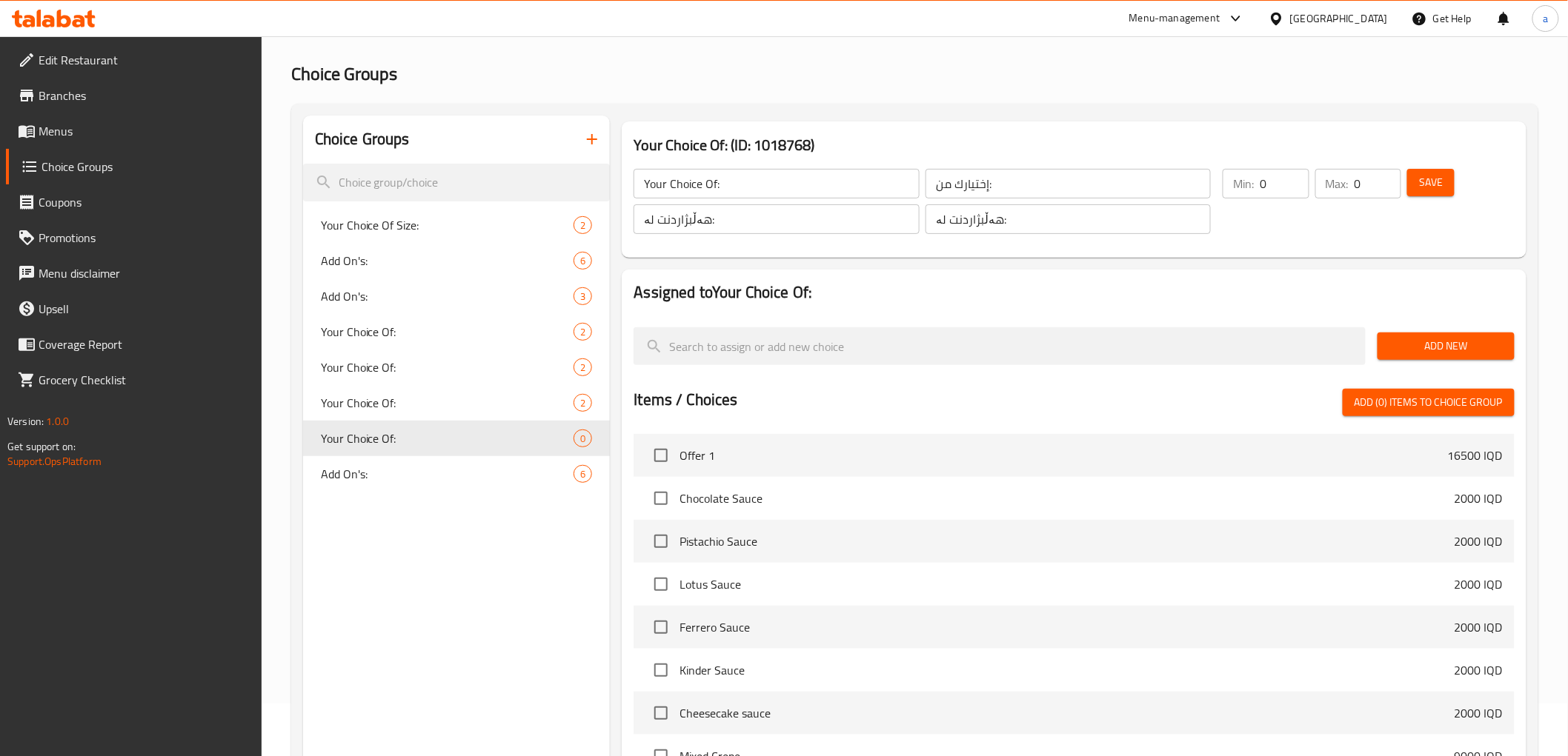
scroll to position [0, 0]
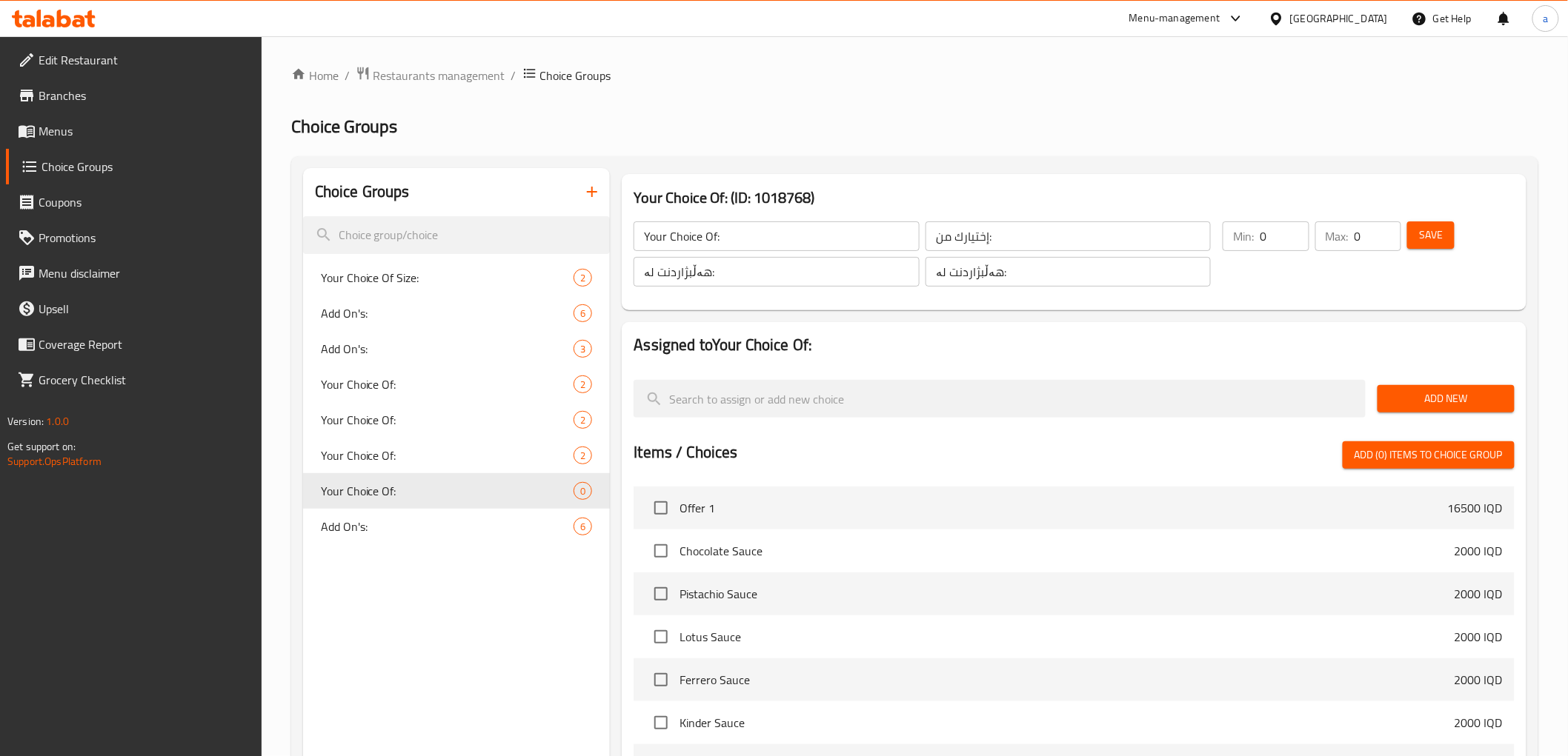
click at [1447, 398] on span "Add New" at bounding box center [1446, 399] width 114 height 18
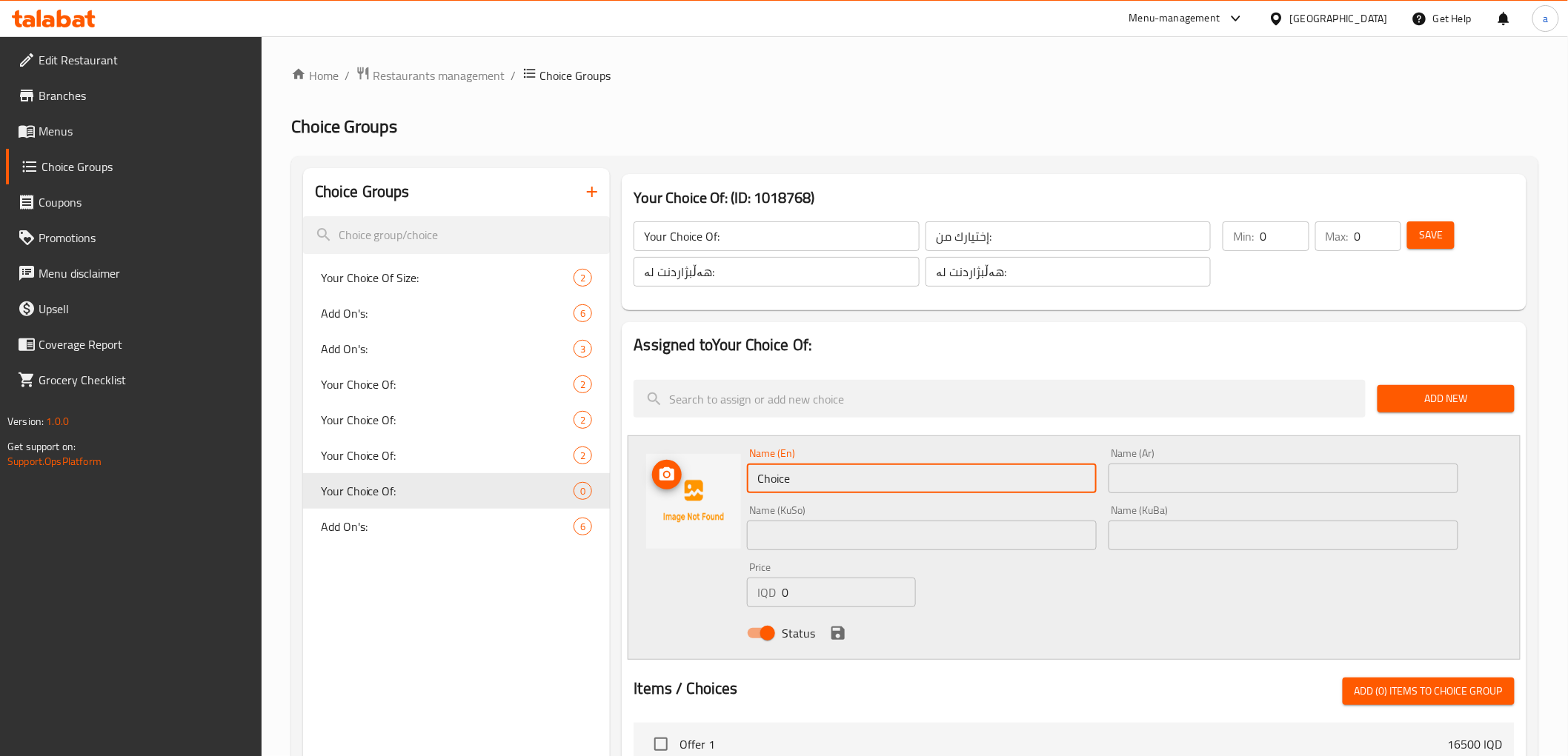
drag, startPoint x: 870, startPoint y: 475, endPoint x: 701, endPoint y: 472, distance: 169.0
click at [701, 472] on div "Name (En) Choice Name (En) Name (Ar) Name (Ar) Name (KuSo) Name (KuSo) Name (Ku…" at bounding box center [1073, 547] width 892 height 225
paste input "No Sugar"
type input "No Sugar"
click at [1130, 486] on input "text" at bounding box center [1283, 478] width 349 height 29
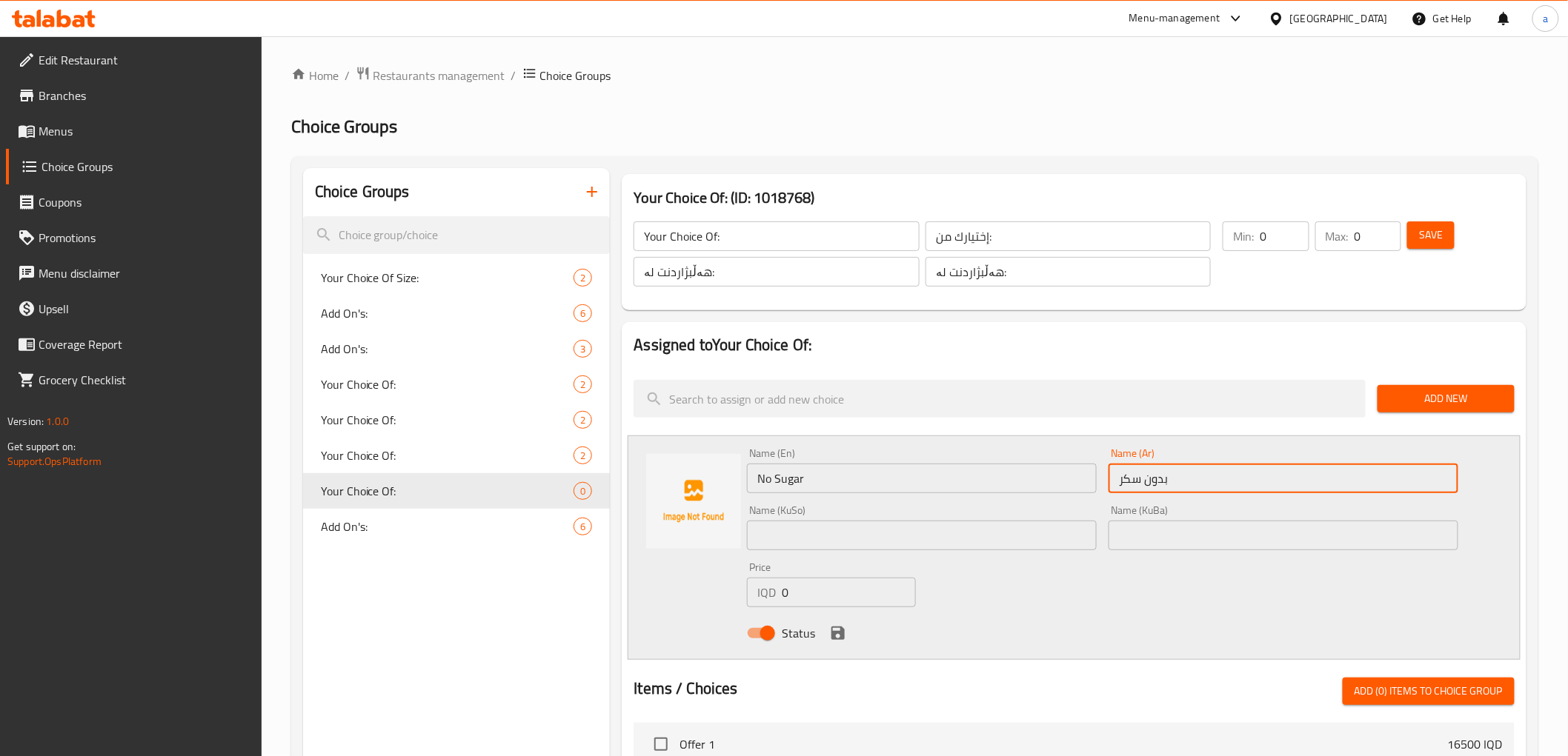
type input "بدون سكر"
click at [862, 526] on input "text" at bounding box center [921, 535] width 349 height 29
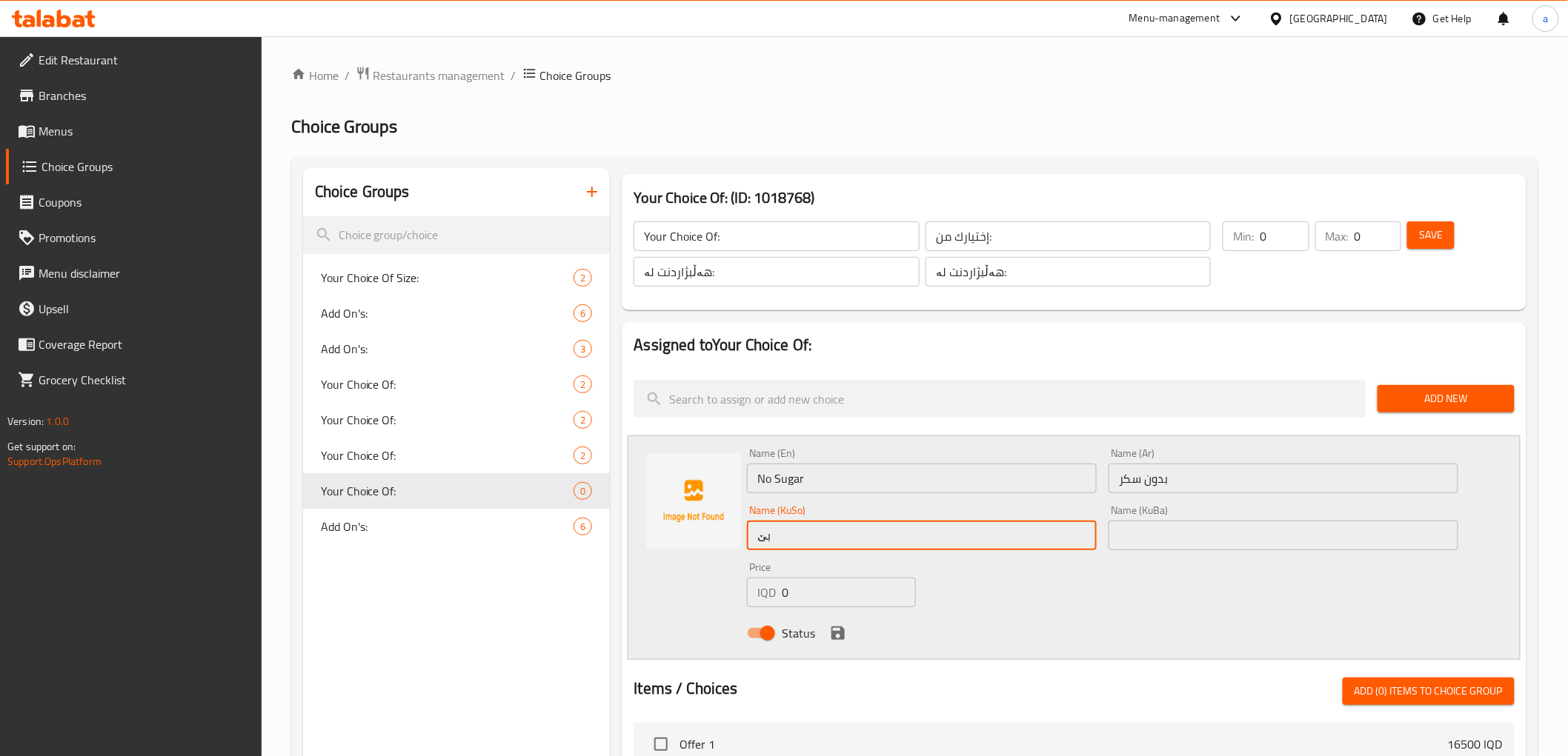
type input "بێ شەکر"
drag, startPoint x: 839, startPoint y: 539, endPoint x: 735, endPoint y: 539, distance: 104.0
click at [735, 539] on div "Name (En) No Sugar Name (En) Name (Ar) بدون سكر Name (Ar) Name (KuSo) بێ شەکر N…" at bounding box center [1073, 547] width 892 height 225
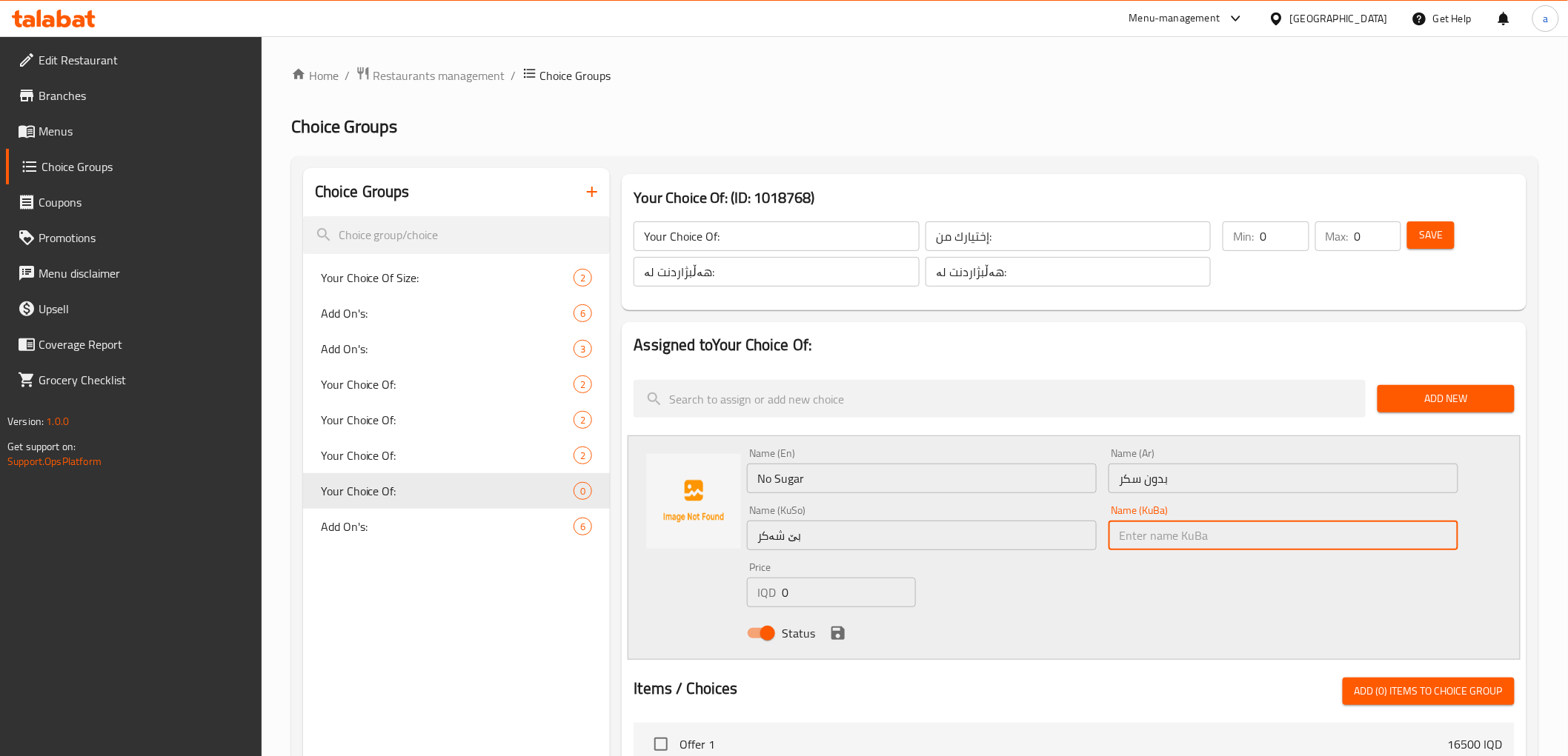
click at [1158, 530] on input "text" at bounding box center [1283, 535] width 349 height 29
paste input "بێ شەکر"
type input "بێ شەکر"
click at [843, 632] on icon "save" at bounding box center [838, 633] width 14 height 14
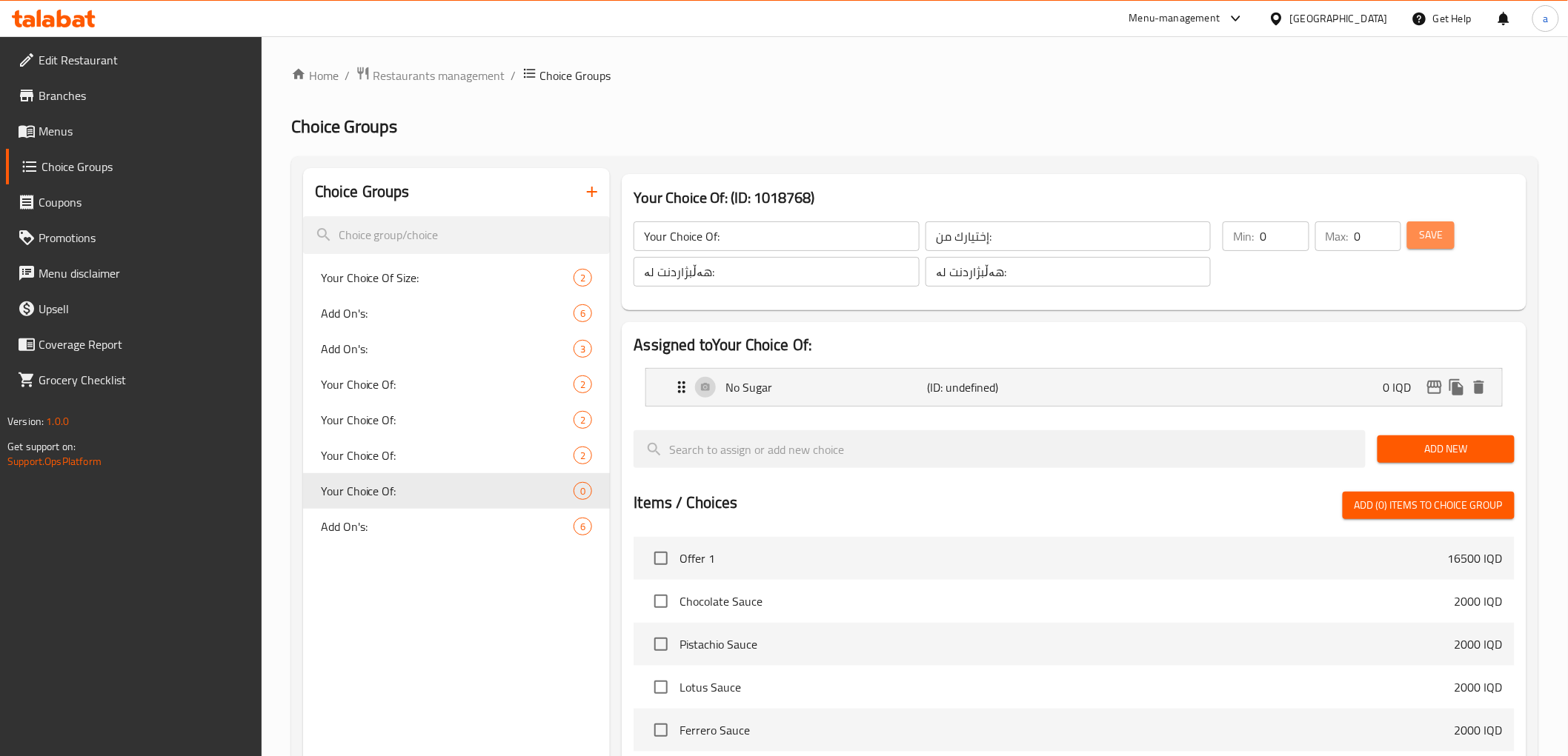
click at [1436, 234] on span "Save" at bounding box center [1430, 235] width 24 height 18
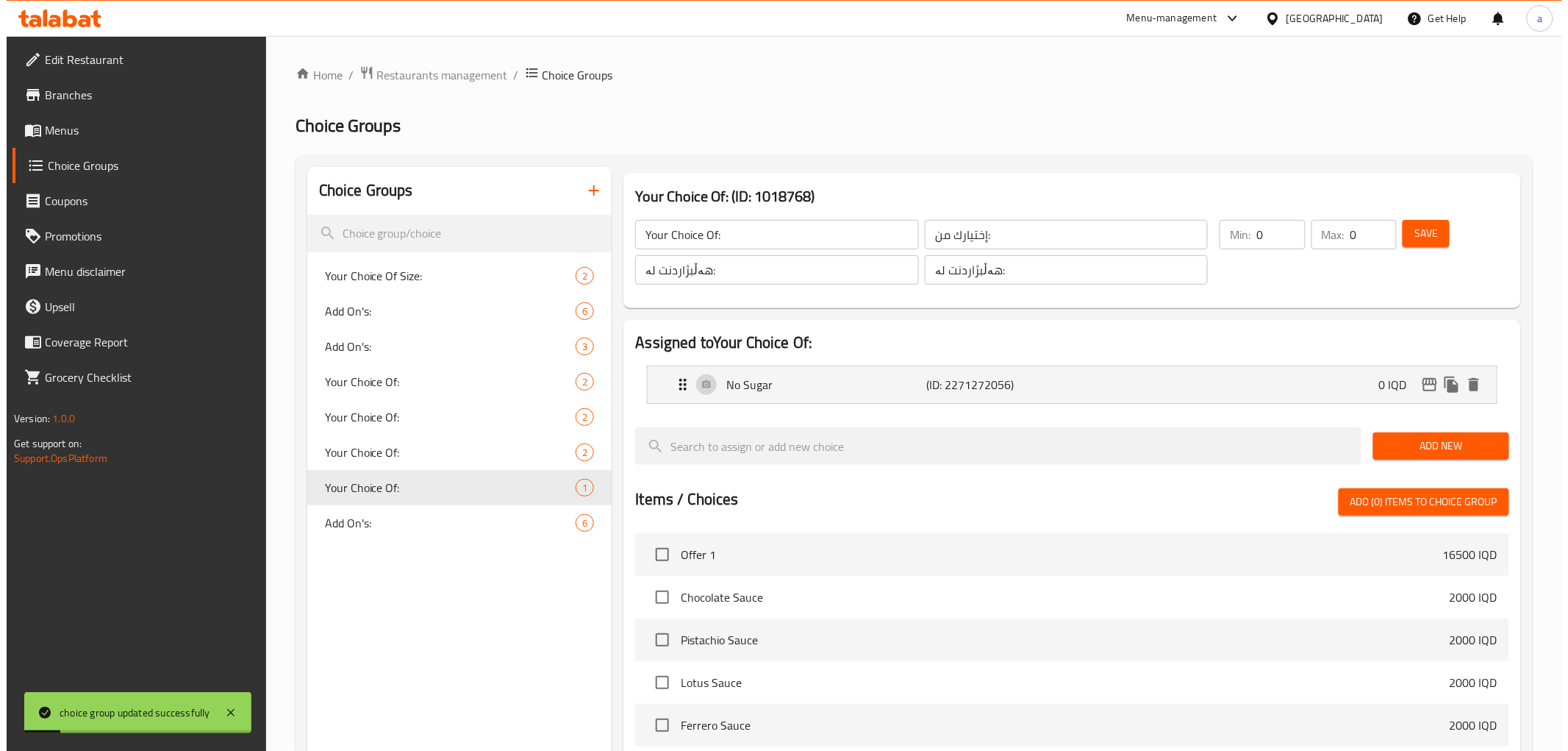
scroll to position [389, 0]
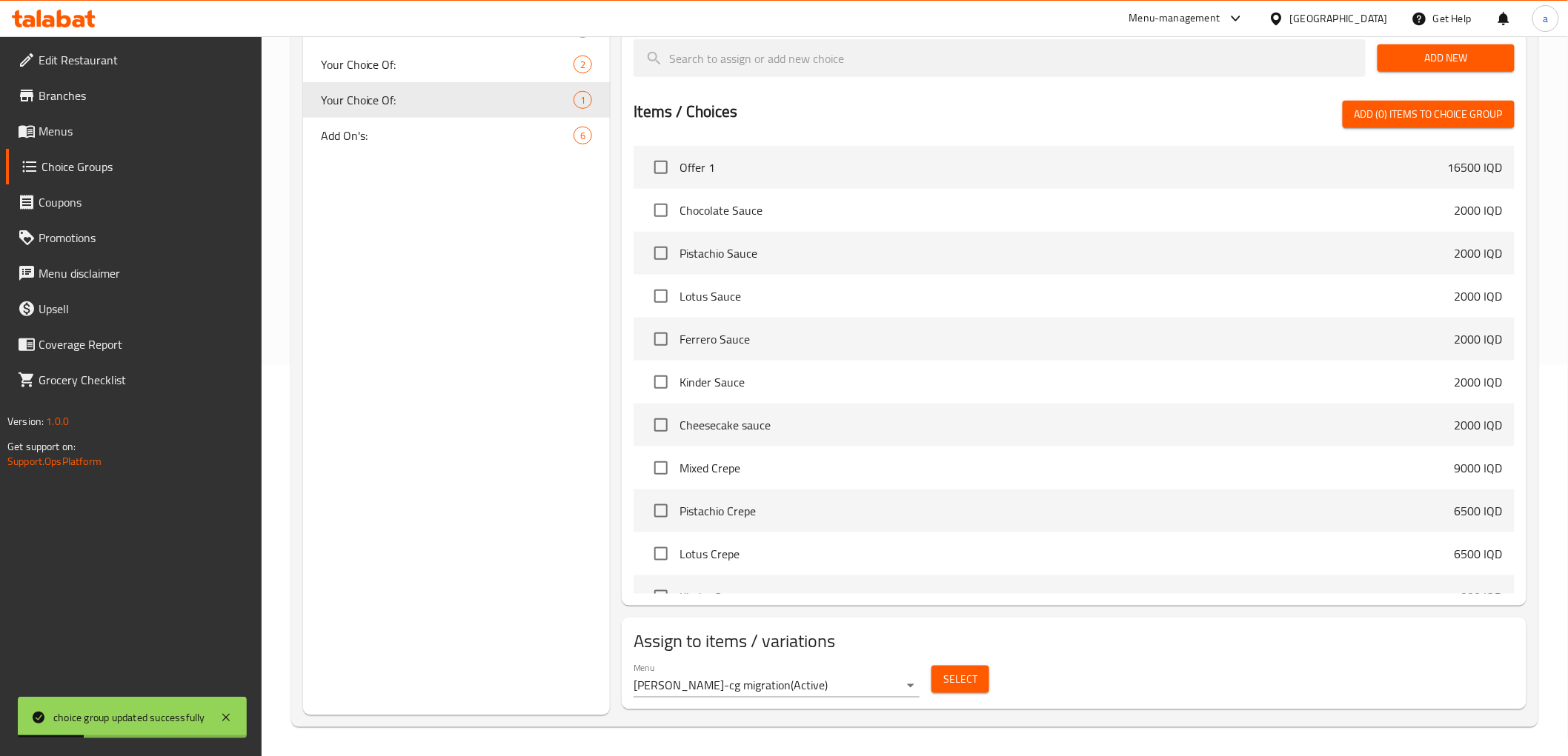
click at [957, 688] on button "Select" at bounding box center [960, 679] width 58 height 27
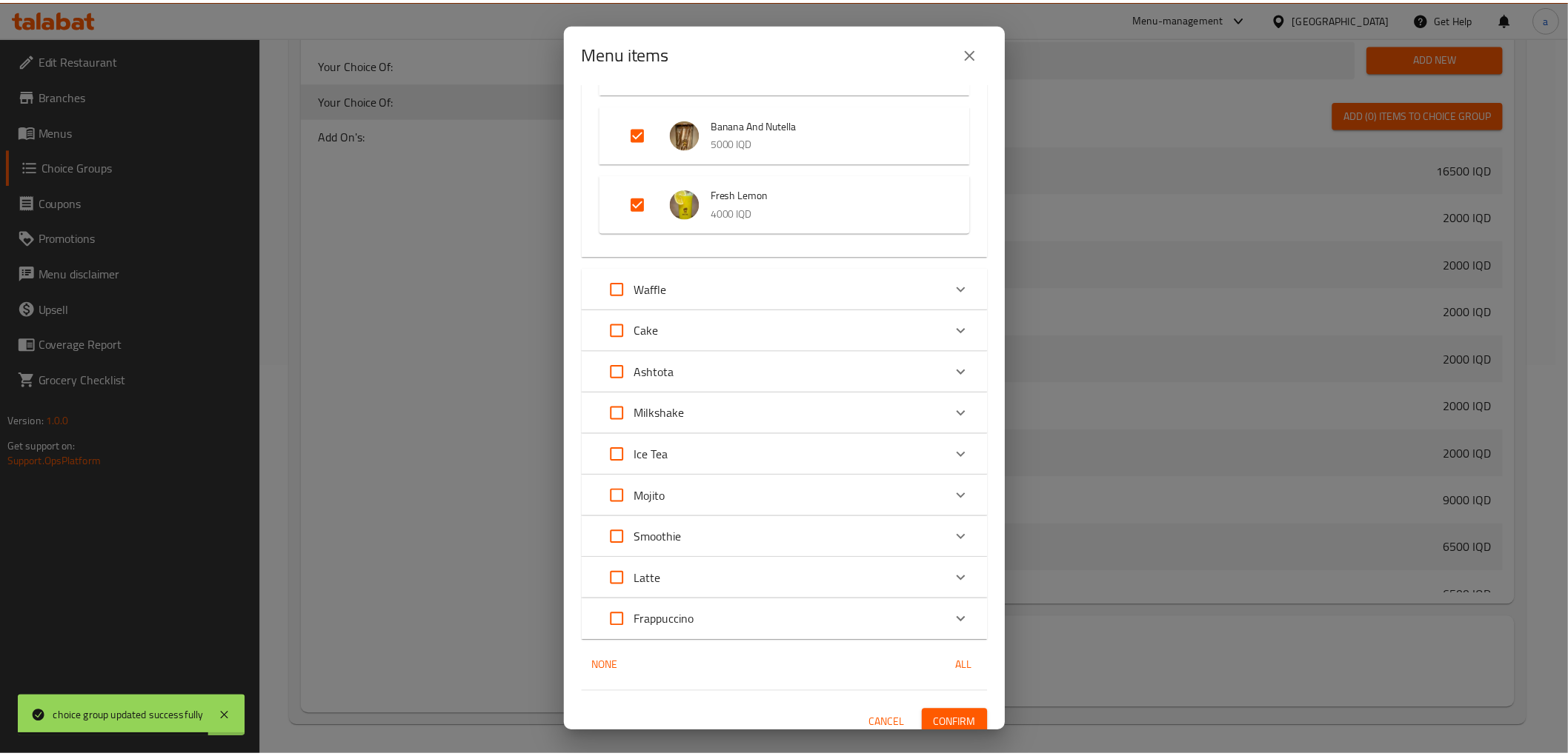
scroll to position [481, 0]
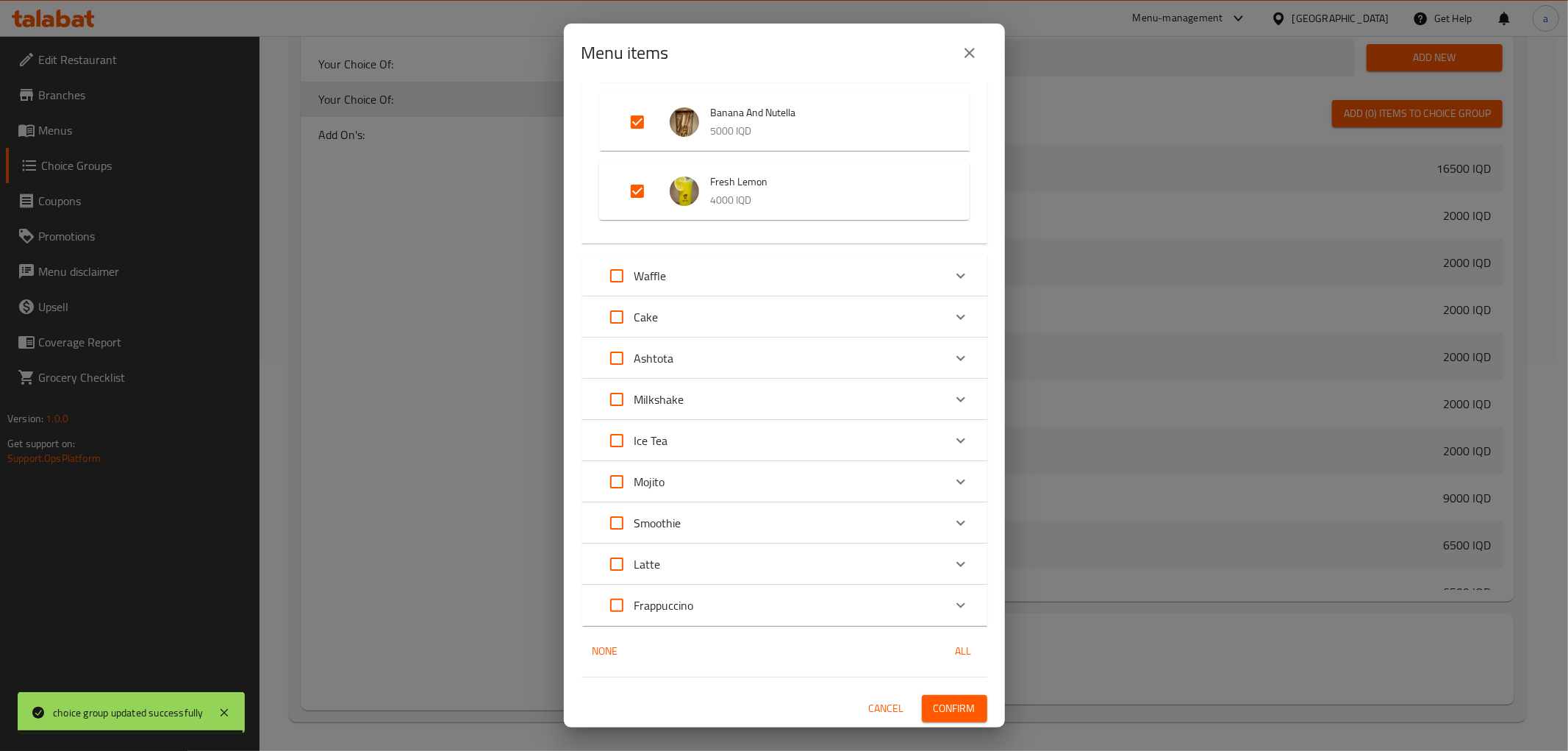
click at [936, 701] on span "Confirm" at bounding box center [955, 708] width 42 height 18
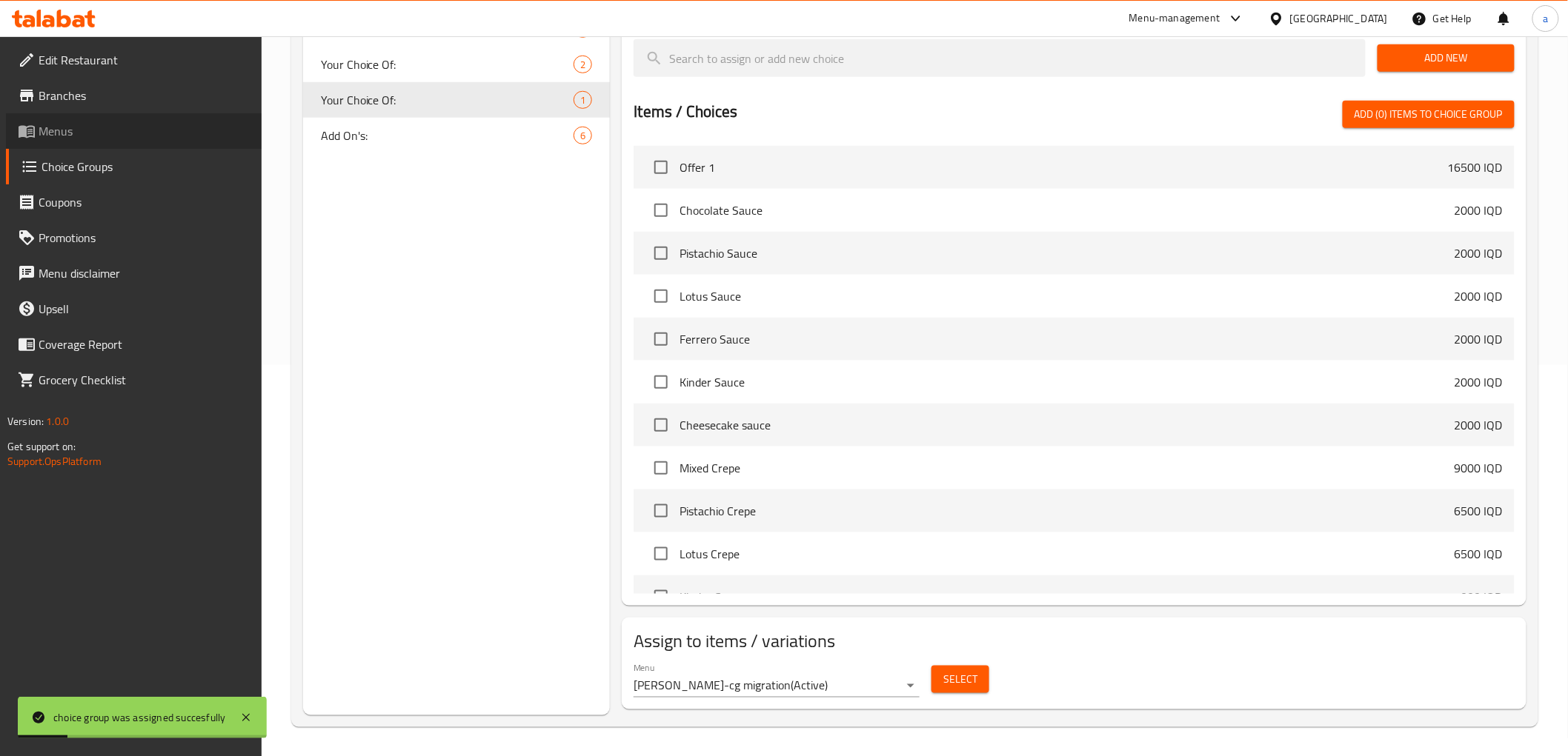
click at [62, 126] on span "Menus" at bounding box center [144, 130] width 211 height 17
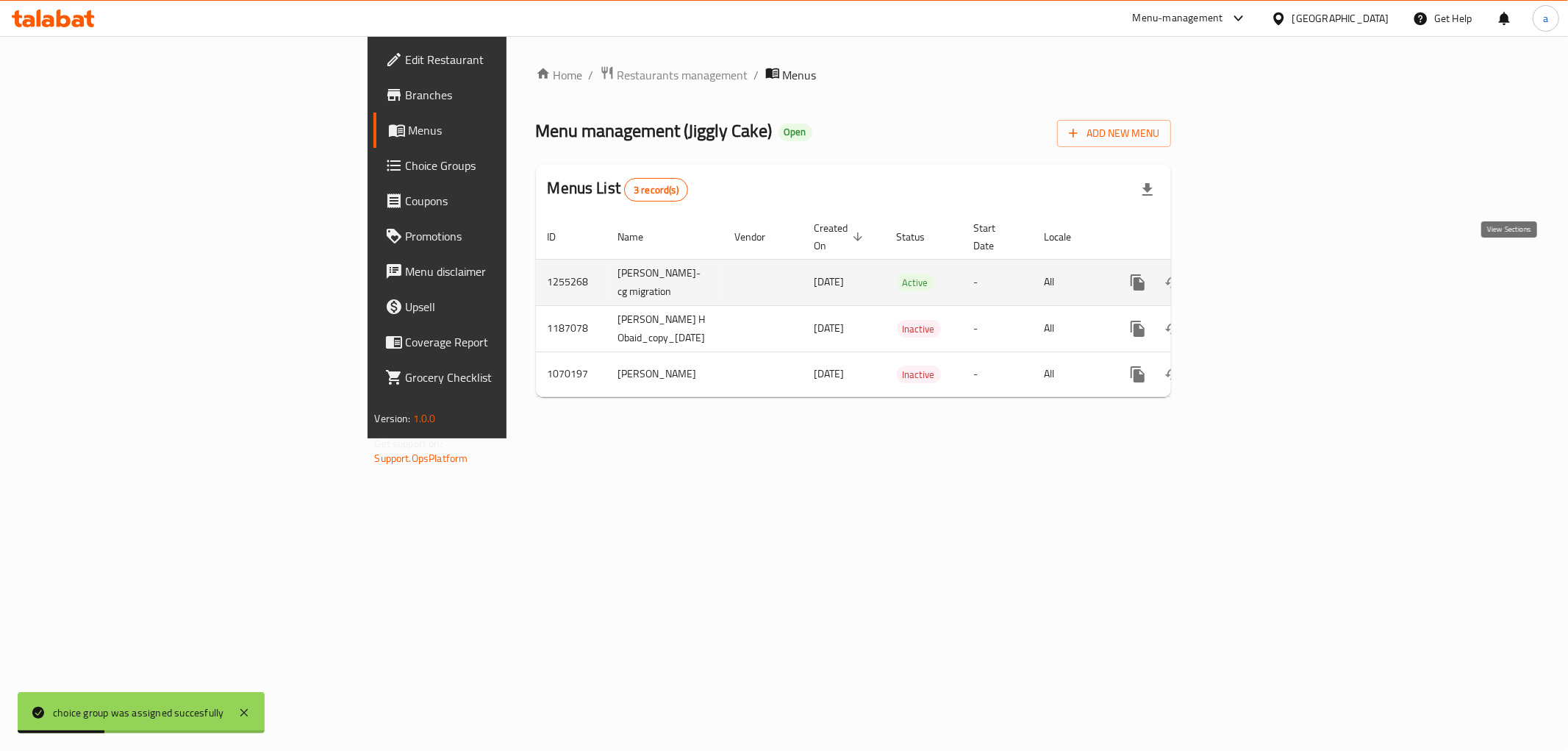
click at [1253, 274] on icon "enhanced table" at bounding box center [1243, 282] width 17 height 17
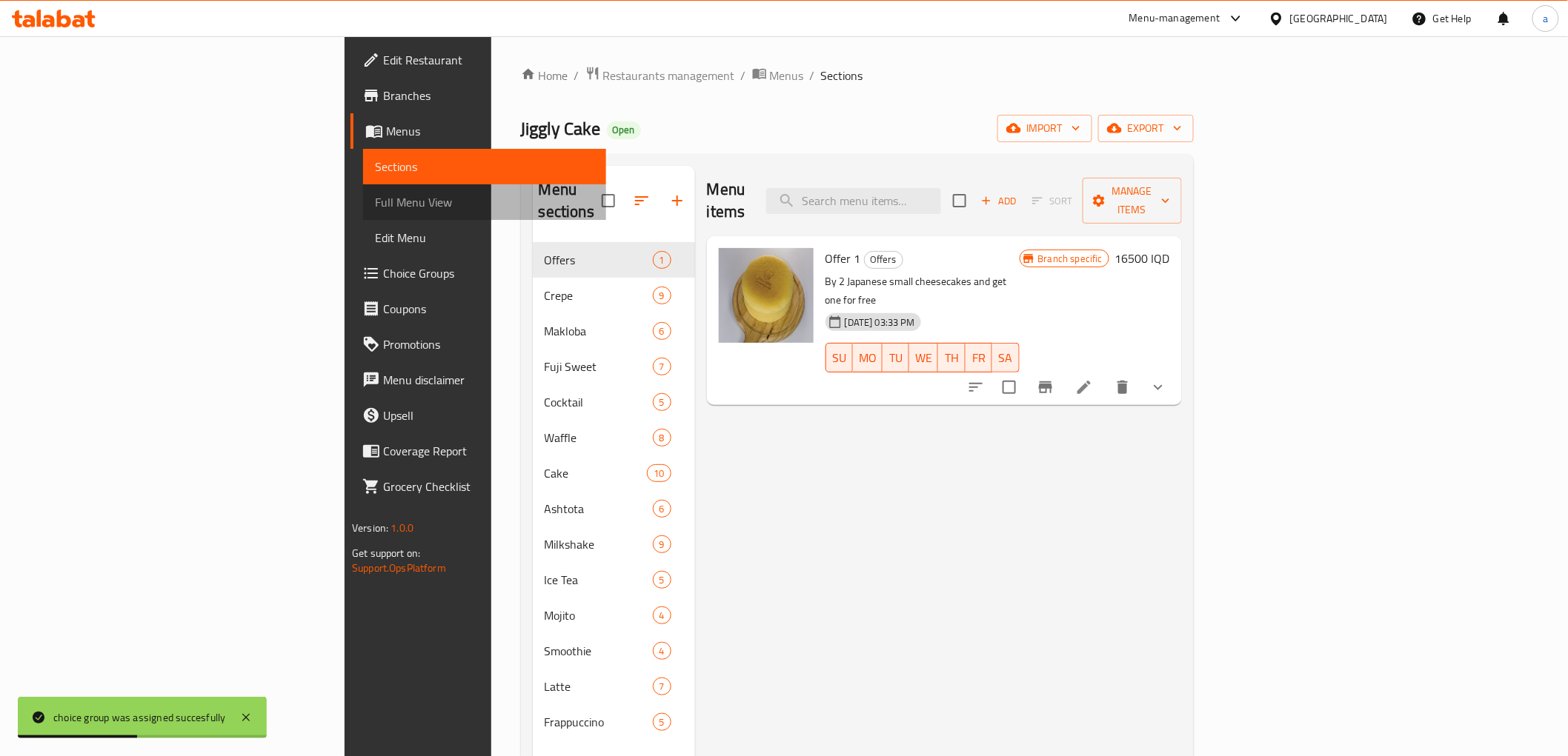
click at [375, 202] on span "Full Menu View" at bounding box center [484, 202] width 219 height 17
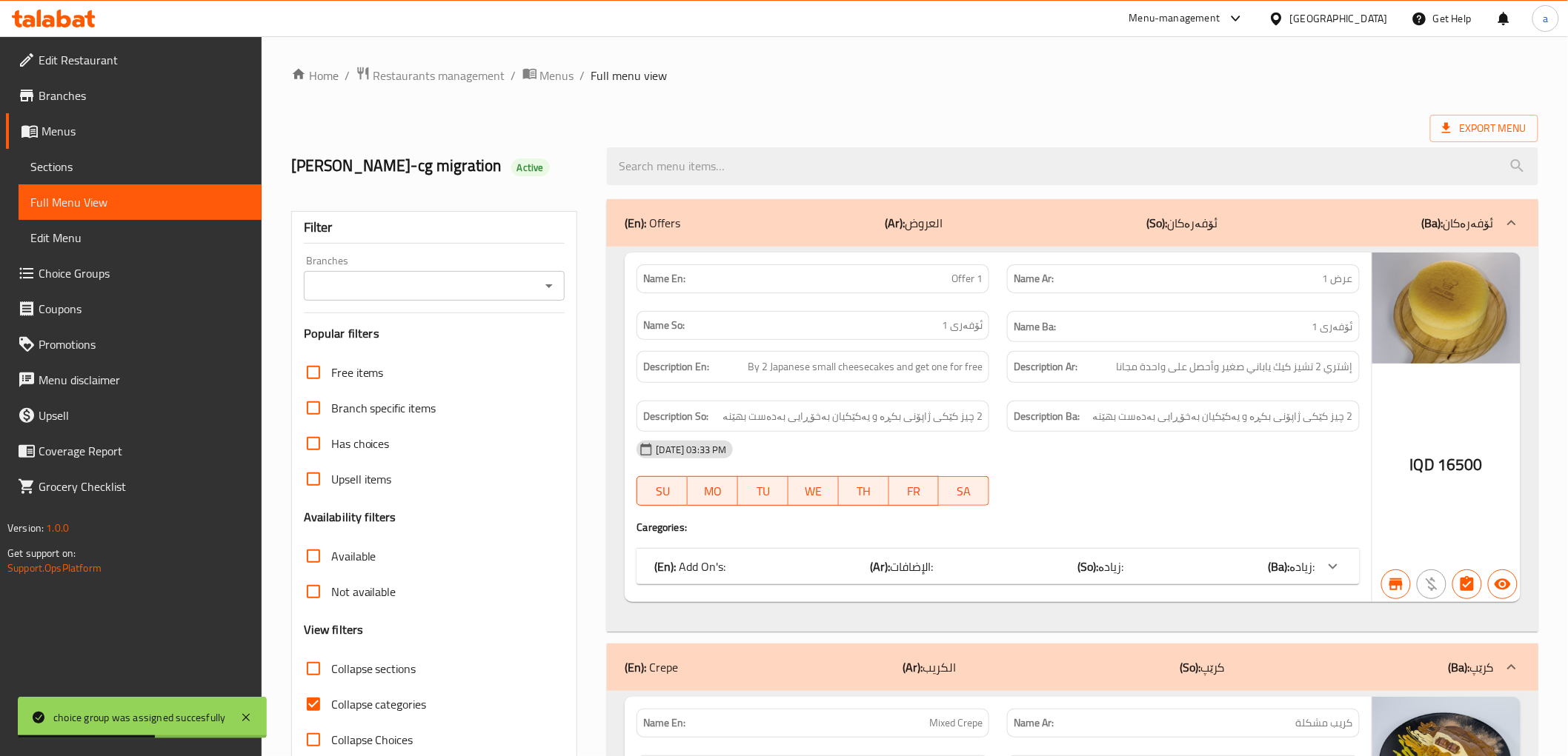
click at [385, 284] on input "Branches" at bounding box center [422, 286] width 228 height 21
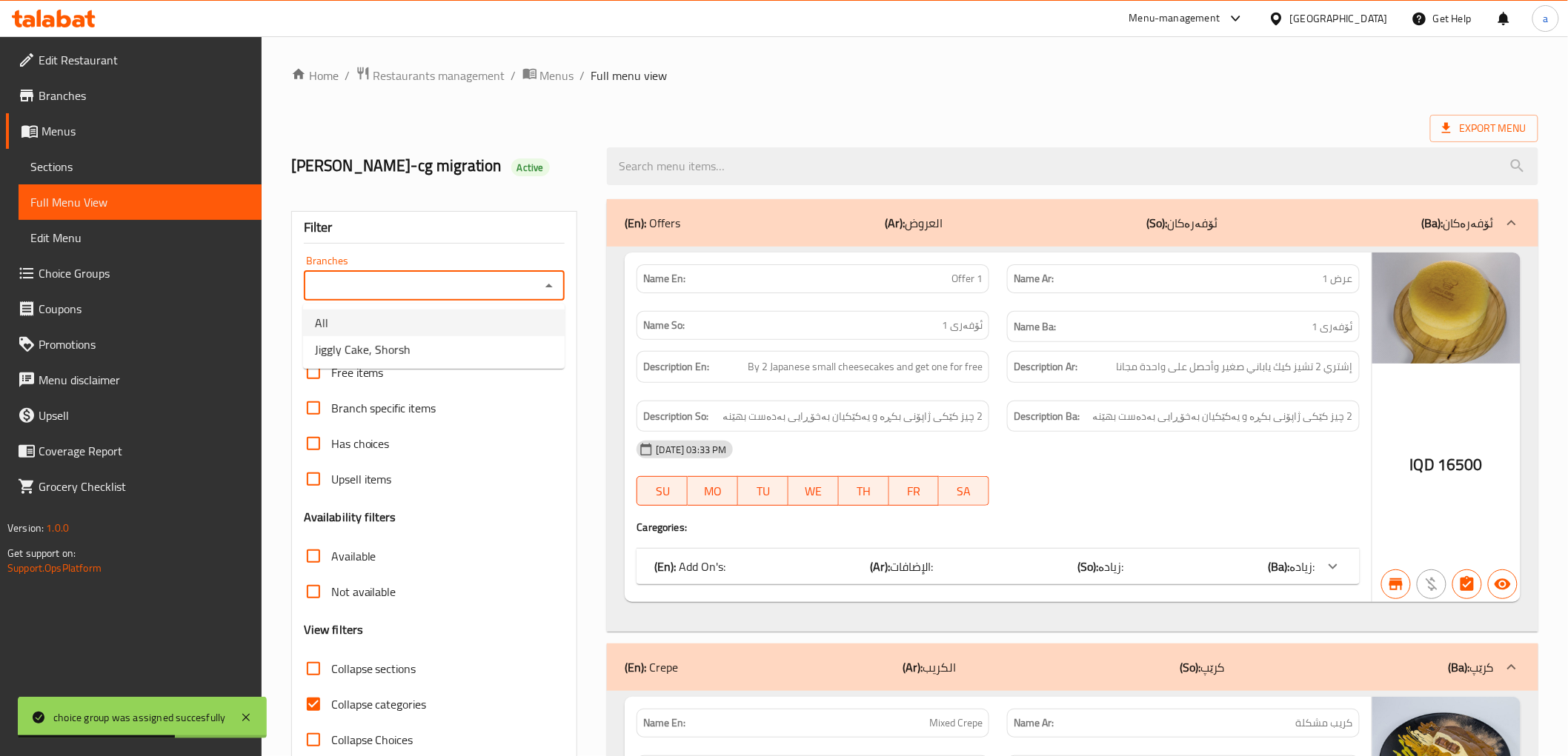
click at [389, 334] on li "All" at bounding box center [433, 323] width 261 height 27
click at [390, 343] on div "Filter Branches All Branches Popular filters Free items Branch specific items H…" at bounding box center [435, 484] width 287 height 547
click at [416, 287] on input "All" at bounding box center [422, 286] width 228 height 21
drag, startPoint x: 448, startPoint y: 298, endPoint x: 515, endPoint y: 299, distance: 67.0
click at [457, 299] on div "All Branches" at bounding box center [434, 286] width 261 height 29
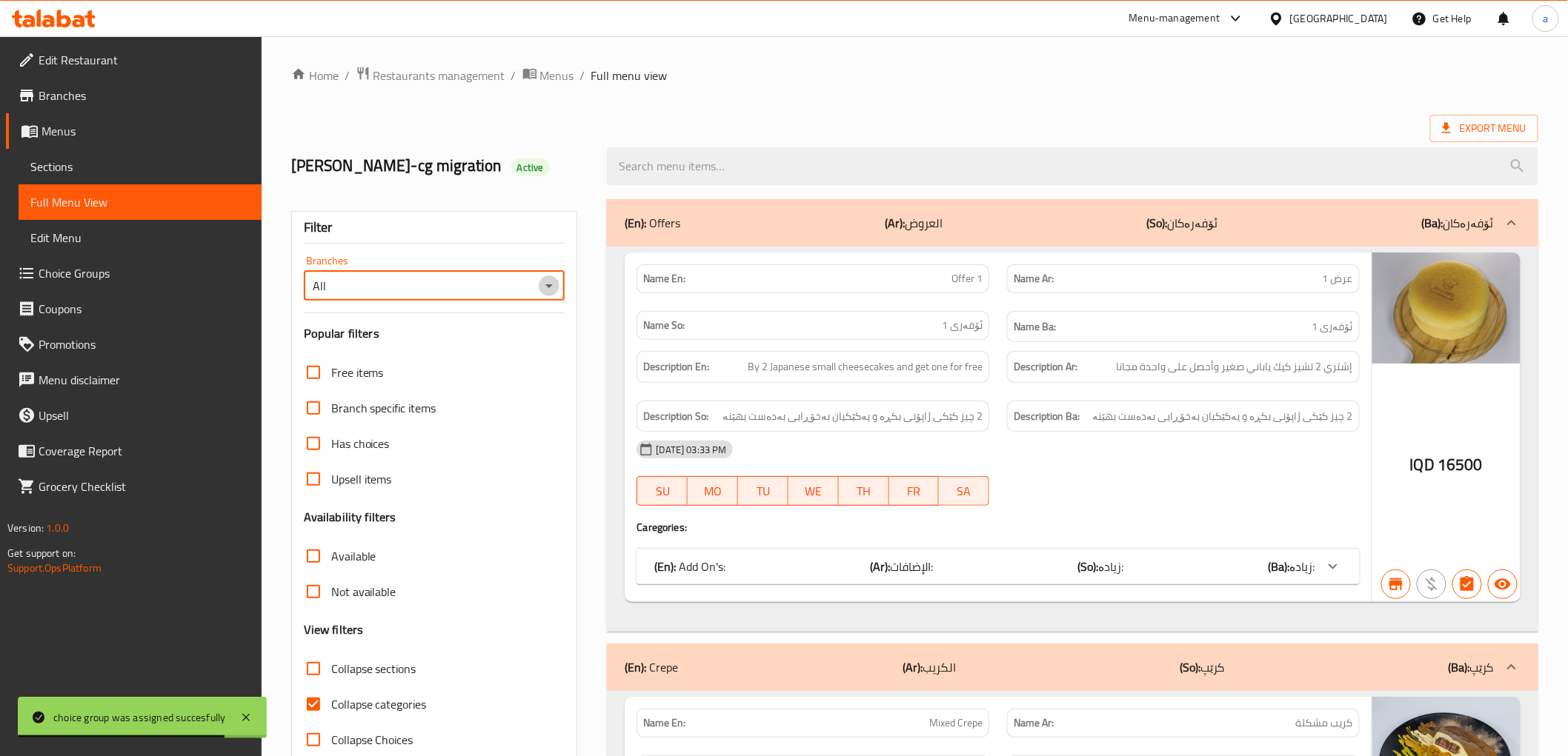
click at [540, 287] on icon "Open" at bounding box center [548, 285] width 17 height 17
click at [548, 287] on icon "Close" at bounding box center [549, 285] width 7 height 4
click at [547, 287] on icon "Open" at bounding box center [548, 285] width 17 height 17
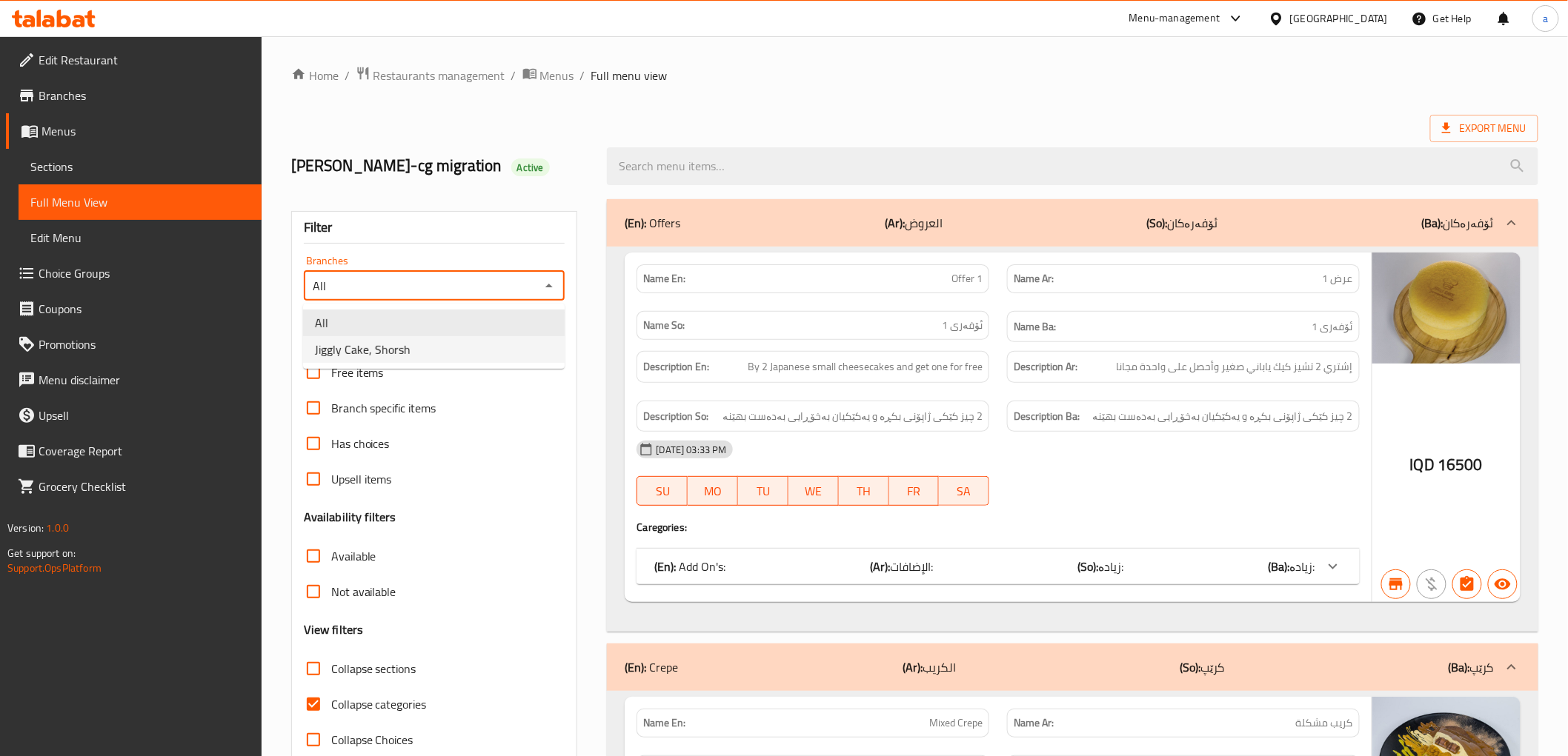
click at [486, 342] on li "Jiggly Cake, Shorsh" at bounding box center [433, 349] width 261 height 27
type input "Jiggly Cake, Shorsh"
click at [478, 348] on div "Filter Branches Jiggly Cake, Shorsh Branches Popular filters Free items Branch …" at bounding box center [435, 484] width 287 height 547
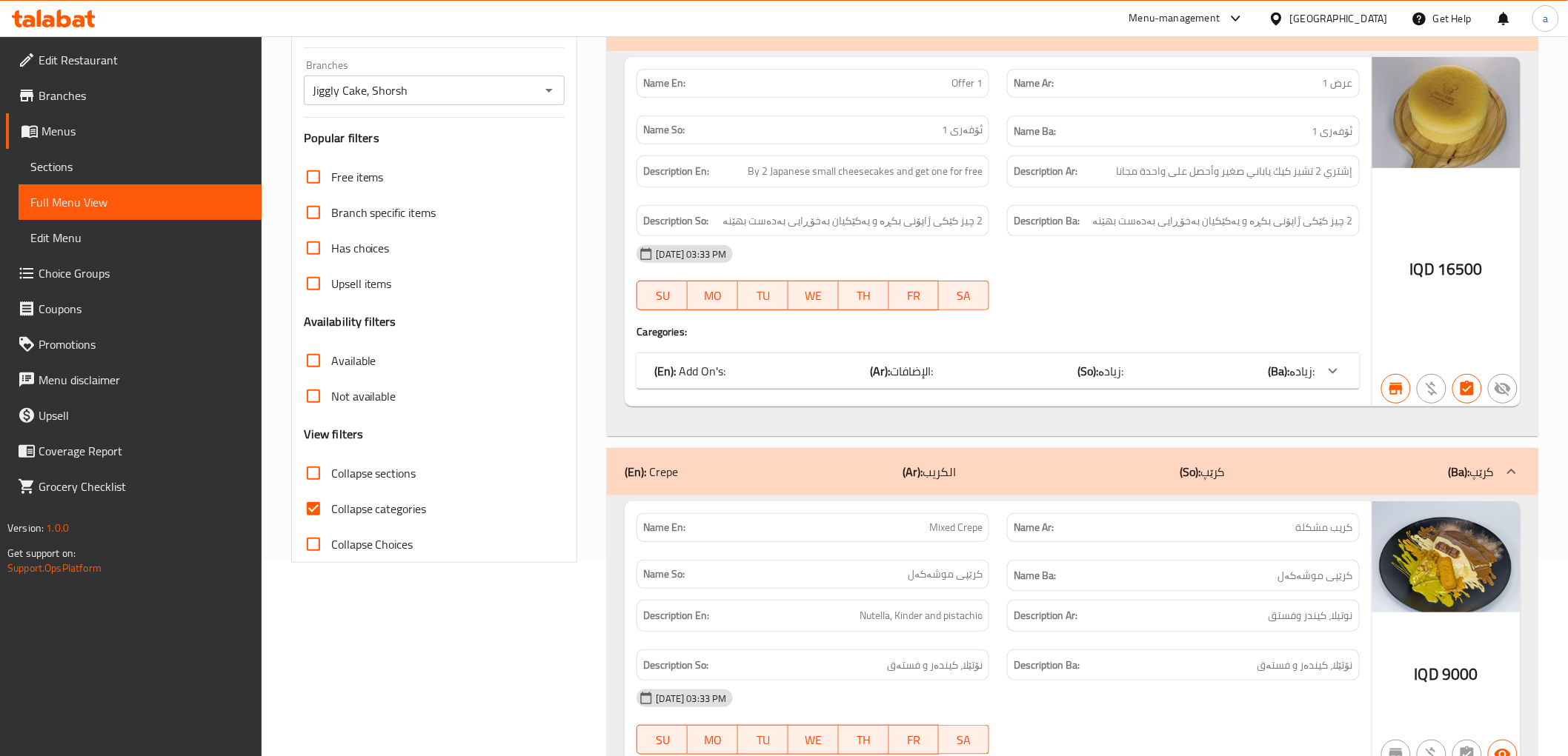
scroll to position [247, 0]
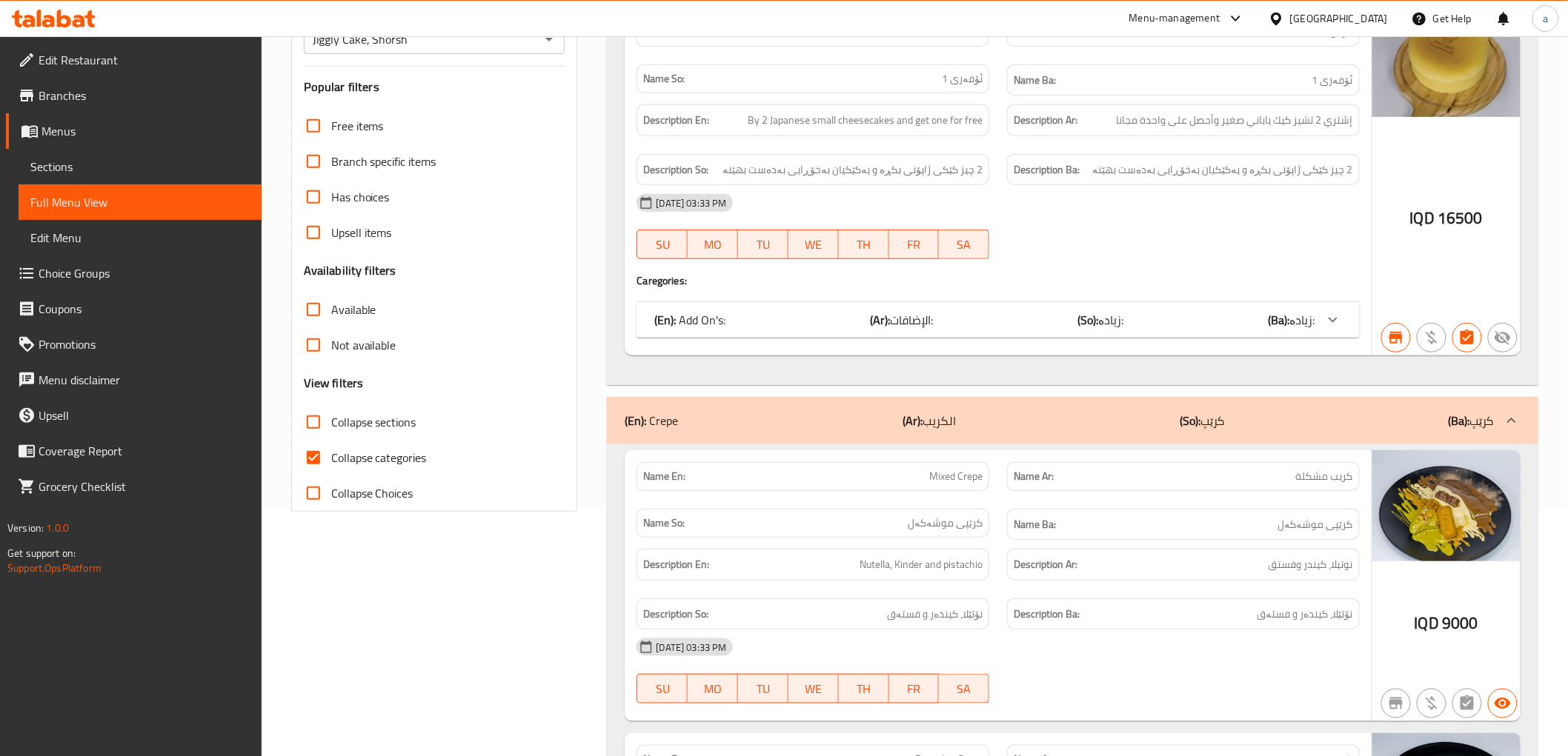
click at [402, 466] on span "Collapse categories" at bounding box center [379, 457] width 95 height 17
click at [331, 466] on input "Collapse categories" at bounding box center [313, 457] width 36 height 36
checkbox input "false"
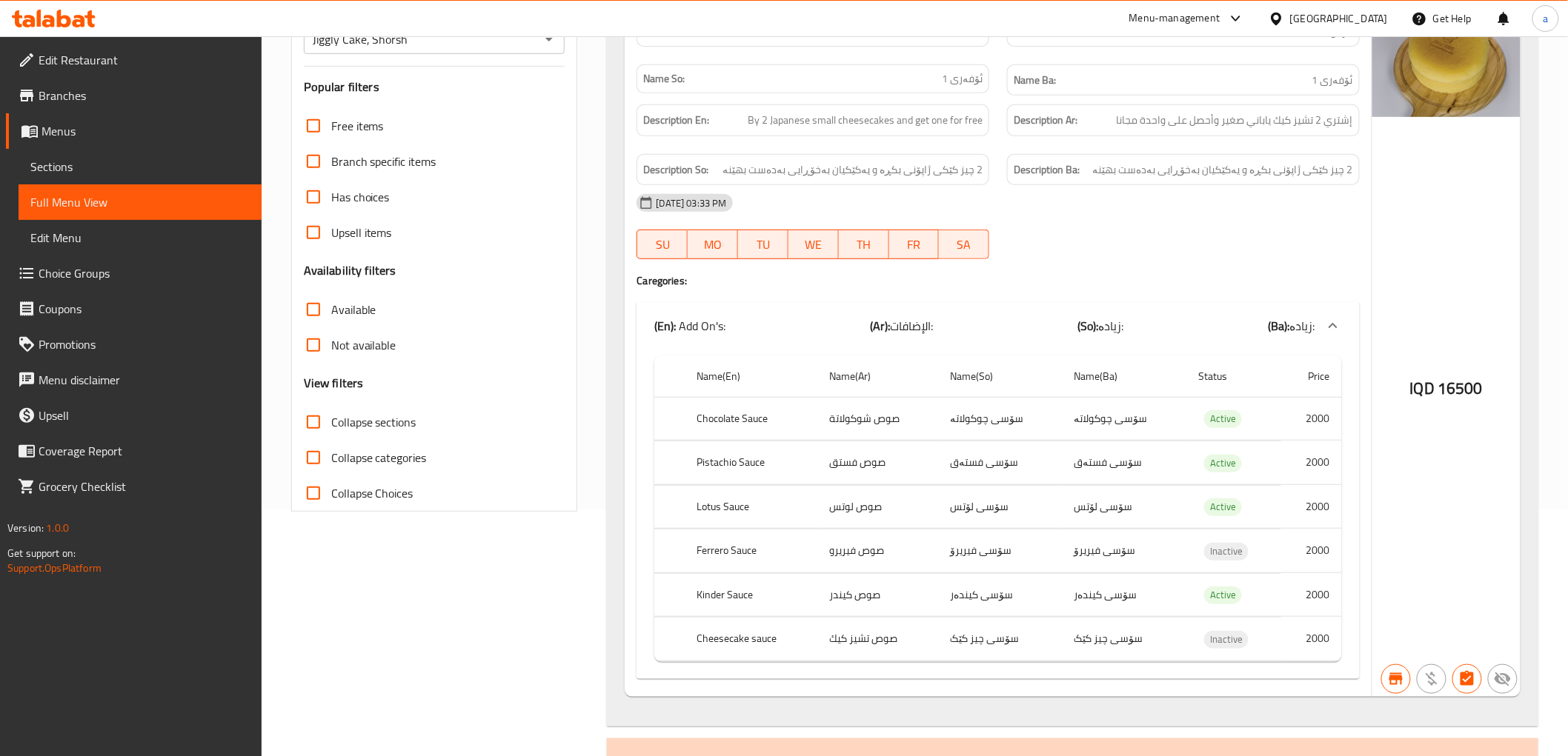
click at [402, 424] on span "Collapse sections" at bounding box center [373, 422] width 85 height 17
click at [331, 424] on input "Collapse sections" at bounding box center [313, 422] width 36 height 36
checkbox input "true"
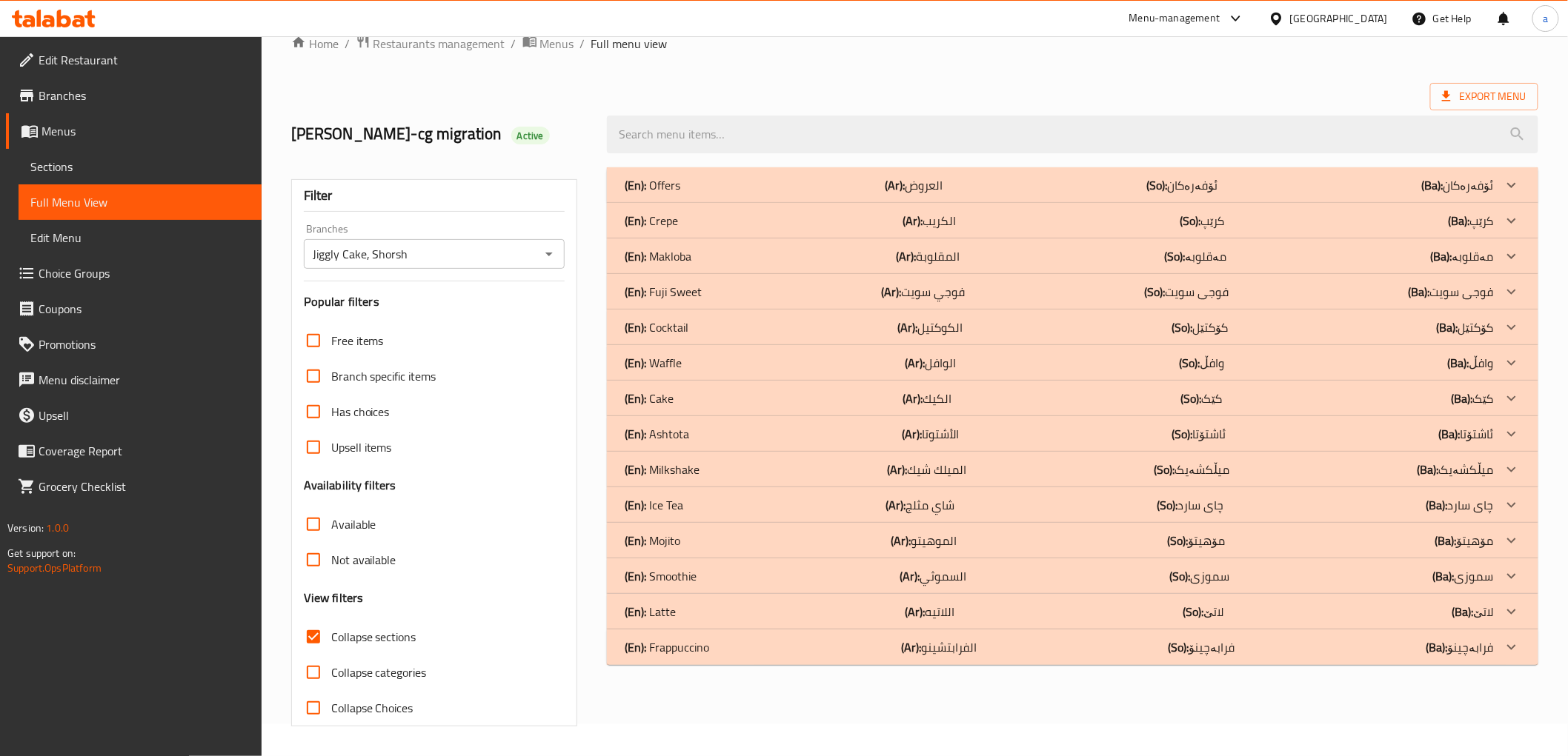
scroll to position [32, 0]
click at [1055, 194] on div "(En): Cocktail (Ar): الكوكتيل (So): کۆکتێل (Ba): کۆکتێل" at bounding box center [1058, 184] width 868 height 17
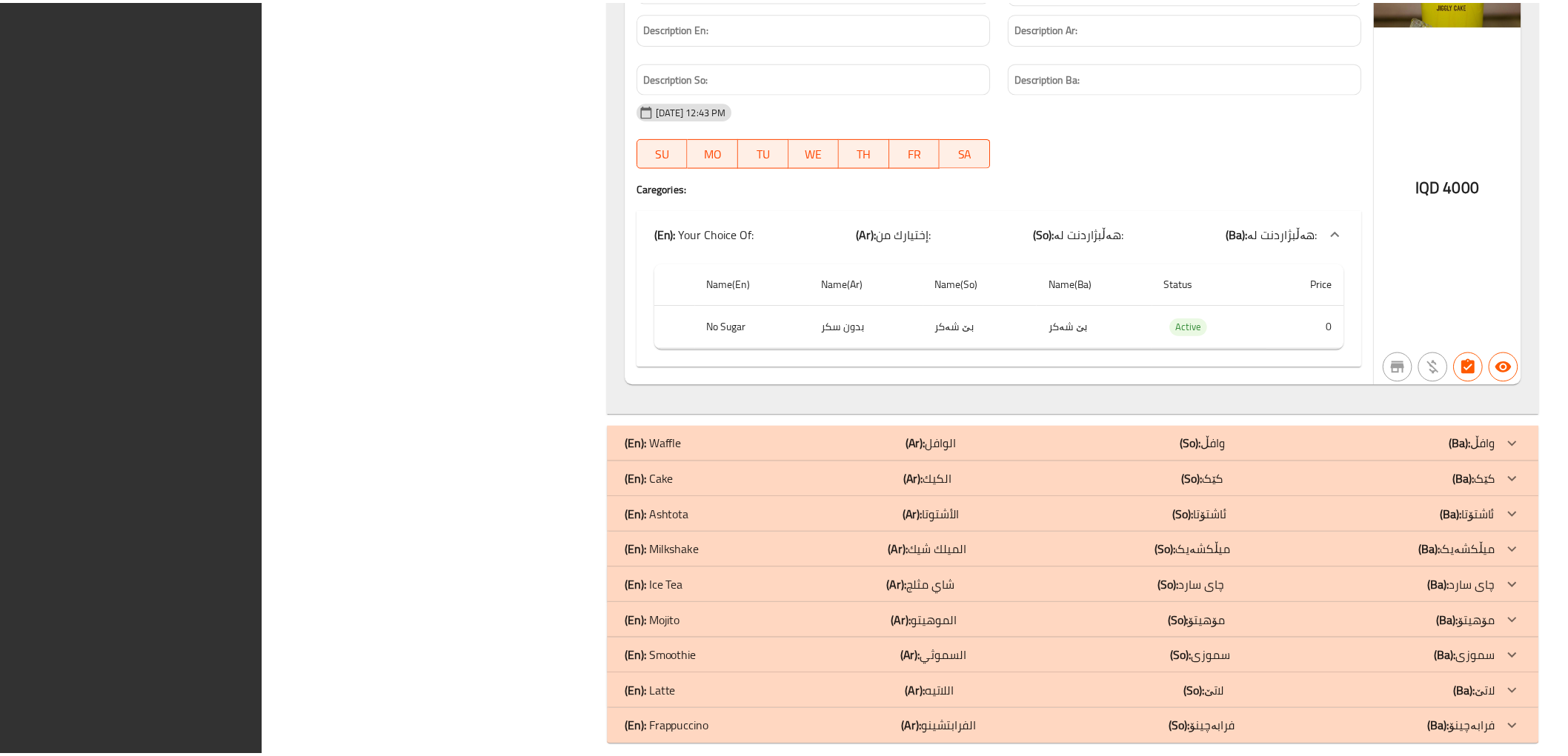
scroll to position [2447, 0]
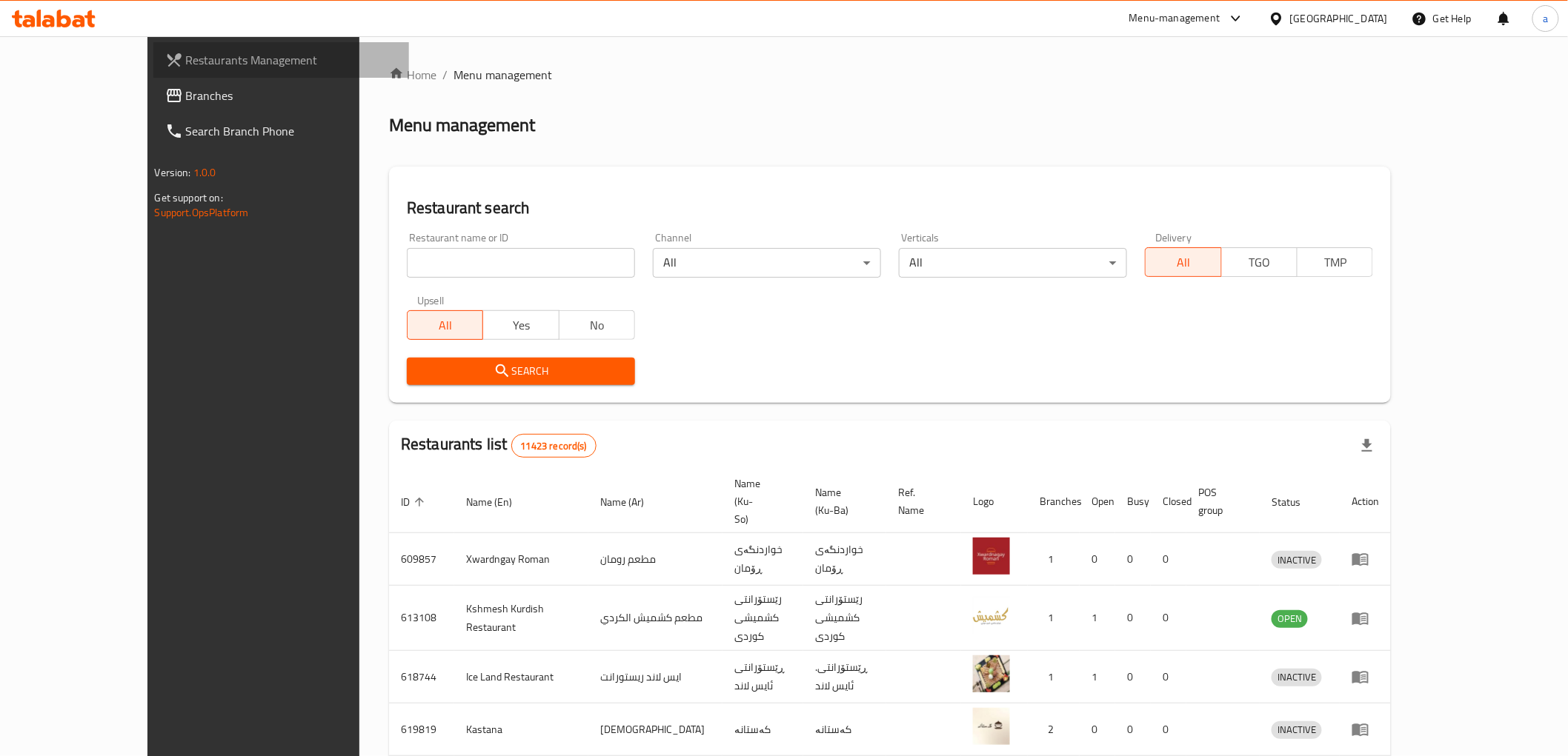
click at [195, 71] on link "Restaurants Management" at bounding box center [281, 60] width 256 height 36
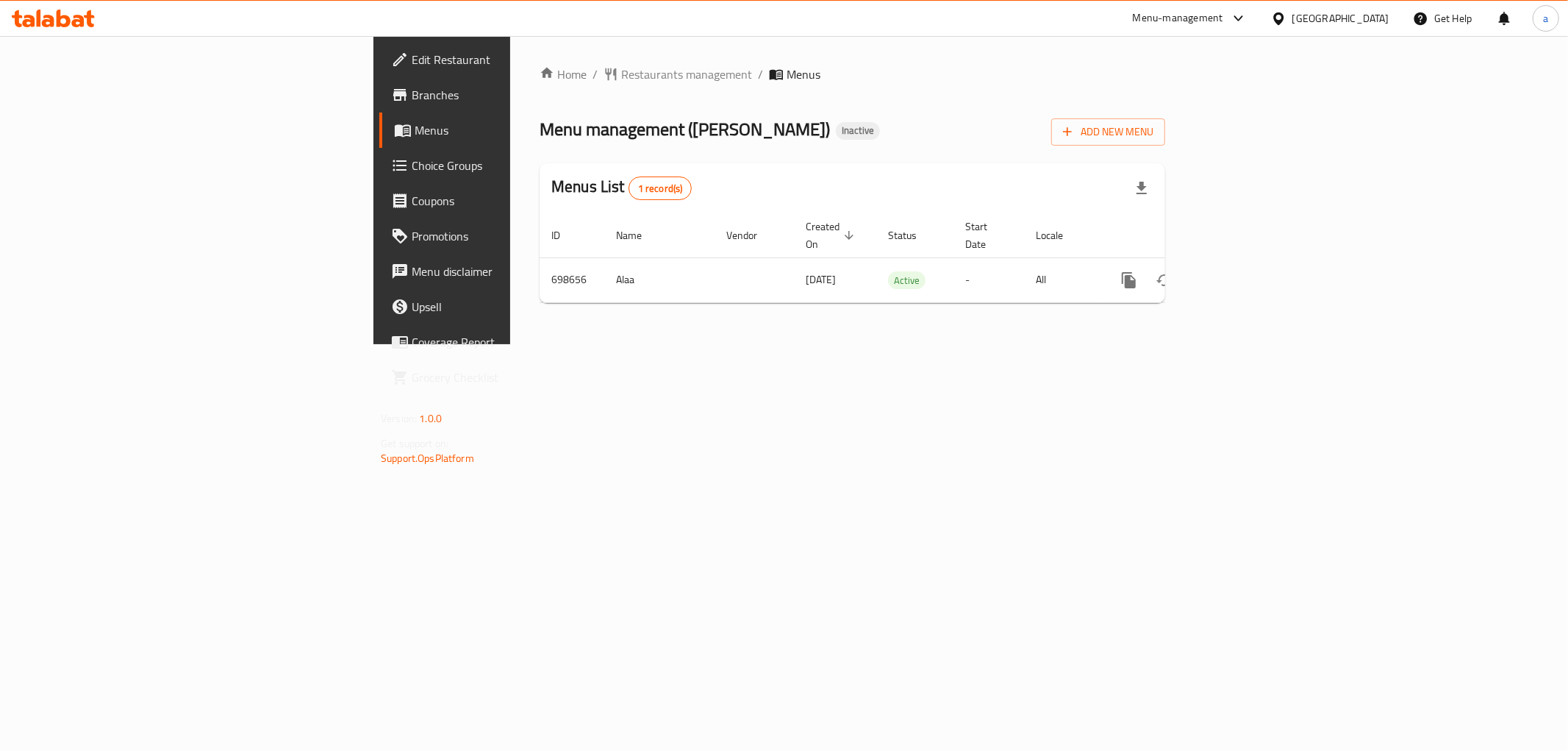
click at [411, 67] on span "Edit Restaurant" at bounding box center [517, 59] width 212 height 17
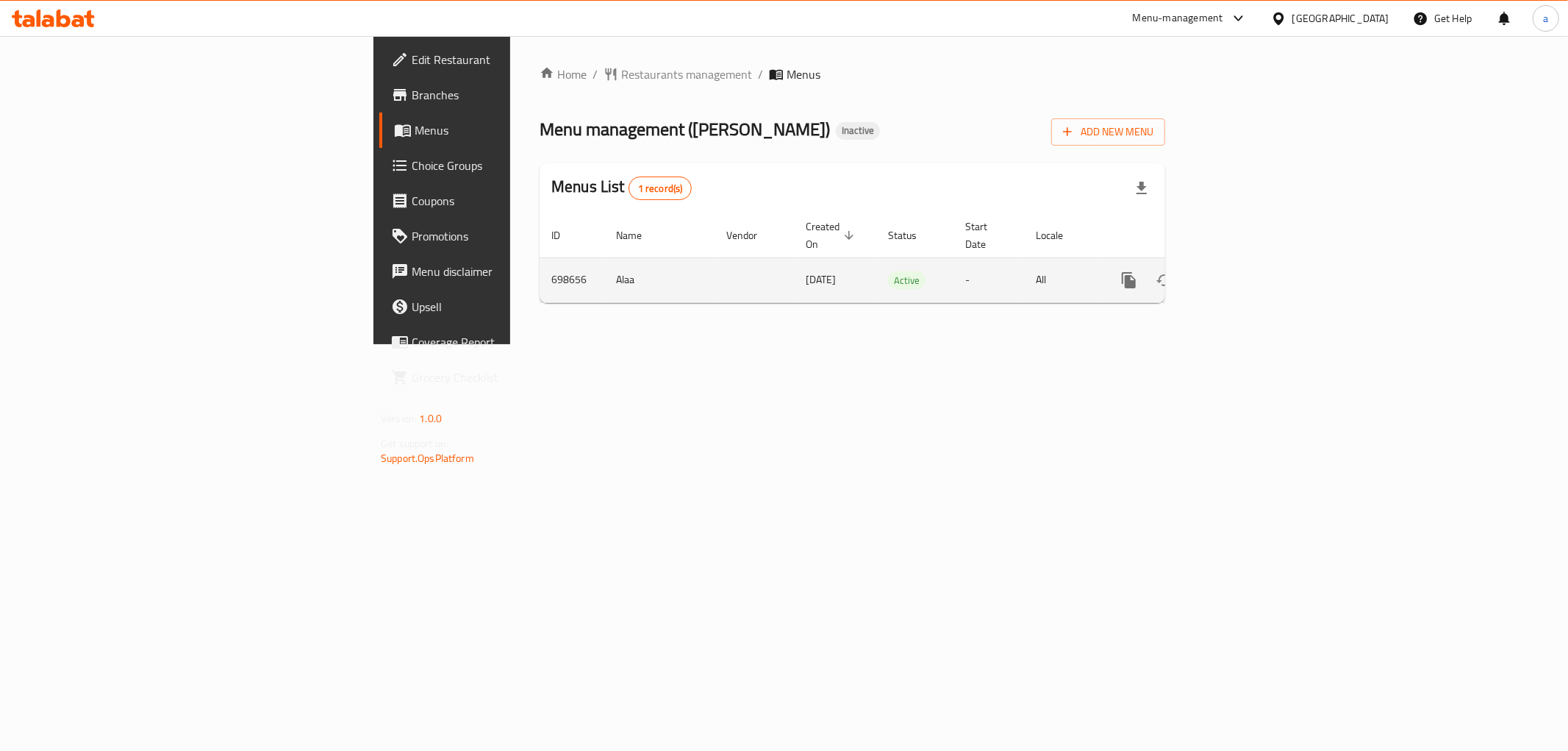
click at [1244, 271] on icon "enhanced table" at bounding box center [1235, 279] width 17 height 17
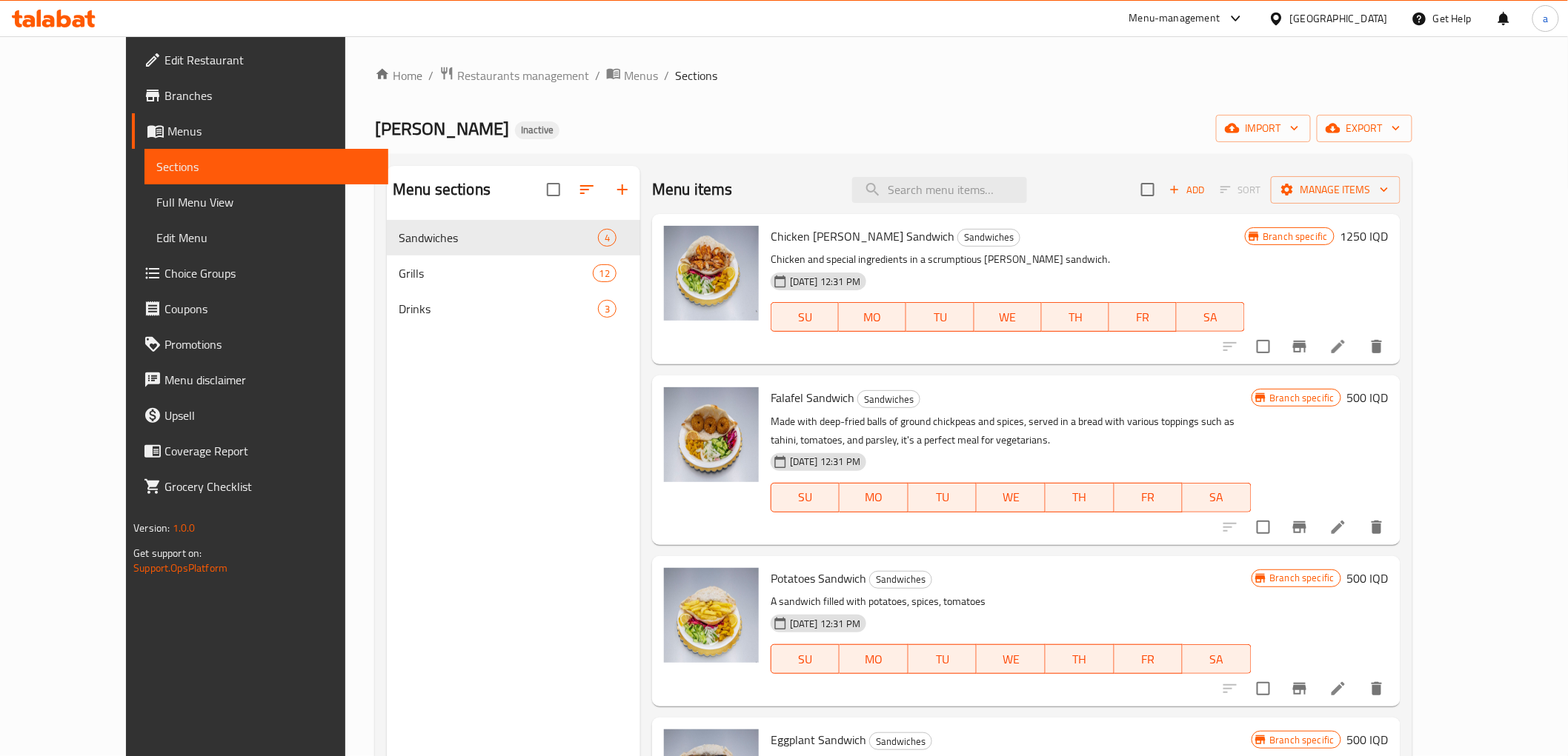
click at [164, 67] on span "Edit Restaurant" at bounding box center [270, 60] width 211 height 17
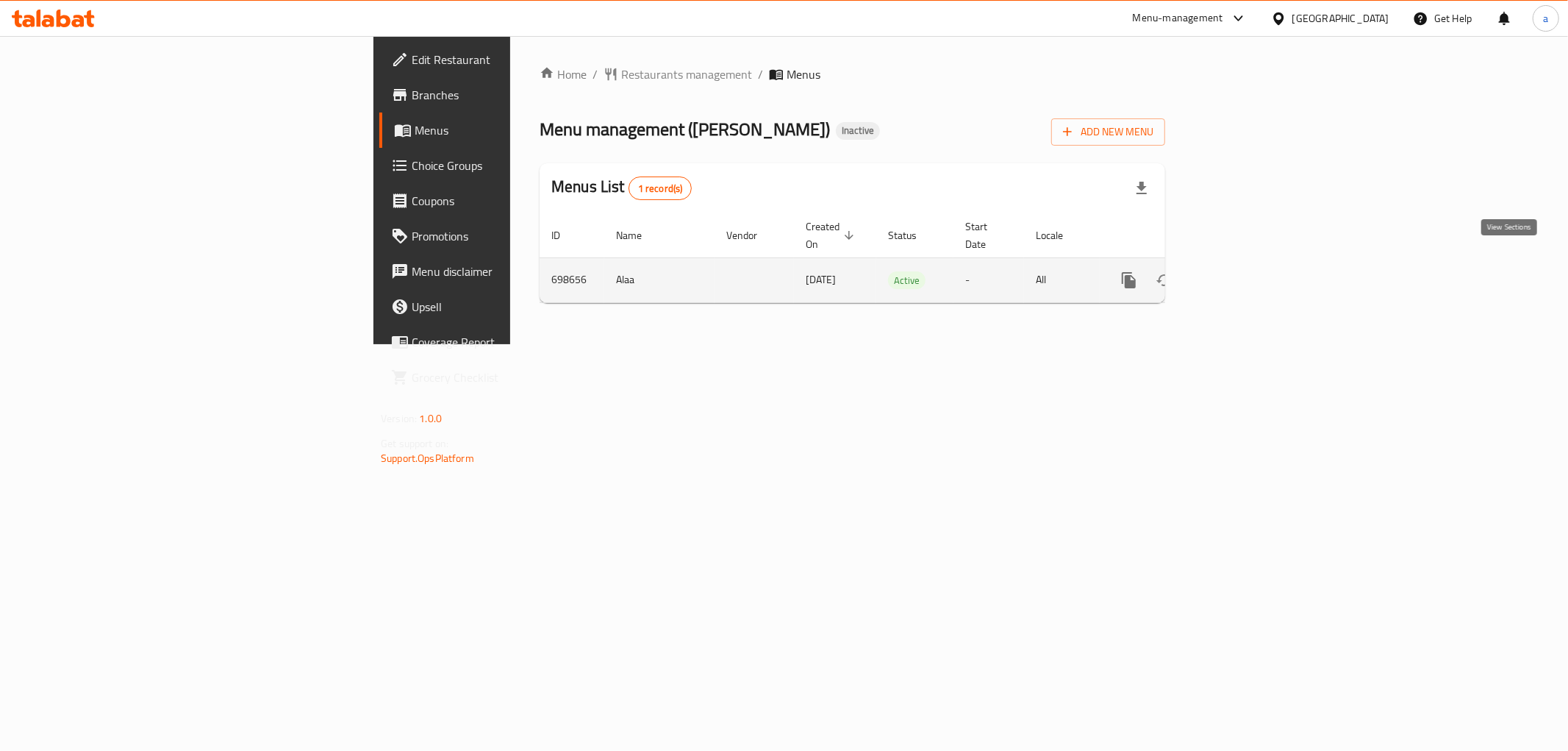
click at [1244, 271] on icon "enhanced table" at bounding box center [1235, 279] width 17 height 17
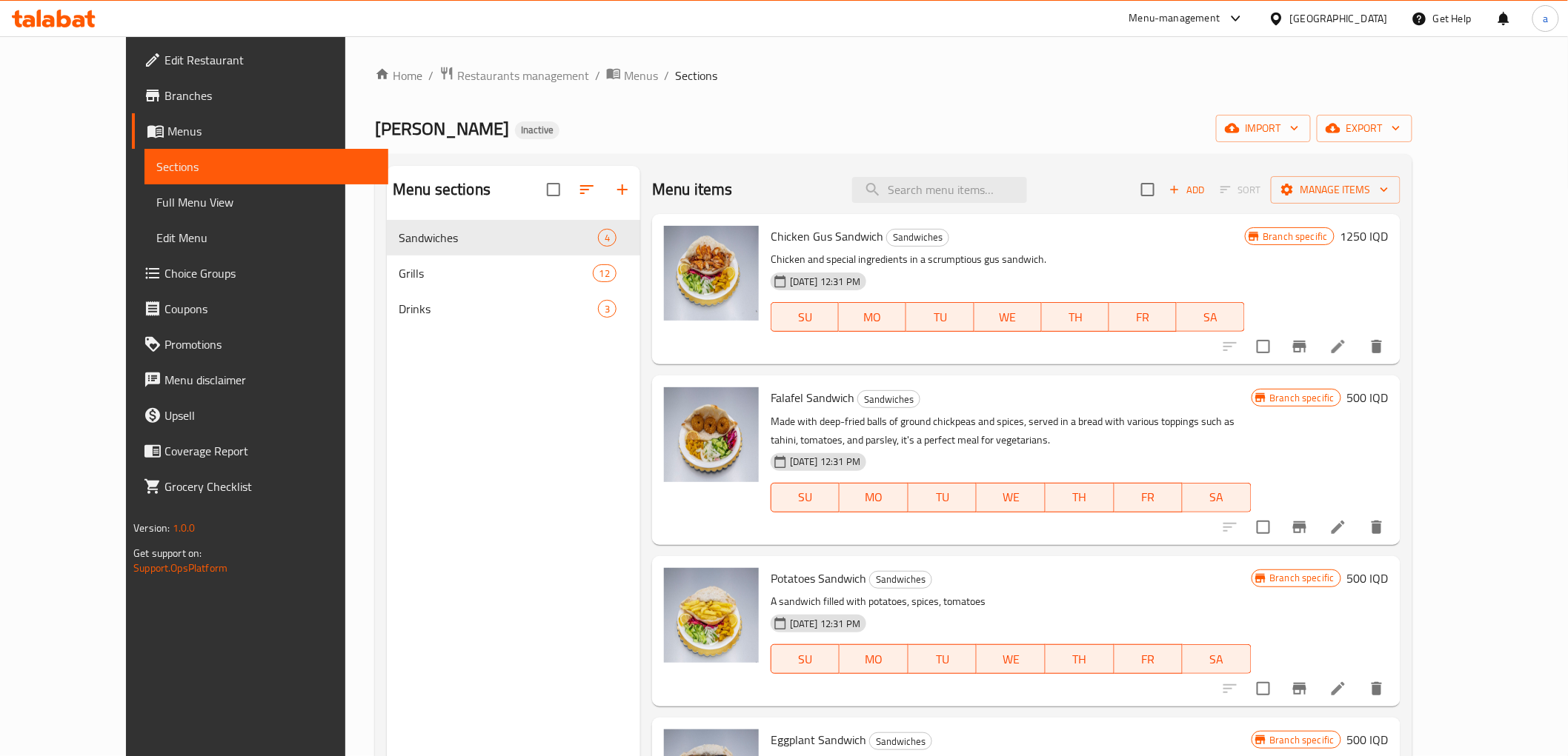
click at [145, 214] on link "Full Menu View" at bounding box center [266, 202] width 243 height 36
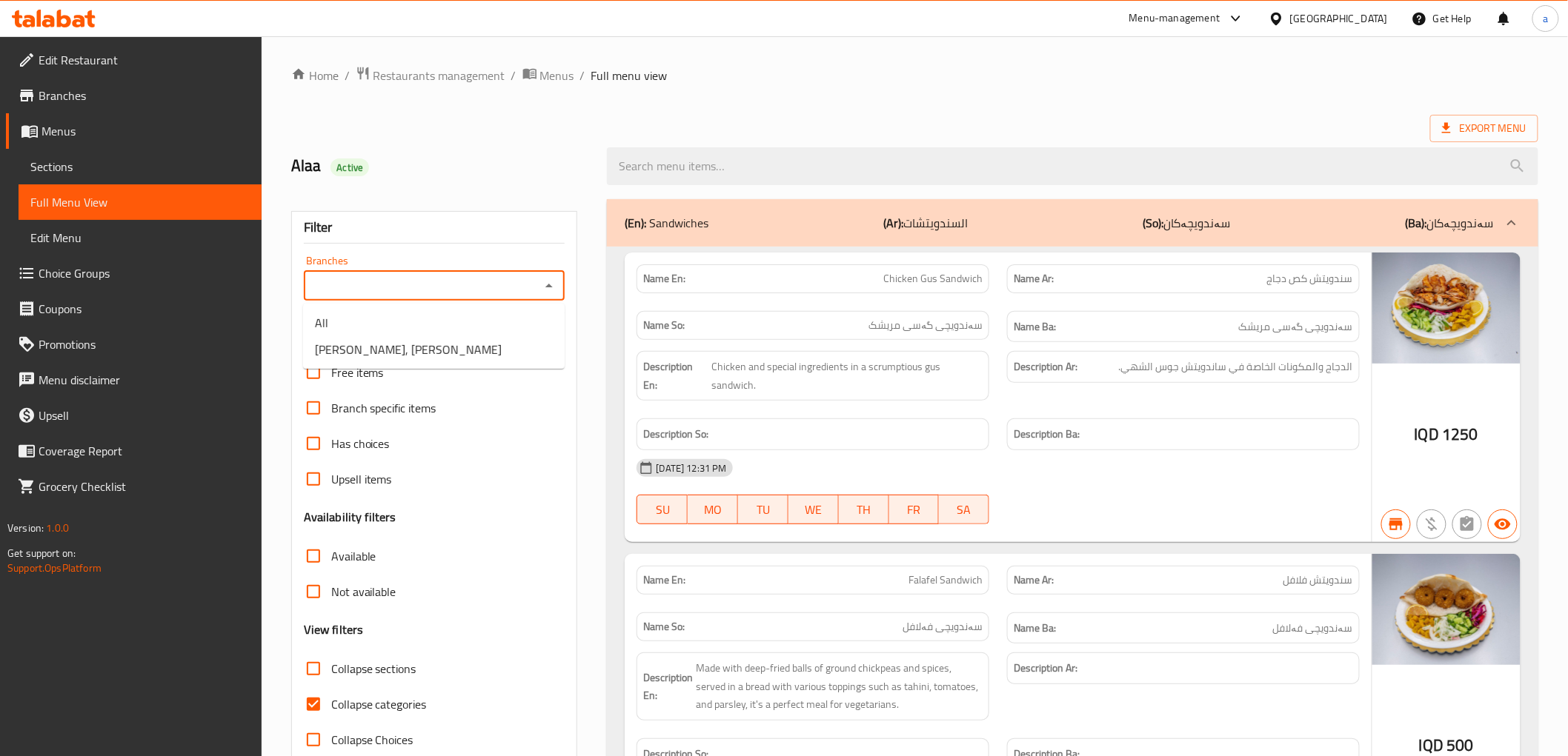
click at [410, 296] on input "Branches" at bounding box center [422, 286] width 228 height 21
click at [389, 357] on span "[PERSON_NAME], [PERSON_NAME]" at bounding box center [408, 349] width 187 height 17
type input "[PERSON_NAME], [PERSON_NAME]"
click at [339, 699] on span "Collapse categories" at bounding box center [379, 704] width 95 height 17
click at [331, 699] on input "Collapse categories" at bounding box center [313, 704] width 36 height 36
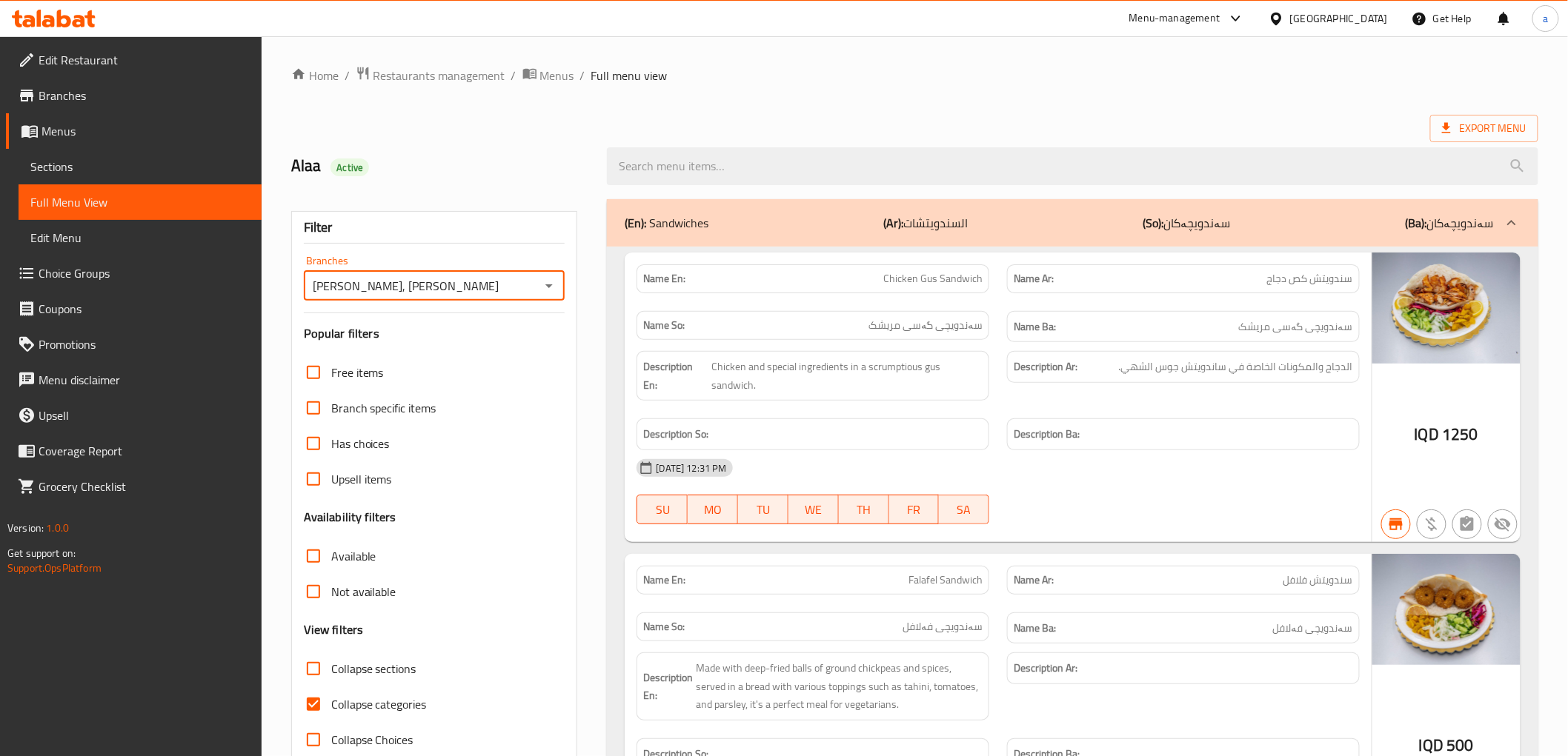
checkbox input "false"
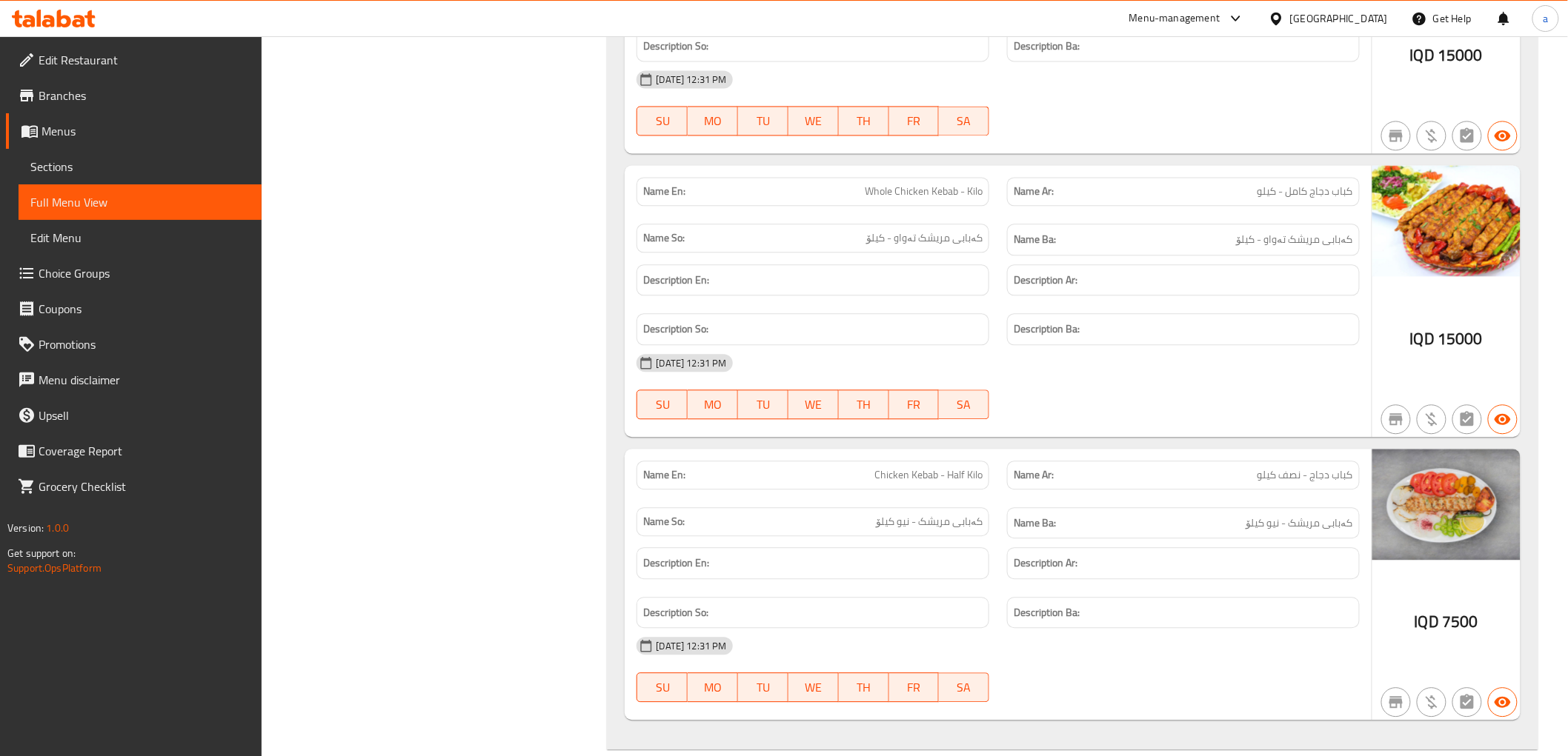
scroll to position [5980, 0]
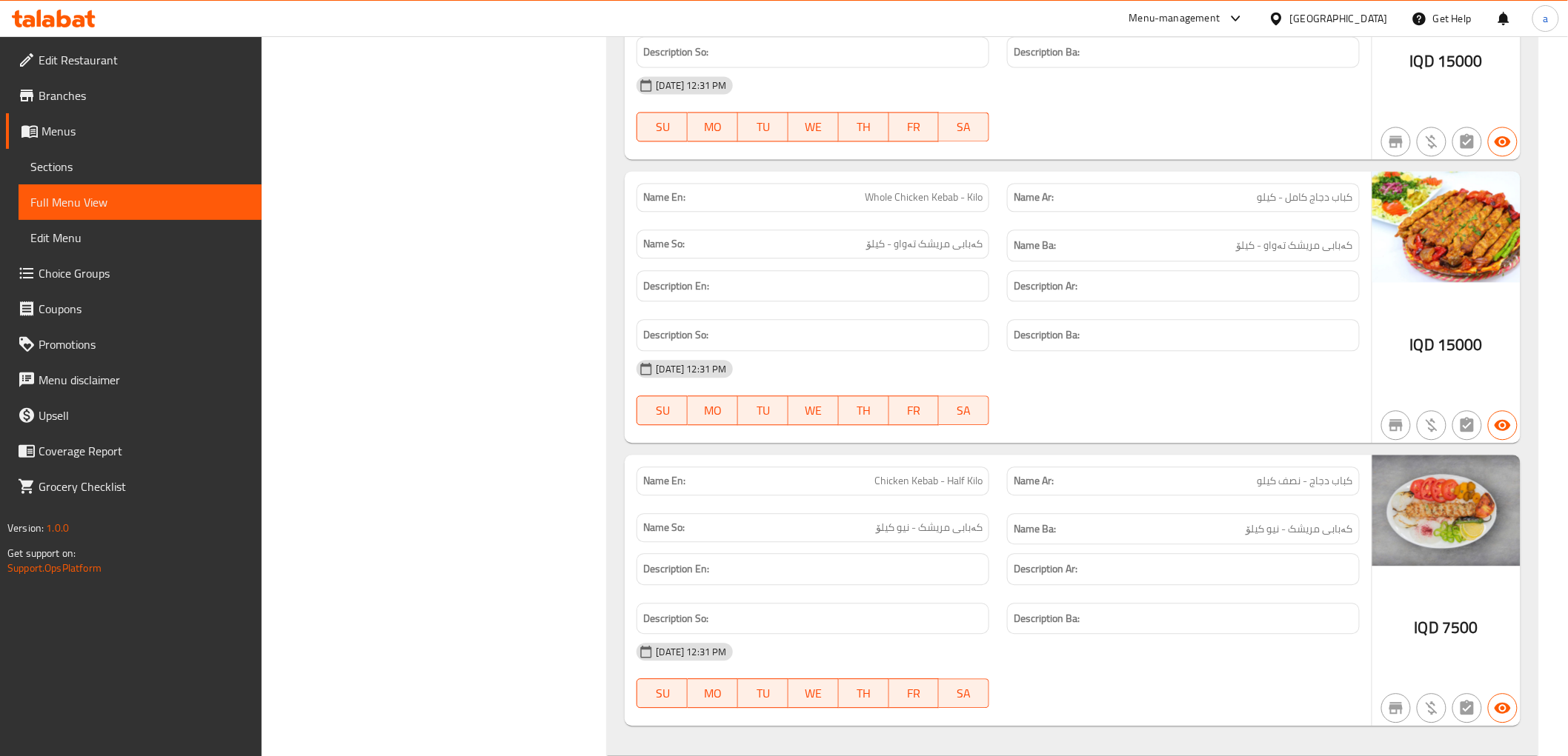
click at [82, 57] on span "Edit Restaurant" at bounding box center [144, 60] width 211 height 17
